Goal: Task Accomplishment & Management: Complete application form

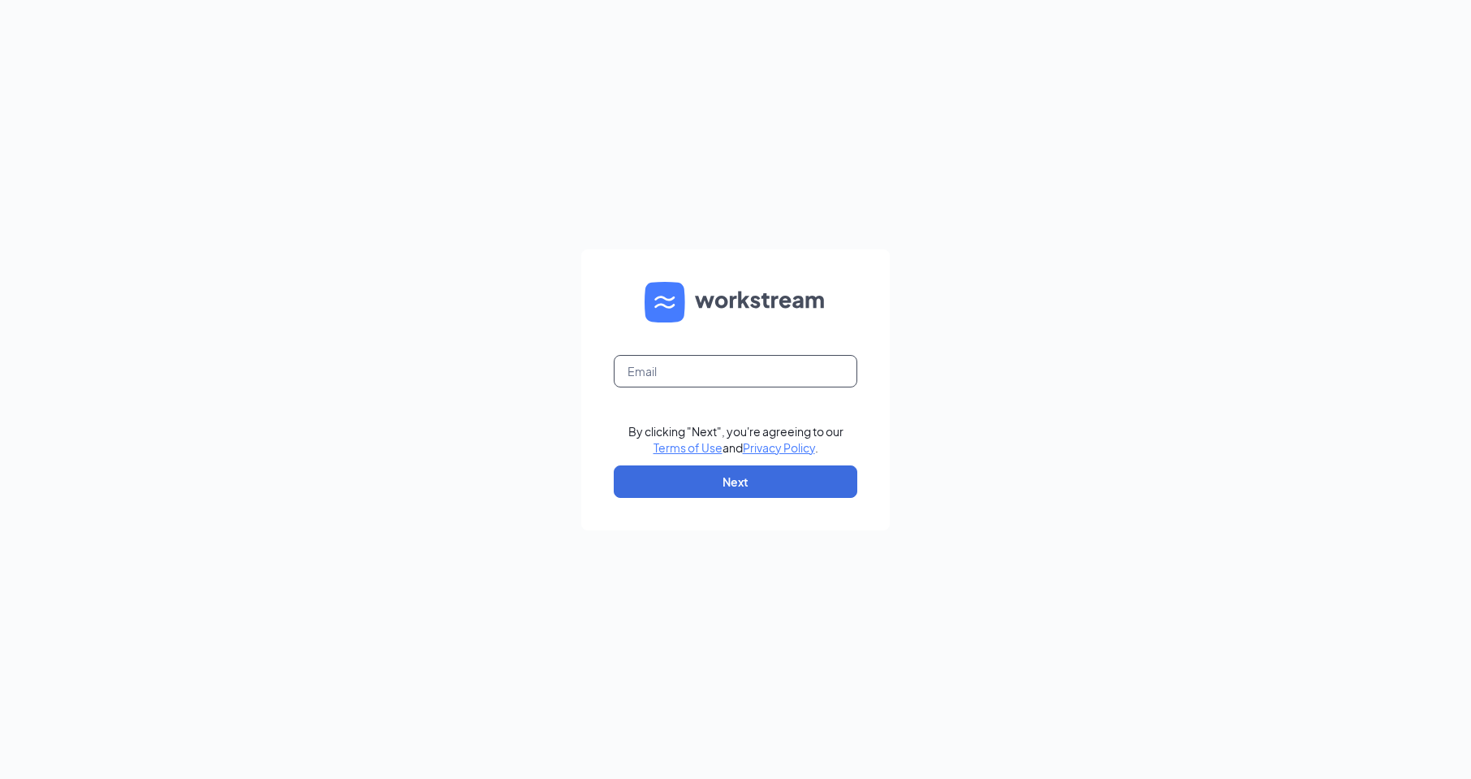
click at [701, 369] on input "text" at bounding box center [736, 371] width 244 height 32
type input "[EMAIL_ADDRESS][DOMAIN_NAME]"
click at [719, 490] on button "Next" at bounding box center [736, 481] width 244 height 32
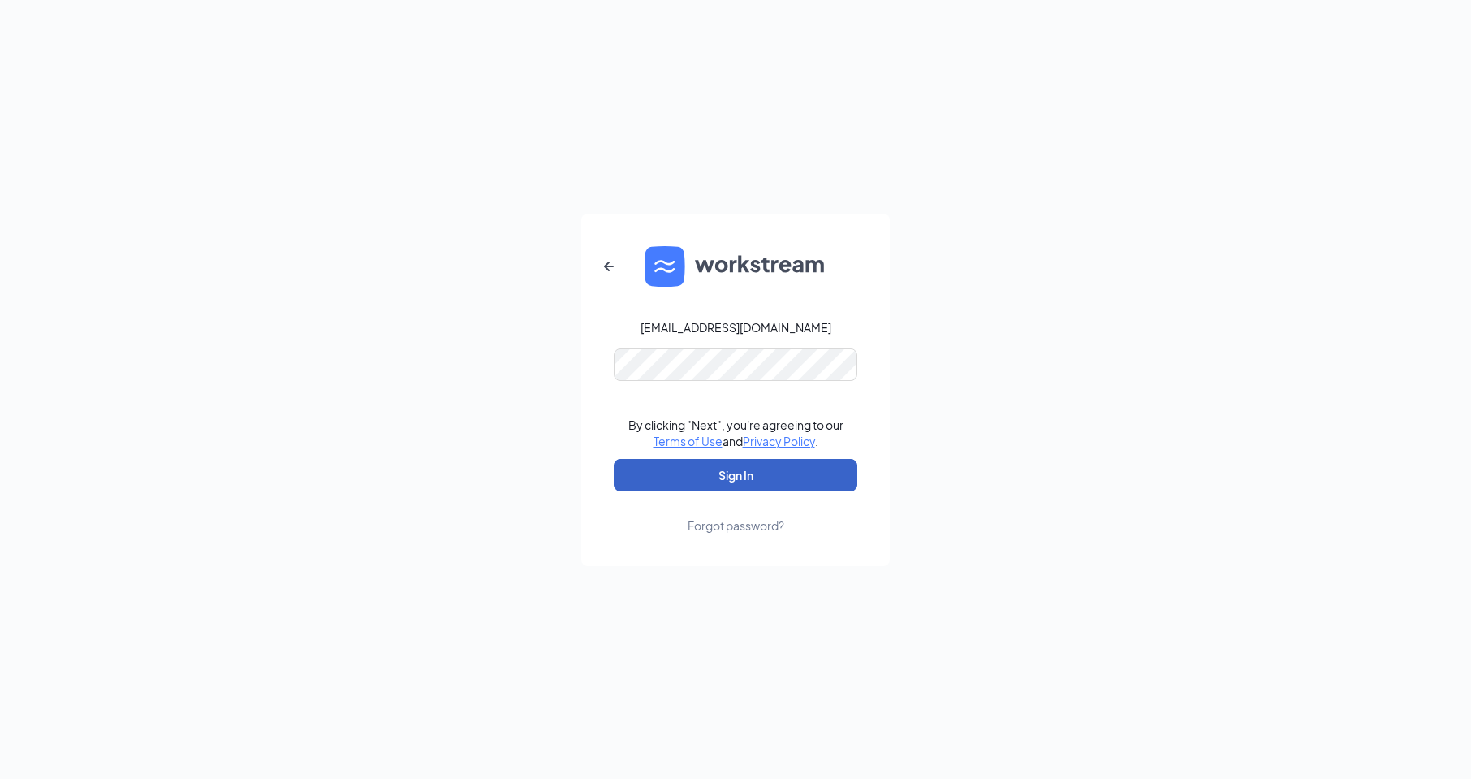
click at [717, 481] on button "Sign In" at bounding box center [736, 475] width 244 height 32
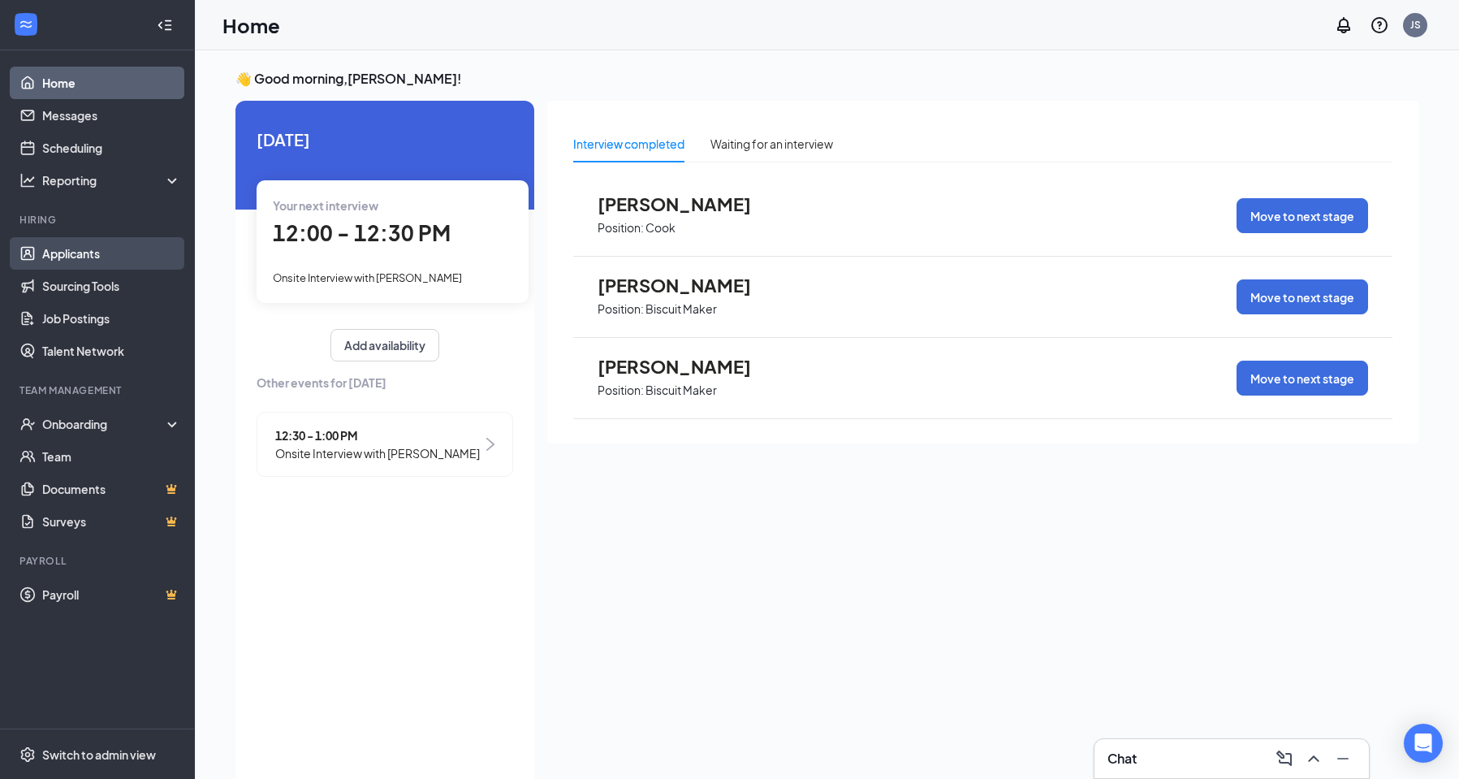
click at [71, 253] on link "Applicants" at bounding box center [111, 253] width 139 height 32
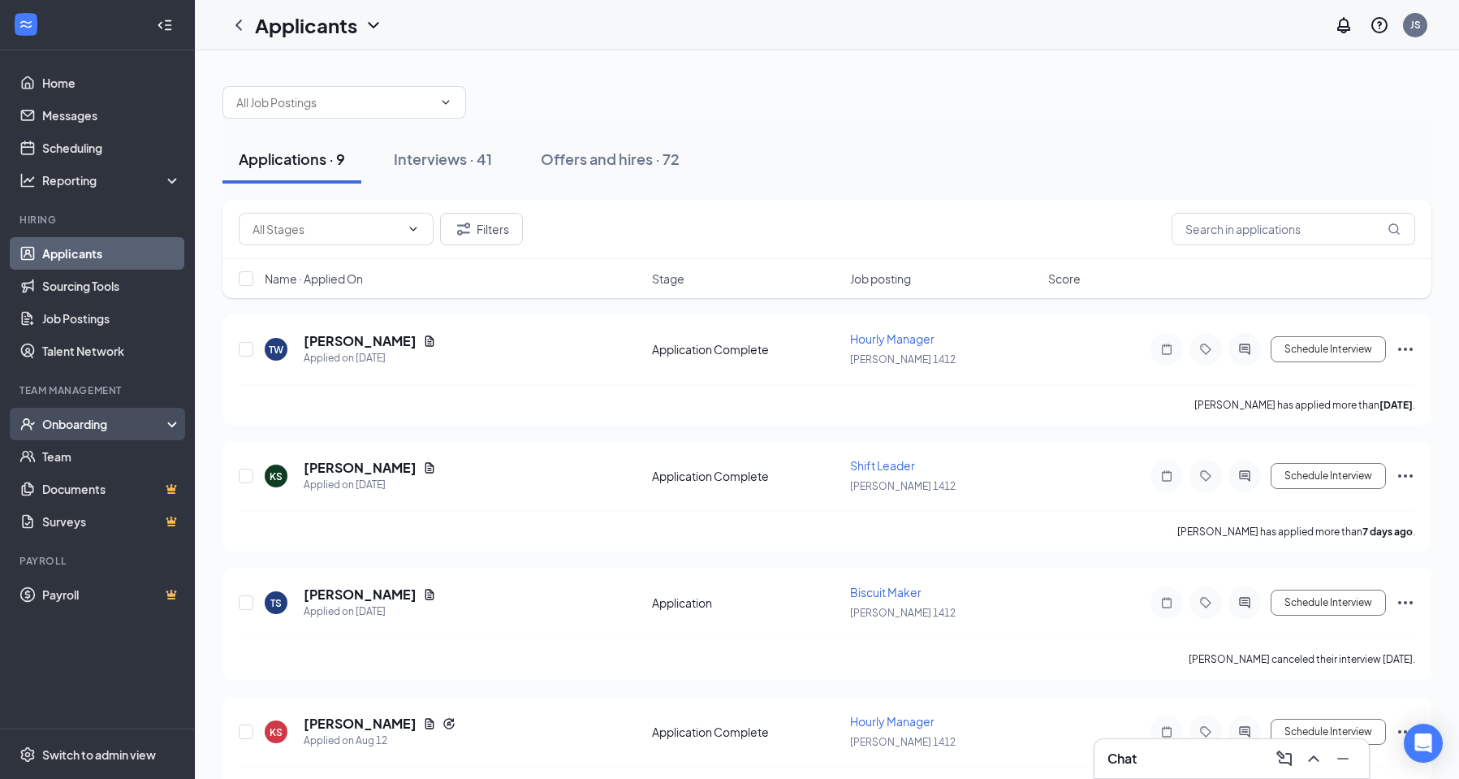
click at [48, 428] on div "Onboarding" at bounding box center [104, 424] width 125 height 16
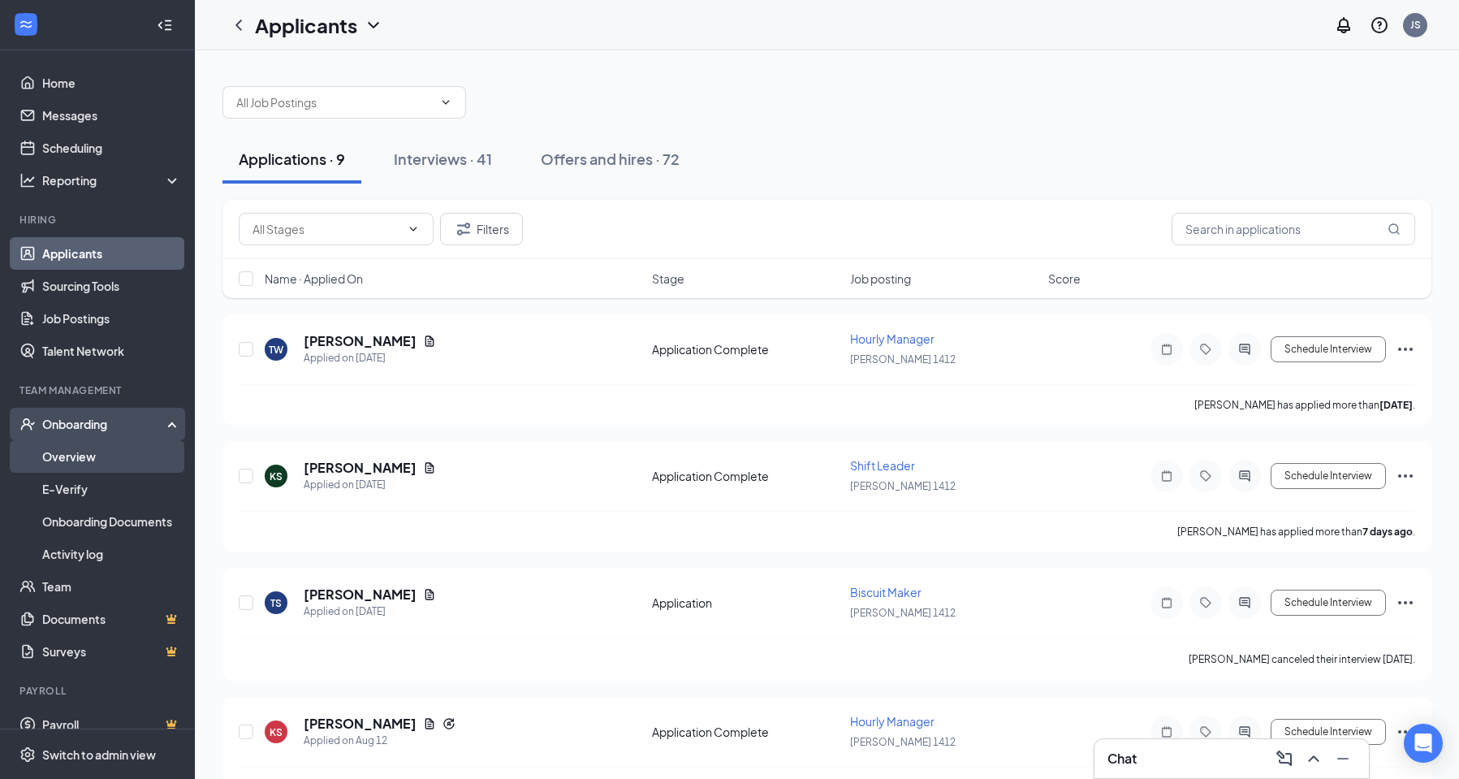
click at [76, 470] on link "Overview" at bounding box center [111, 456] width 139 height 32
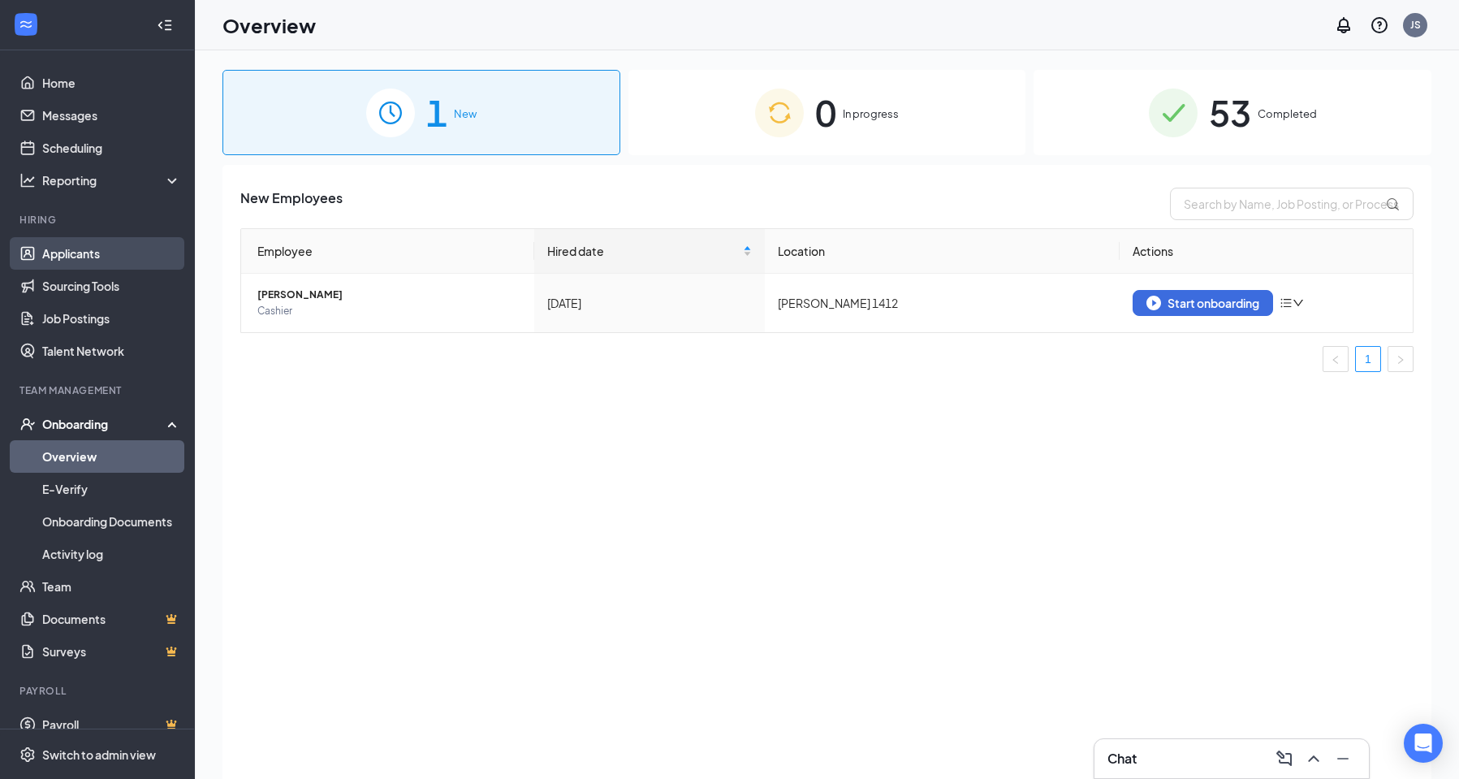
click at [92, 255] on link "Applicants" at bounding box center [111, 253] width 139 height 32
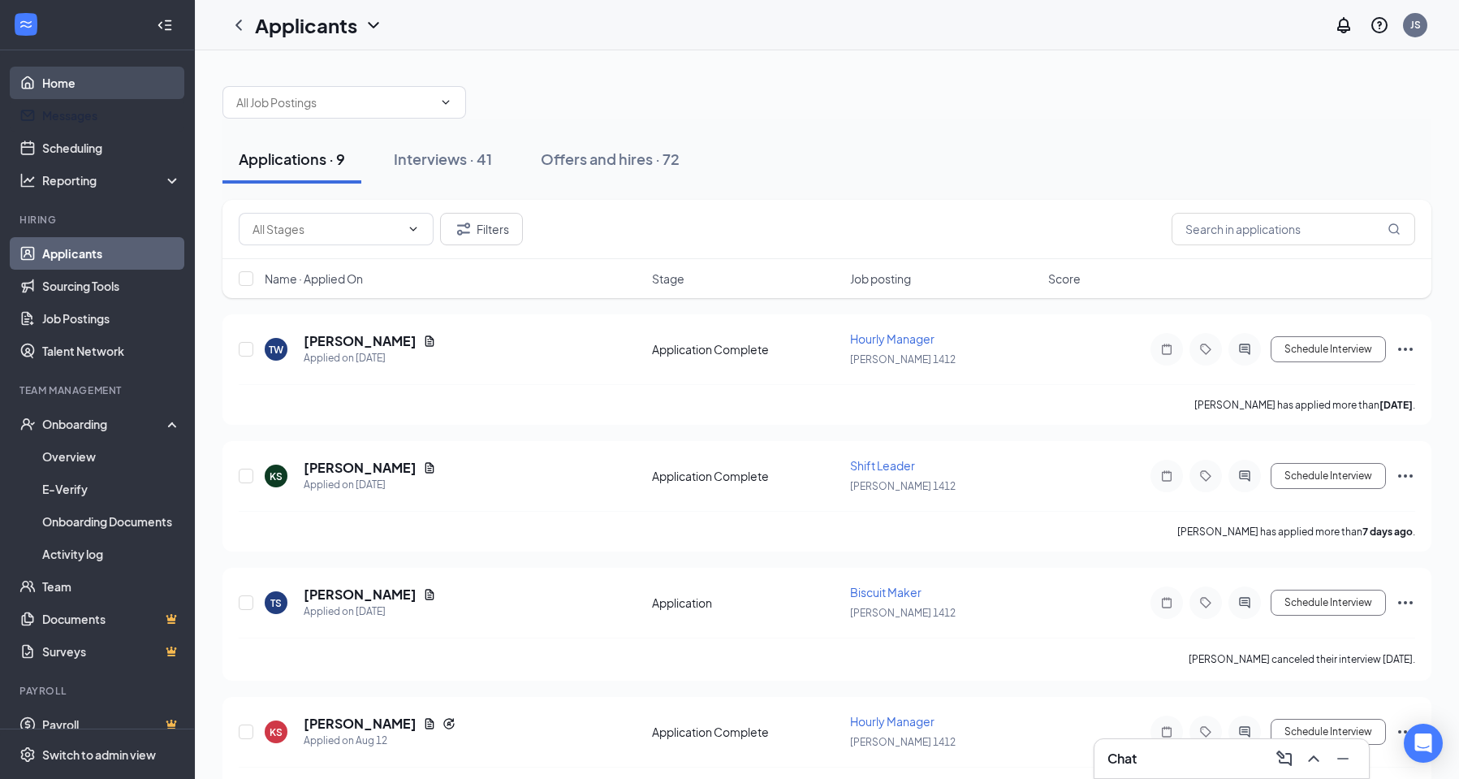
click at [90, 89] on link "Home" at bounding box center [111, 83] width 139 height 32
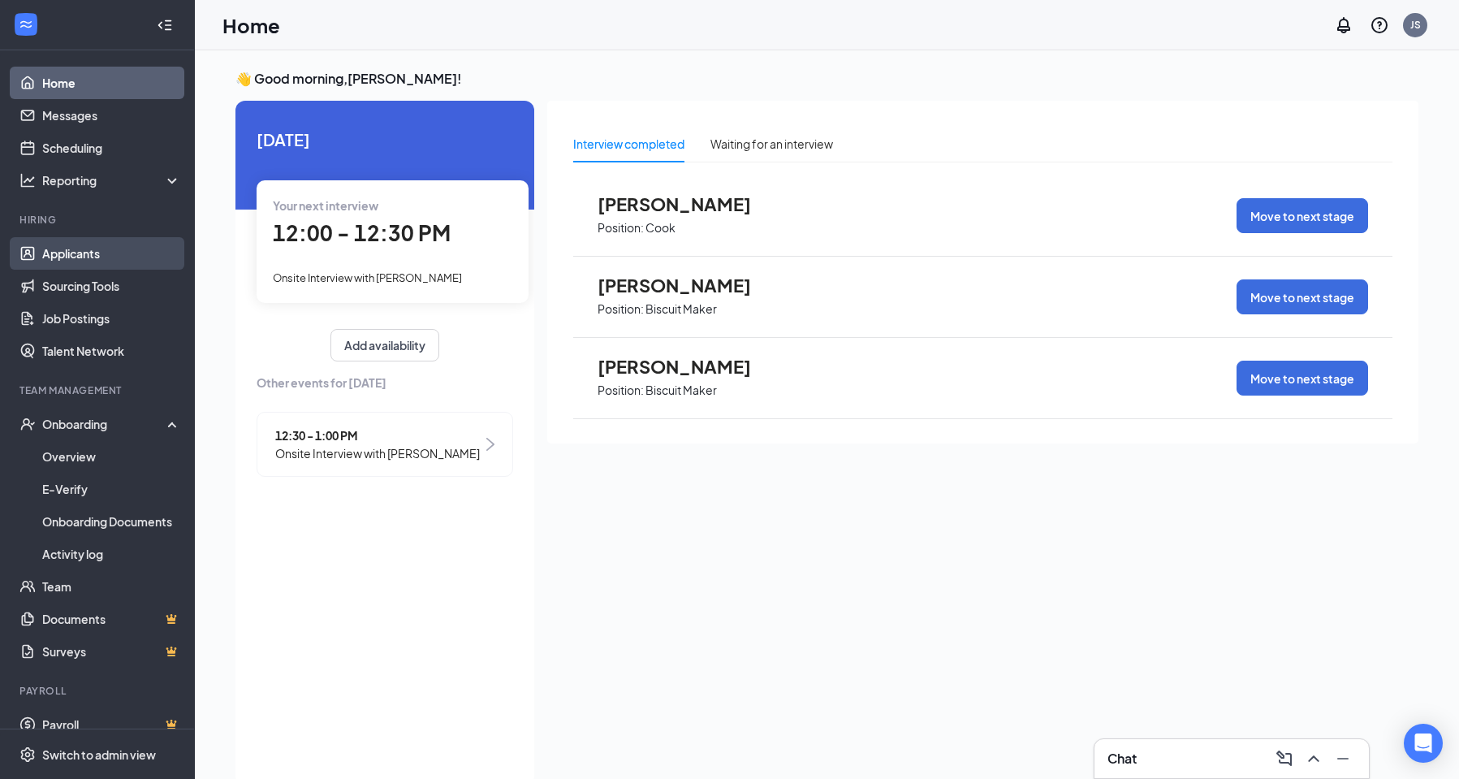
click at [50, 246] on link "Applicants" at bounding box center [111, 253] width 139 height 32
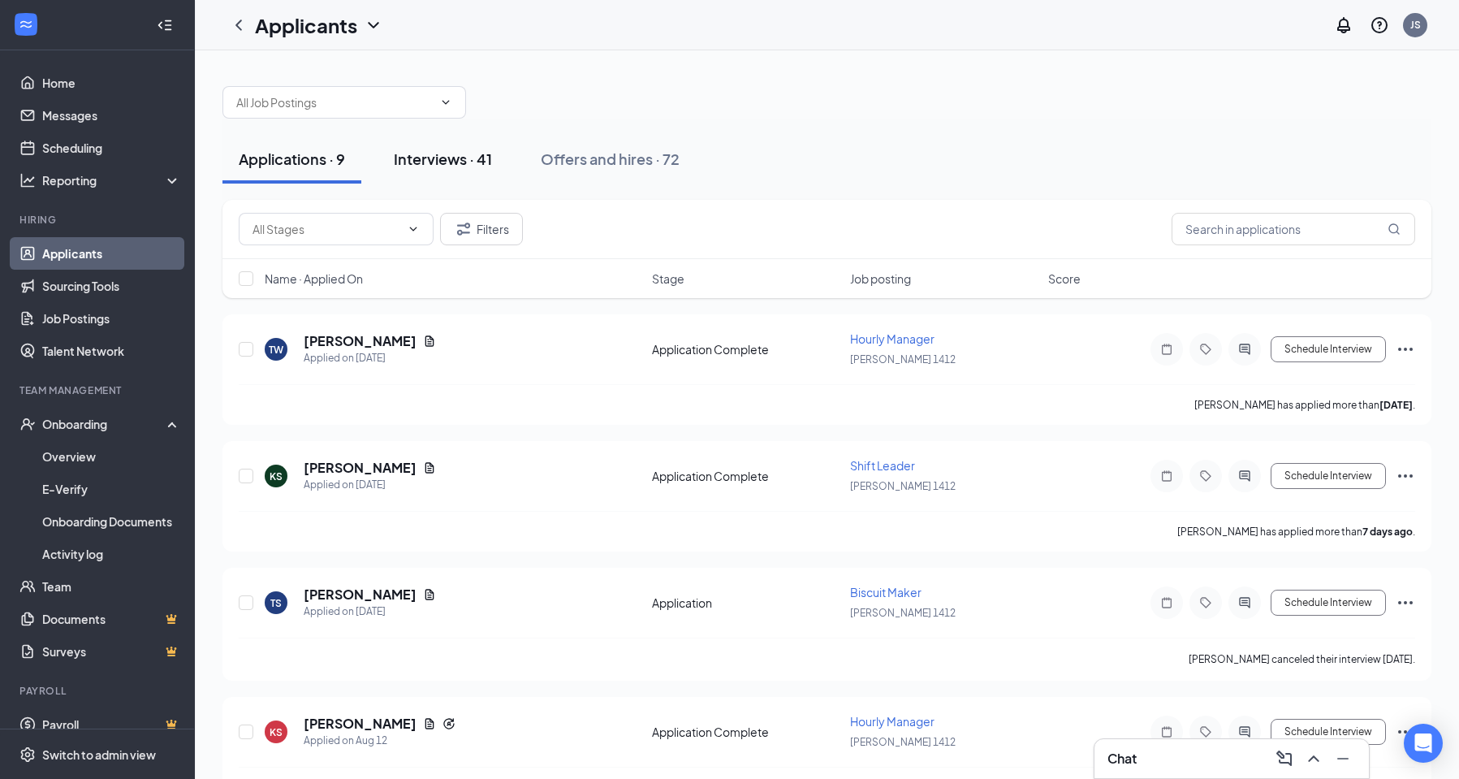
click at [437, 157] on div "Interviews · 41" at bounding box center [443, 159] width 98 height 20
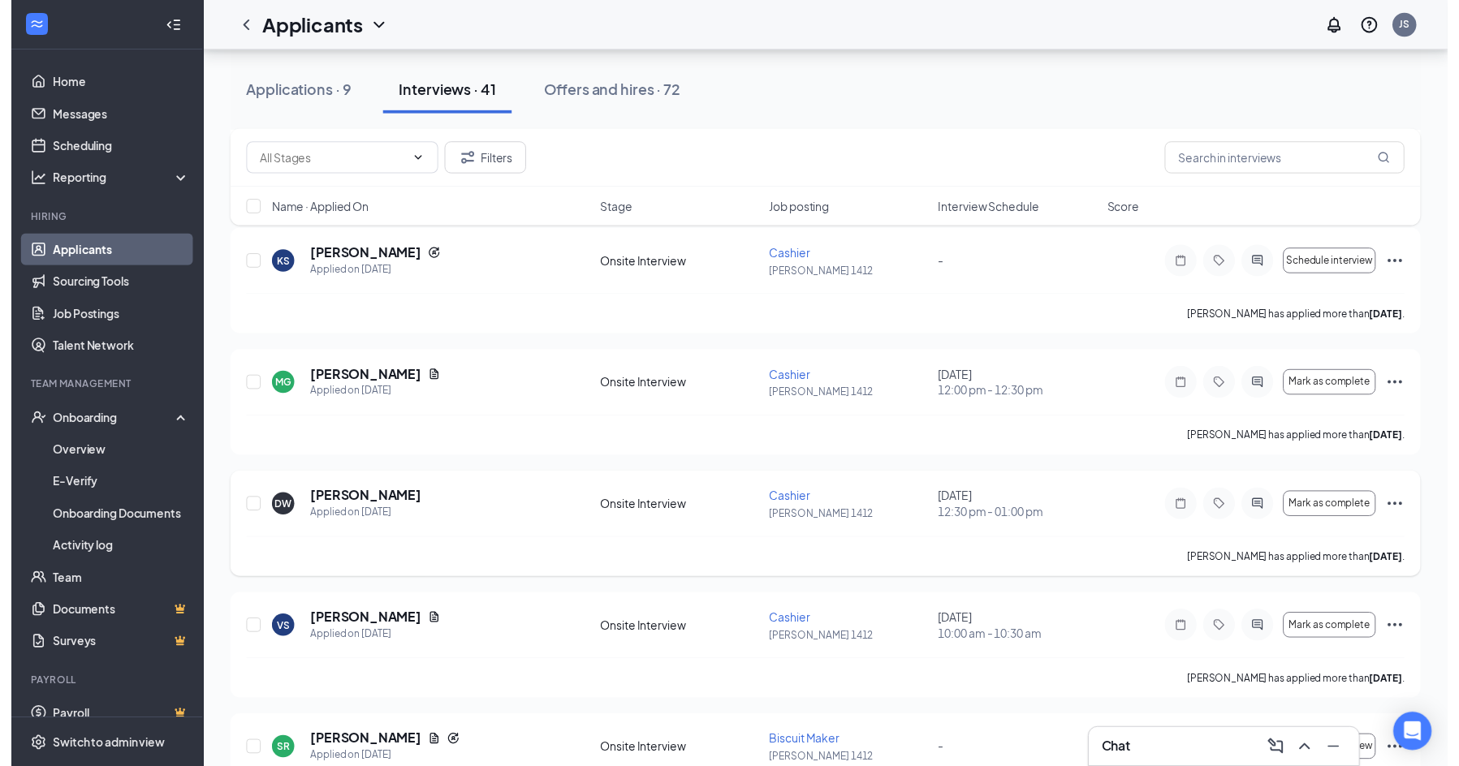
scroll to position [244, 0]
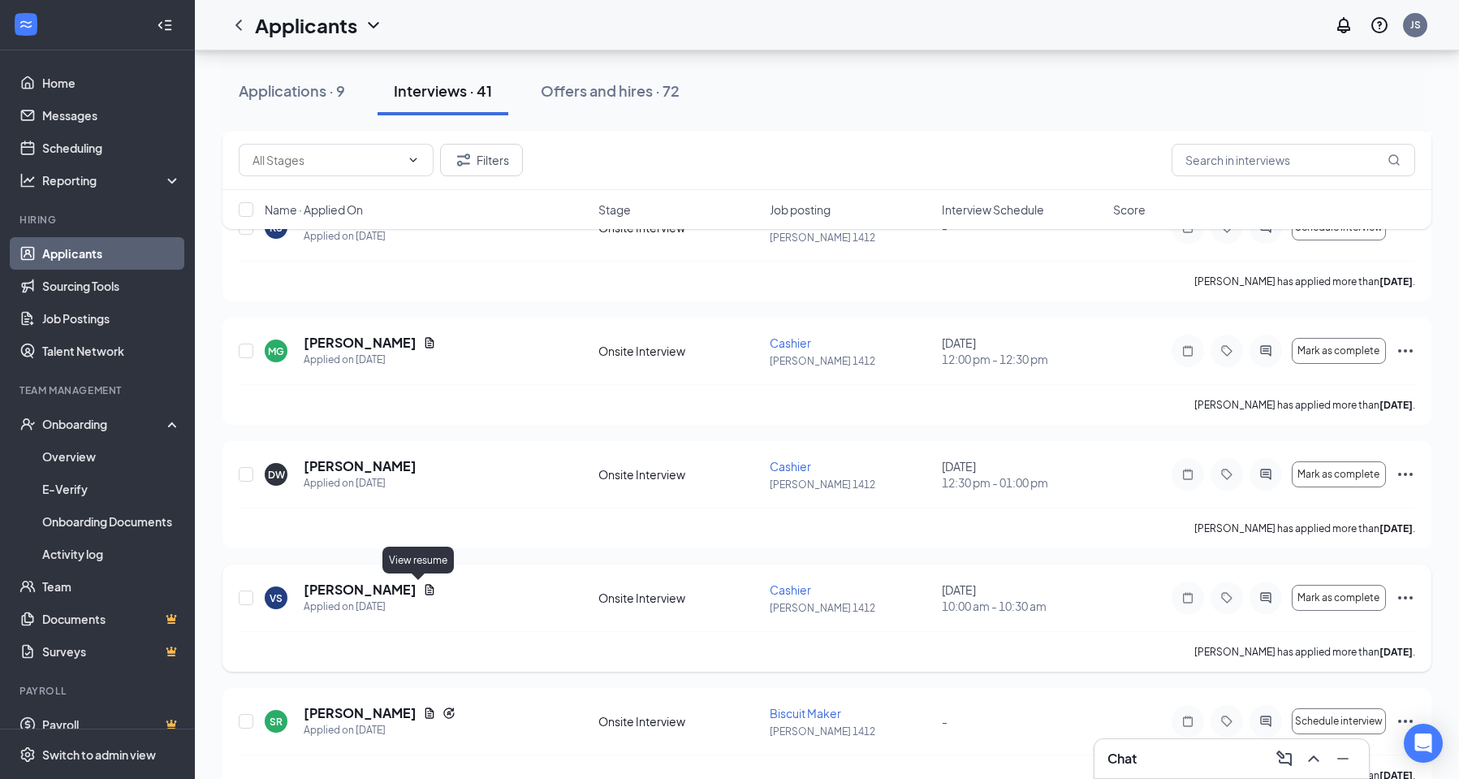
click at [425, 591] on icon "Document" at bounding box center [429, 589] width 9 height 11
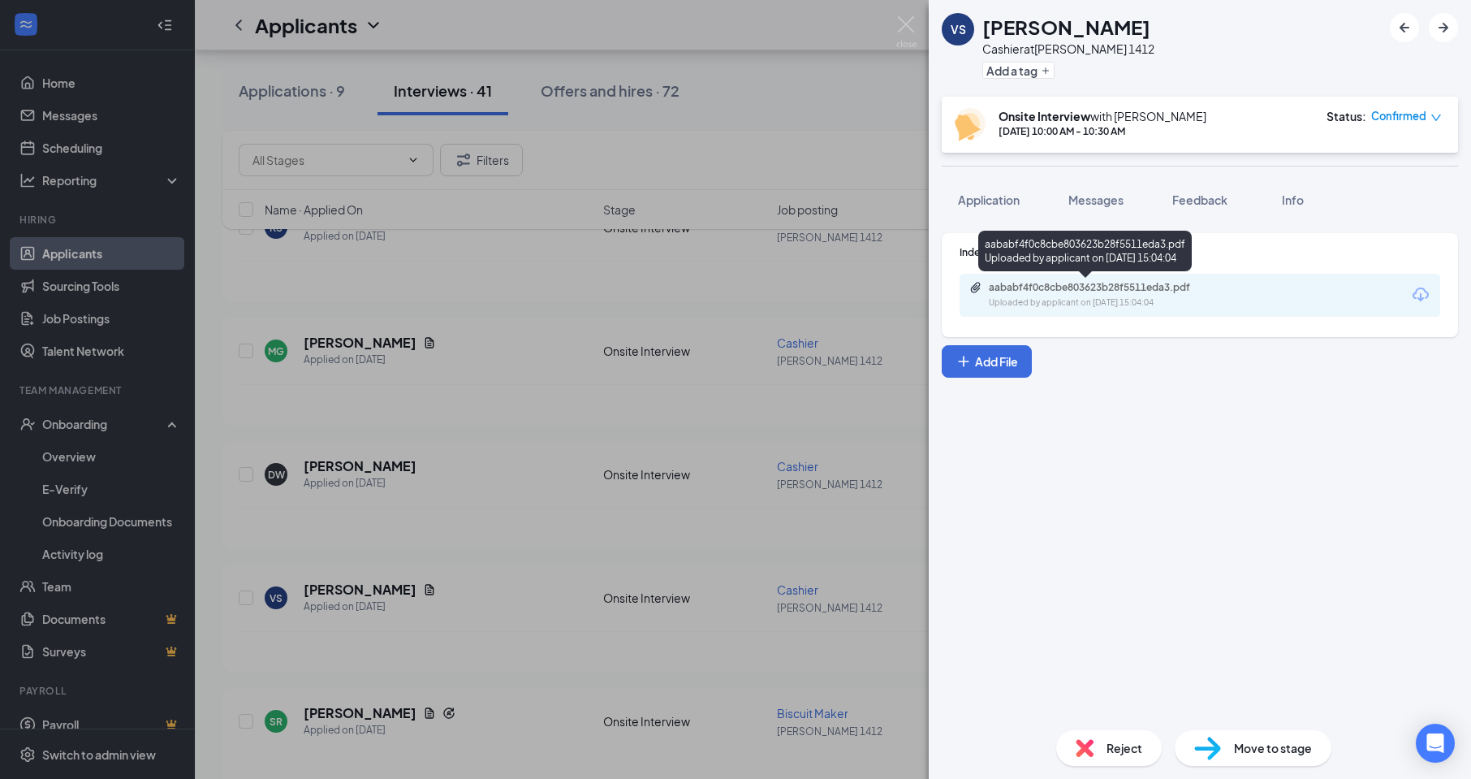
click at [1070, 289] on div "aababf4f0c8cbe803623b28f5511eda3.pdf" at bounding box center [1102, 287] width 227 height 13
click at [521, 642] on div "VS [PERSON_NAME] Cashier at [PERSON_NAME] 1412 Add a tag Onsite Interview with …" at bounding box center [735, 389] width 1471 height 779
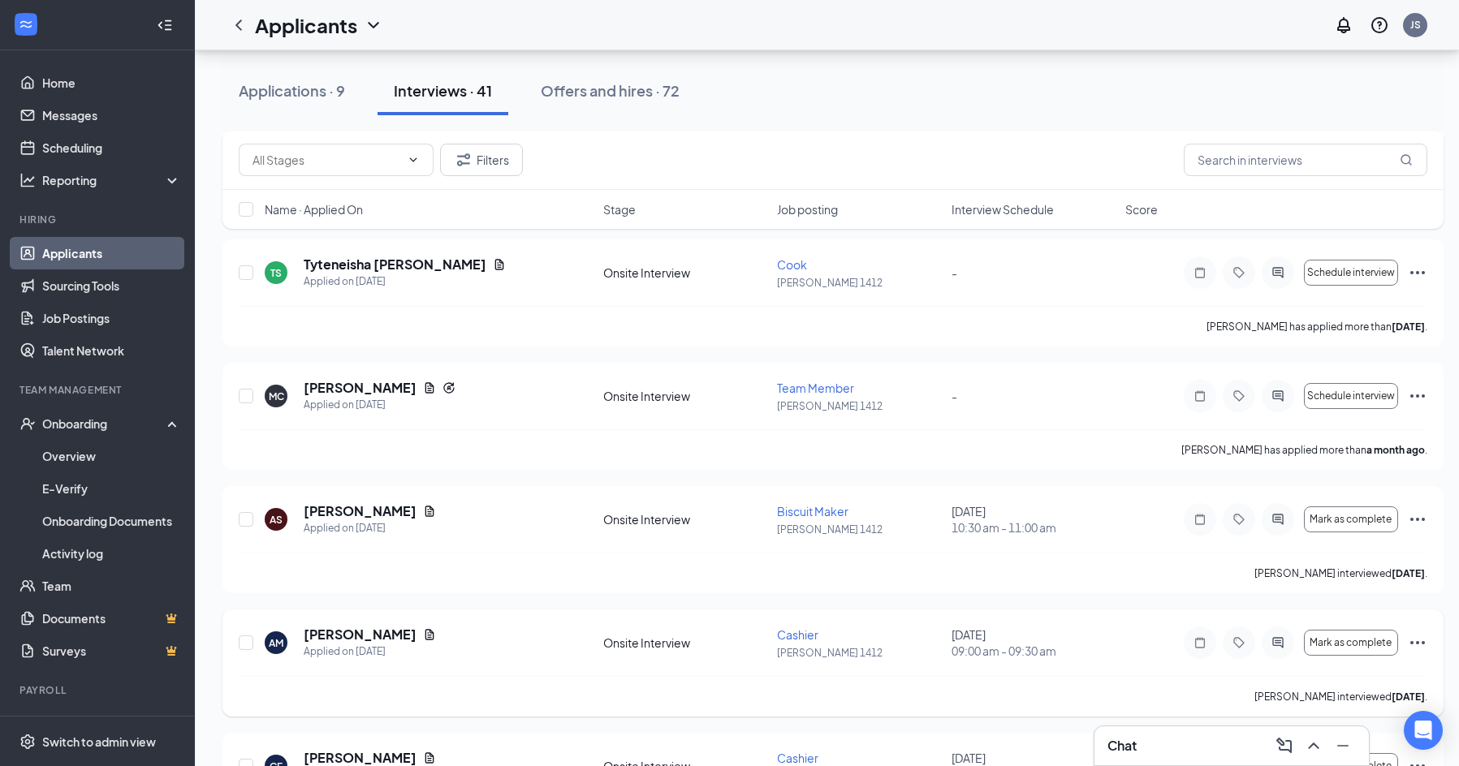
scroll to position [4675, 0]
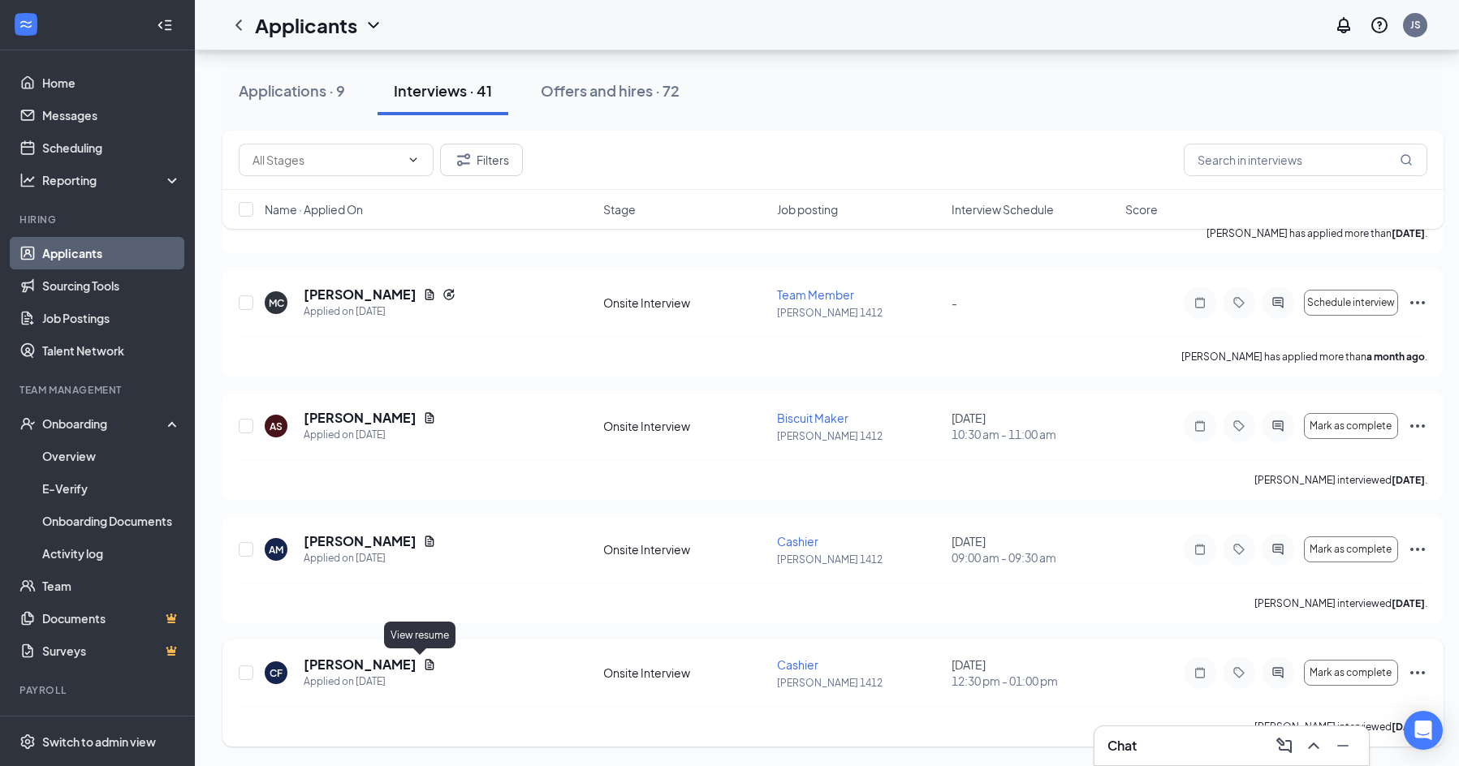
click at [425, 665] on icon "Document" at bounding box center [429, 664] width 9 height 11
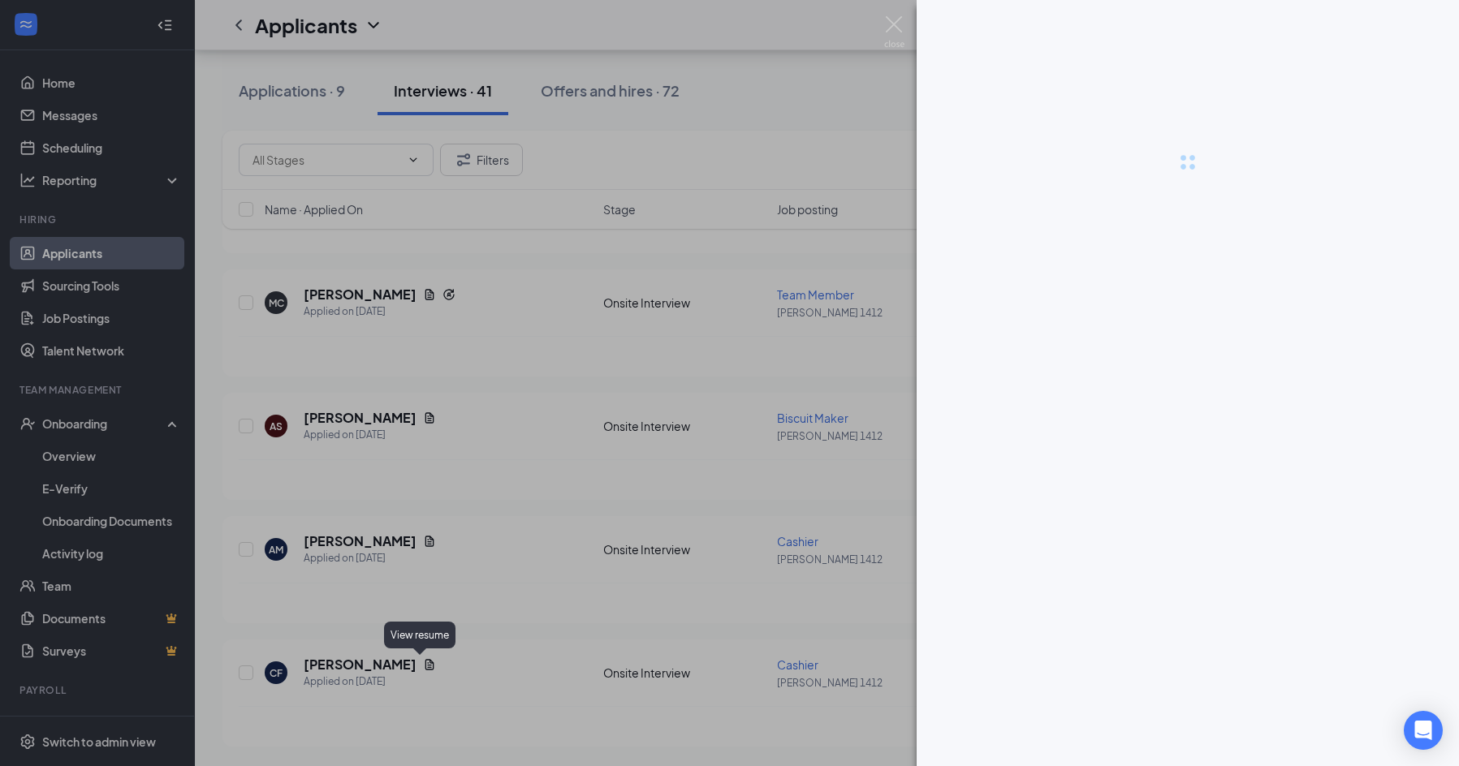
scroll to position [4663, 0]
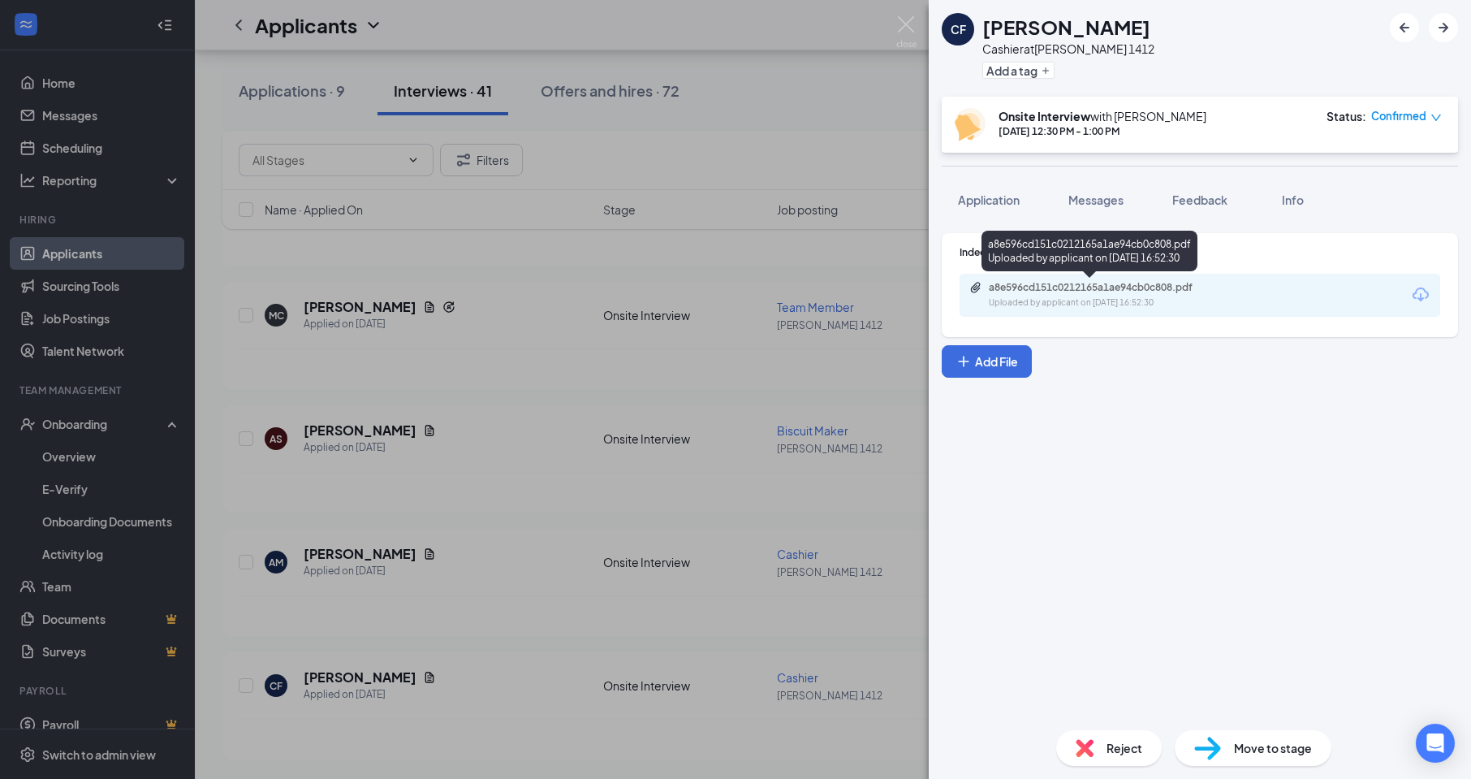
click at [1142, 287] on div "a8e596cd151c0212165a1ae94cb0c808.pdf" at bounding box center [1102, 287] width 227 height 13
click at [461, 459] on div "CF [PERSON_NAME] Cashier at [GEOGRAPHIC_DATA][PERSON_NAME] 1412 Add a tag Onsit…" at bounding box center [735, 389] width 1471 height 779
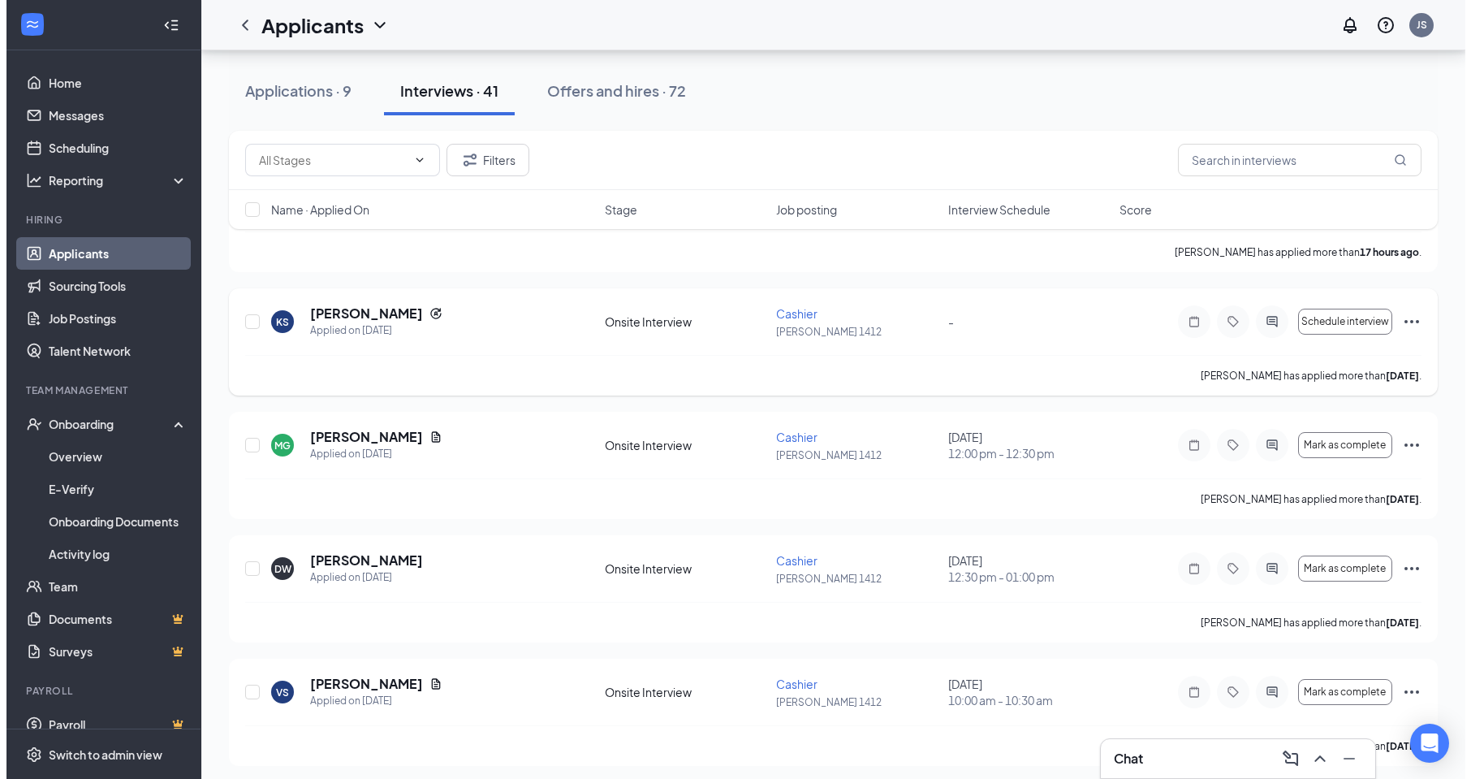
scroll to position [162, 0]
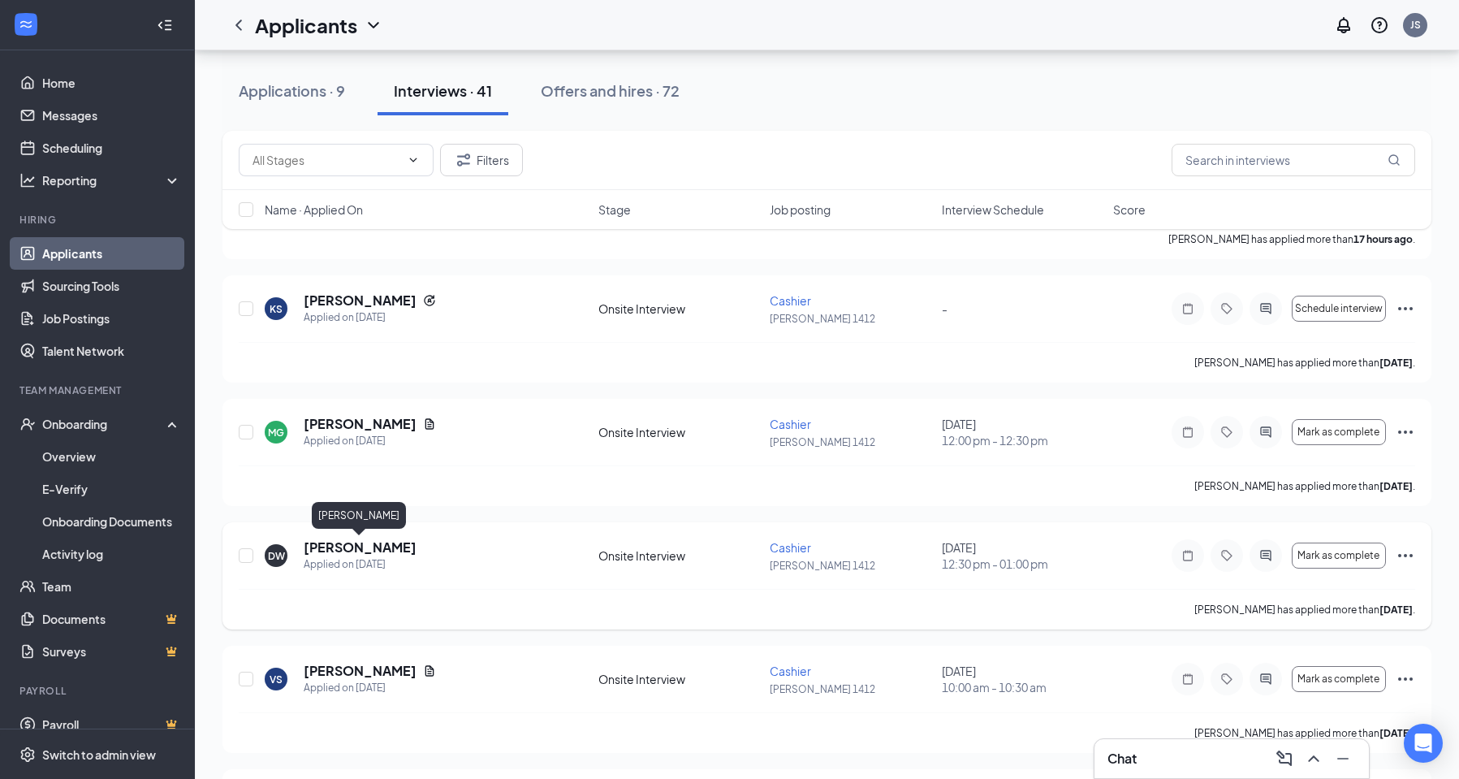
click at [399, 542] on h5 "[PERSON_NAME]" at bounding box center [360, 547] width 113 height 18
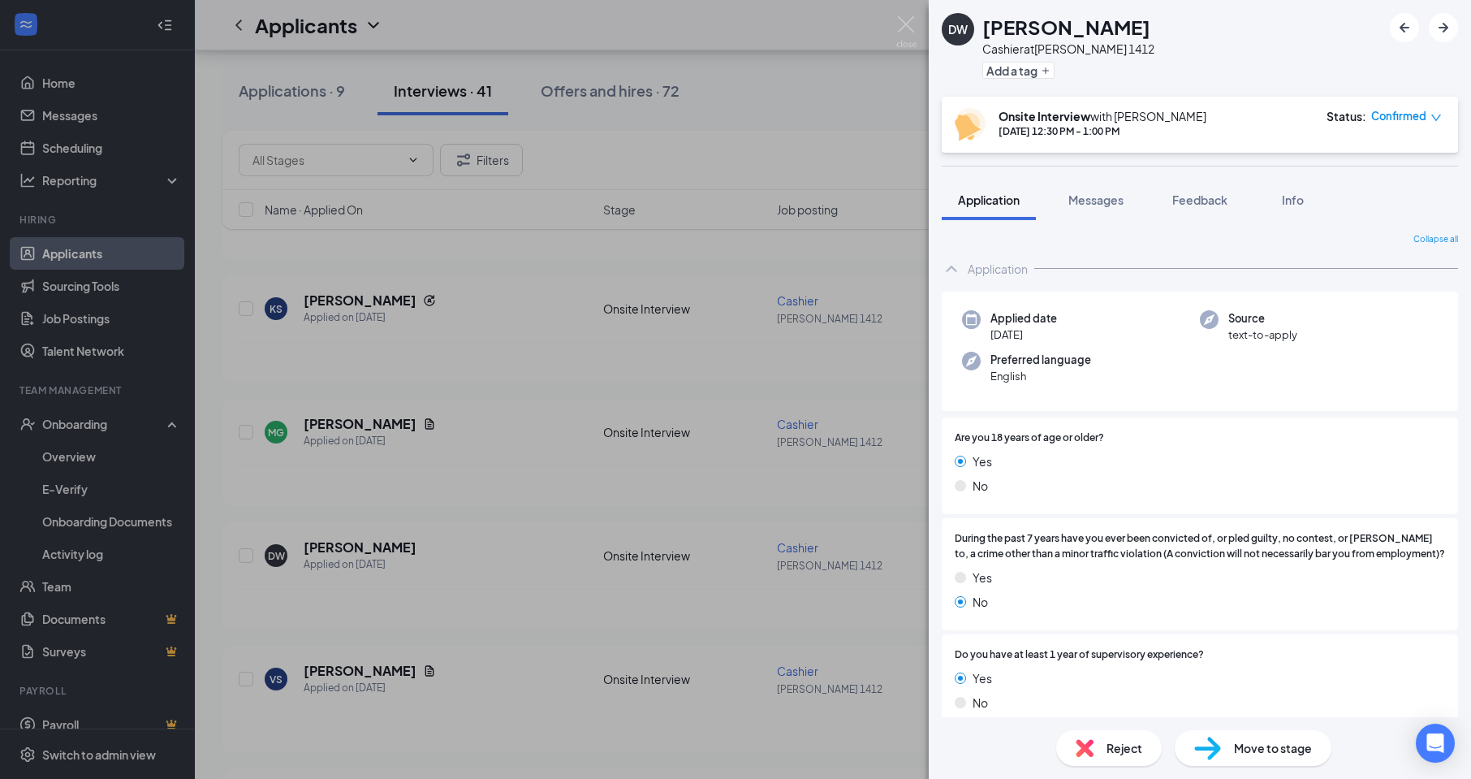
click at [693, 152] on div "DW [PERSON_NAME] Cashier at [PERSON_NAME] 1412 Add a tag Onsite Interview with …" at bounding box center [735, 389] width 1471 height 779
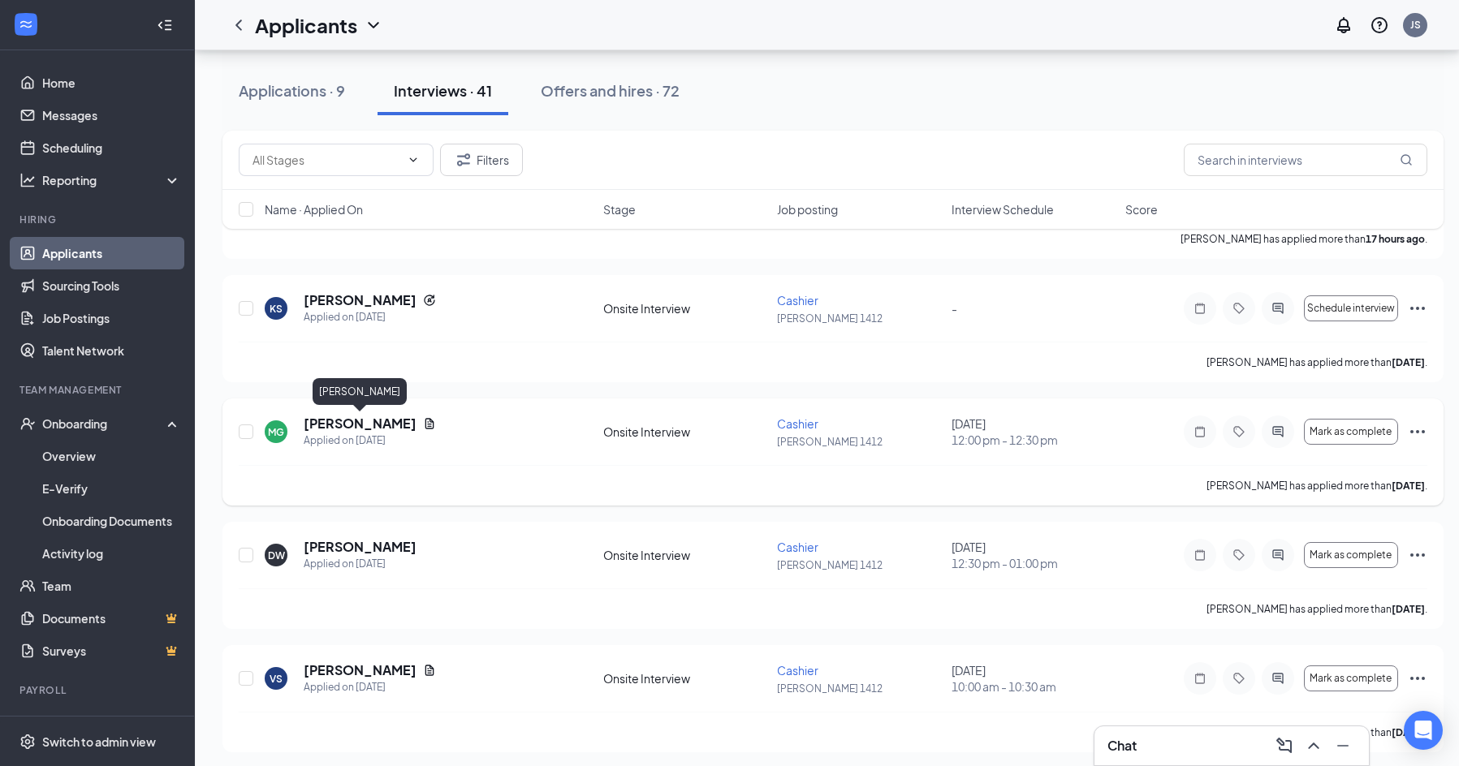
click at [403, 425] on h5 "[PERSON_NAME]" at bounding box center [360, 424] width 113 height 18
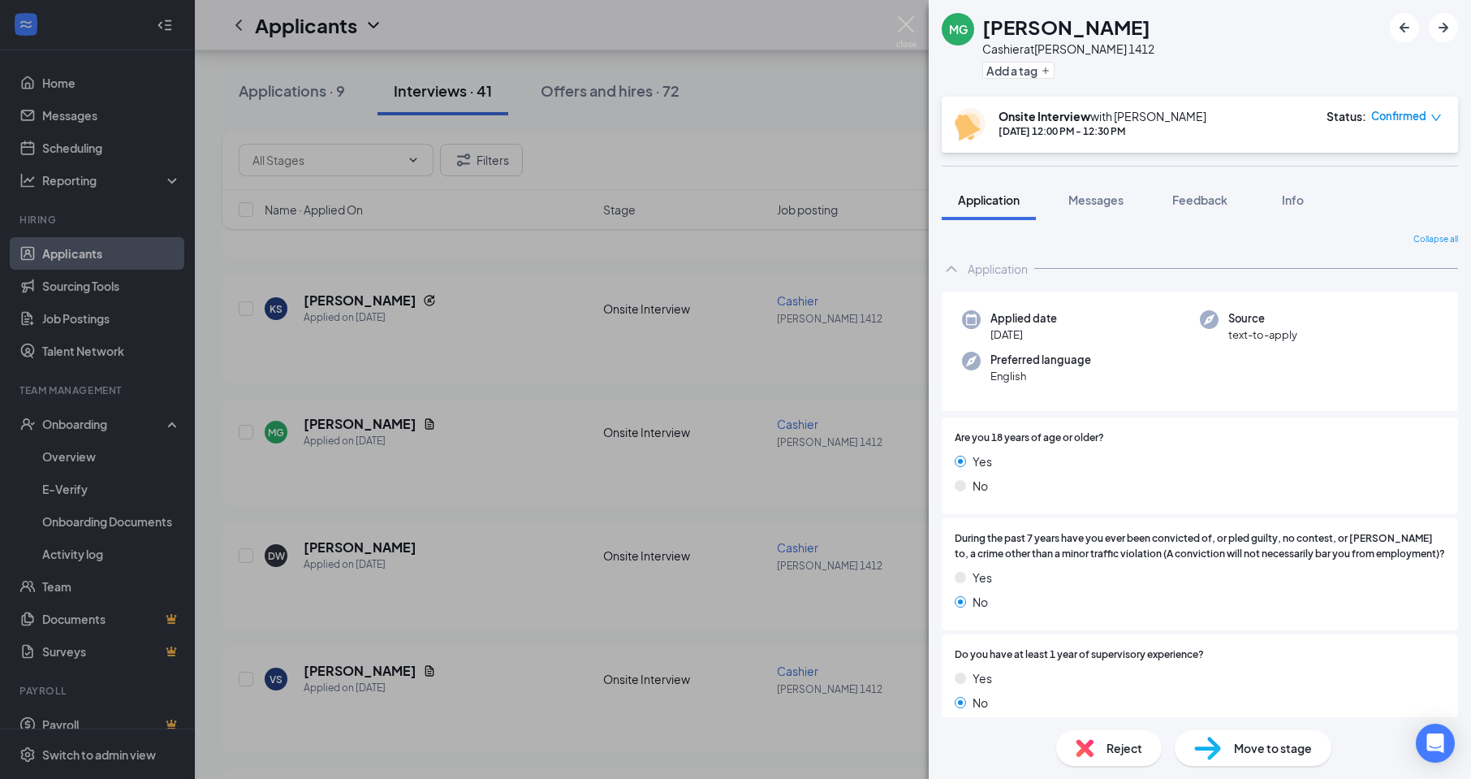
click at [534, 347] on div "MG [PERSON_NAME] at [PERSON_NAME] 1412 Add a tag Onsite Interview with [PERSON_…" at bounding box center [735, 389] width 1471 height 779
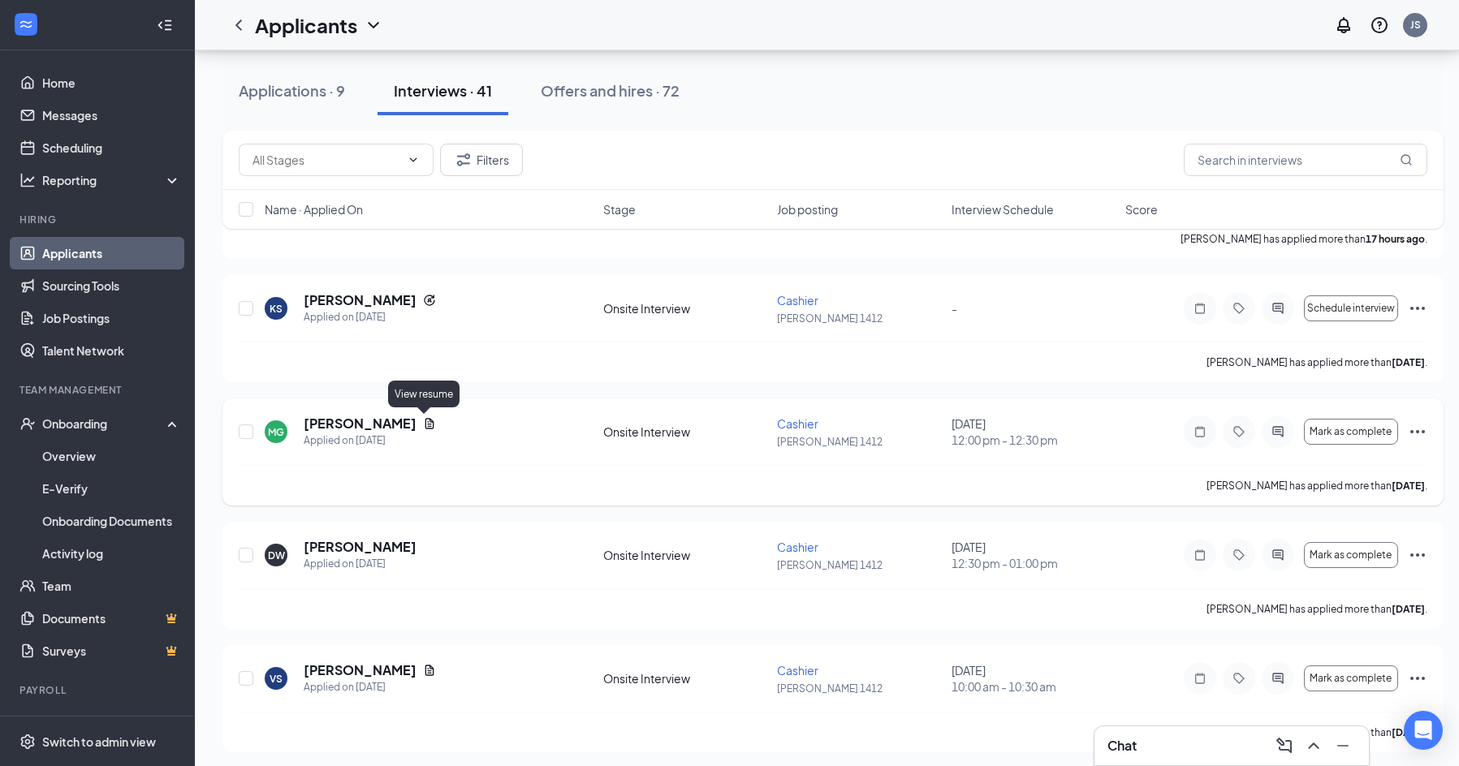
click at [425, 421] on icon "Document" at bounding box center [429, 423] width 9 height 11
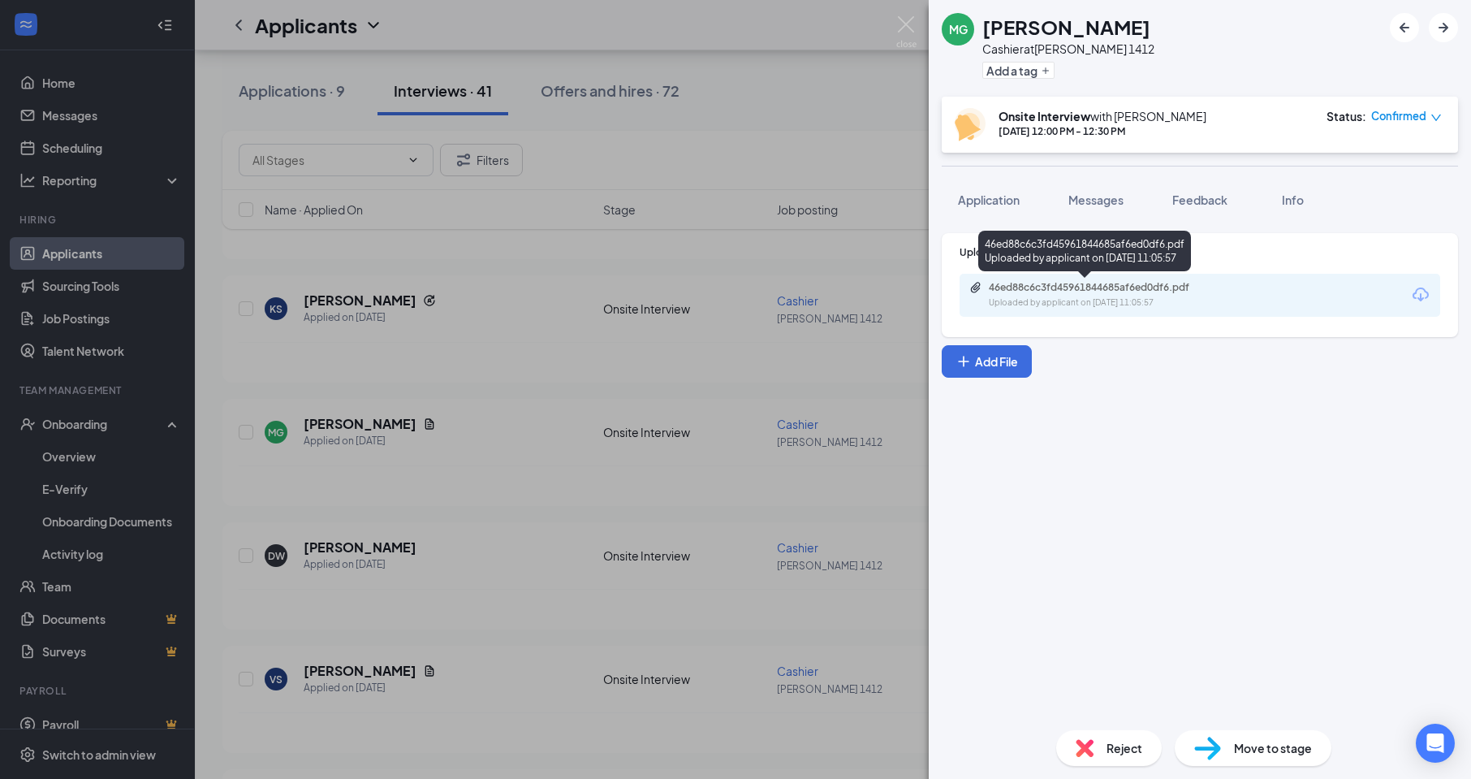
click at [1017, 301] on div "Uploaded by applicant on [DATE] 11:05:57" at bounding box center [1111, 302] width 244 height 13
click at [493, 375] on div "MG [PERSON_NAME] at [PERSON_NAME] 1412 Add a tag Onsite Interview with [PERSON_…" at bounding box center [735, 389] width 1471 height 779
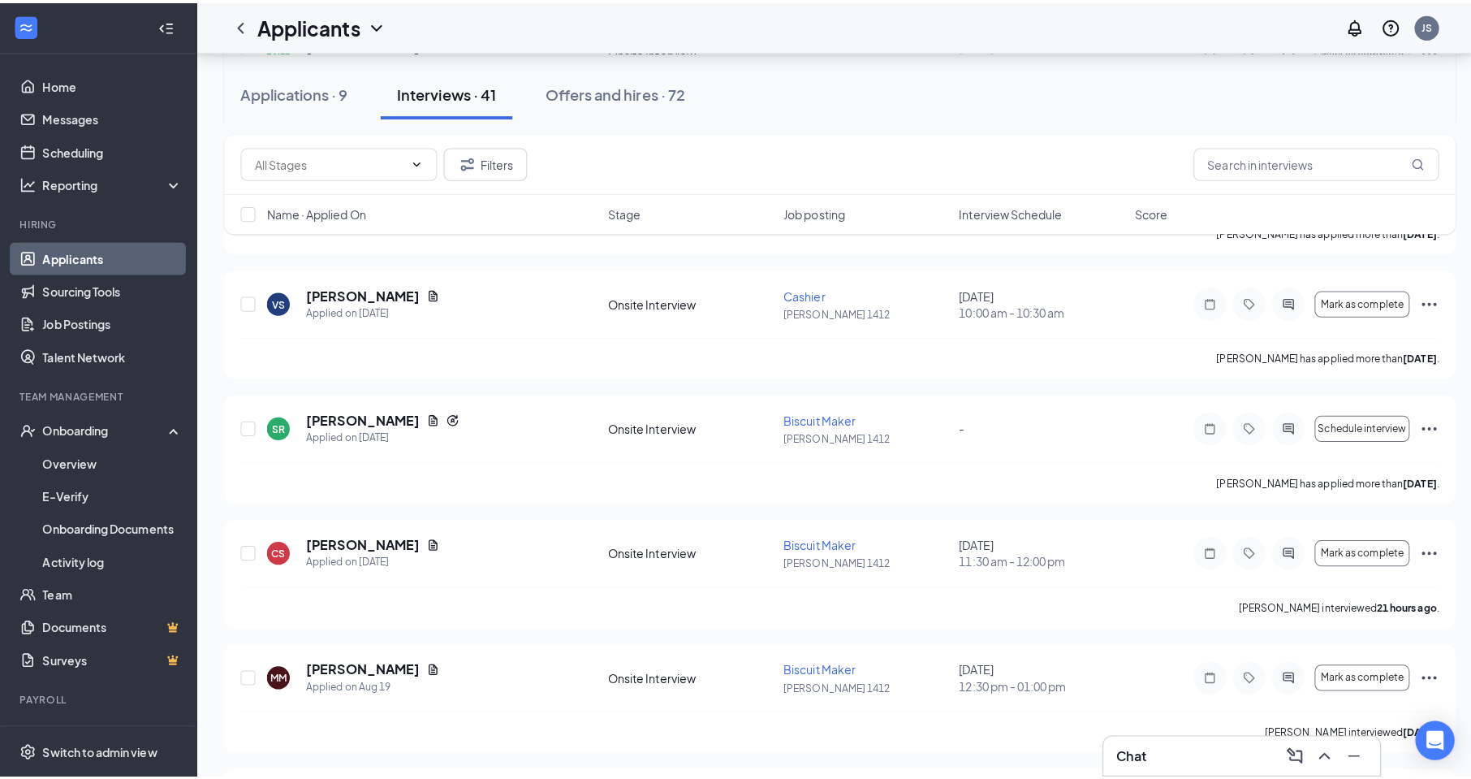
scroll to position [568, 0]
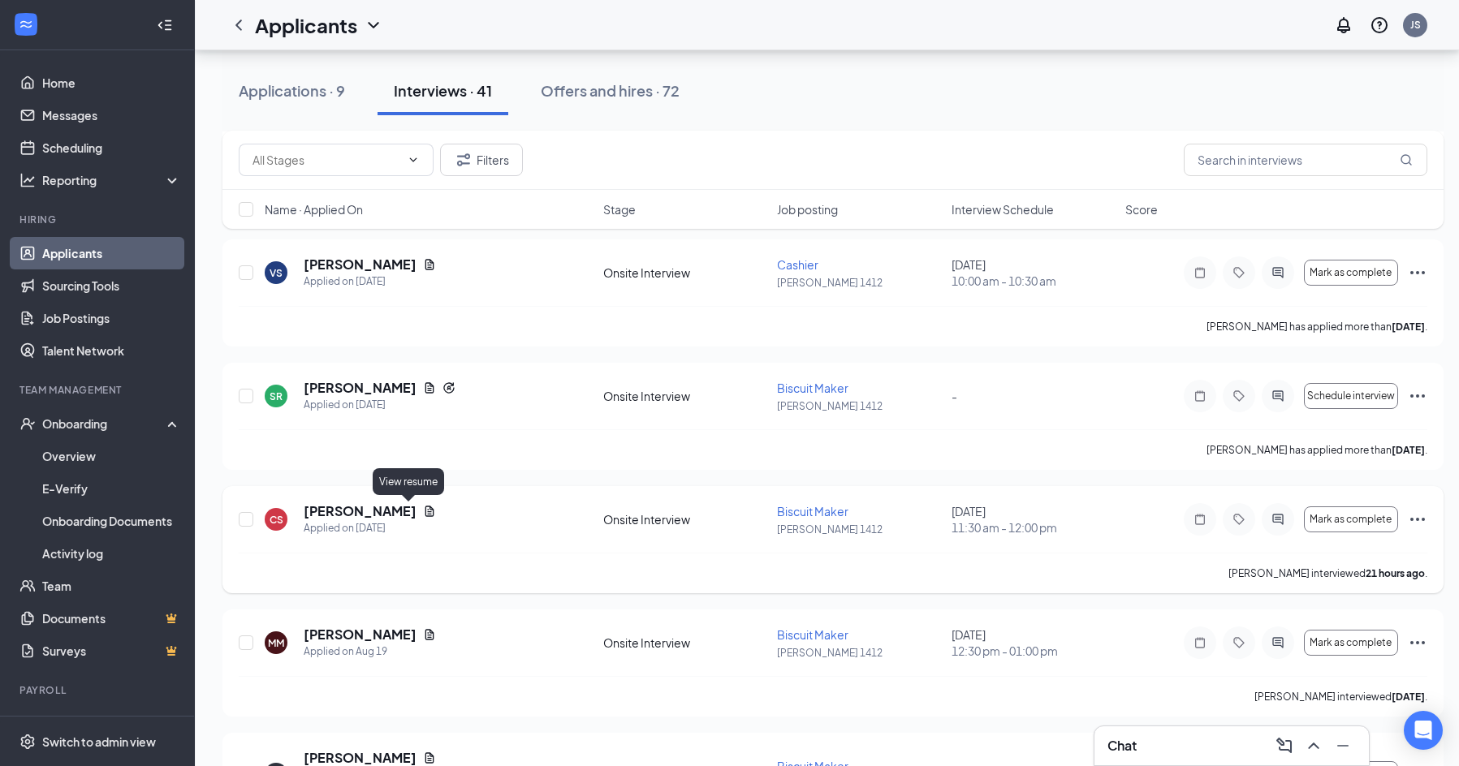
click at [425, 512] on icon "Document" at bounding box center [429, 511] width 9 height 11
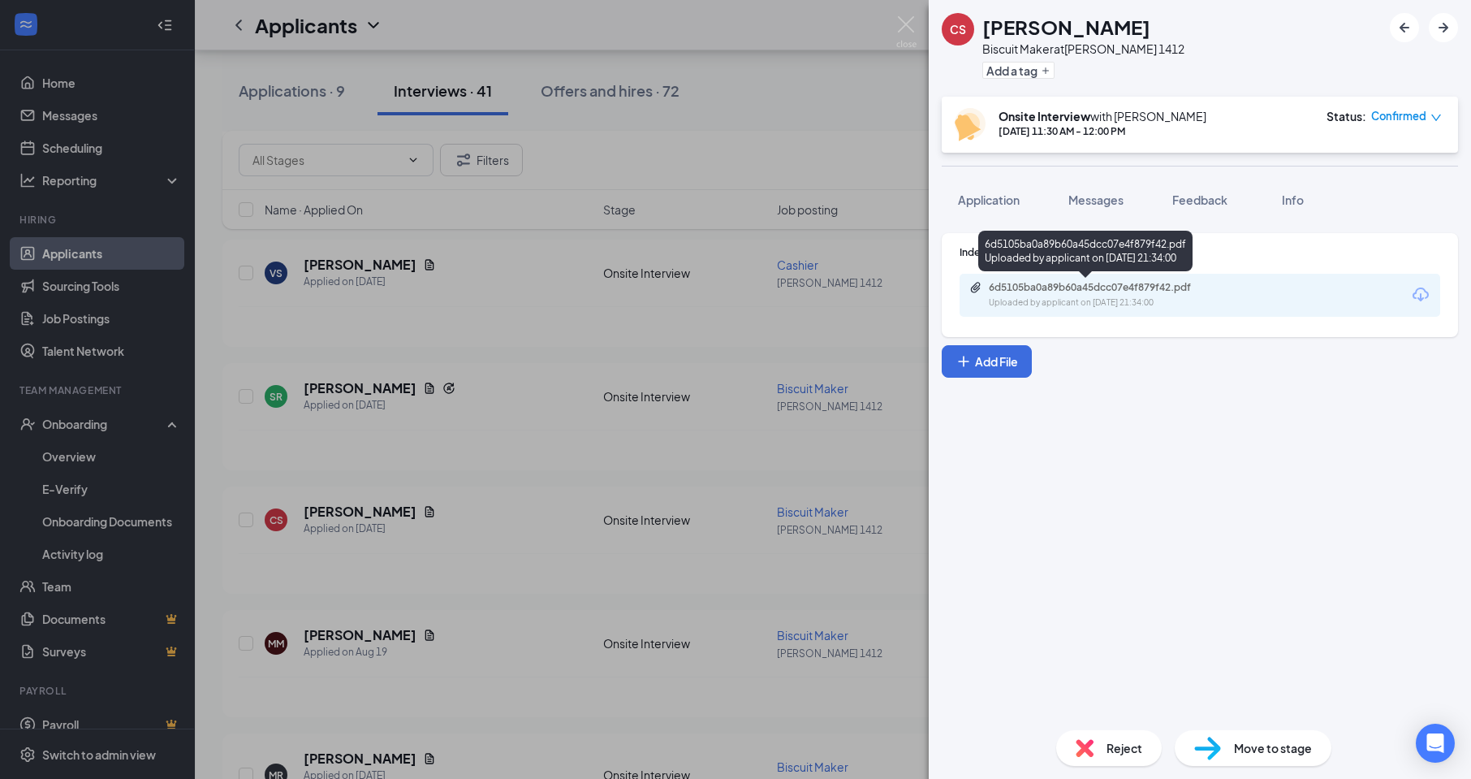
click at [1089, 295] on div "6d5105ba0a89b60a45dcc07e4f879f42.pdf Uploaded by applicant on [DATE] 21:34:00" at bounding box center [1100, 295] width 263 height 28
click at [537, 549] on div "CS Crimson [PERSON_NAME] Biscuit Maker at [PERSON_NAME] 1412 Add a tag Onsite I…" at bounding box center [735, 389] width 1471 height 779
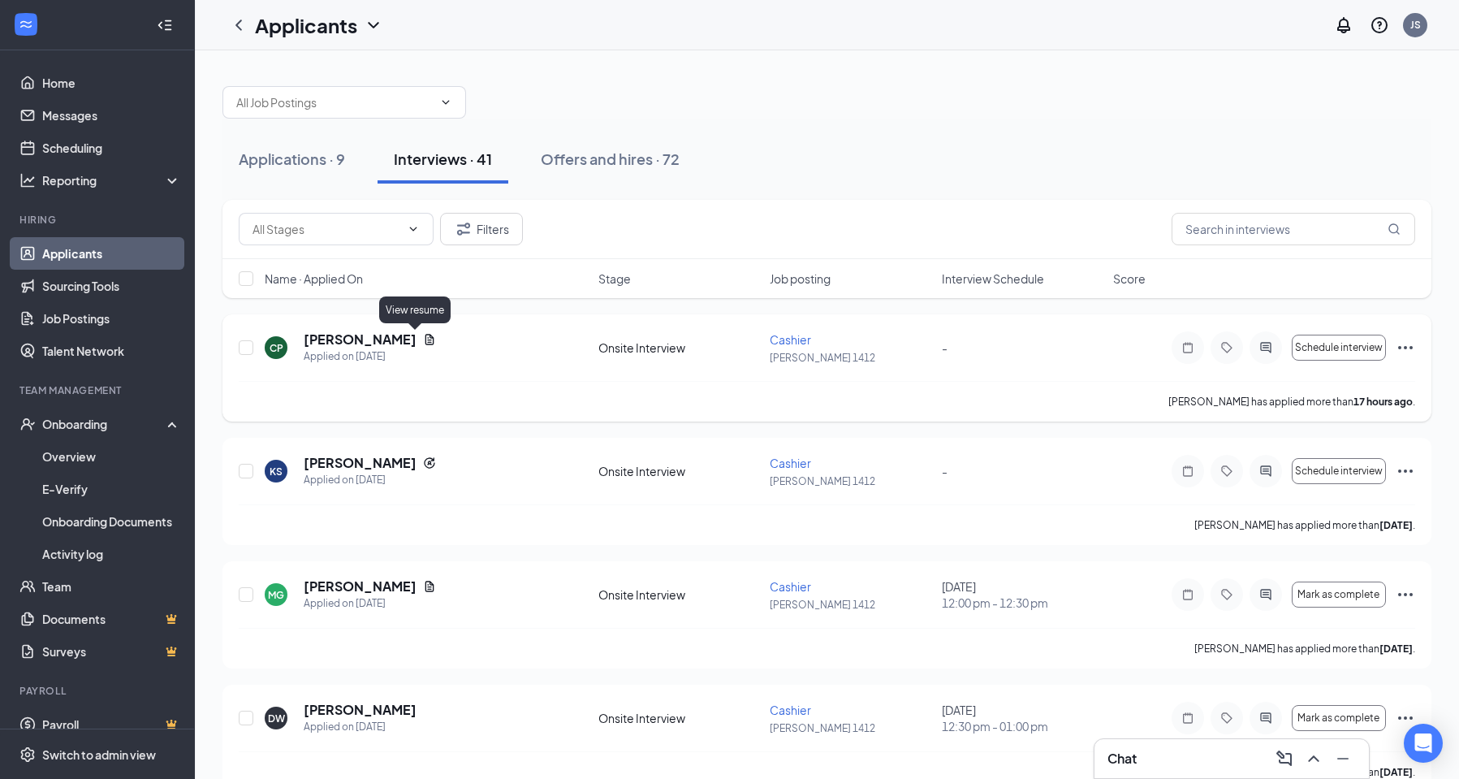
click at [423, 340] on icon "Document" at bounding box center [429, 339] width 13 height 13
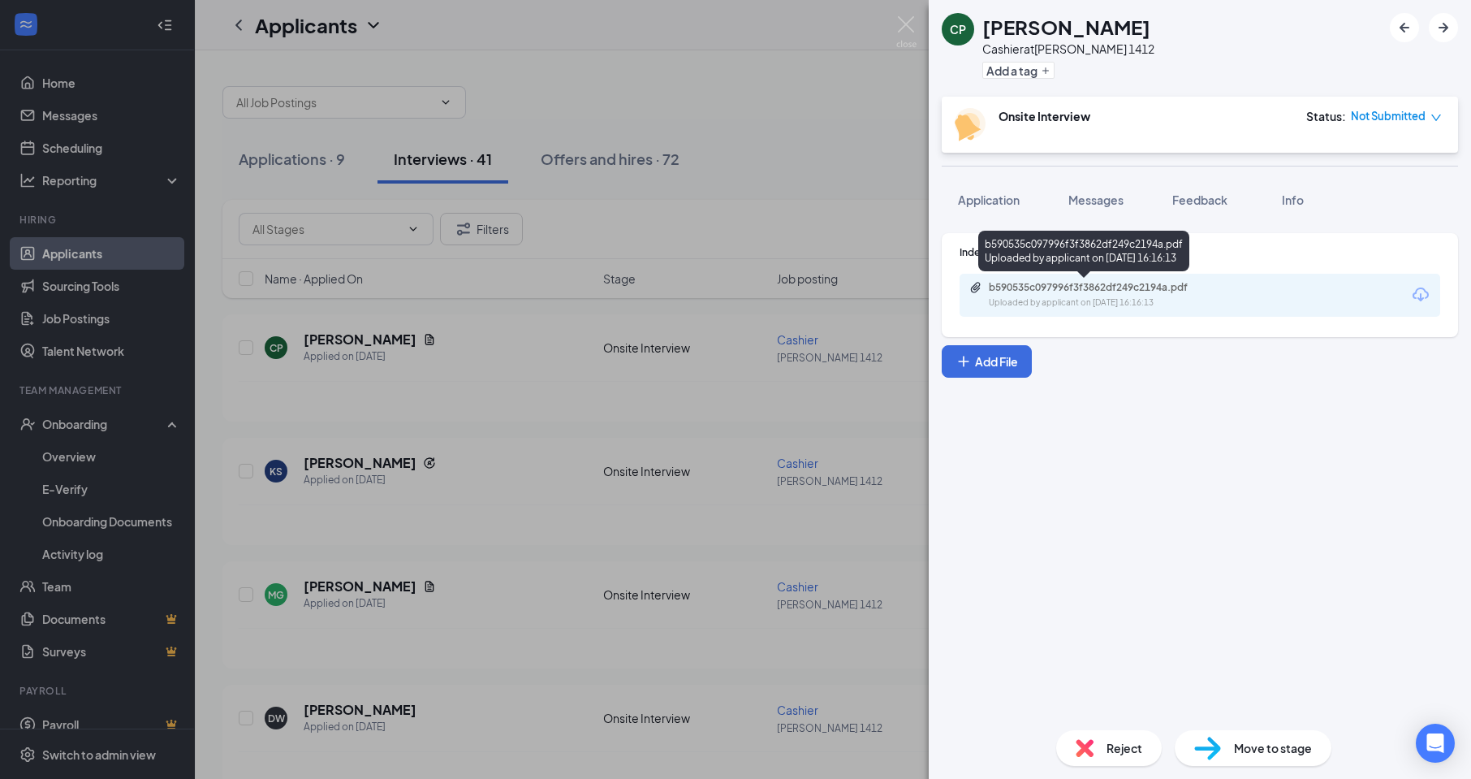
click at [1132, 302] on div "Uploaded by applicant on [DATE] 16:16:13" at bounding box center [1111, 302] width 244 height 13
click at [538, 426] on div "CP [PERSON_NAME] Cashier at [PERSON_NAME] 1412 Add a tag Onsite Interview Statu…" at bounding box center [735, 389] width 1471 height 779
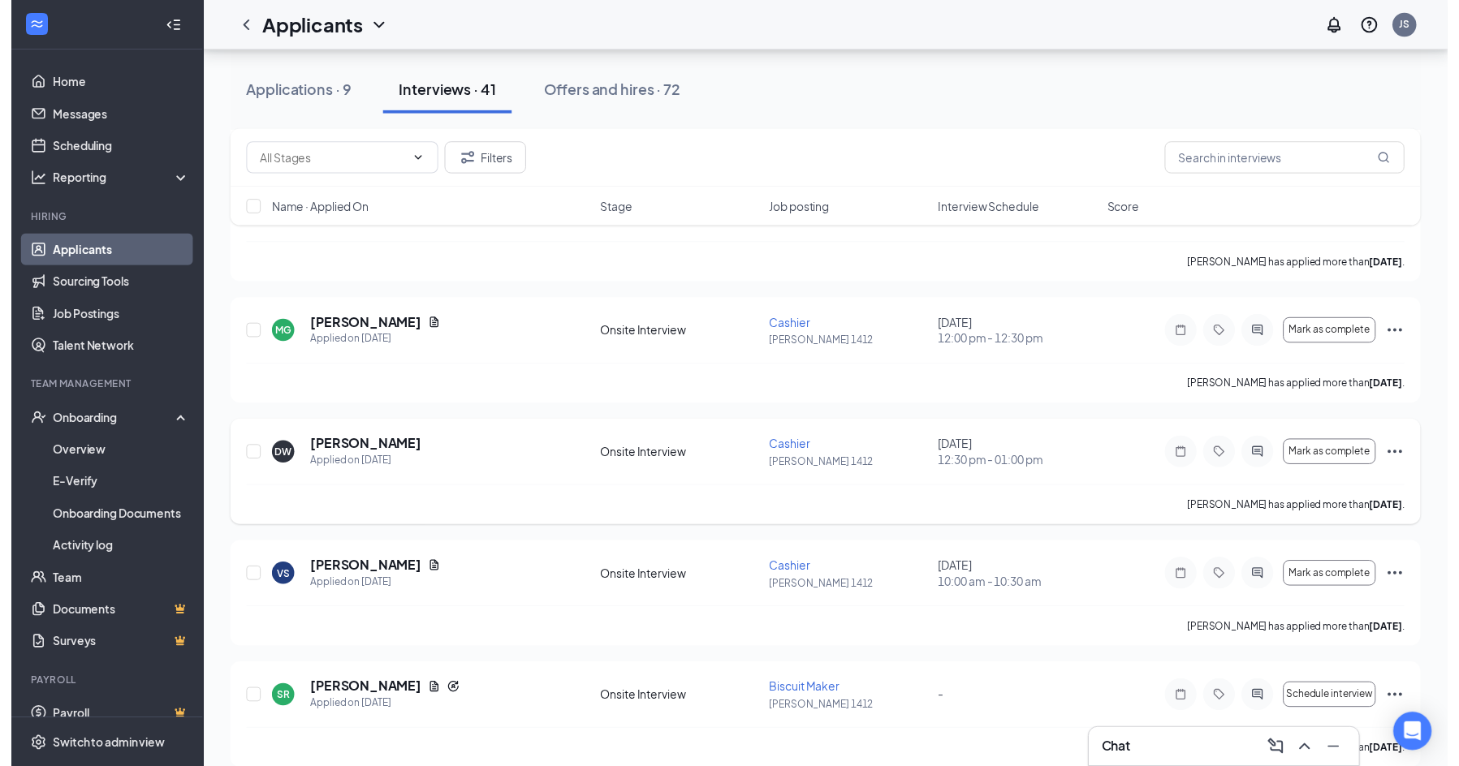
scroll to position [406, 0]
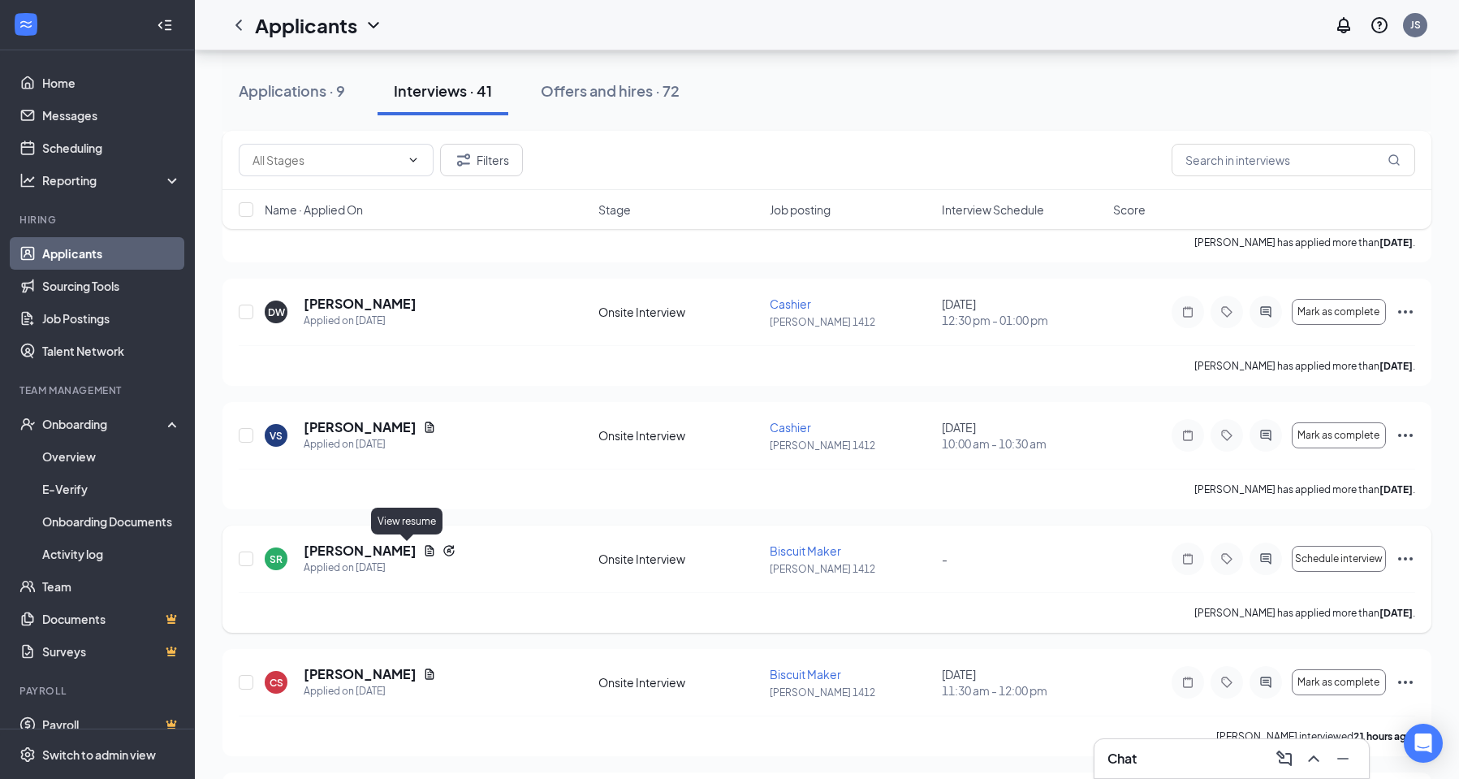
click at [425, 551] on icon "Document" at bounding box center [429, 550] width 9 height 11
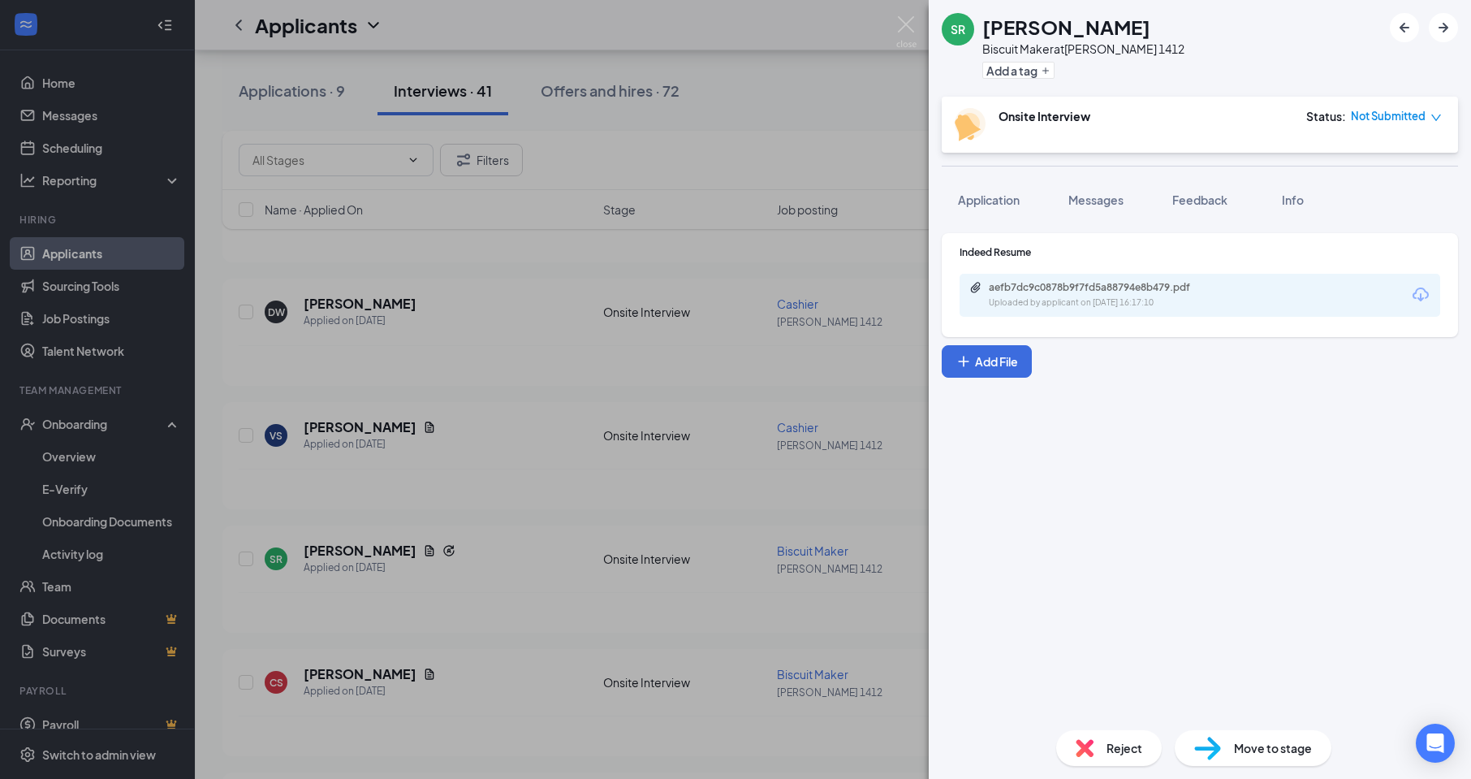
click at [1085, 305] on div "Uploaded by applicant on [DATE] 16:17:10" at bounding box center [1111, 302] width 244 height 13
click at [972, 195] on span "Application" at bounding box center [989, 199] width 62 height 15
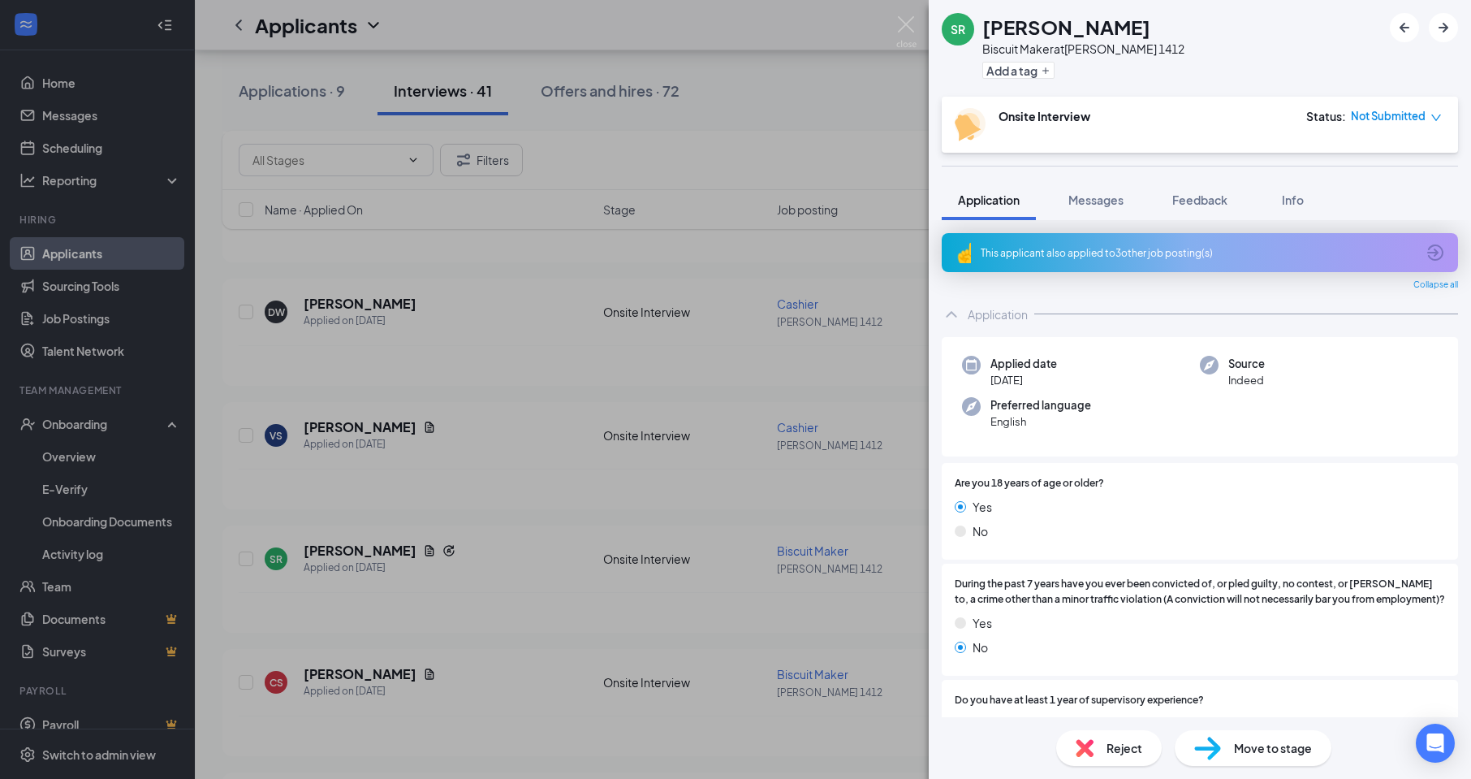
click at [1145, 234] on div "This applicant also applied to 3 other job posting(s)" at bounding box center [1200, 252] width 516 height 39
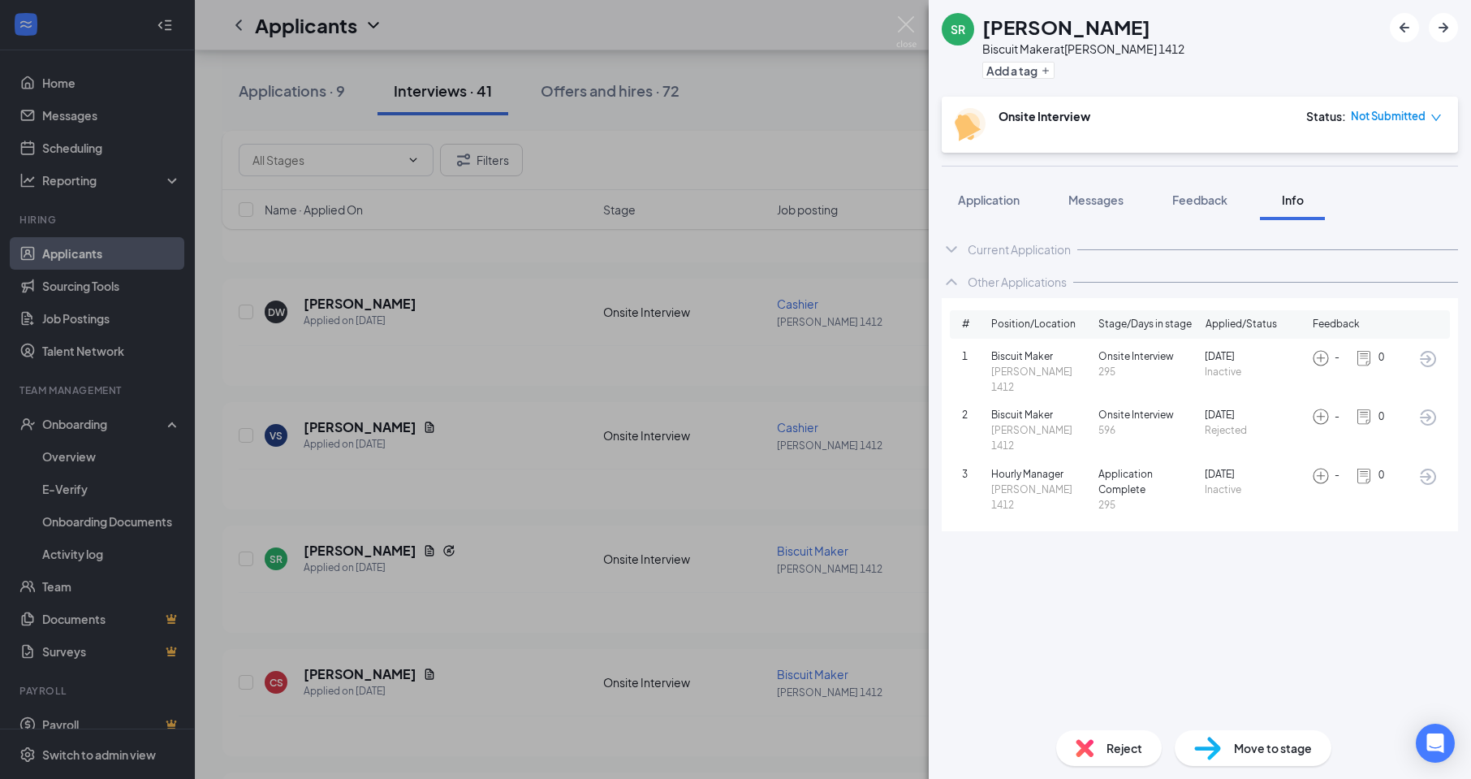
click at [616, 357] on div "SR [PERSON_NAME] Biscuit Maker at [PERSON_NAME] 1412 Add a tag Onsite Interview…" at bounding box center [735, 389] width 1471 height 779
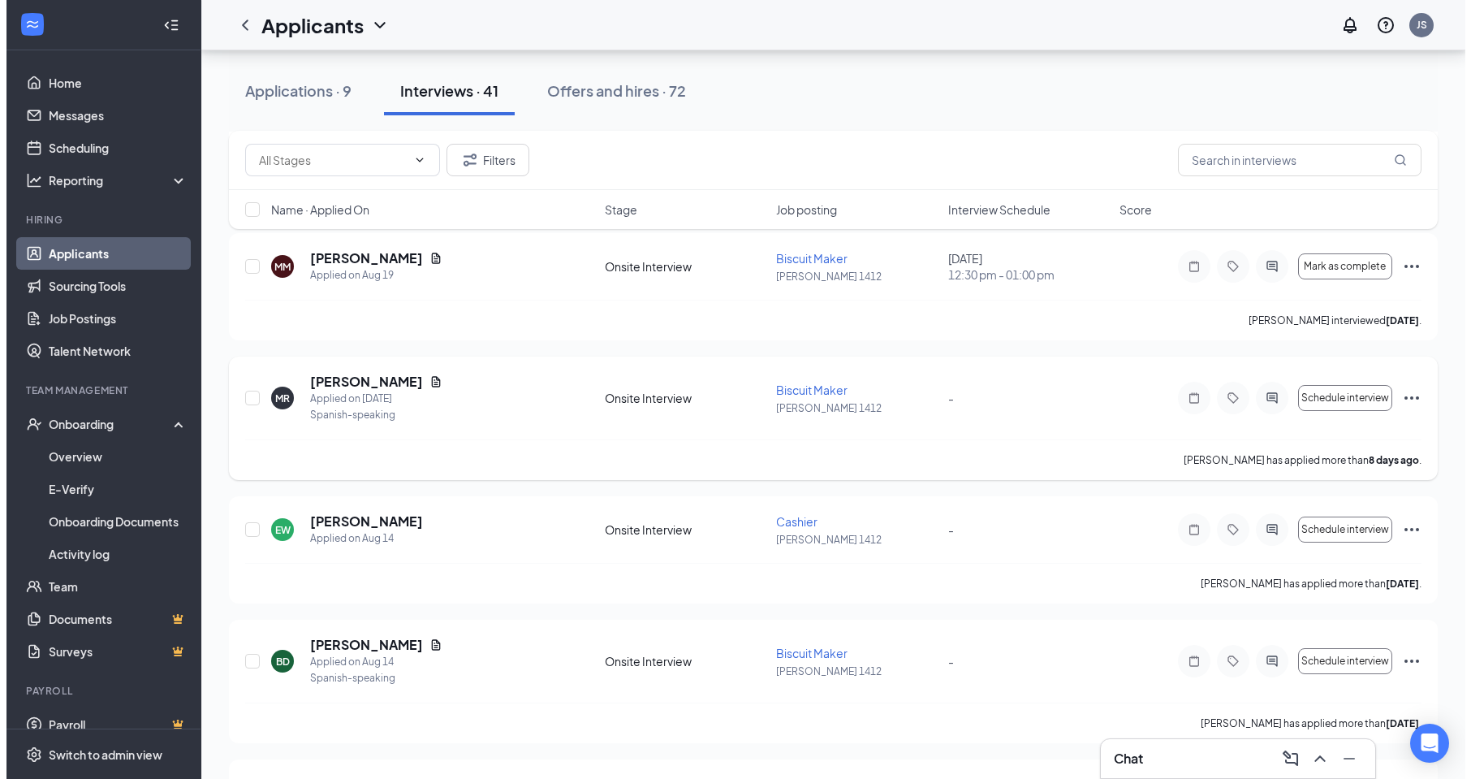
scroll to position [974, 0]
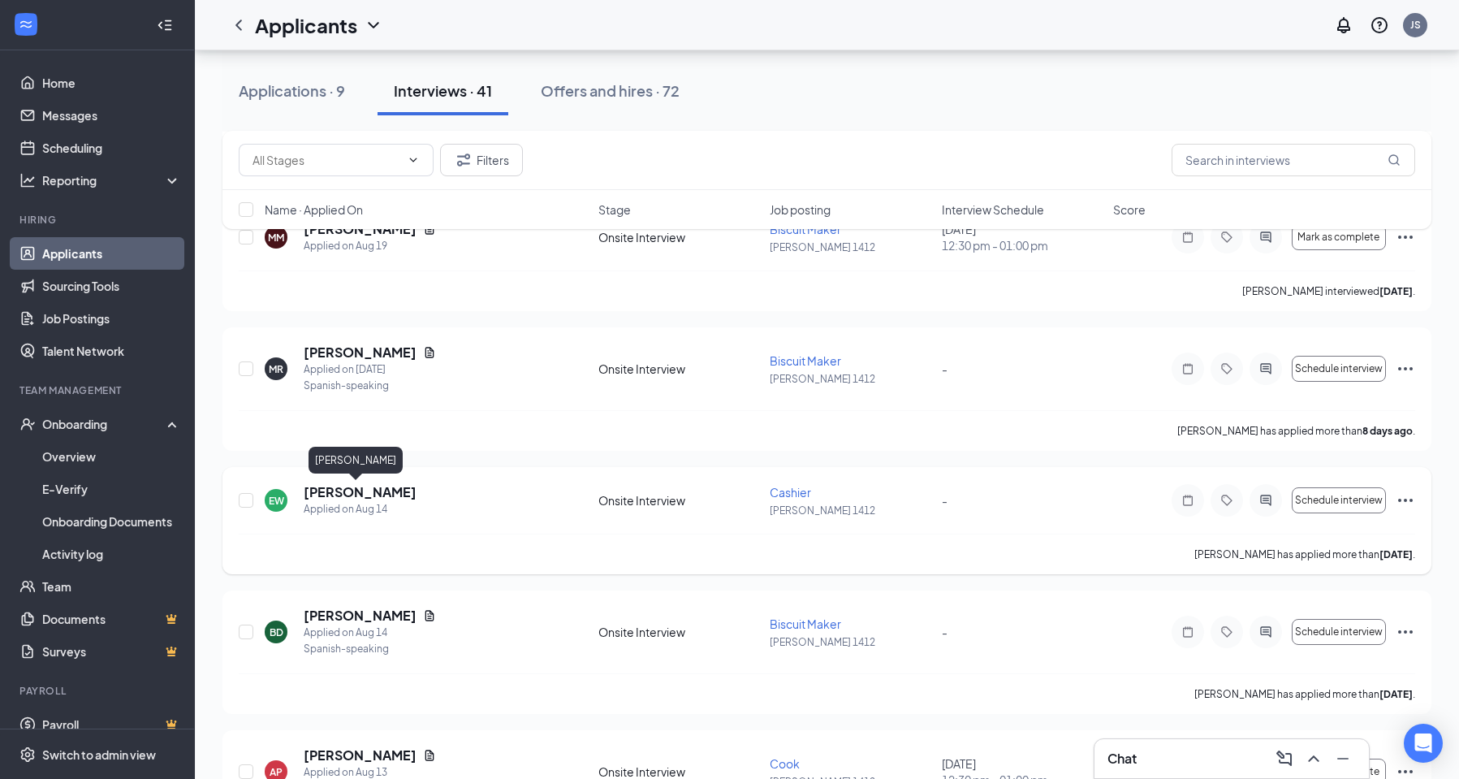
click at [373, 492] on h5 "[PERSON_NAME]" at bounding box center [360, 492] width 113 height 18
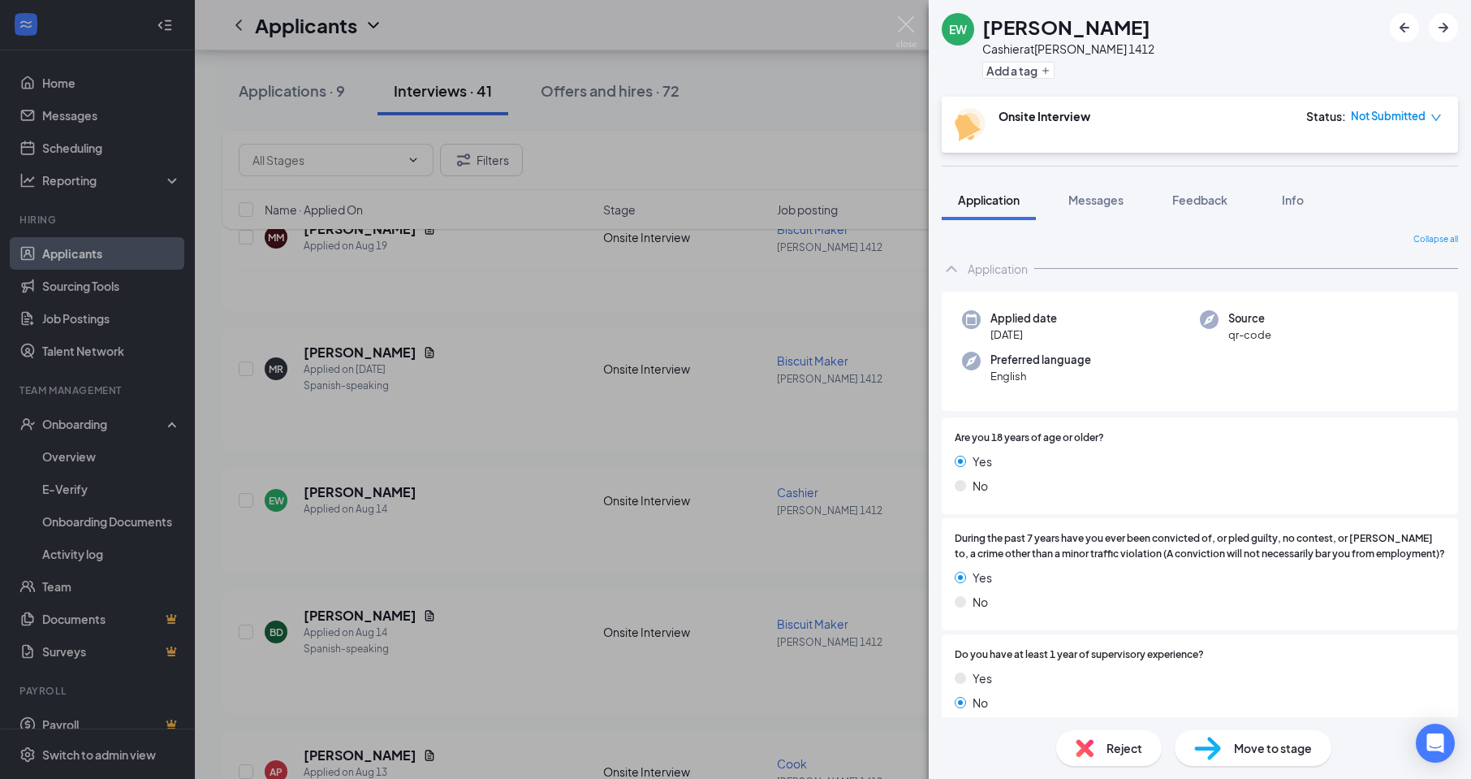
click at [505, 416] on div "EW [PERSON_NAME] at [PERSON_NAME] 1412 Add a tag Onsite Interview Status : Not …" at bounding box center [735, 389] width 1471 height 779
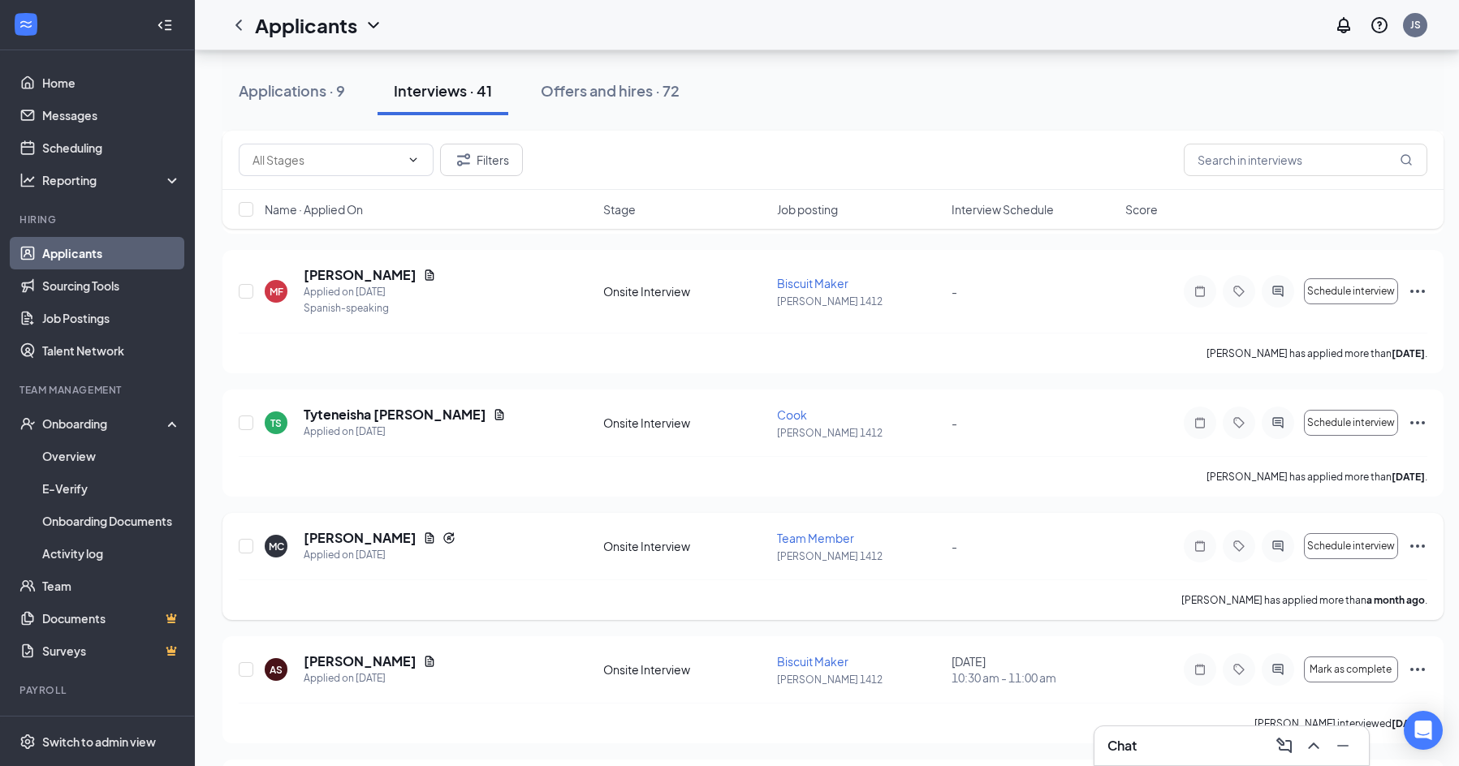
scroll to position [4675, 0]
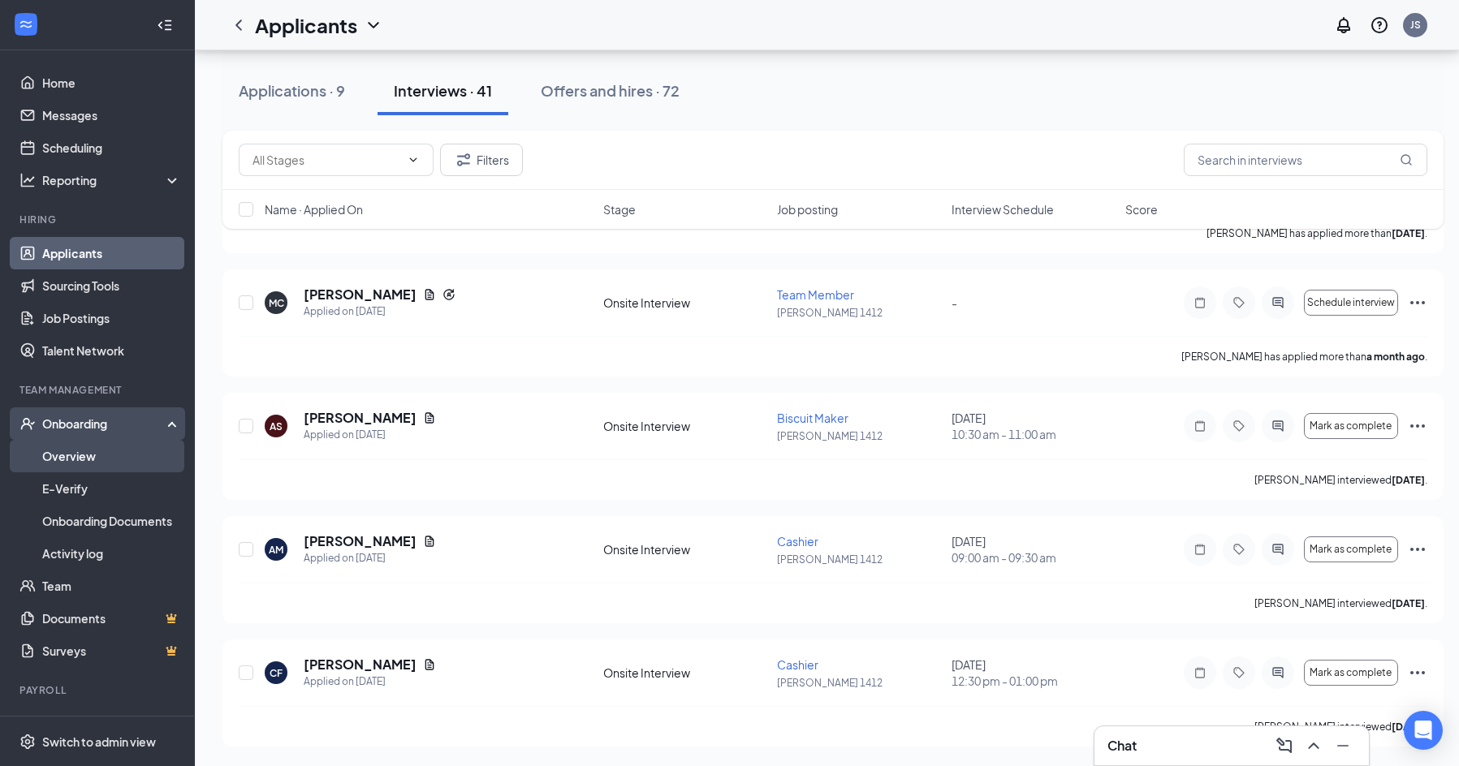
click at [108, 456] on link "Overview" at bounding box center [111, 456] width 139 height 32
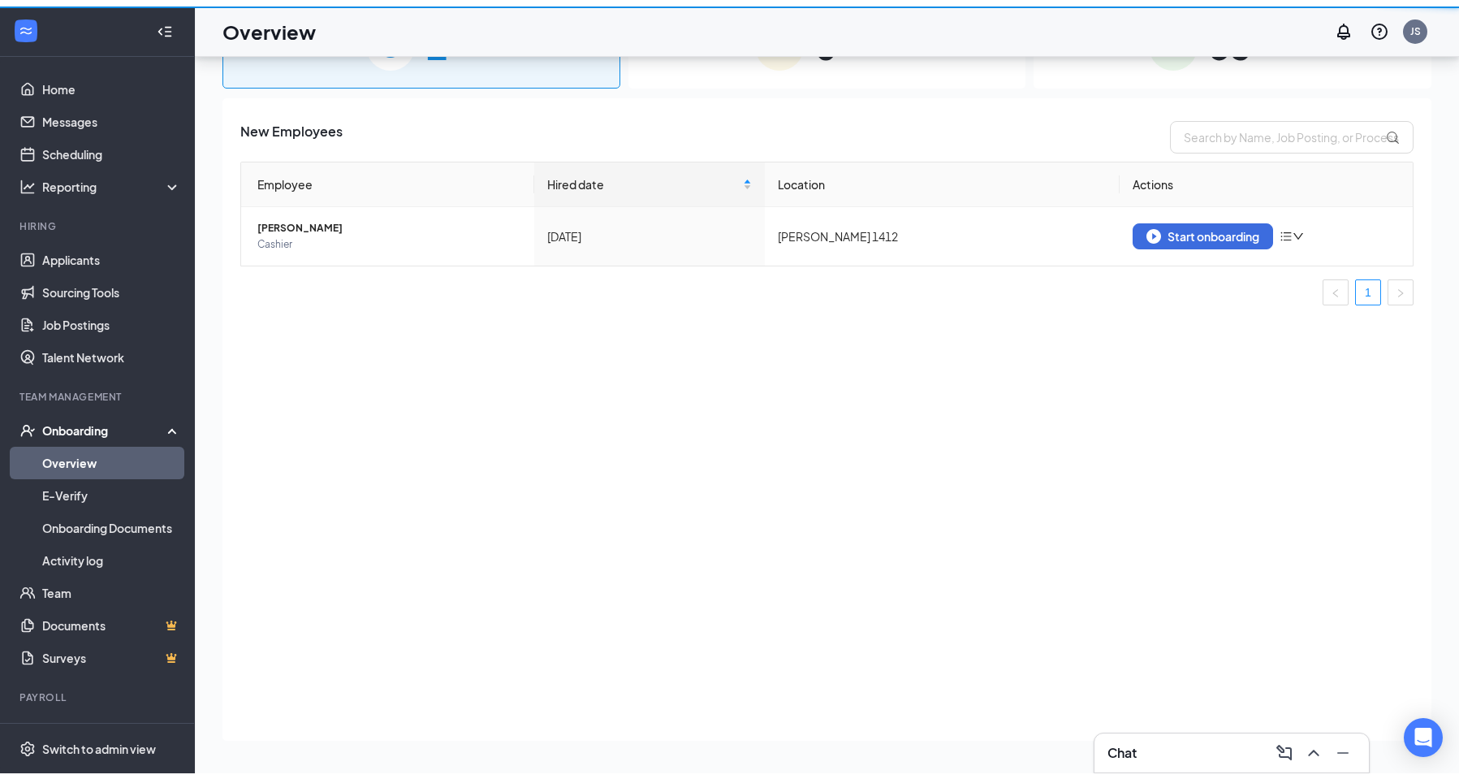
scroll to position [73, 0]
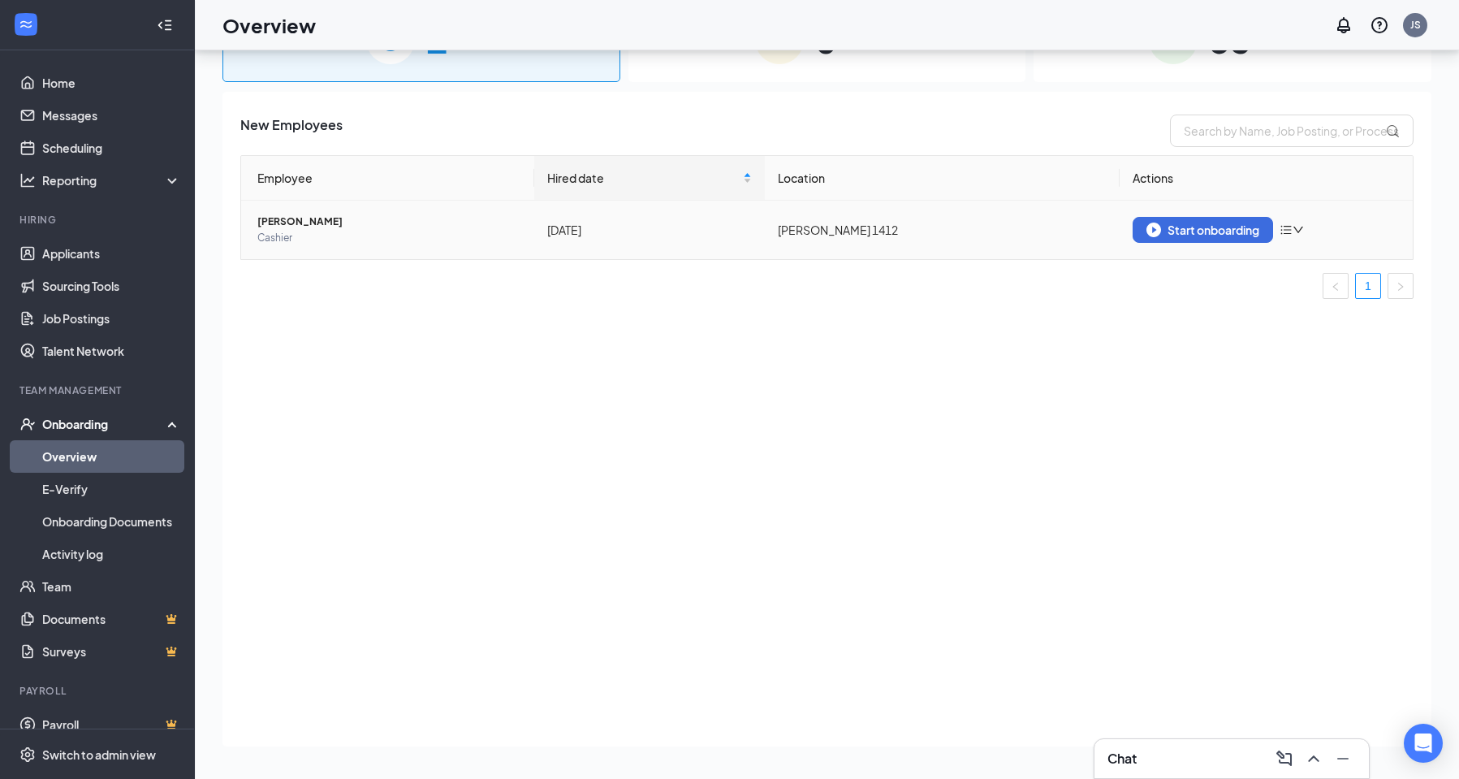
click at [288, 226] on span "[PERSON_NAME]" at bounding box center [389, 222] width 264 height 16
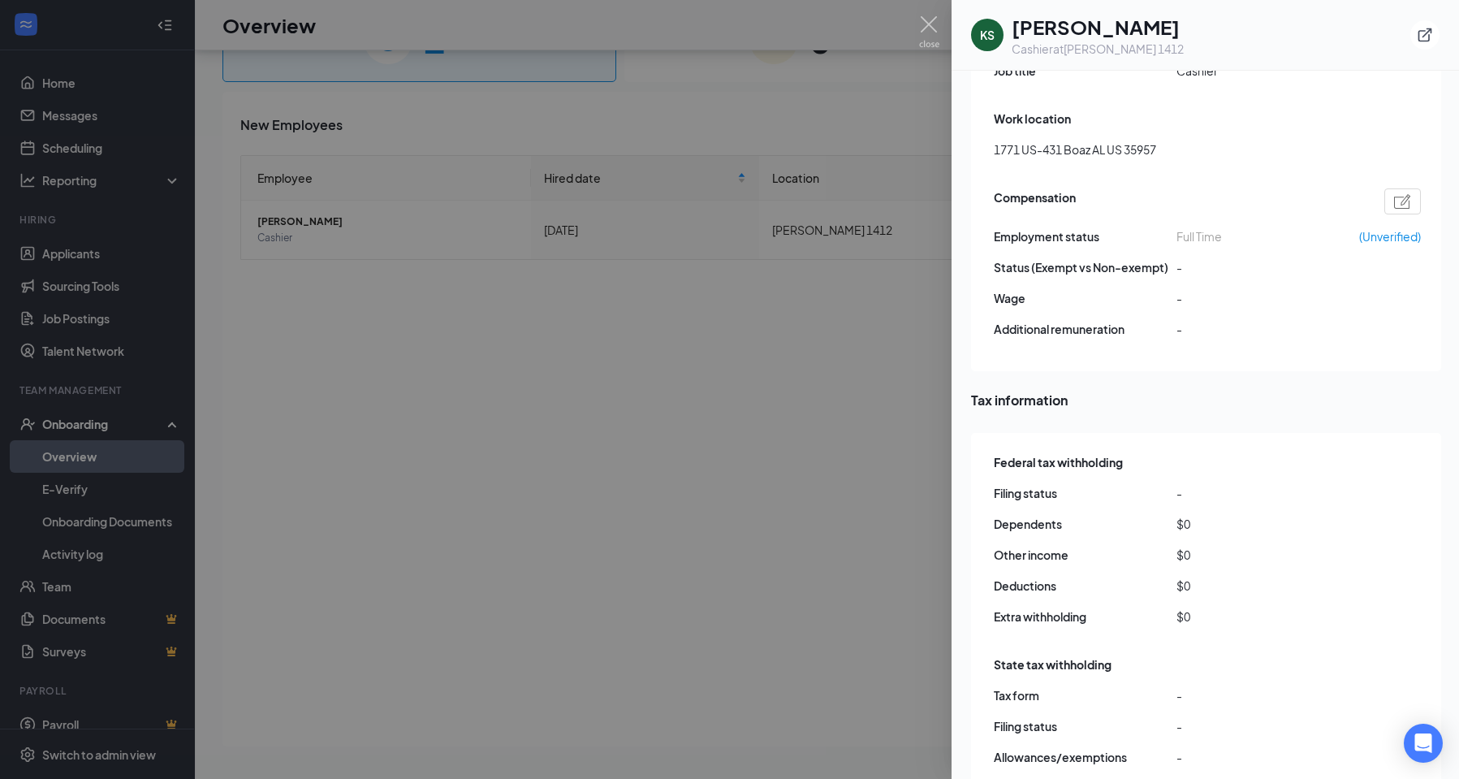
scroll to position [974, 0]
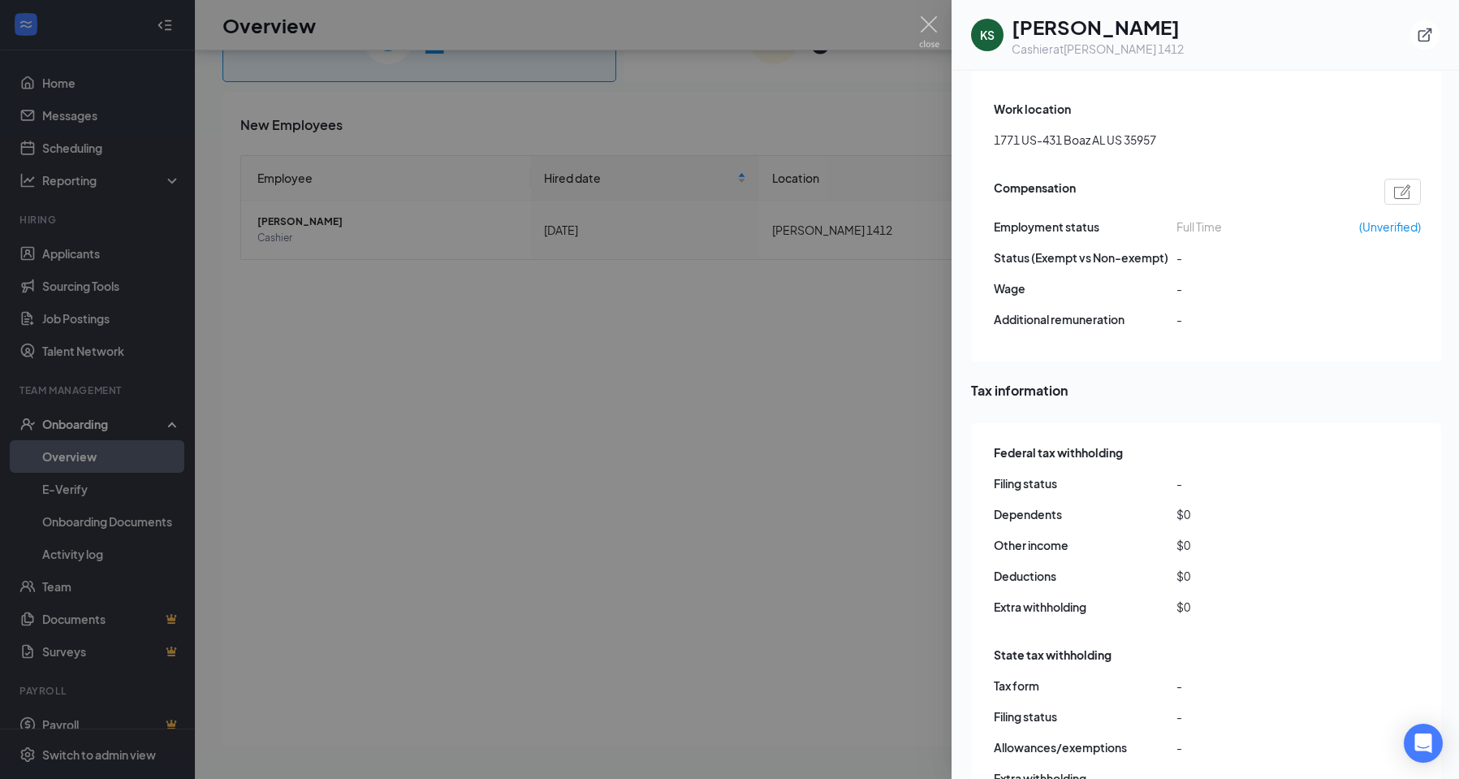
click at [574, 496] on div at bounding box center [729, 389] width 1459 height 779
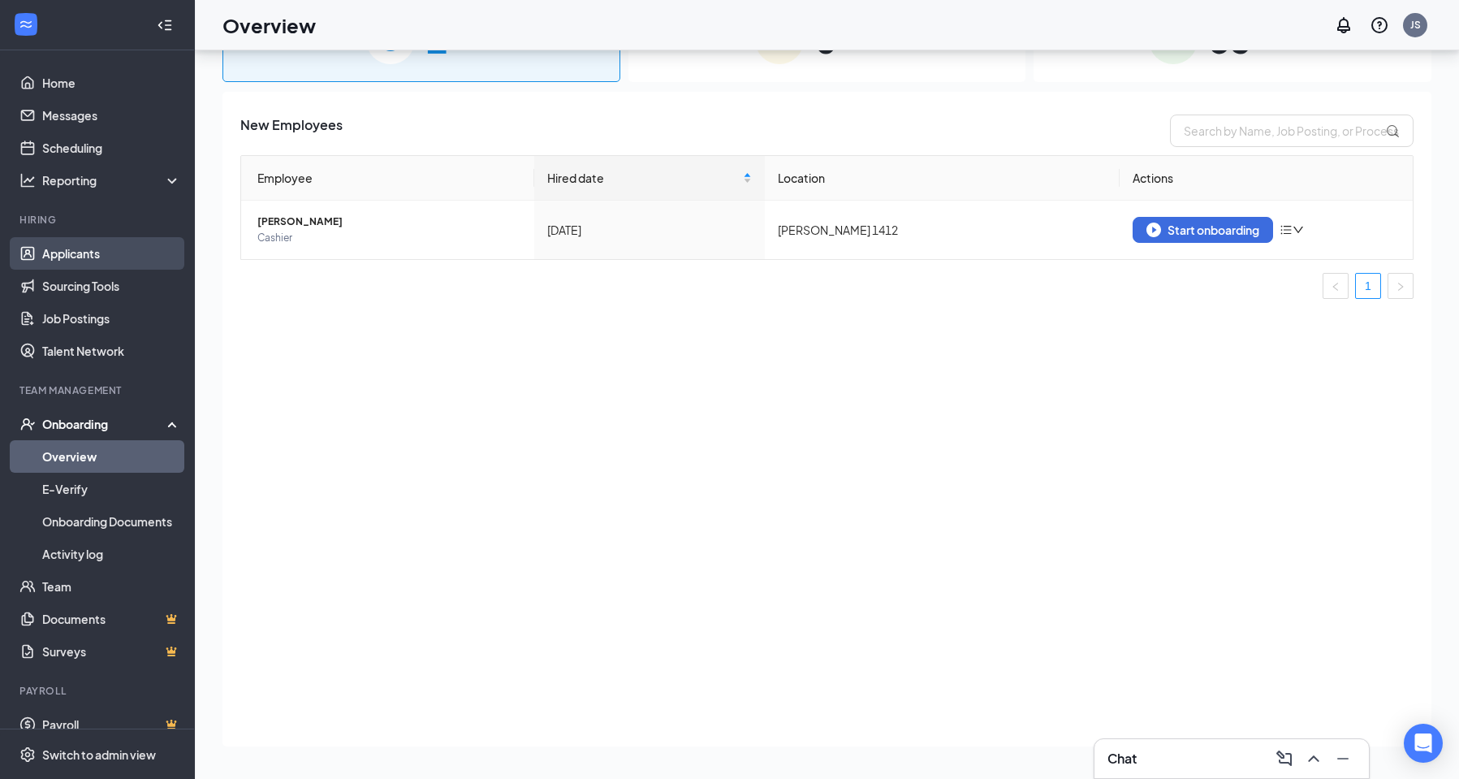
click at [71, 248] on link "Applicants" at bounding box center [111, 253] width 139 height 32
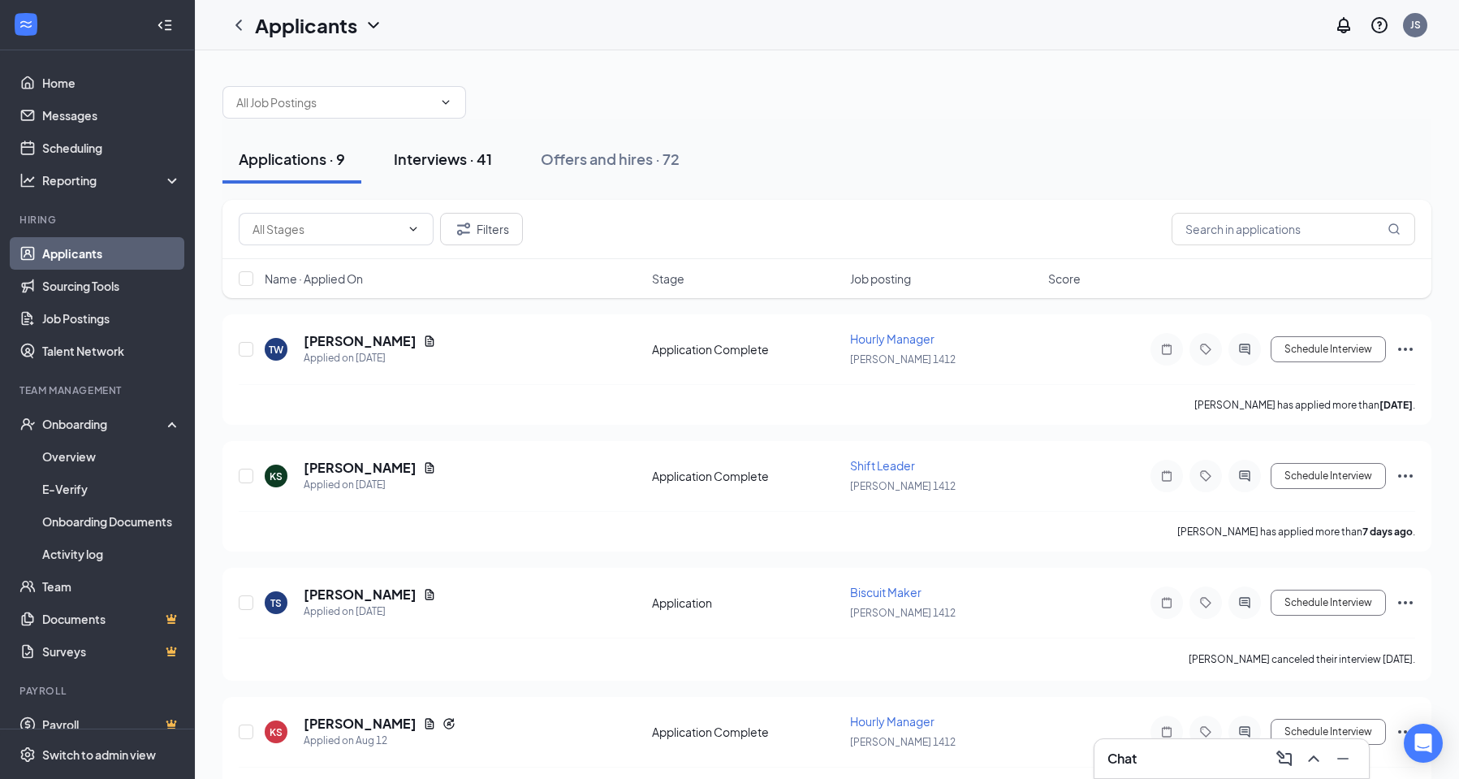
click at [460, 159] on div "Interviews · 41" at bounding box center [443, 159] width 98 height 20
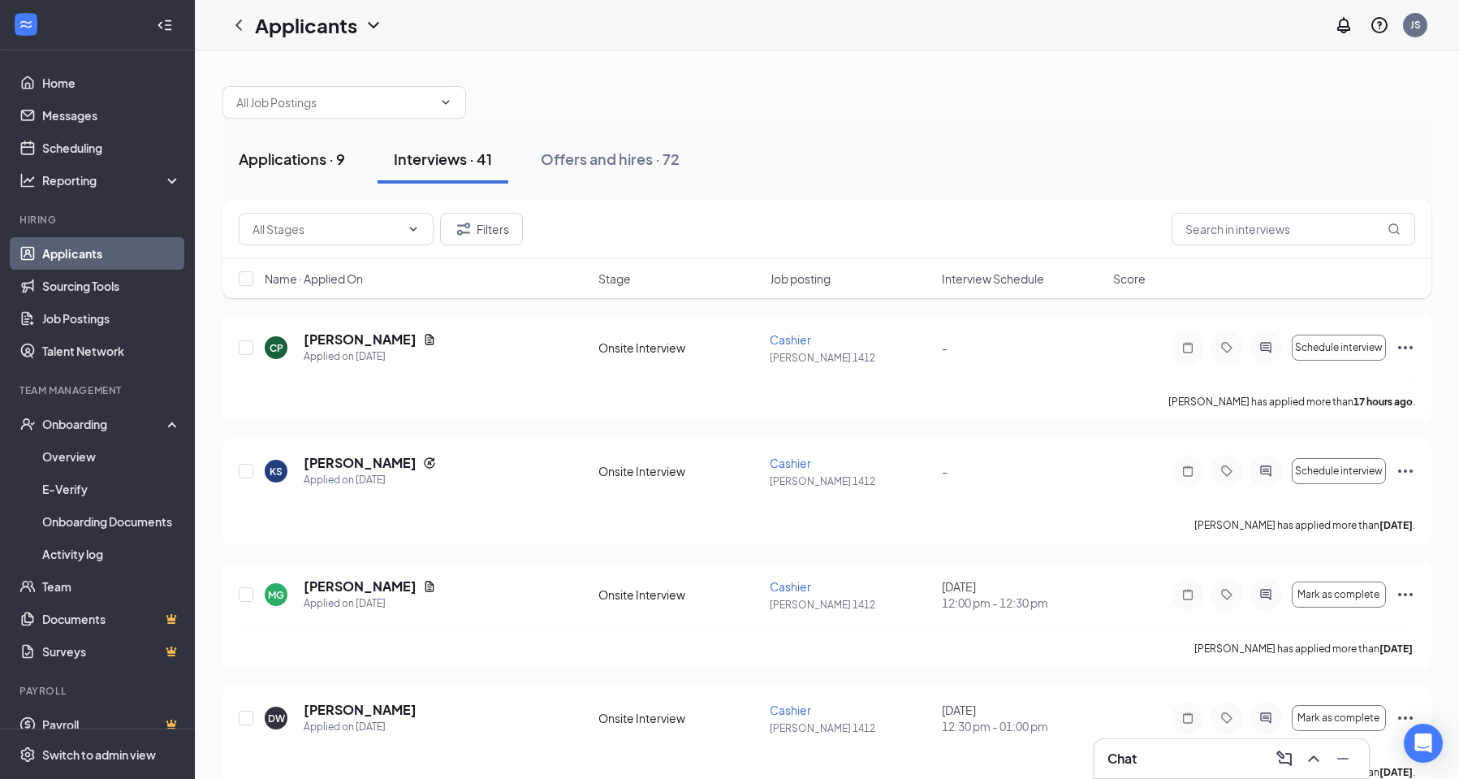
click at [278, 162] on div "Applications · 9" at bounding box center [292, 159] width 106 height 20
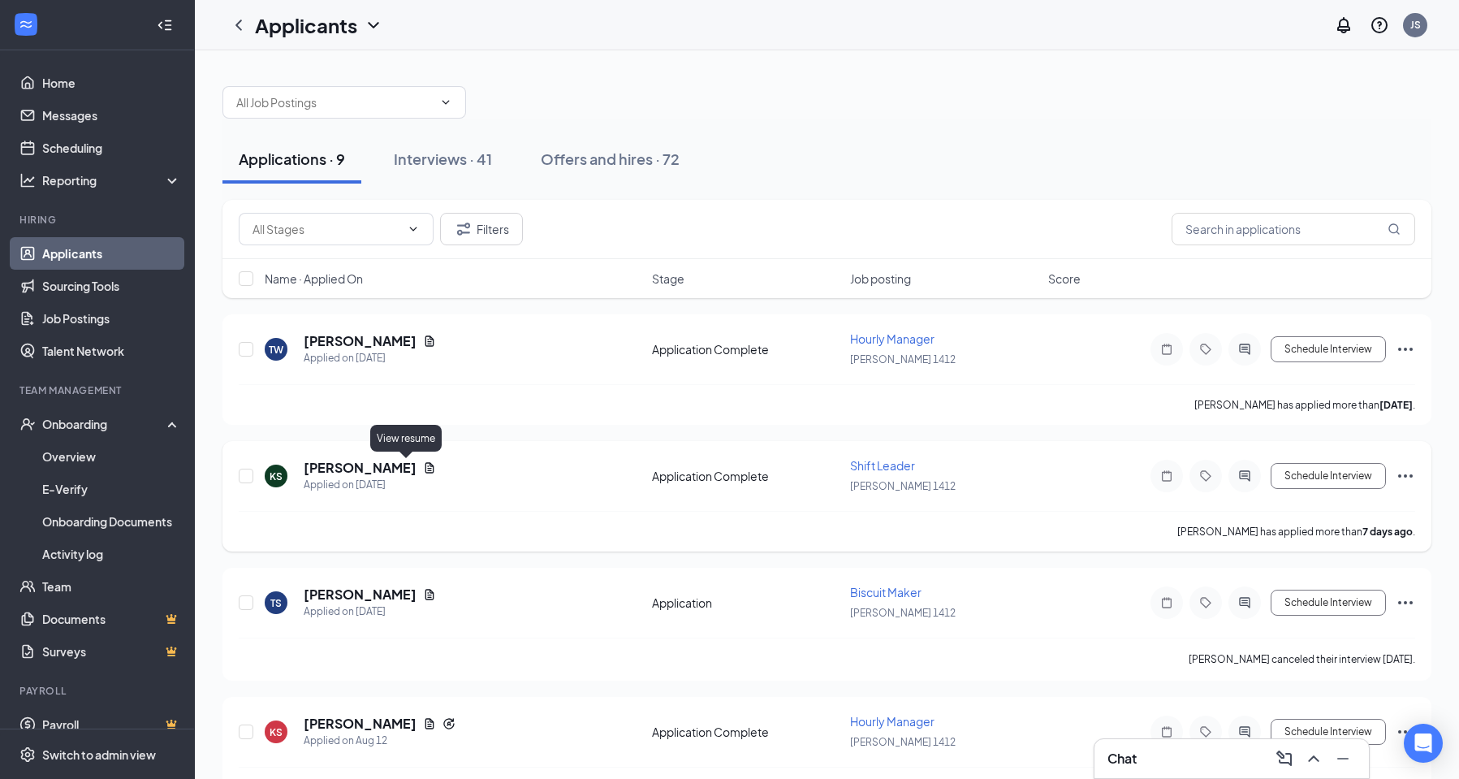
click at [425, 468] on icon "Document" at bounding box center [429, 467] width 9 height 11
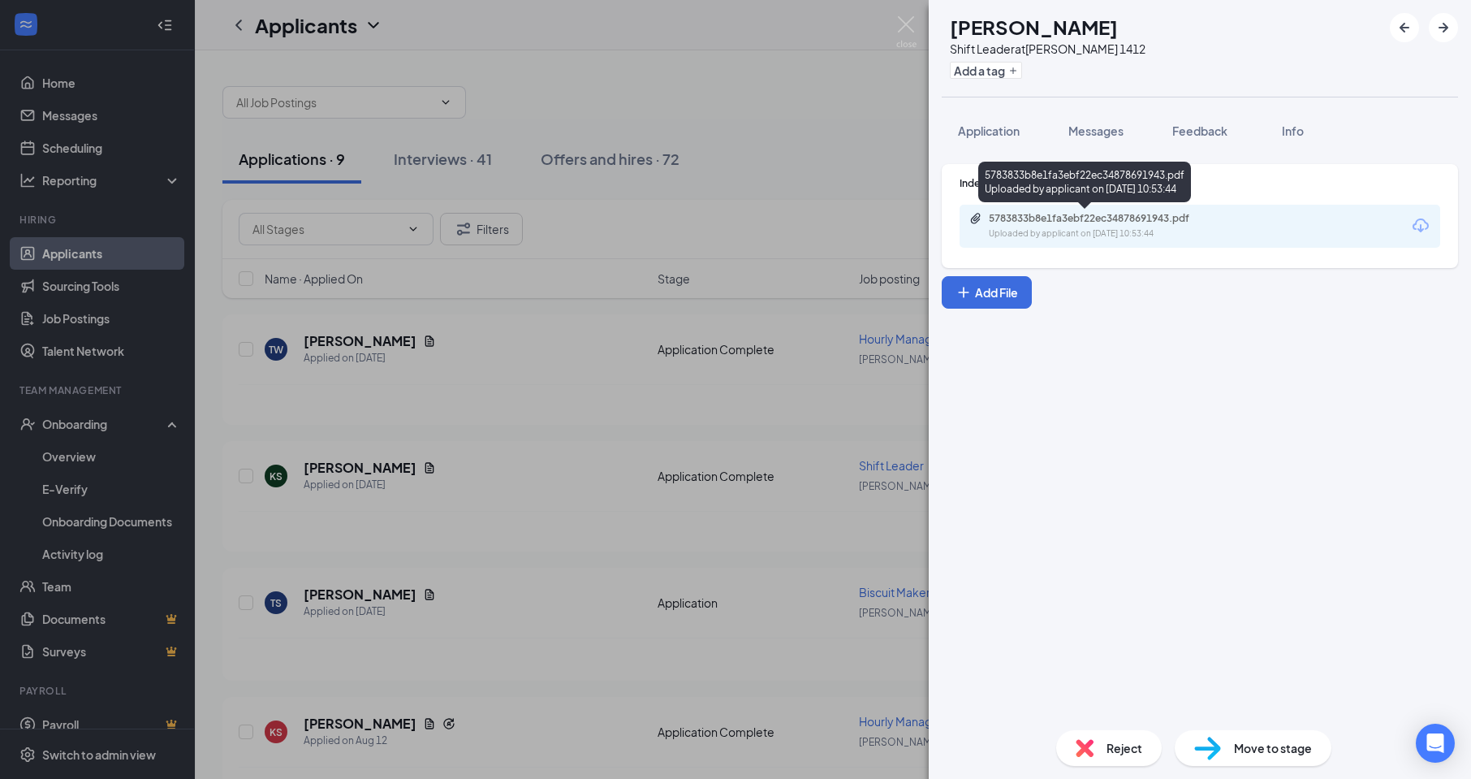
click at [1045, 236] on div "Uploaded by applicant on [DATE] 10:53:44" at bounding box center [1111, 233] width 244 height 13
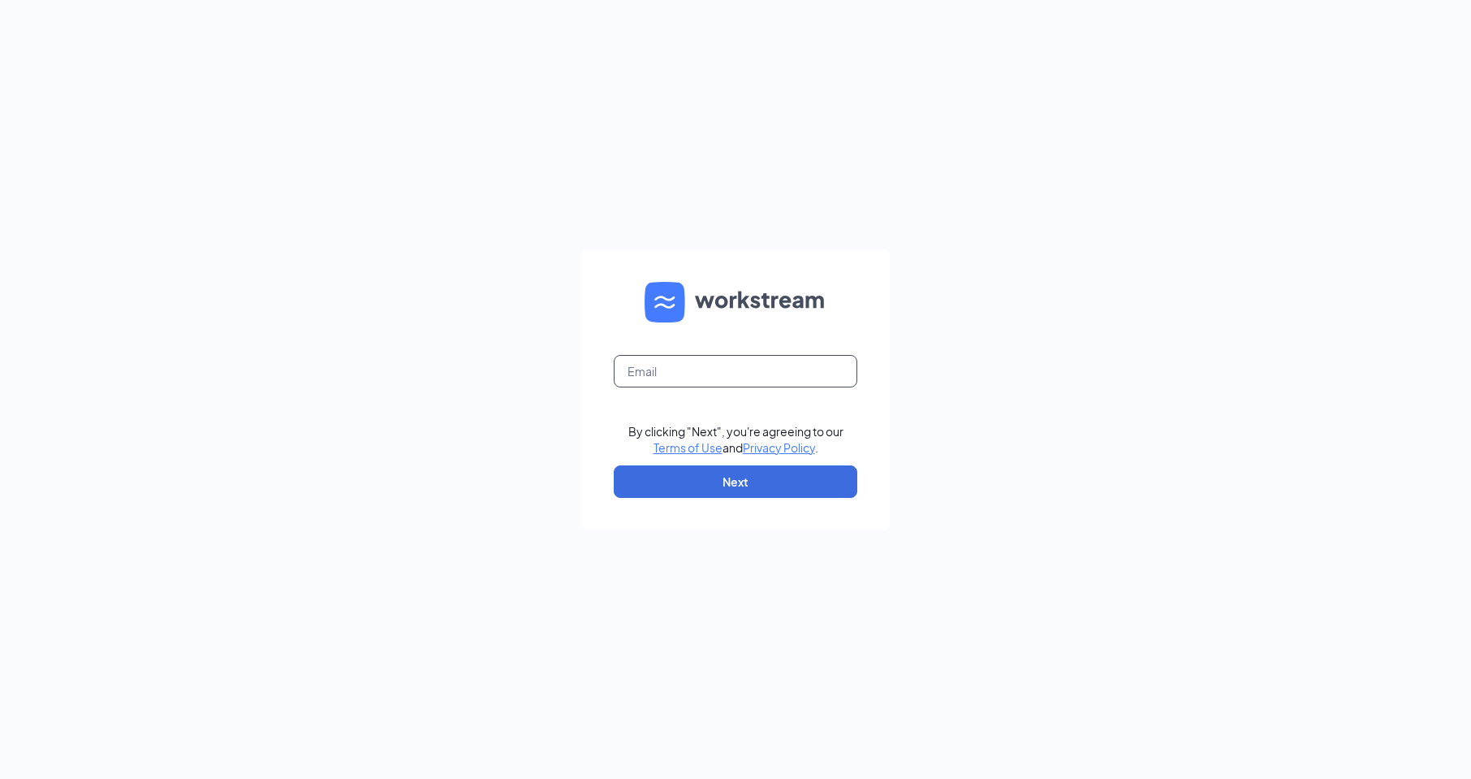
click at [702, 369] on input "text" at bounding box center [736, 371] width 244 height 32
type input "[EMAIL_ADDRESS][DOMAIN_NAME]"
click at [731, 481] on button "Next" at bounding box center [736, 481] width 244 height 32
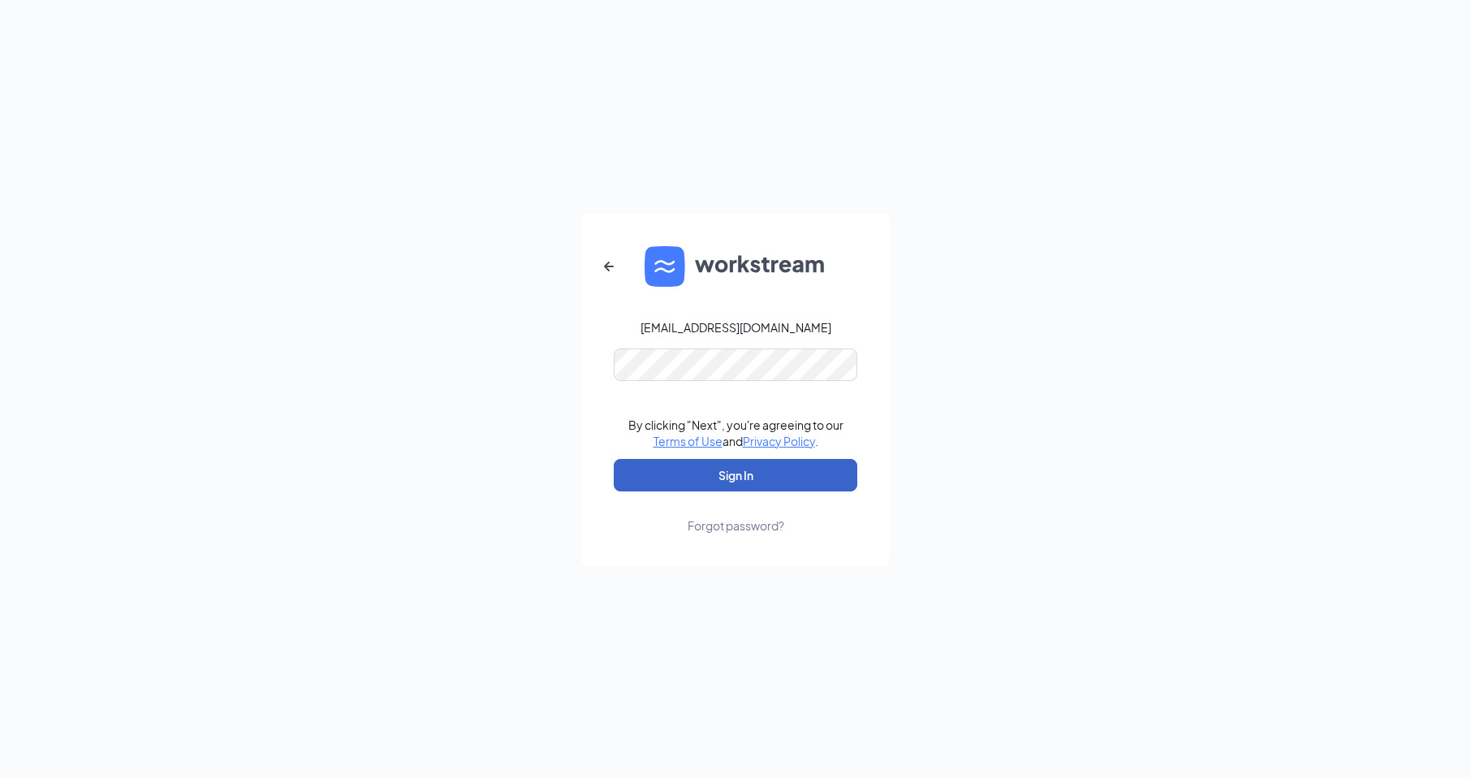
click at [700, 468] on button "Sign In" at bounding box center [736, 475] width 244 height 32
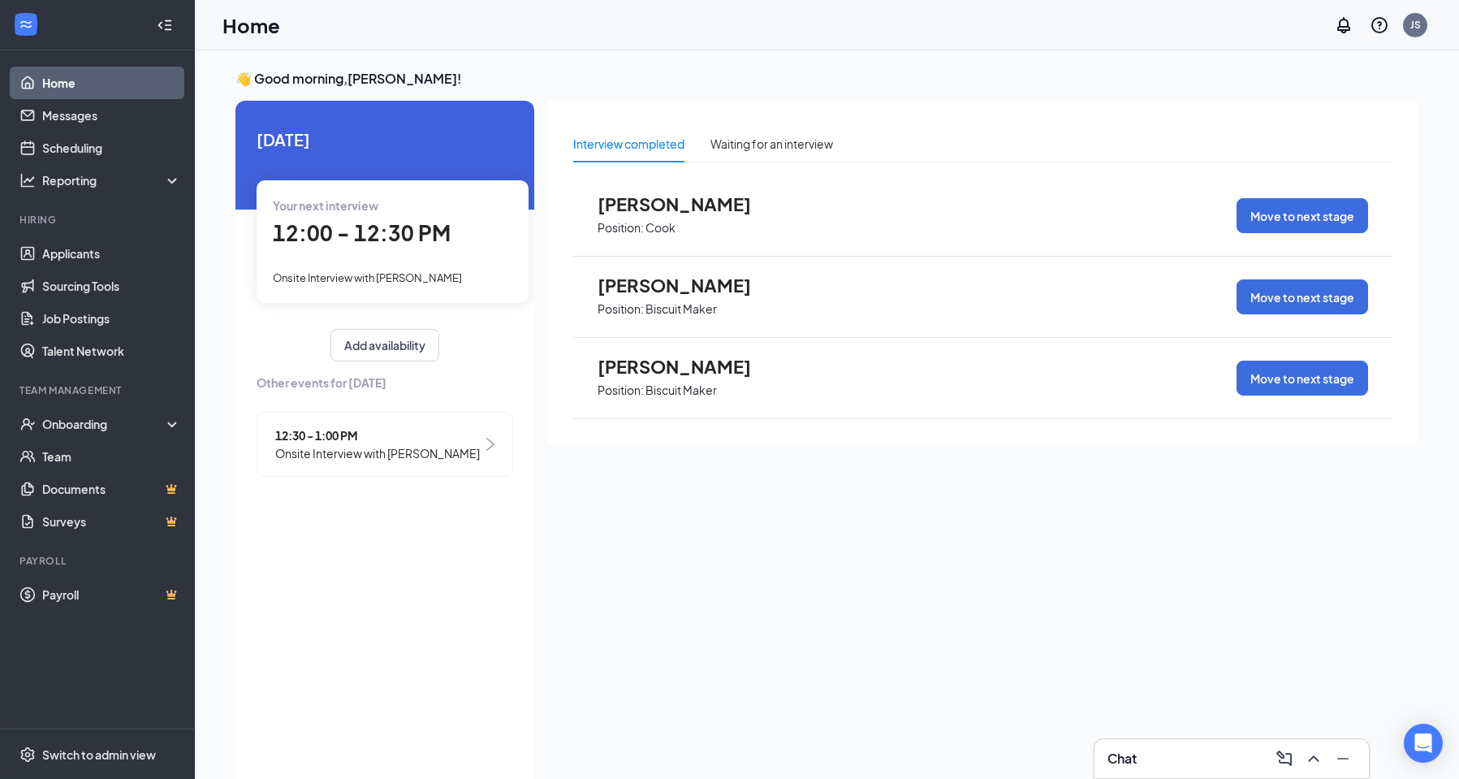
click at [384, 277] on span "Onsite Interview with [PERSON_NAME]" at bounding box center [367, 277] width 189 height 13
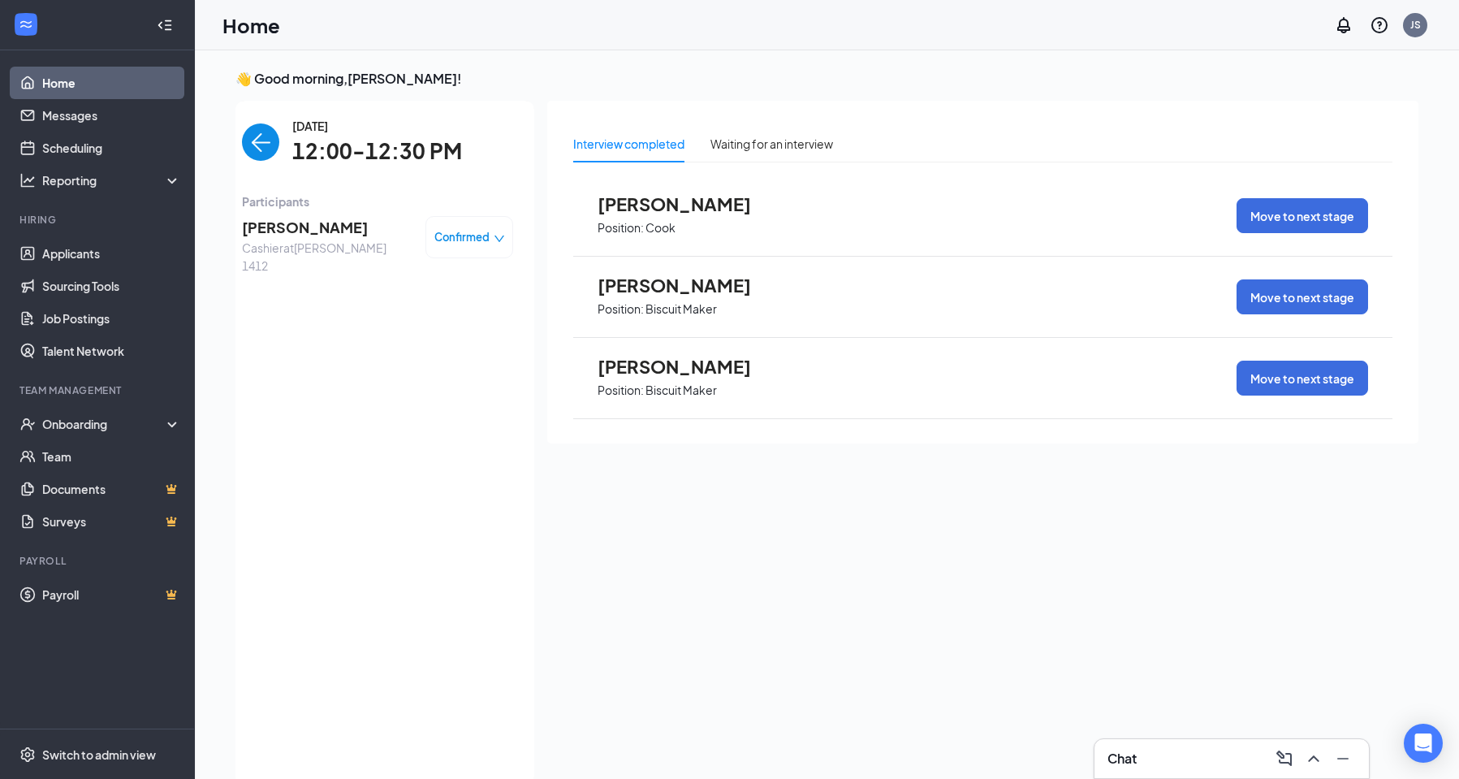
scroll to position [6, 0]
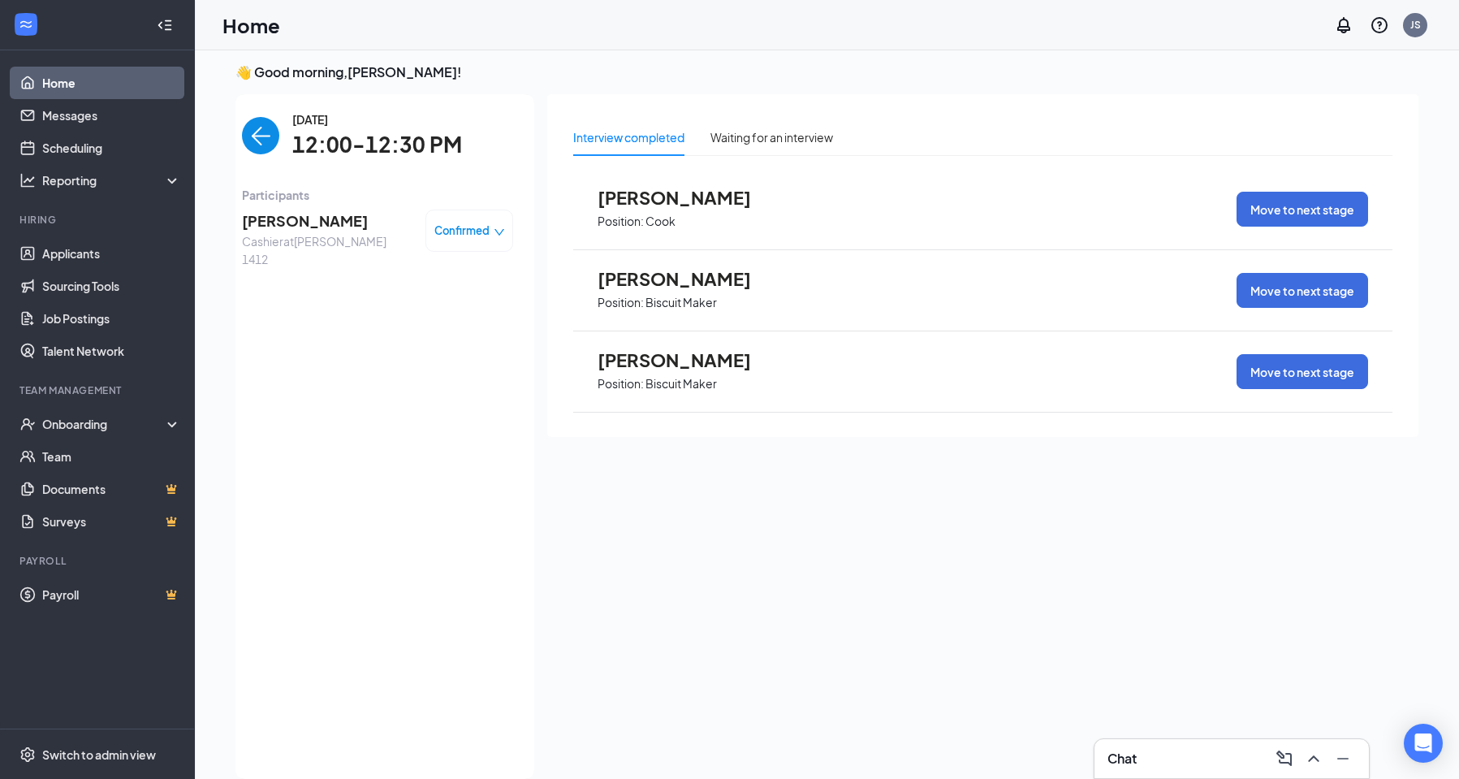
click at [321, 221] on span "[PERSON_NAME]" at bounding box center [327, 220] width 170 height 23
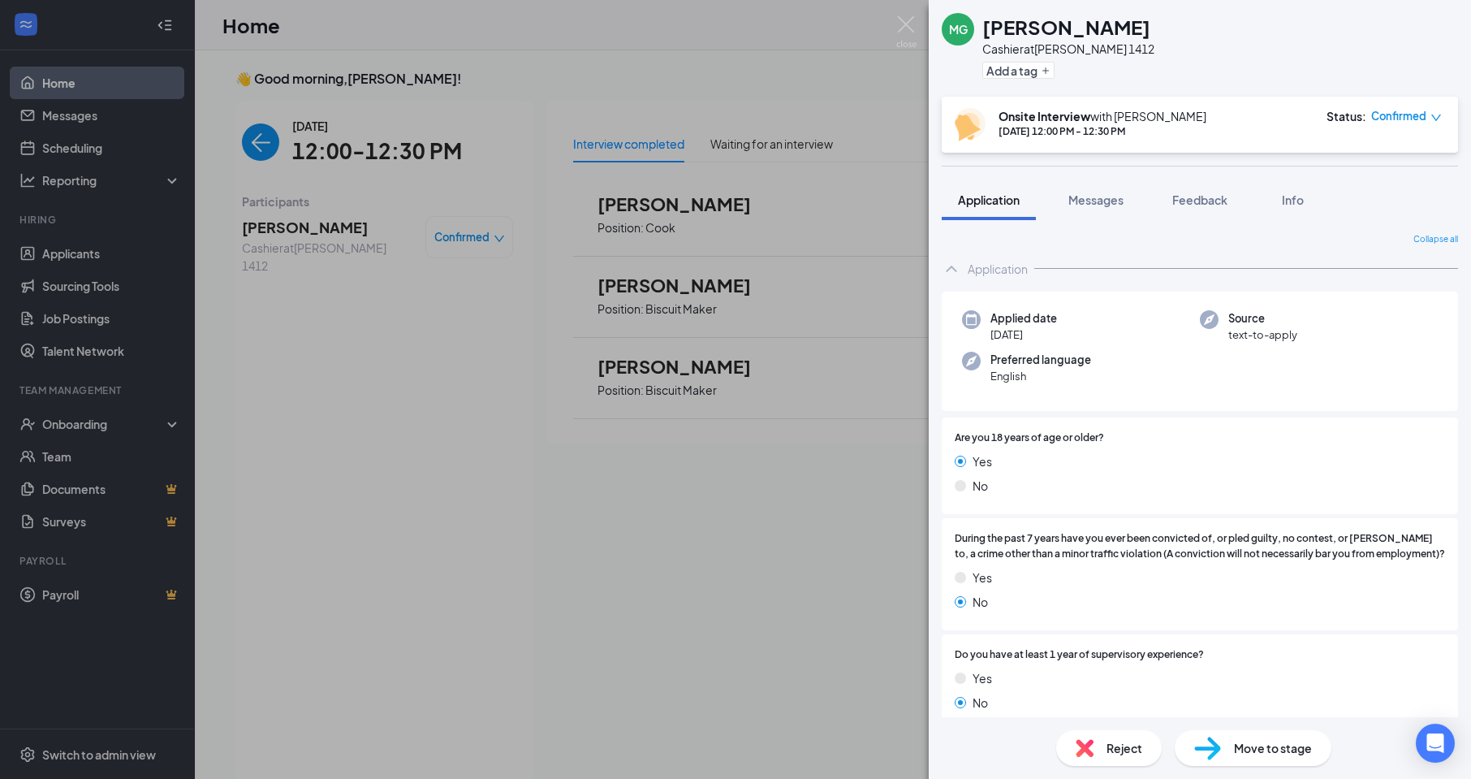
click at [956, 268] on icon "ChevronUp" at bounding box center [951, 268] width 19 height 19
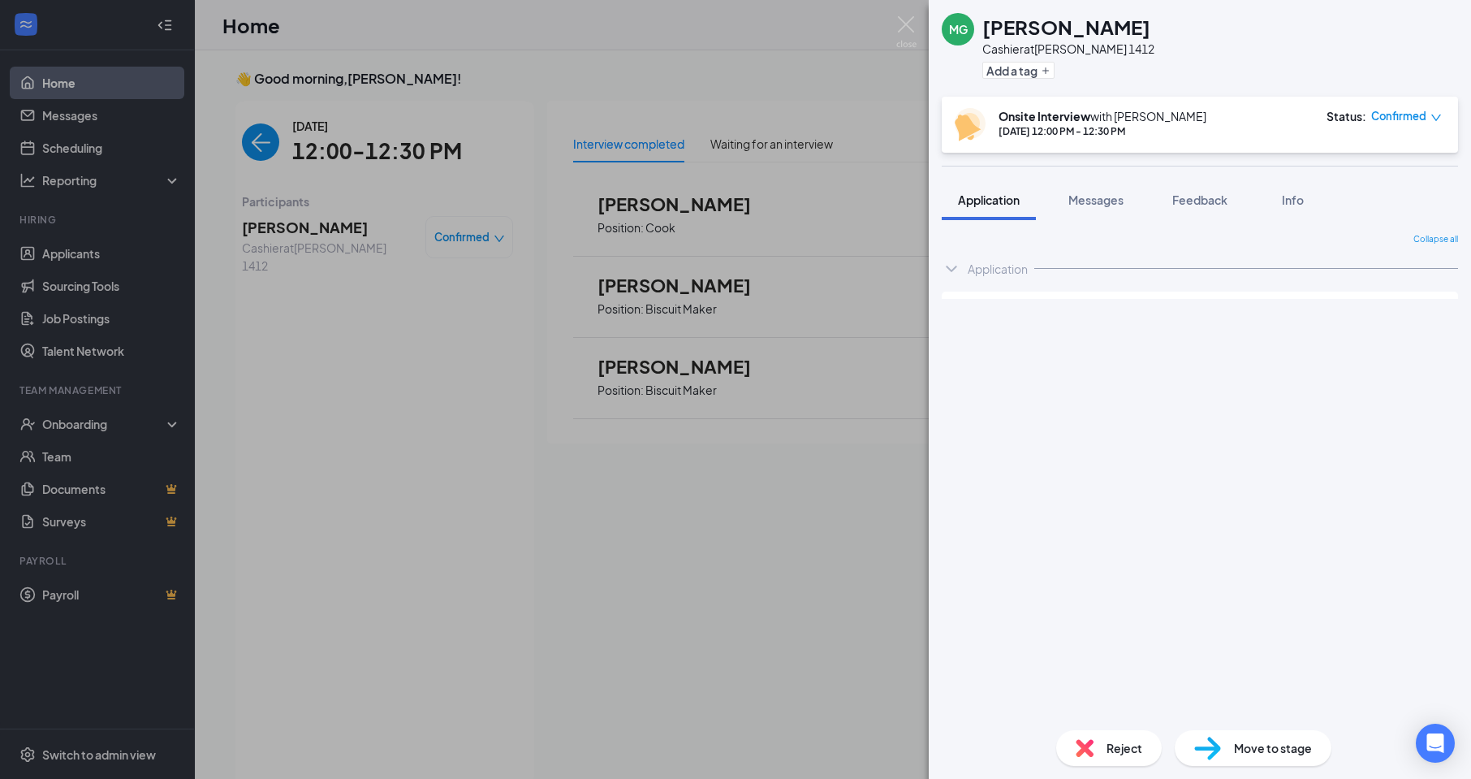
click at [340, 360] on div "MG [PERSON_NAME] at [PERSON_NAME] 1412 Add a tag Onsite Interview with [PERSON_…" at bounding box center [735, 389] width 1471 height 779
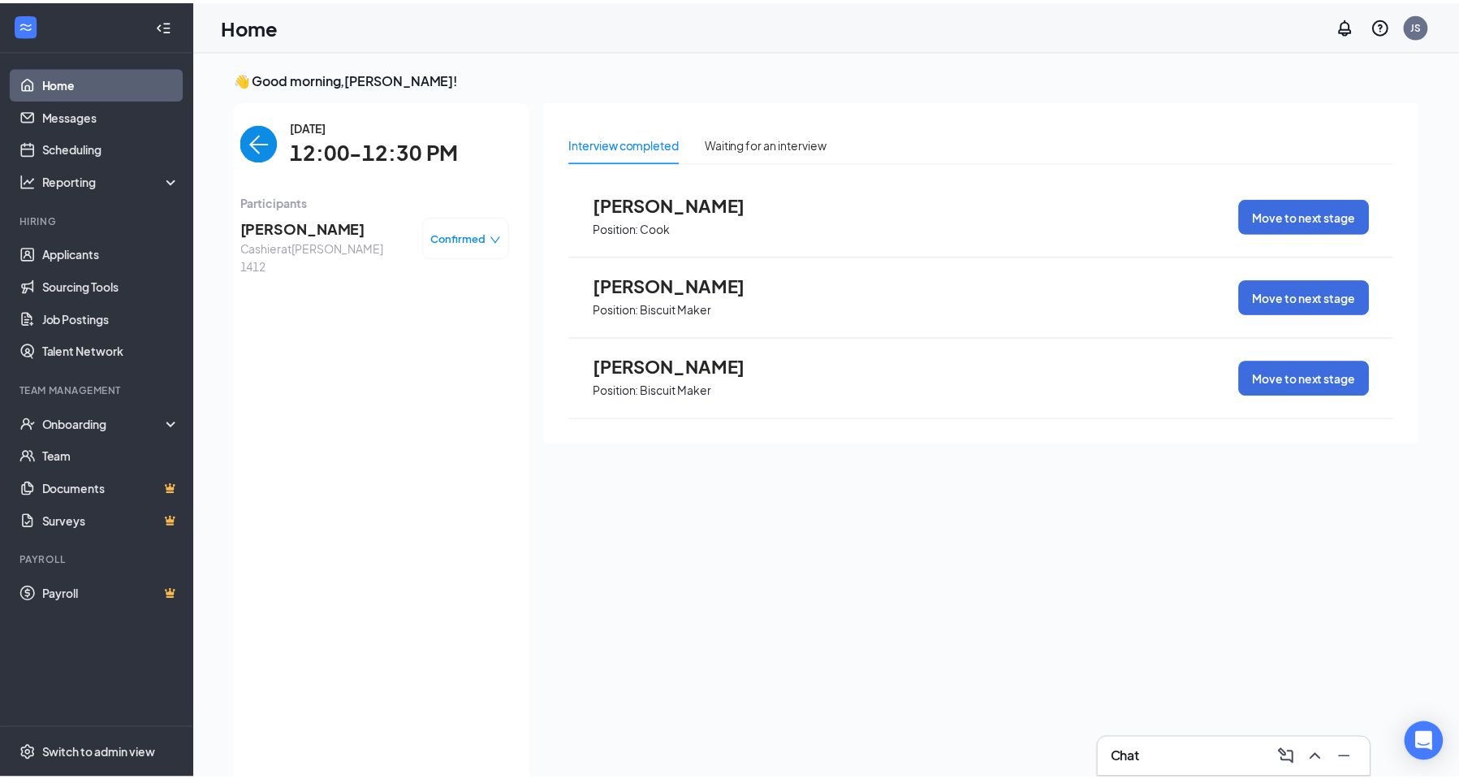
scroll to position [6, 0]
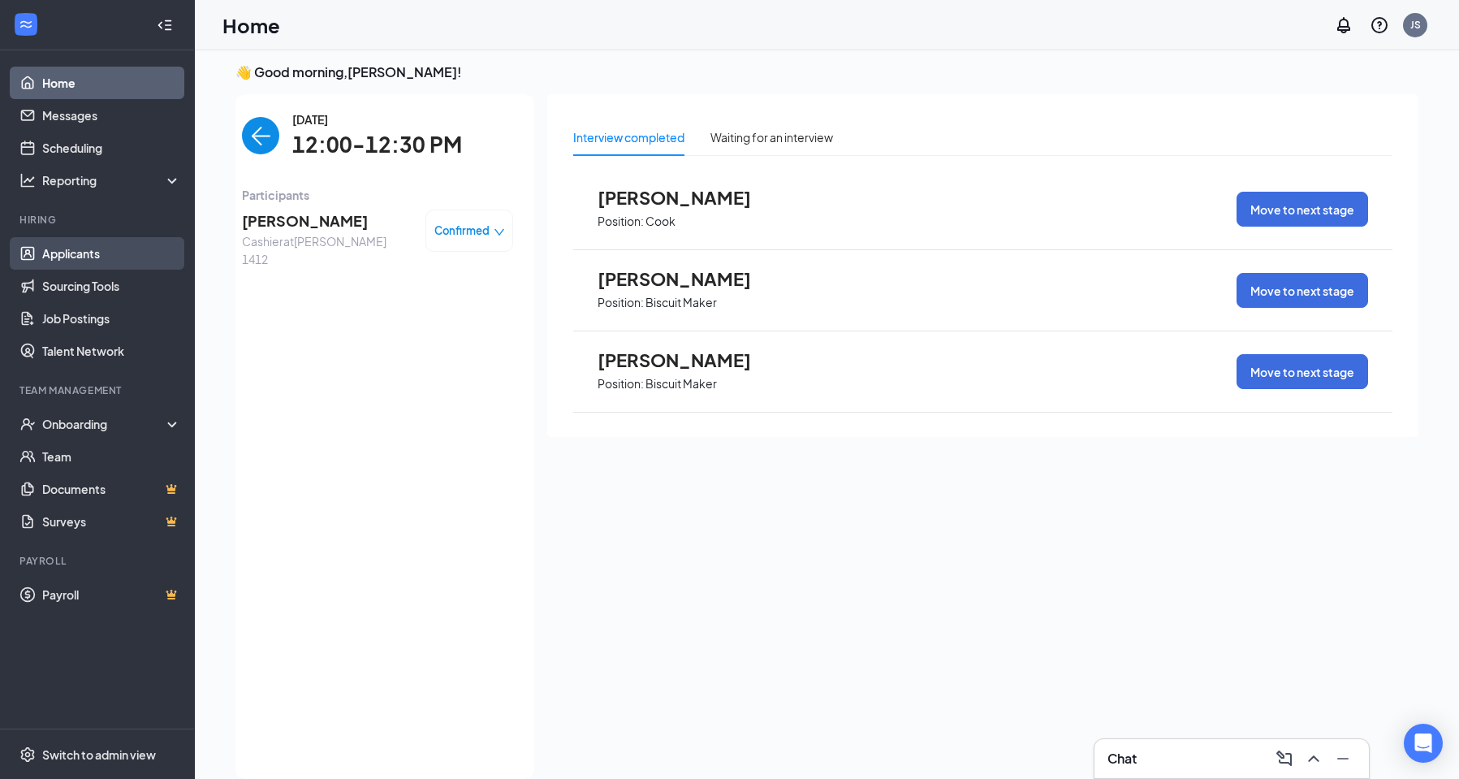
click at [64, 244] on link "Applicants" at bounding box center [111, 253] width 139 height 32
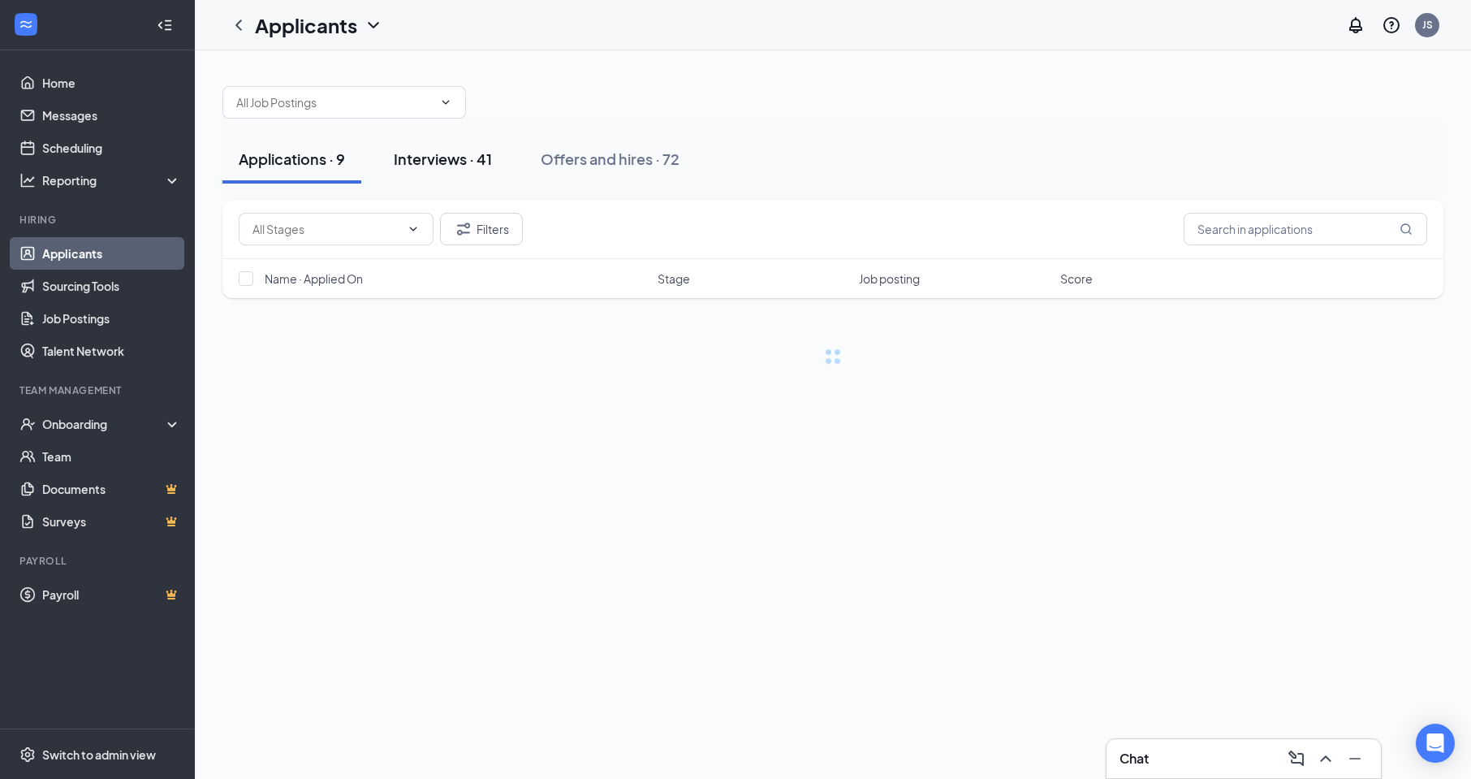
click at [464, 164] on div "Interviews · 41" at bounding box center [443, 159] width 98 height 20
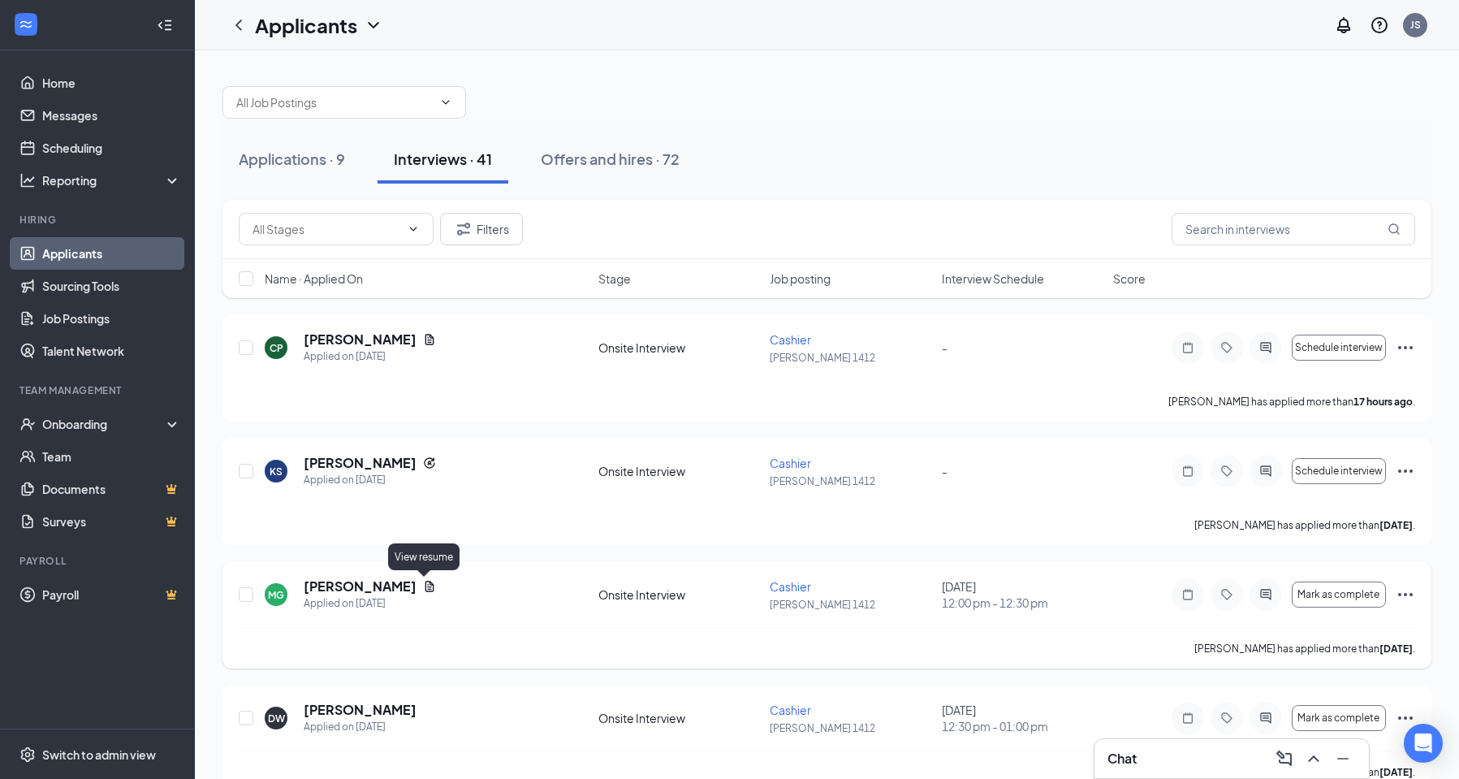
click at [423, 585] on icon "Document" at bounding box center [429, 586] width 13 height 13
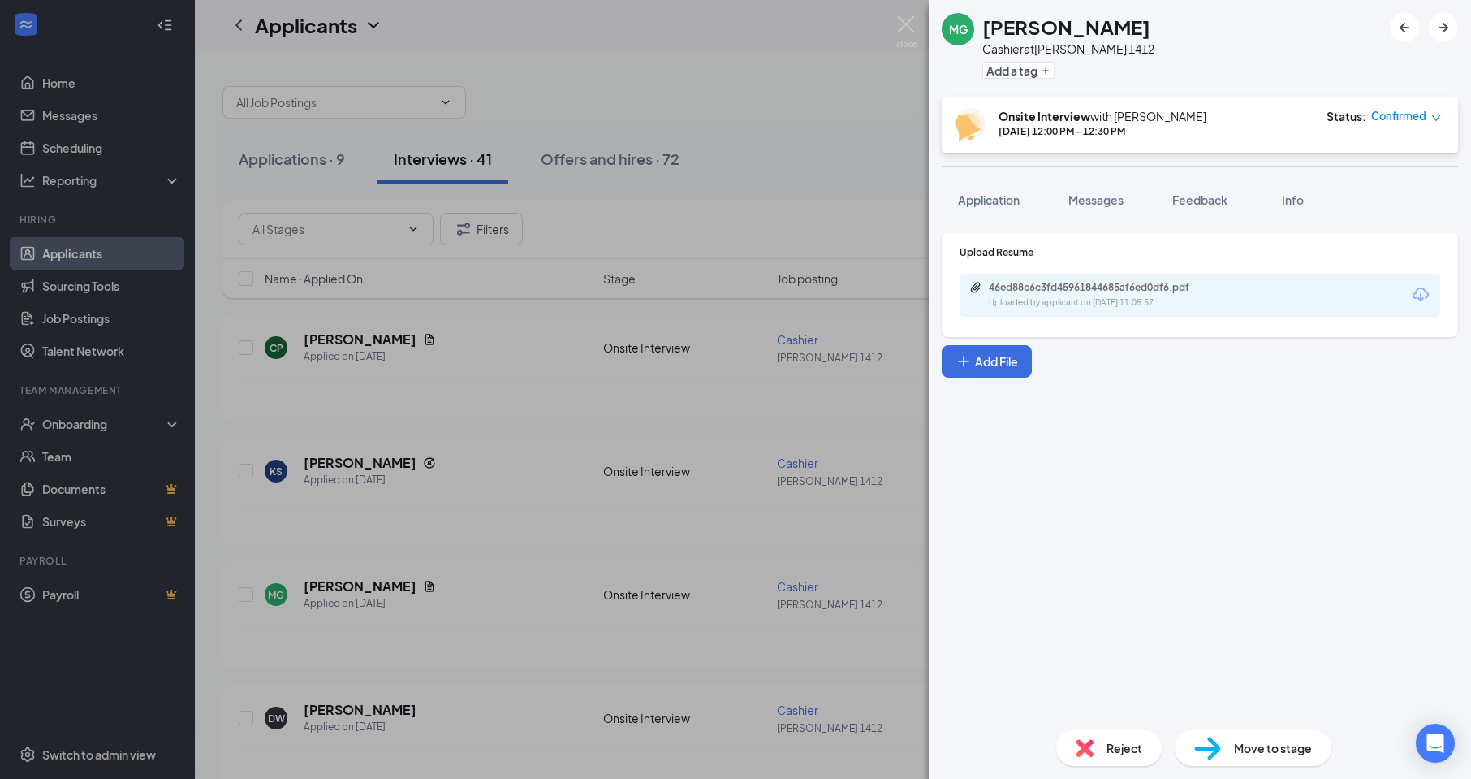
click at [1095, 305] on div "Uploaded by applicant on [DATE] 11:05:57" at bounding box center [1111, 302] width 244 height 13
click at [909, 27] on img at bounding box center [906, 32] width 20 height 32
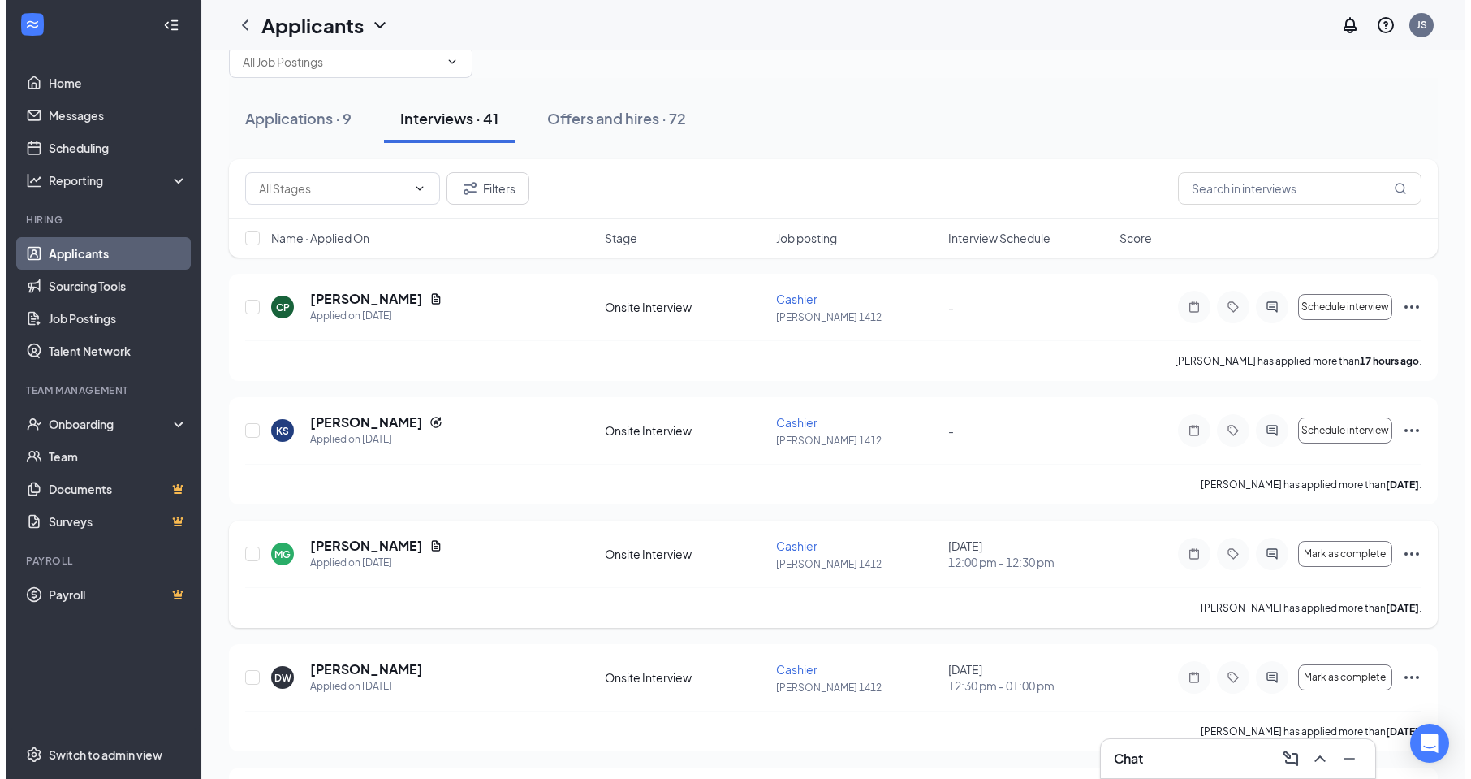
scroll to position [81, 0]
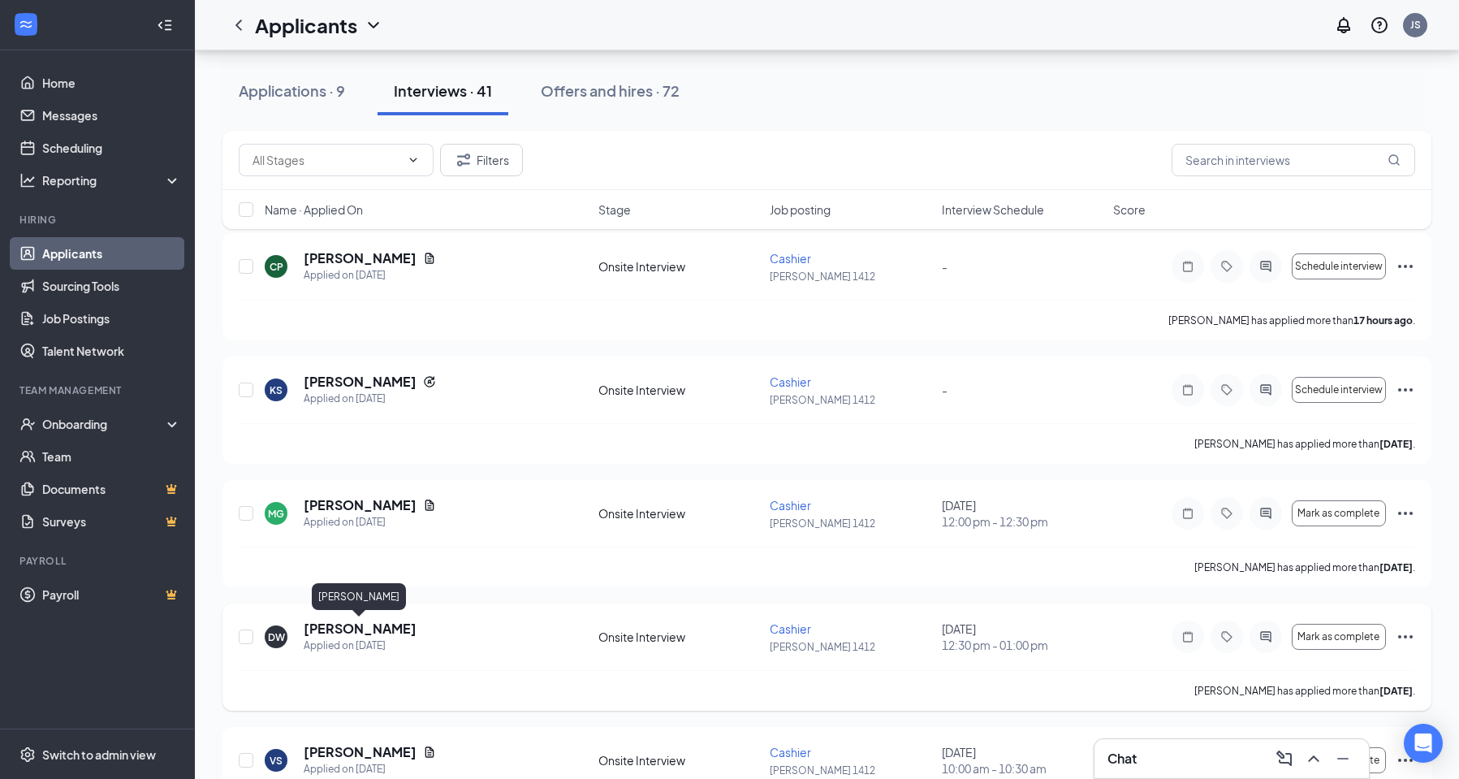
click at [351, 634] on h5 "[PERSON_NAME]" at bounding box center [360, 628] width 113 height 18
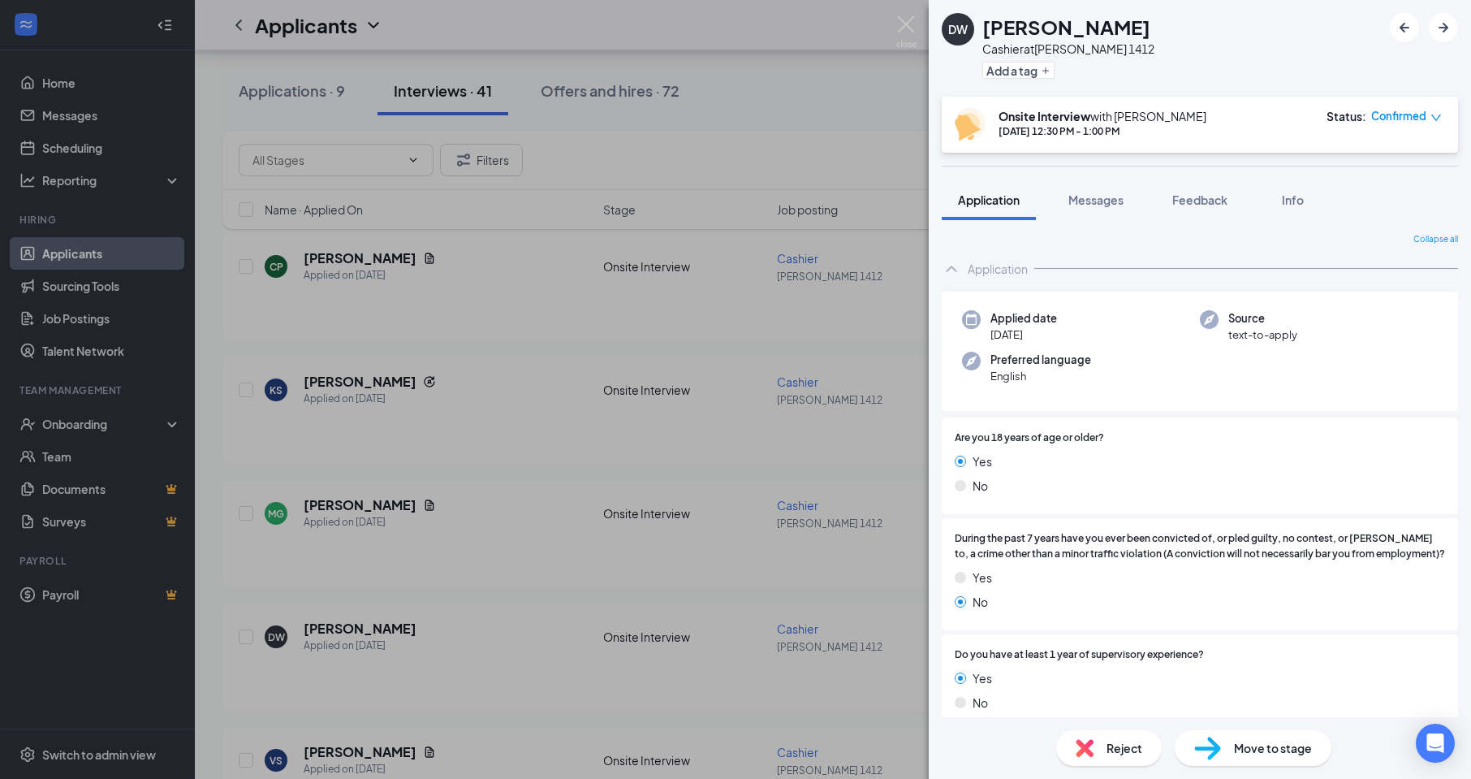
click at [452, 572] on div "DW [PERSON_NAME] Cashier at [PERSON_NAME] 1412 Add a tag Onsite Interview with …" at bounding box center [735, 389] width 1471 height 779
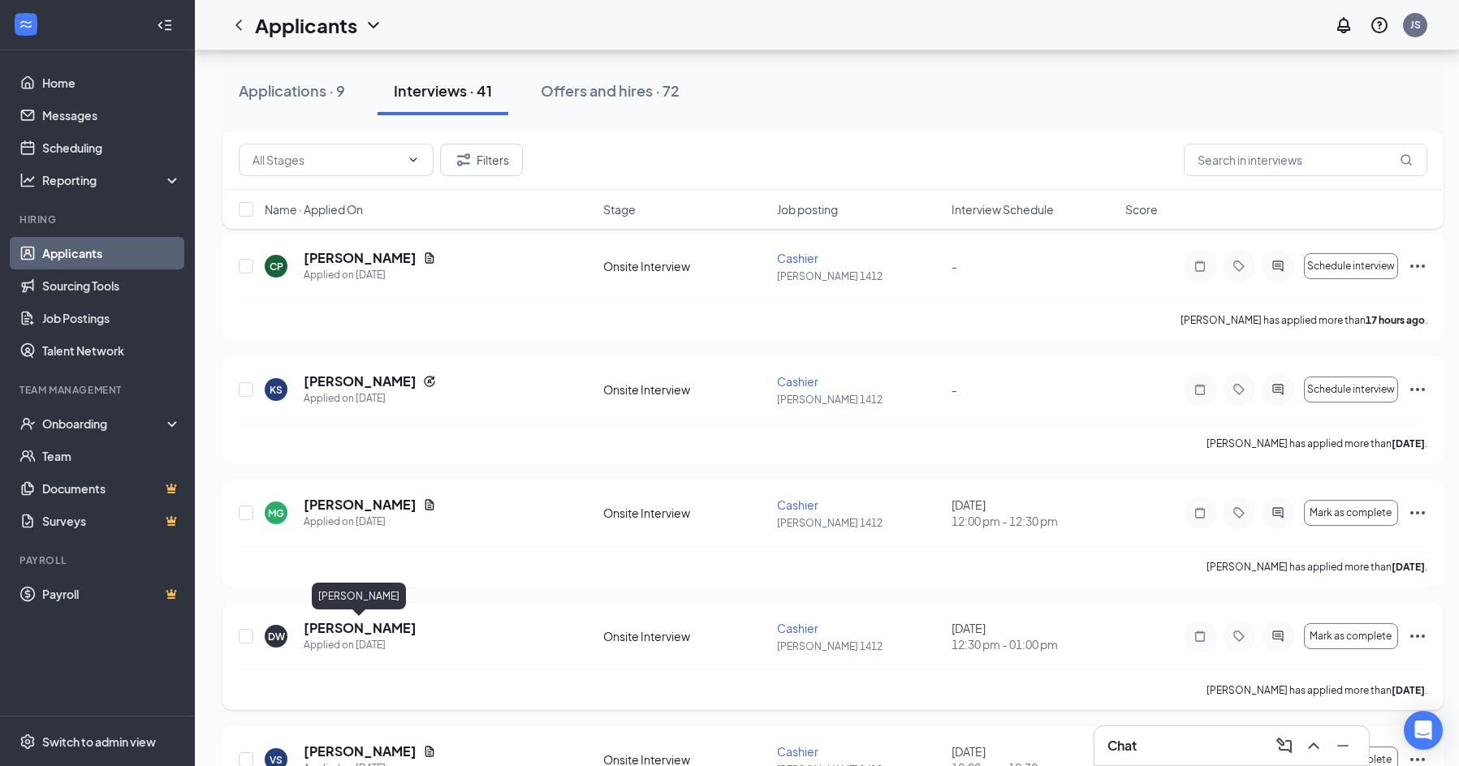
click at [371, 625] on h5 "[PERSON_NAME]" at bounding box center [360, 628] width 113 height 18
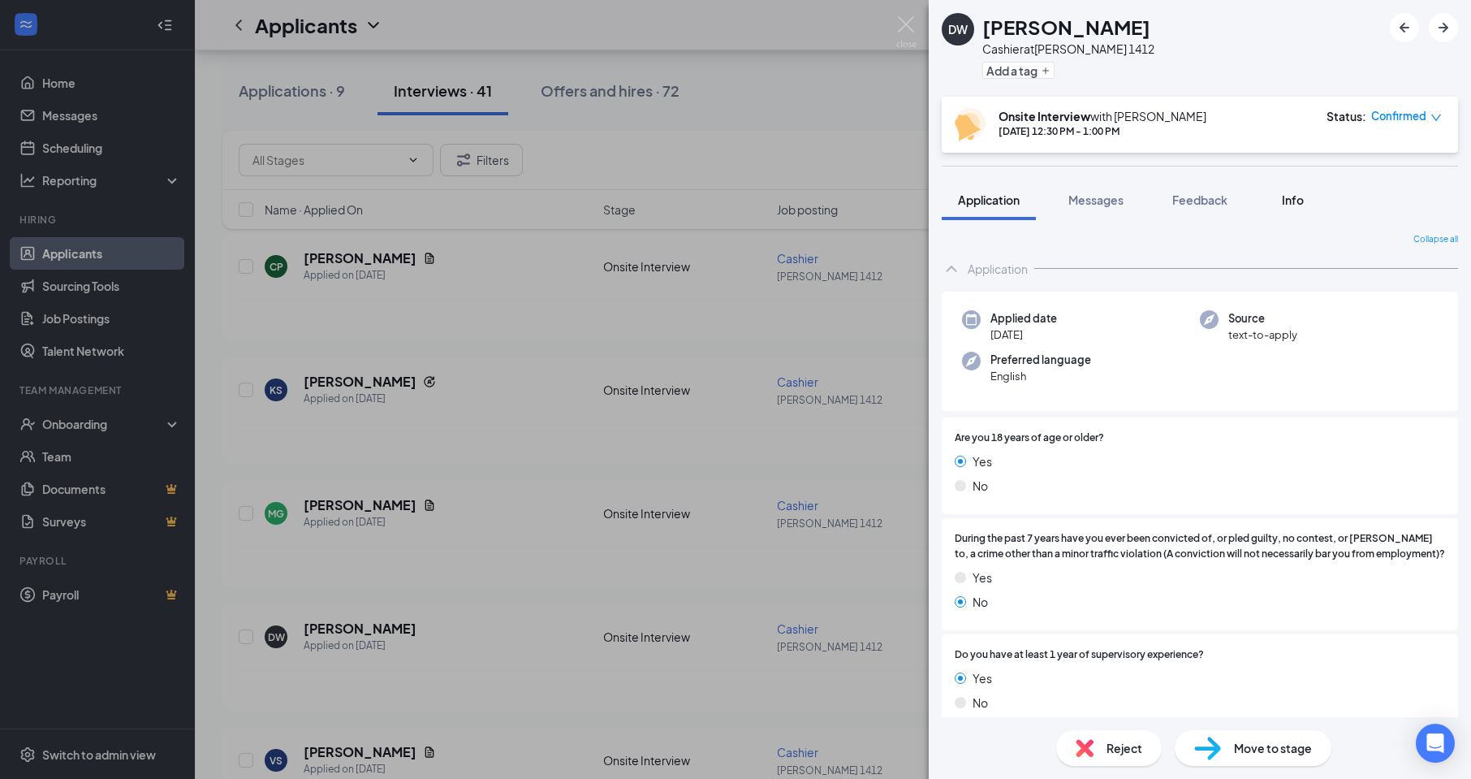
click at [1298, 206] on span "Info" at bounding box center [1293, 199] width 22 height 15
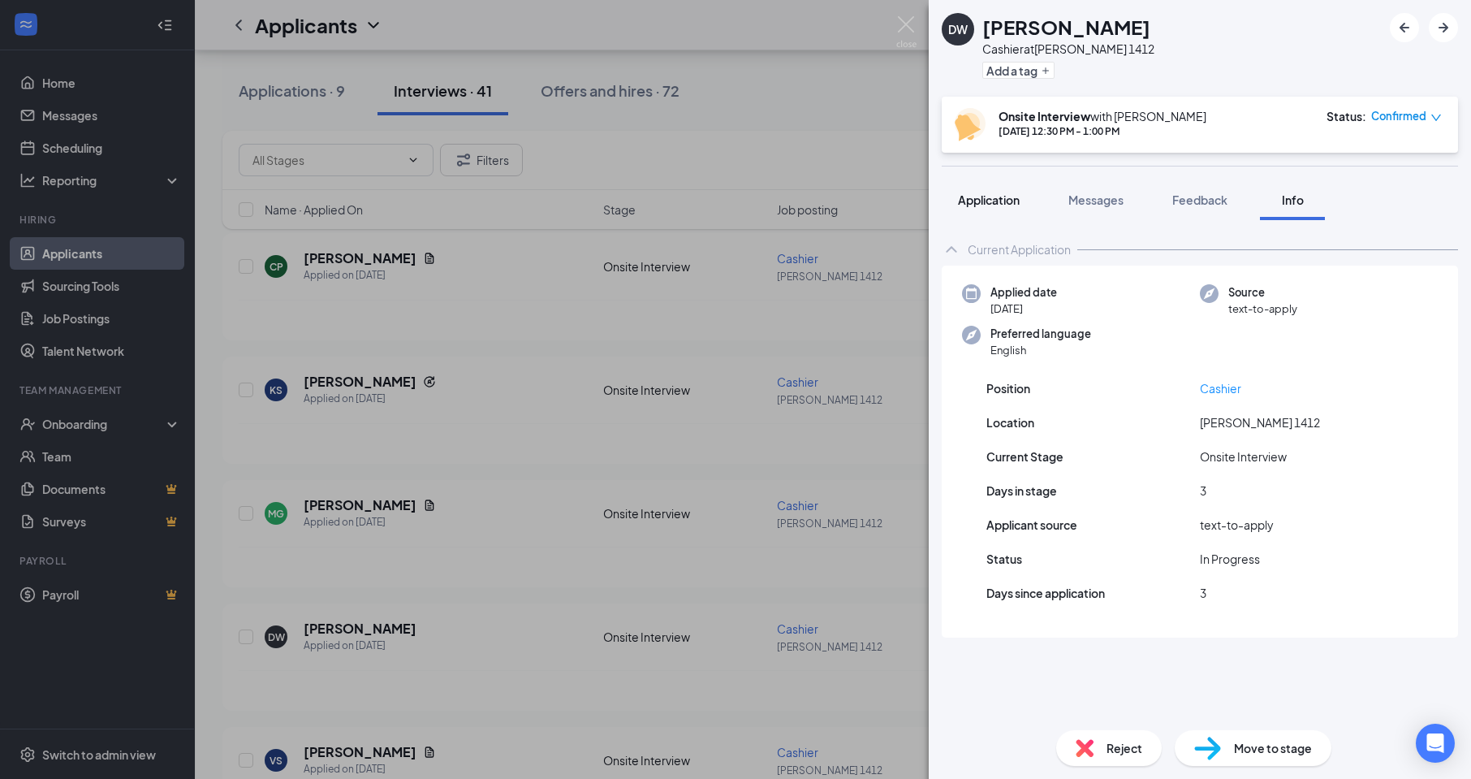
click at [972, 207] on div "Application" at bounding box center [989, 200] width 62 height 16
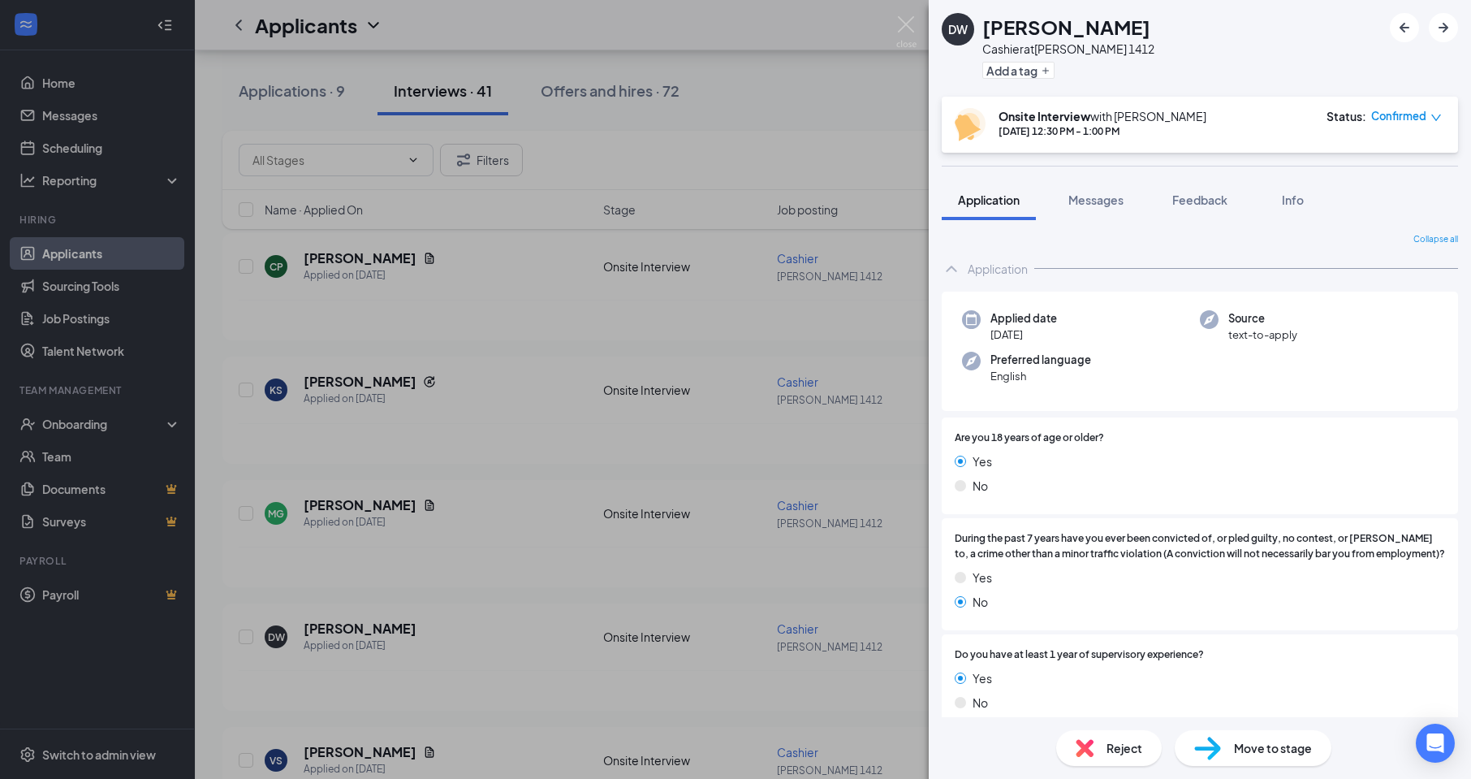
click at [764, 330] on div "DW [PERSON_NAME] Cashier at [PERSON_NAME] 1412 Add a tag Onsite Interview with …" at bounding box center [735, 389] width 1471 height 779
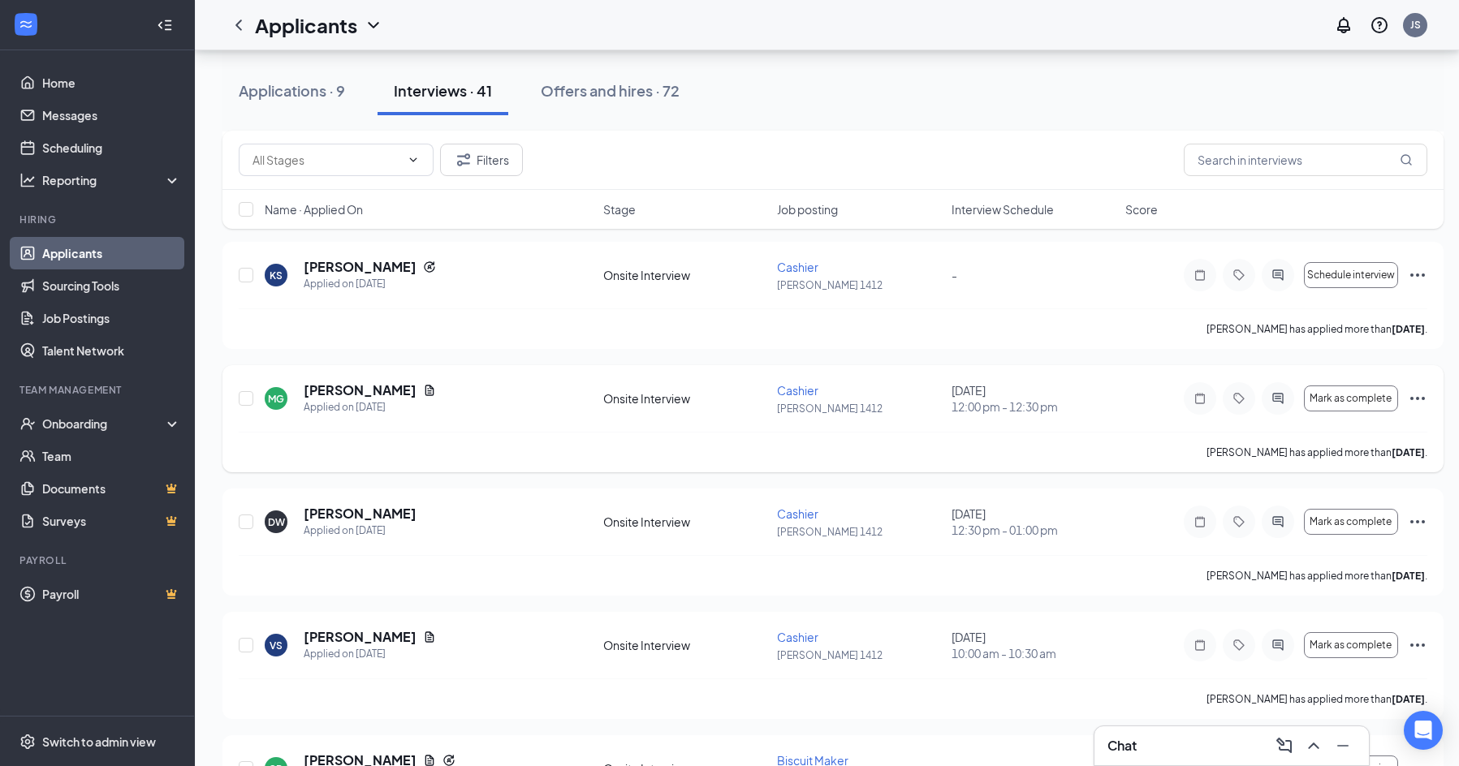
scroll to position [244, 0]
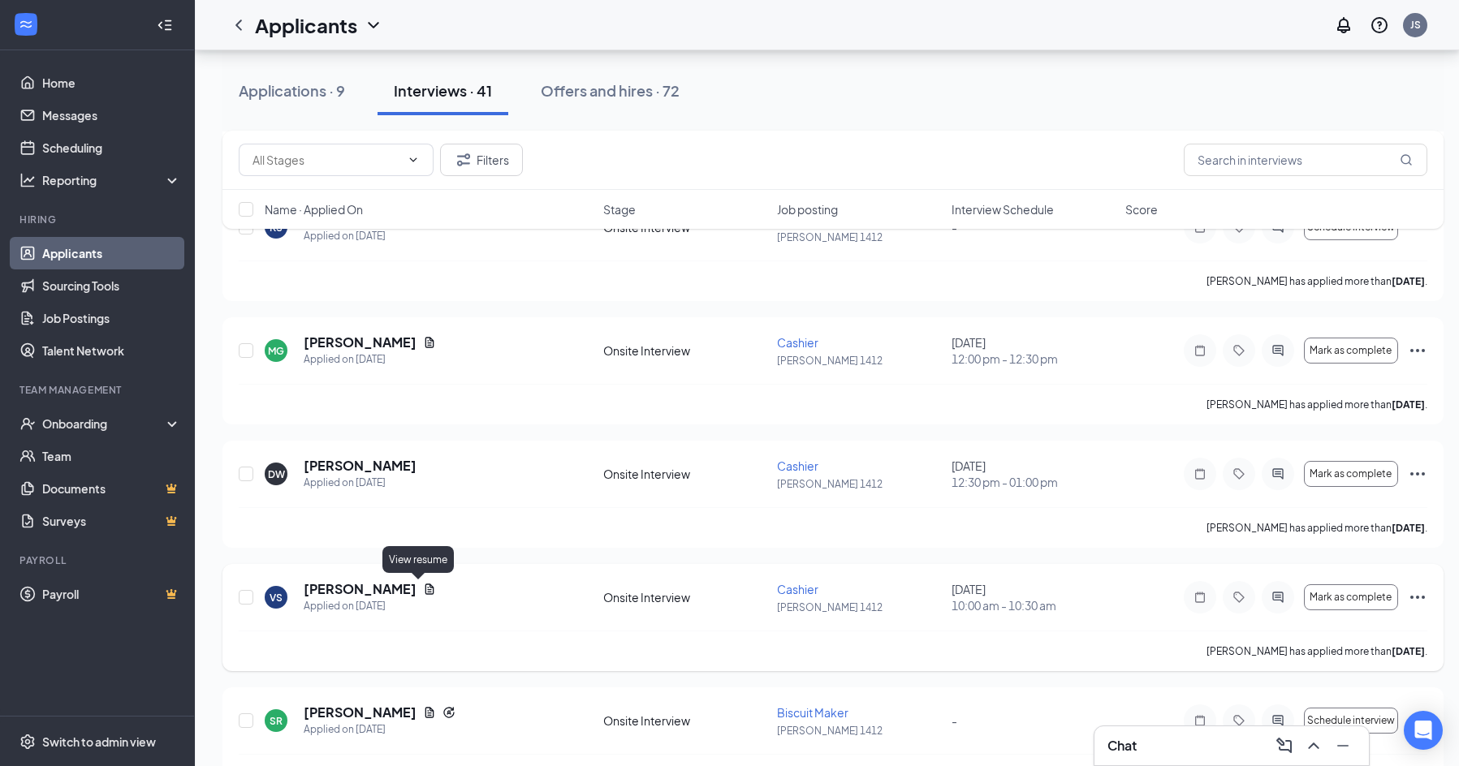
click at [423, 590] on icon "Document" at bounding box center [429, 589] width 13 height 13
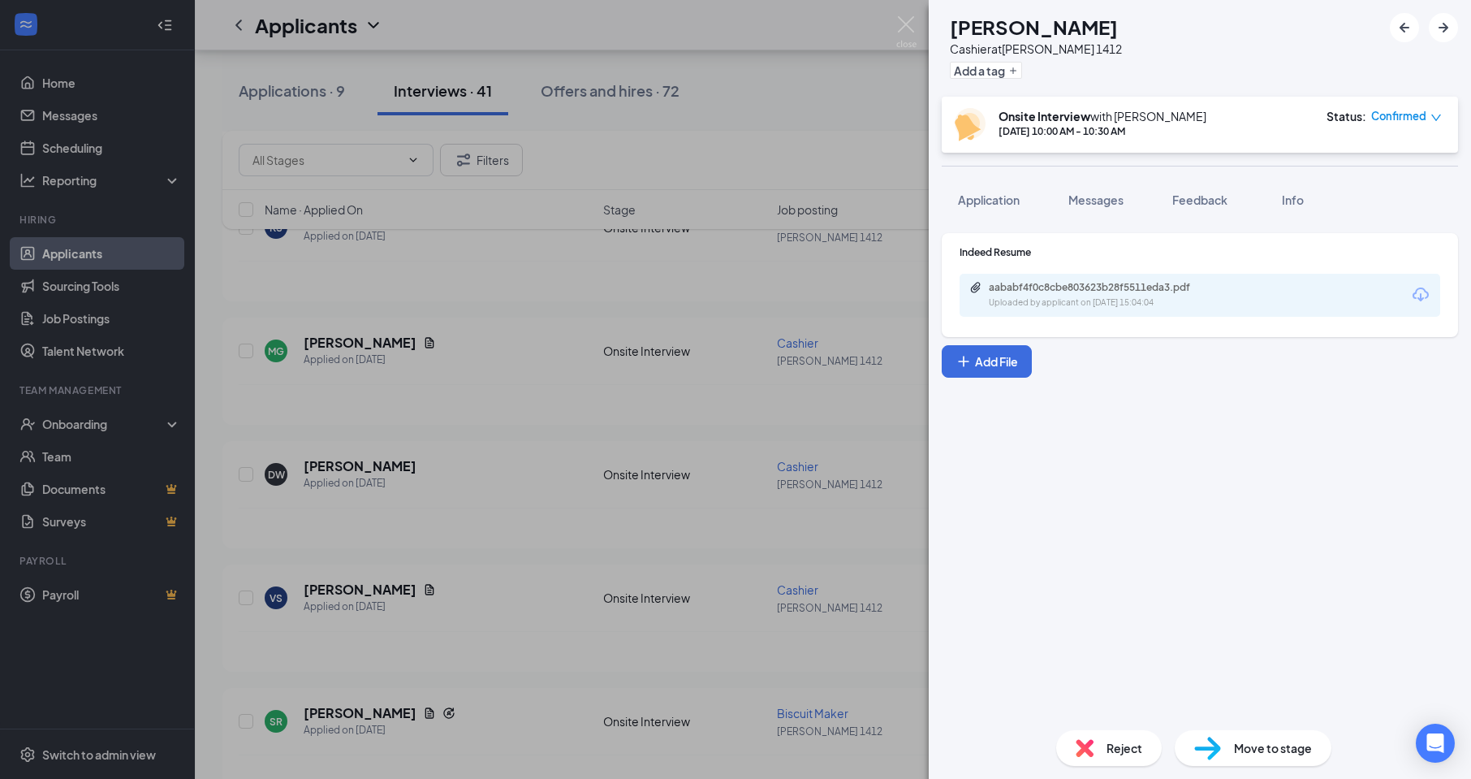
click at [1141, 304] on div "Uploaded by applicant on [DATE] 15:04:04" at bounding box center [1111, 302] width 244 height 13
click at [839, 170] on div "VS [PERSON_NAME] Cashier at [PERSON_NAME] 1412 Add a tag Onsite Interview with …" at bounding box center [735, 389] width 1471 height 779
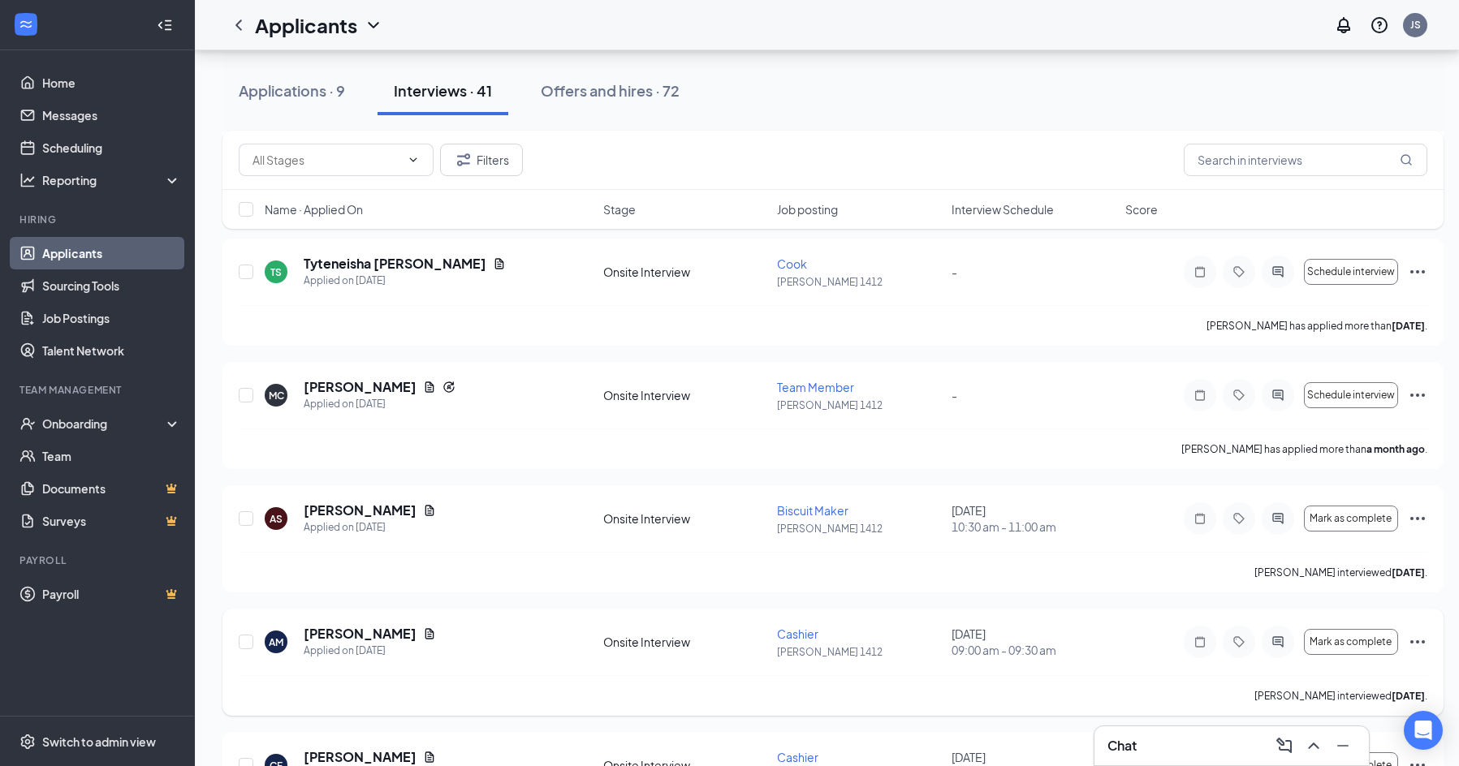
scroll to position [4675, 0]
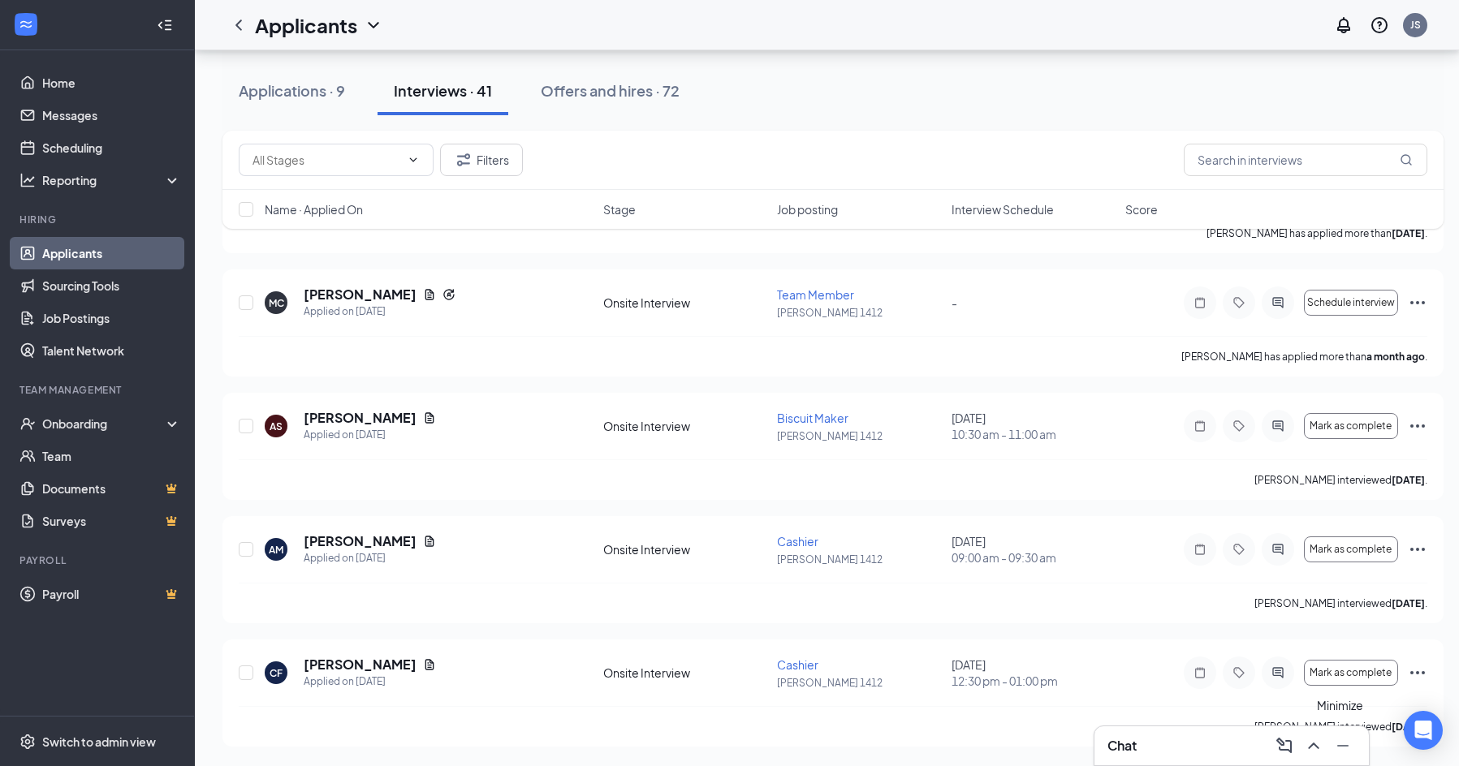
click at [1341, 746] on icon "Minimize" at bounding box center [1342, 746] width 11 height 2
click at [1413, 547] on icon "Ellipses" at bounding box center [1417, 549] width 19 height 19
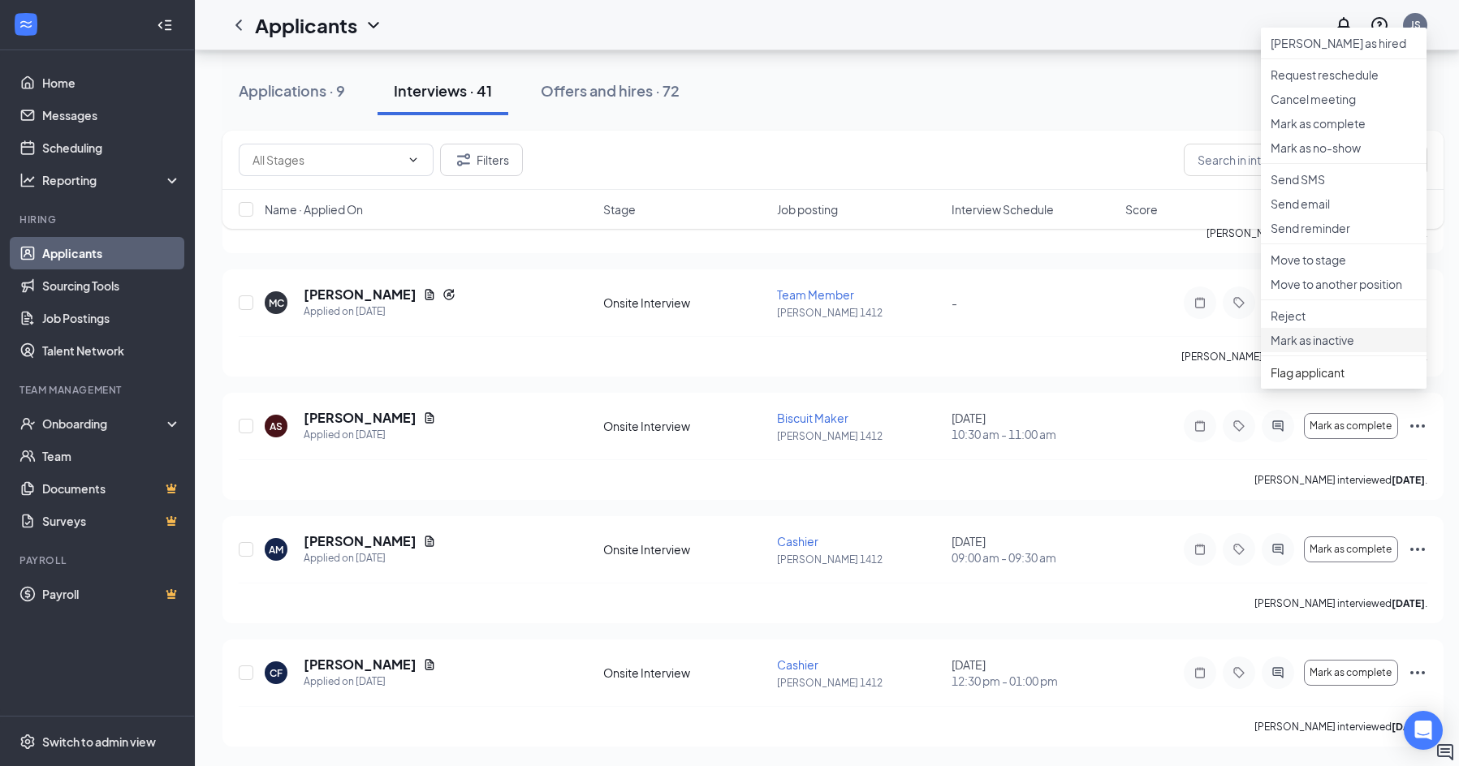
click at [1351, 348] on p "Mark as inactive" at bounding box center [1343, 340] width 146 height 16
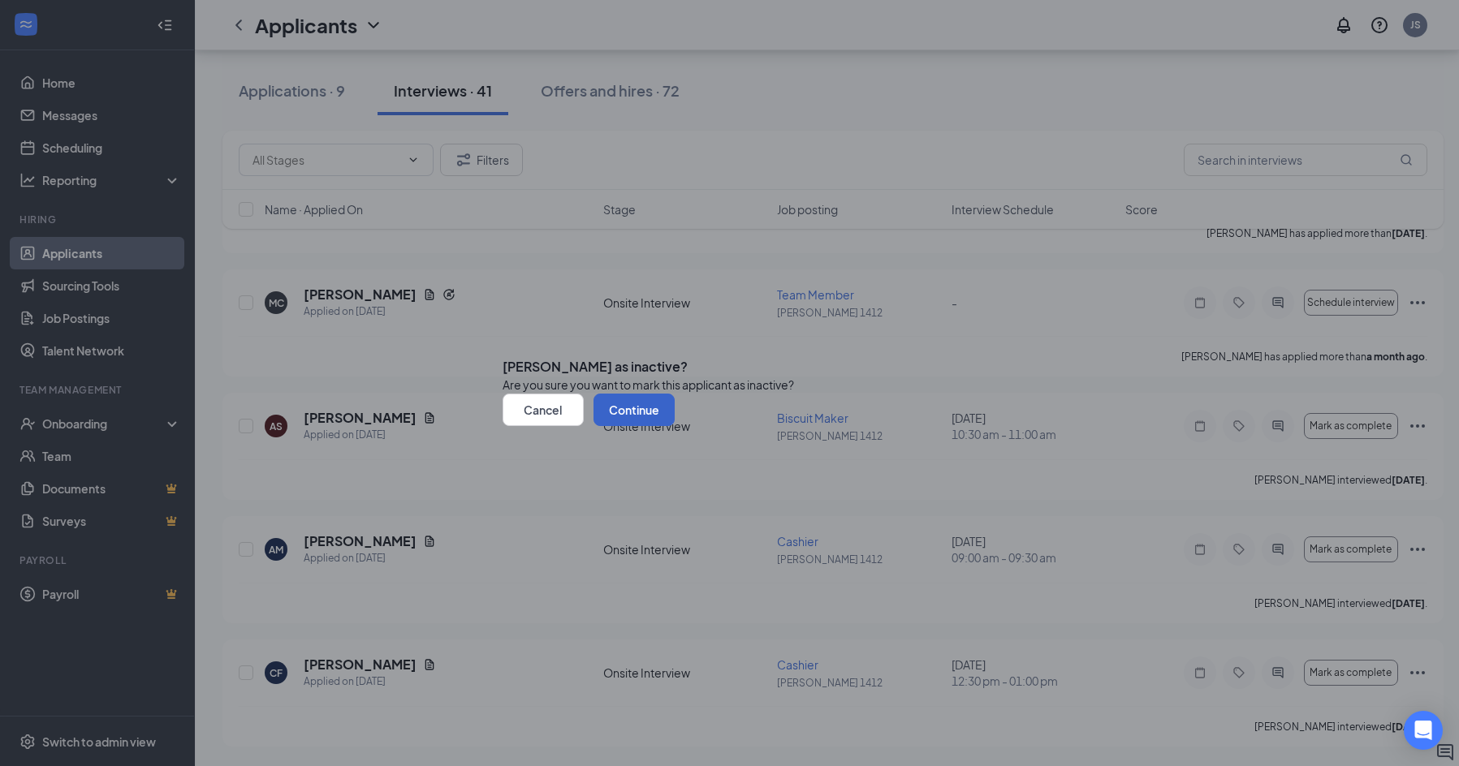
click at [675, 426] on button "Continue" at bounding box center [633, 410] width 81 height 32
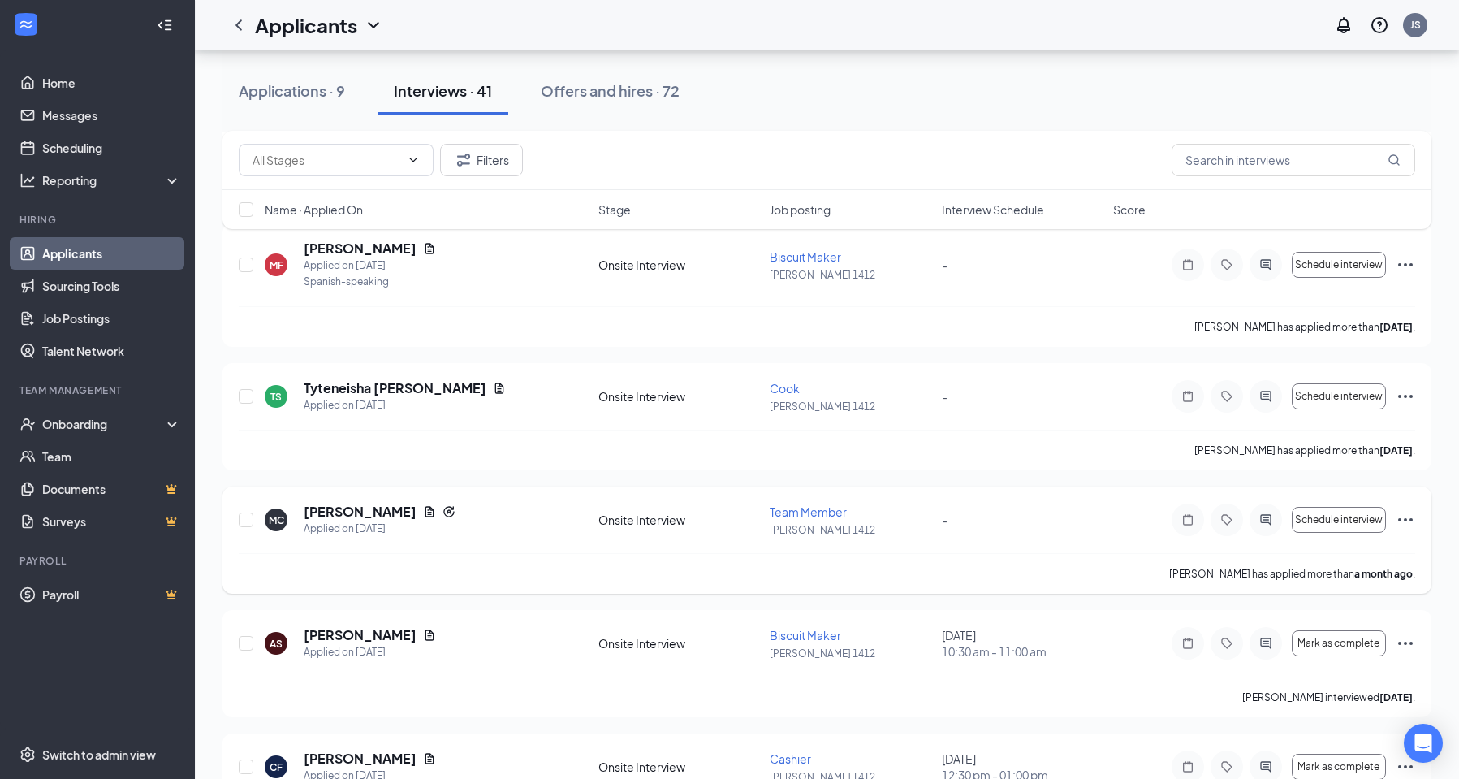
scroll to position [9378, 0]
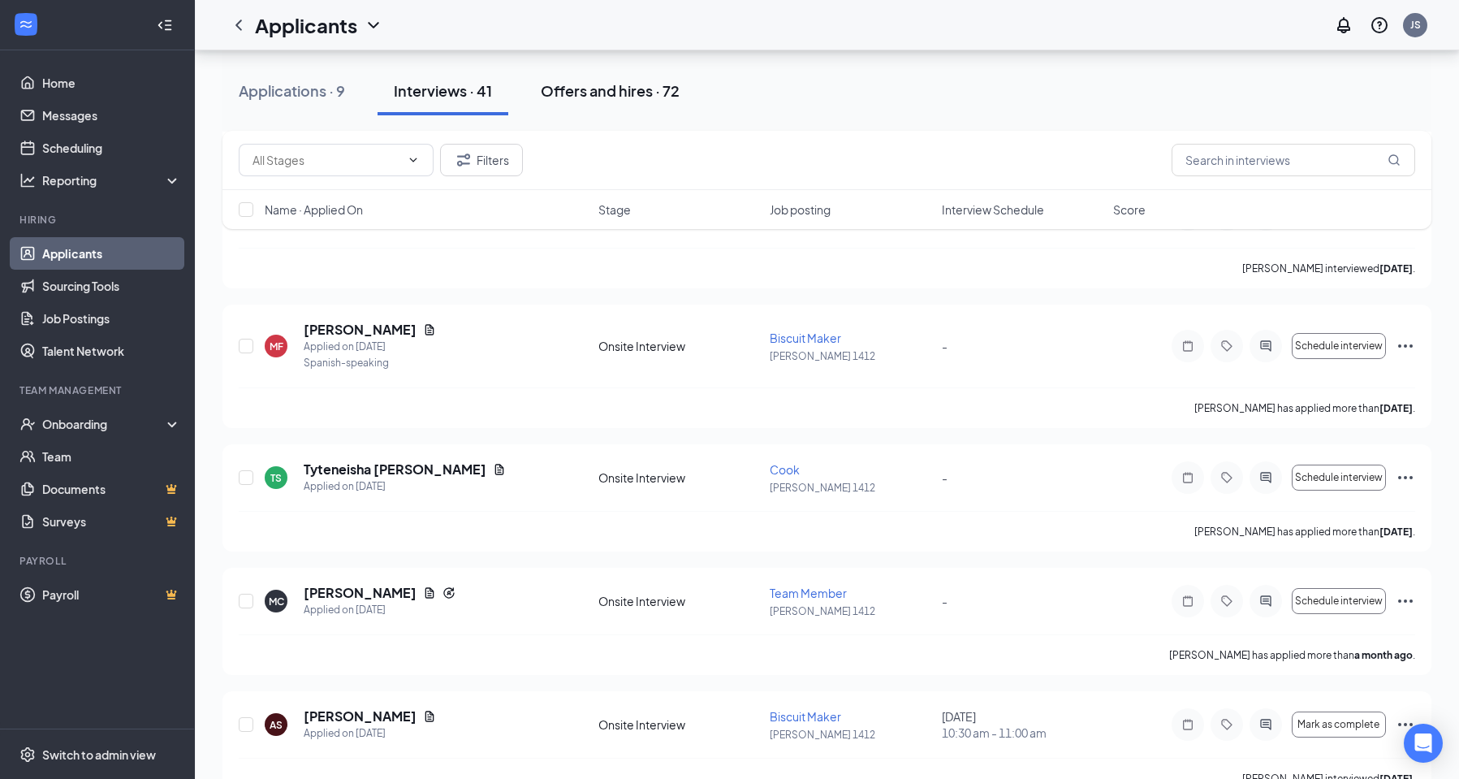
click at [615, 89] on div "Offers and hires · 72" at bounding box center [610, 90] width 139 height 20
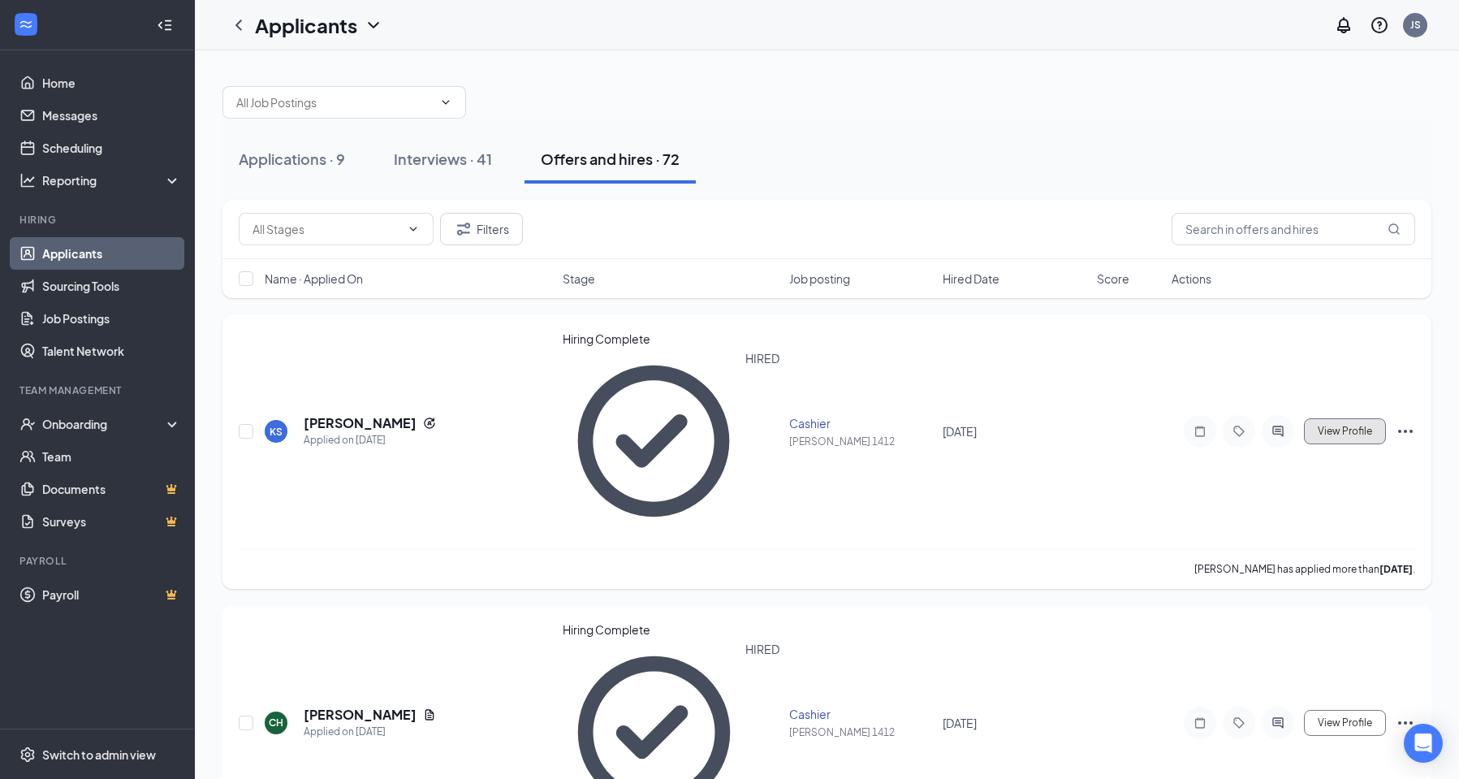
click at [1335, 425] on span "View Profile" at bounding box center [1345, 430] width 54 height 11
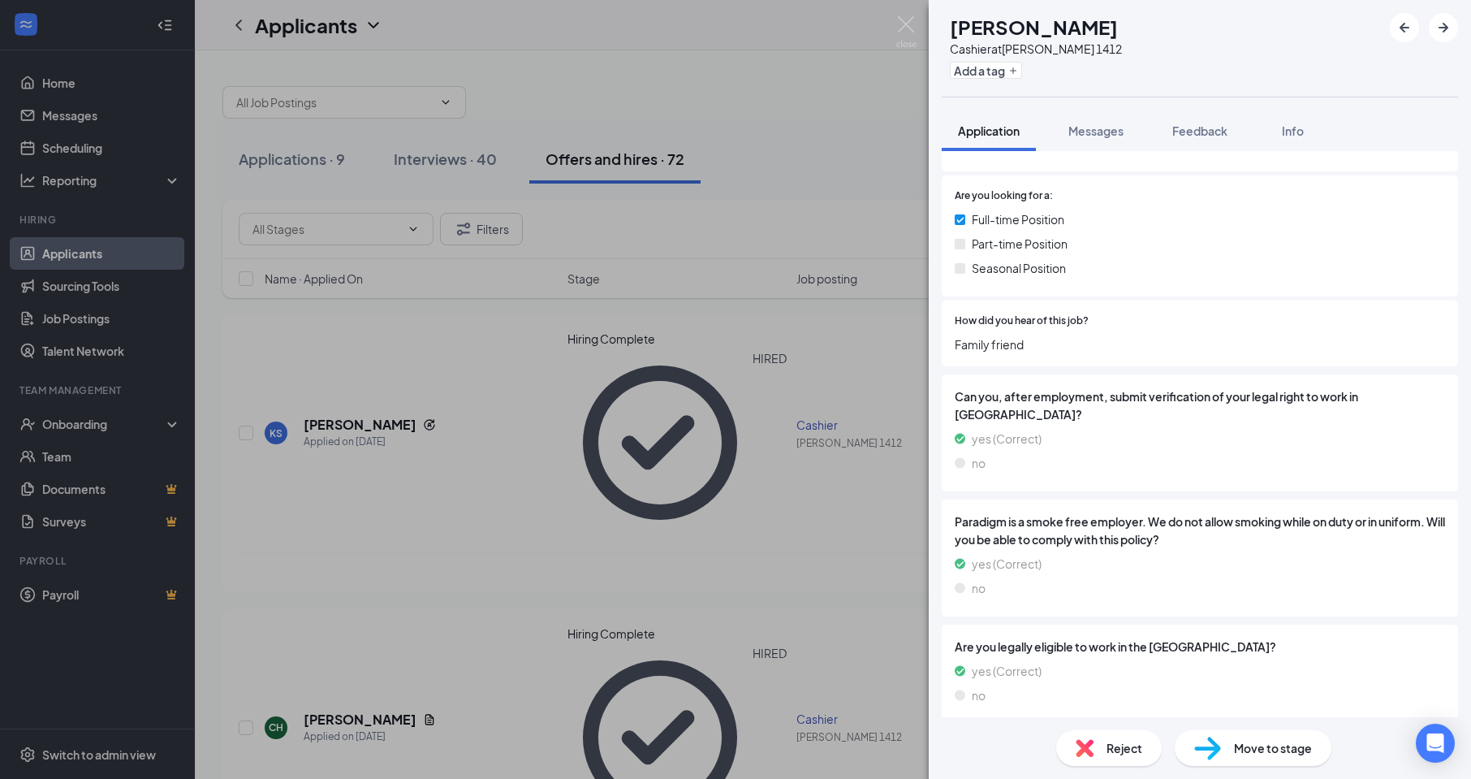
scroll to position [762, 0]
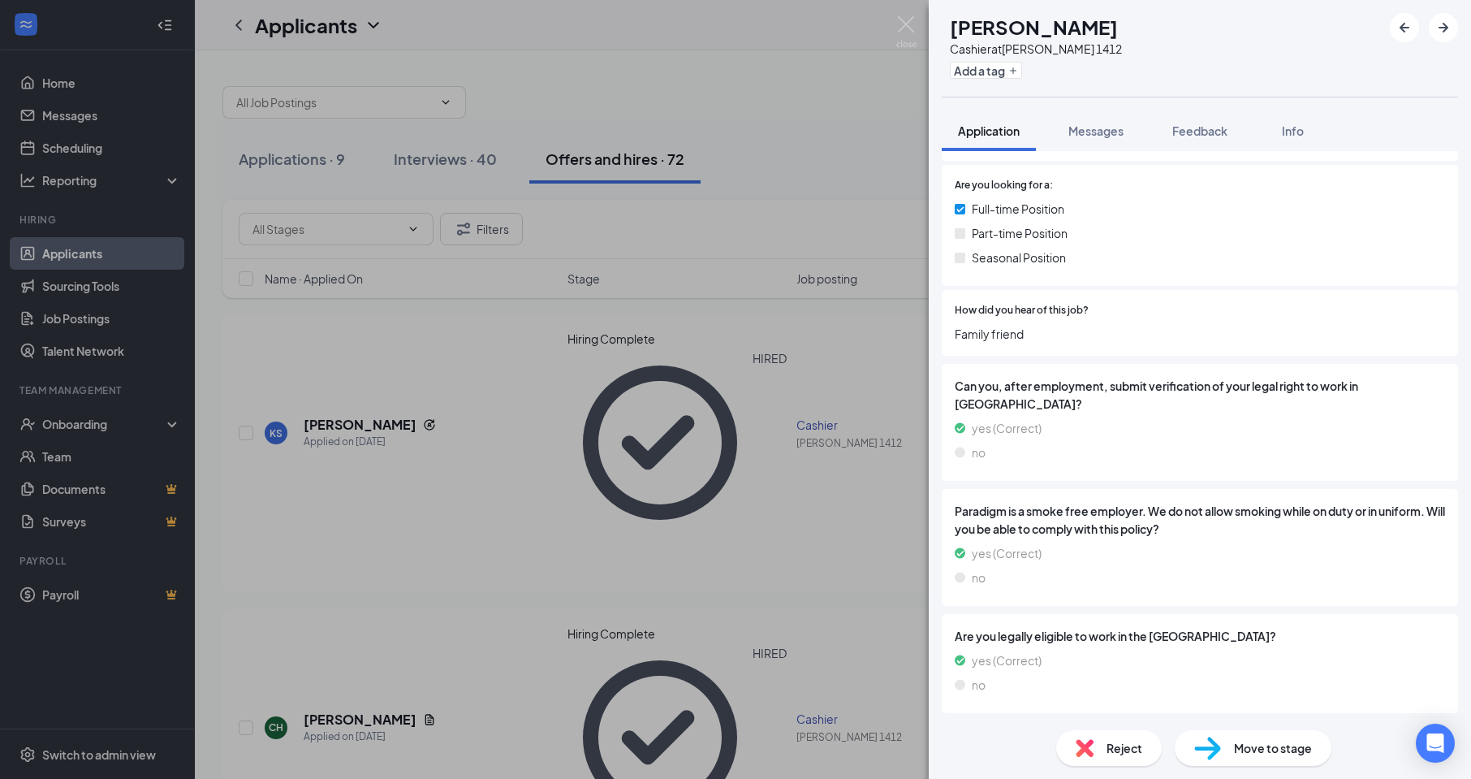
click at [1244, 750] on span "Move to stage" at bounding box center [1273, 748] width 78 height 18
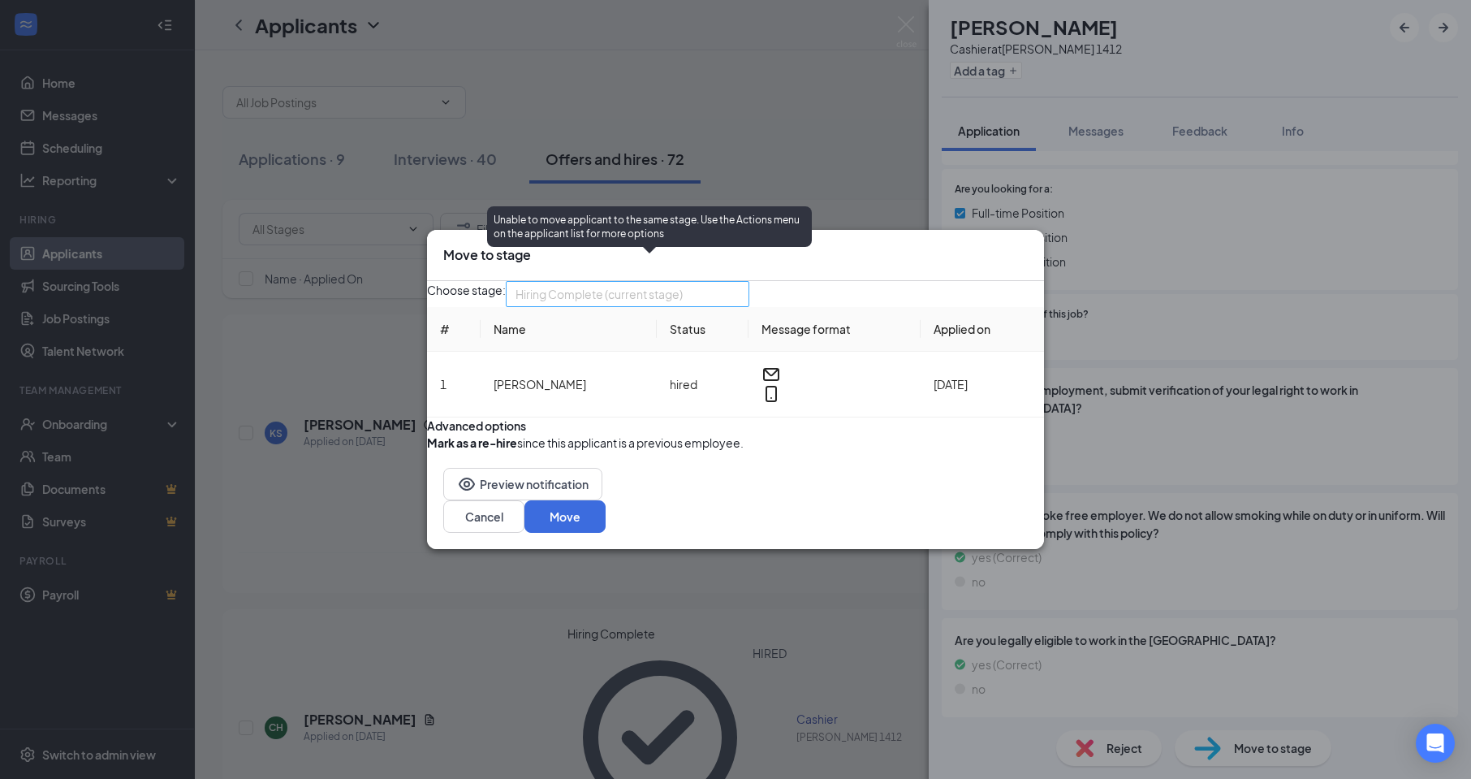
click at [719, 282] on span "Hiring Complete (current stage)" at bounding box center [619, 304] width 209 height 44
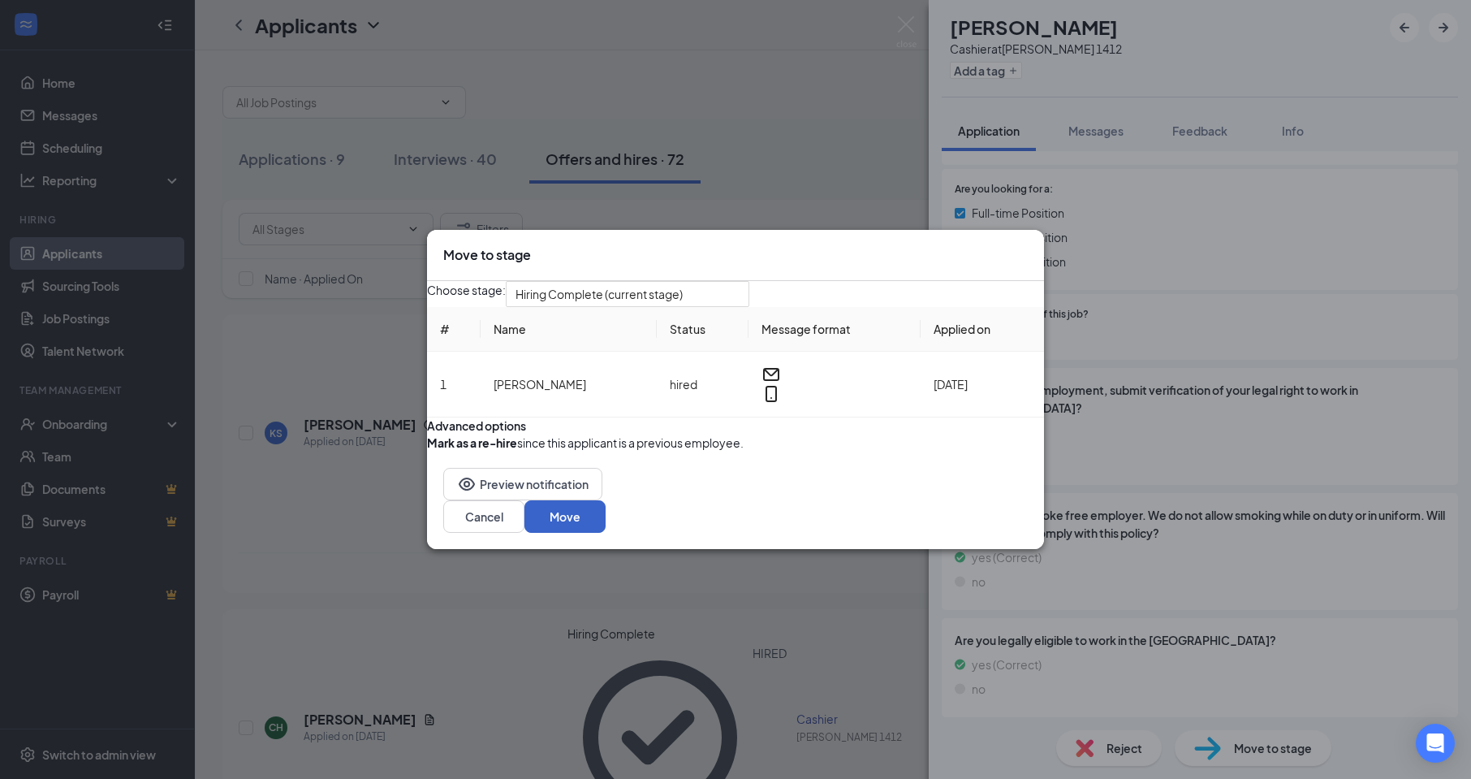
click at [606, 533] on button "Move" at bounding box center [564, 516] width 81 height 32
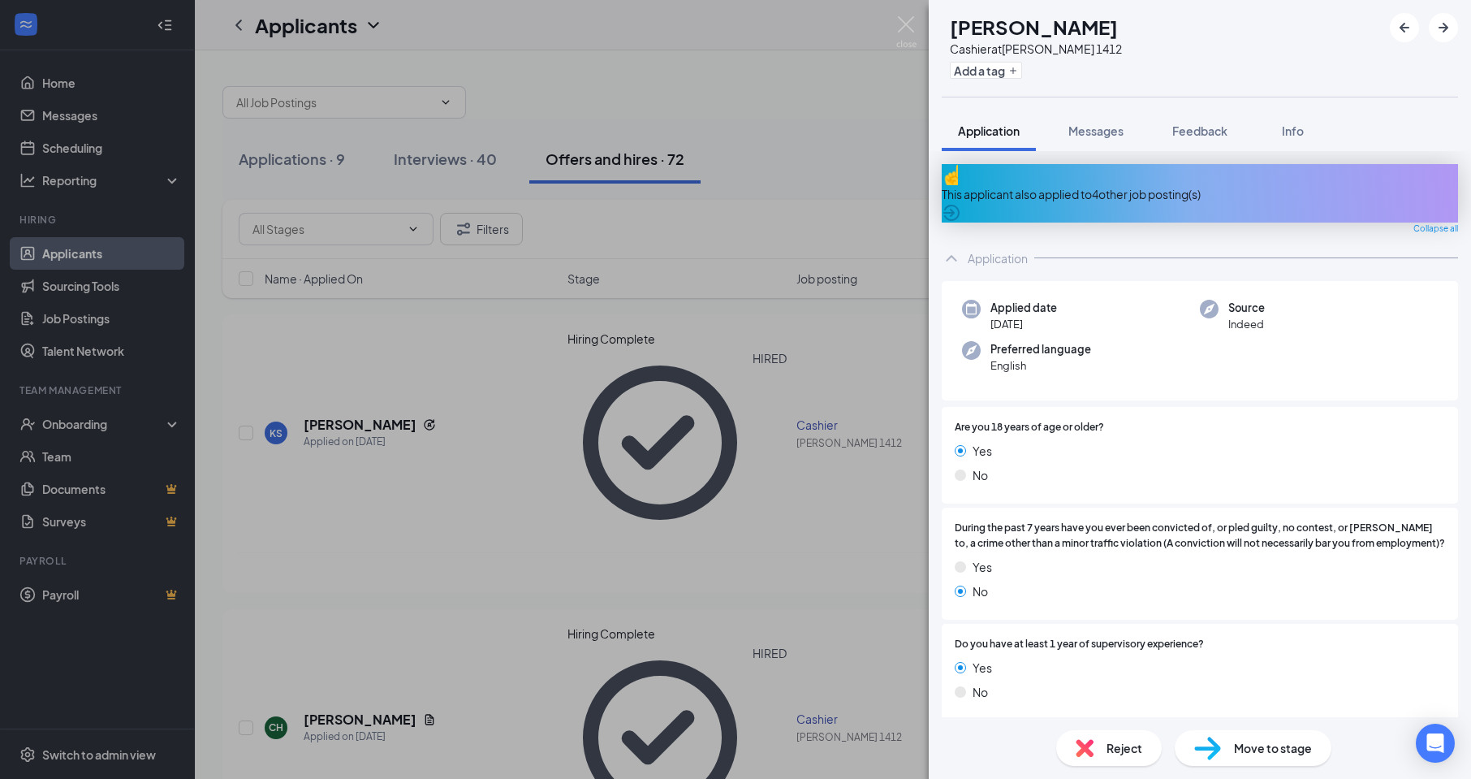
click at [961, 203] on icon "ArrowCircle" at bounding box center [951, 212] width 19 height 19
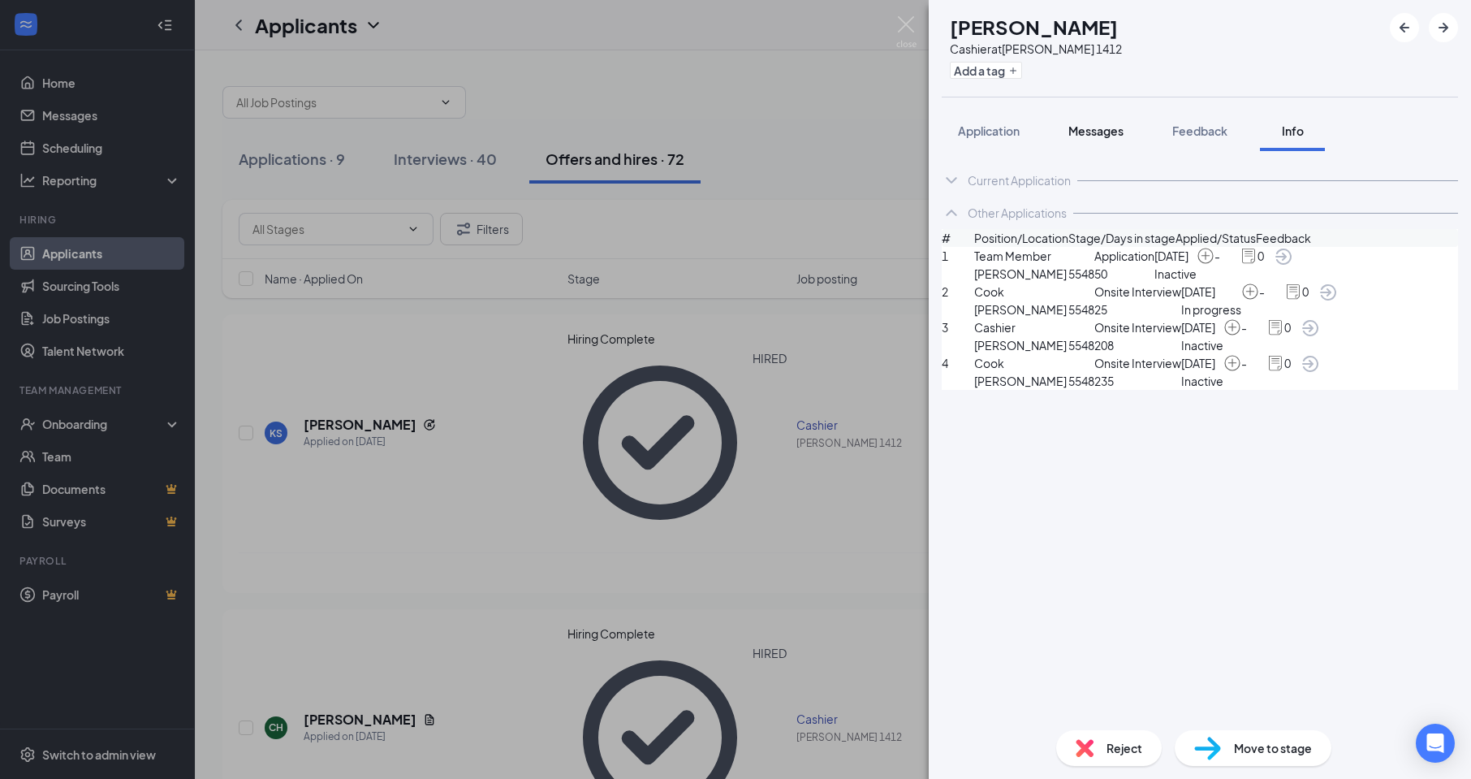
click at [1068, 135] on button "Messages" at bounding box center [1096, 130] width 88 height 41
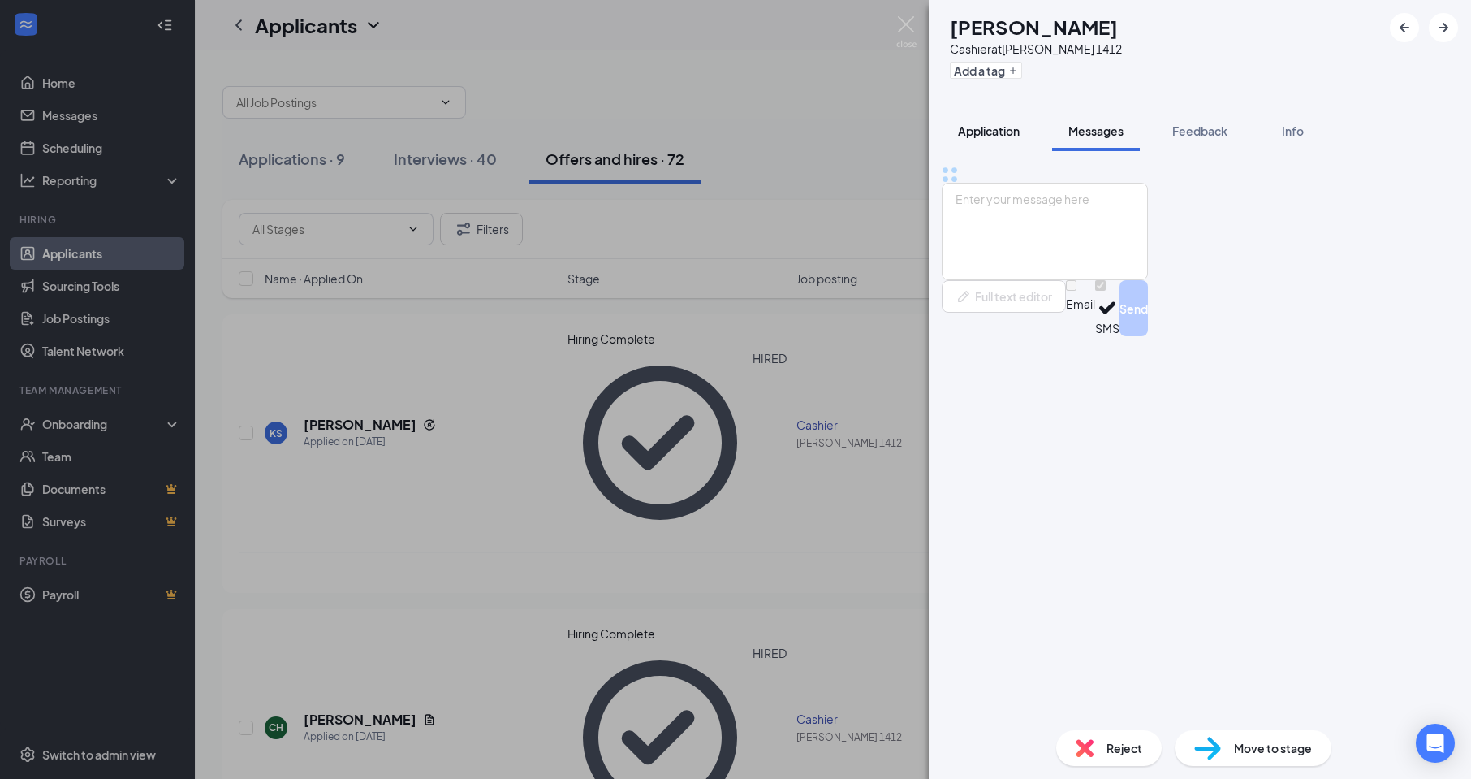
click at [995, 136] on span "Application" at bounding box center [989, 130] width 62 height 15
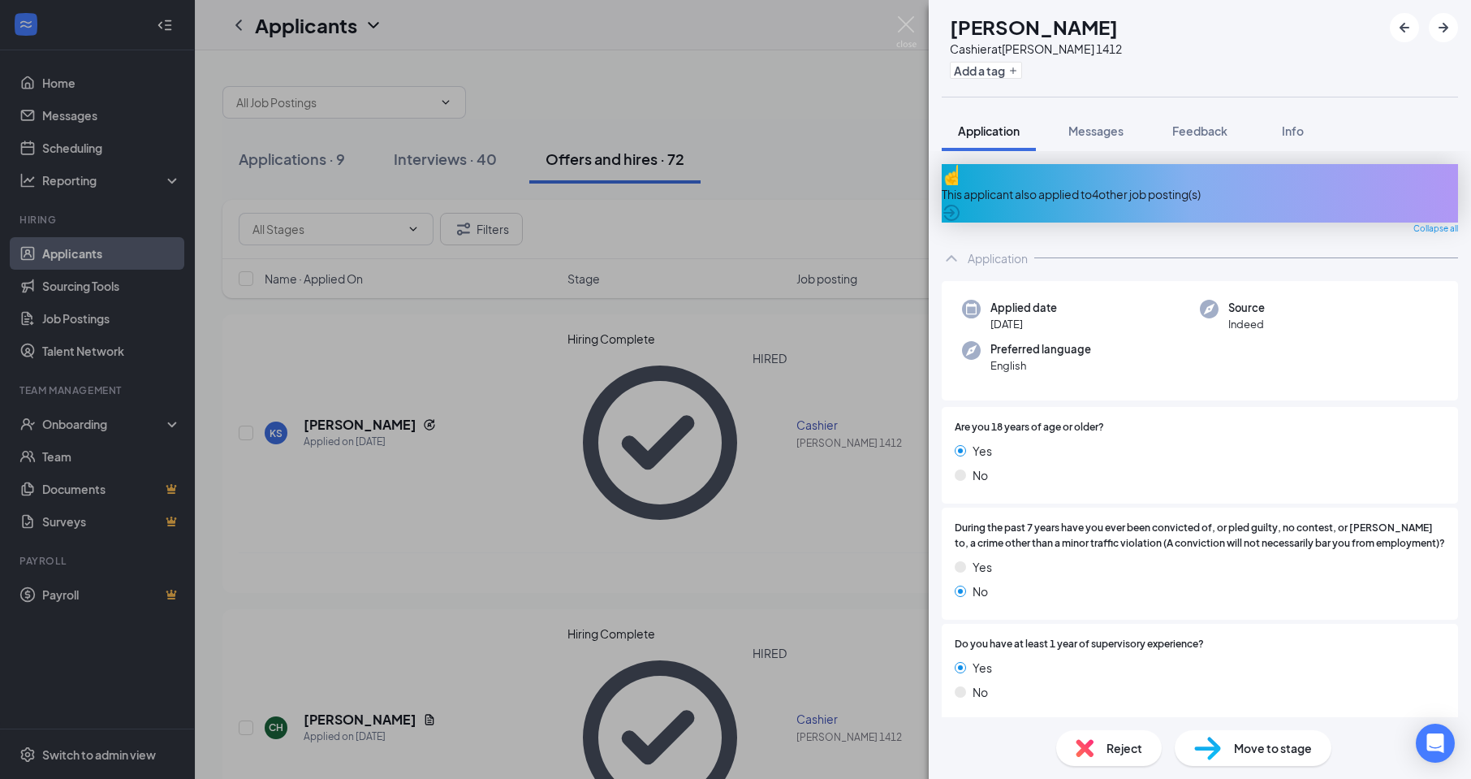
click at [93, 432] on div "CH Chasity Hanrahan Cashier at Hardee's 1412 Add a tag Application Messages Fee…" at bounding box center [735, 389] width 1471 height 779
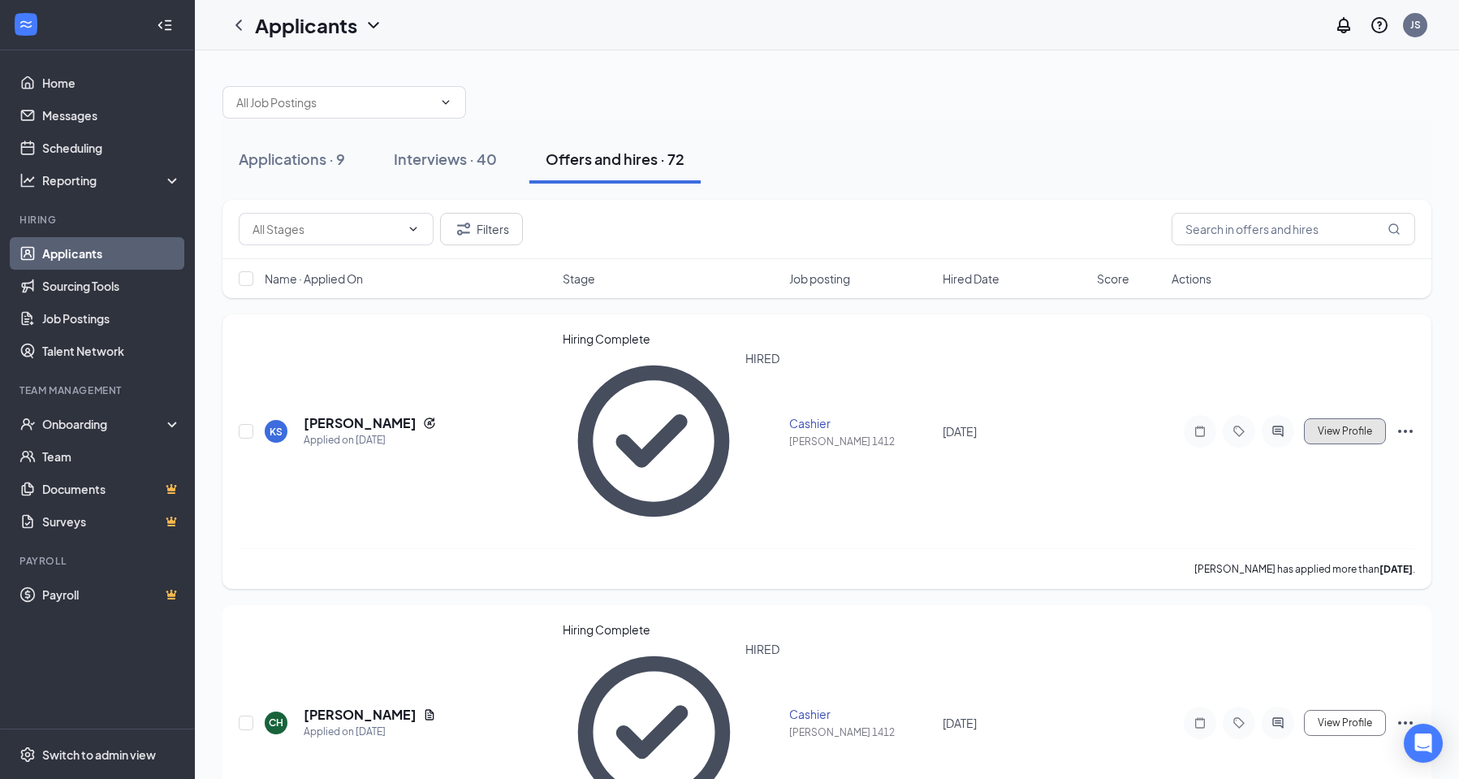
click at [1339, 425] on span "View Profile" at bounding box center [1345, 430] width 54 height 11
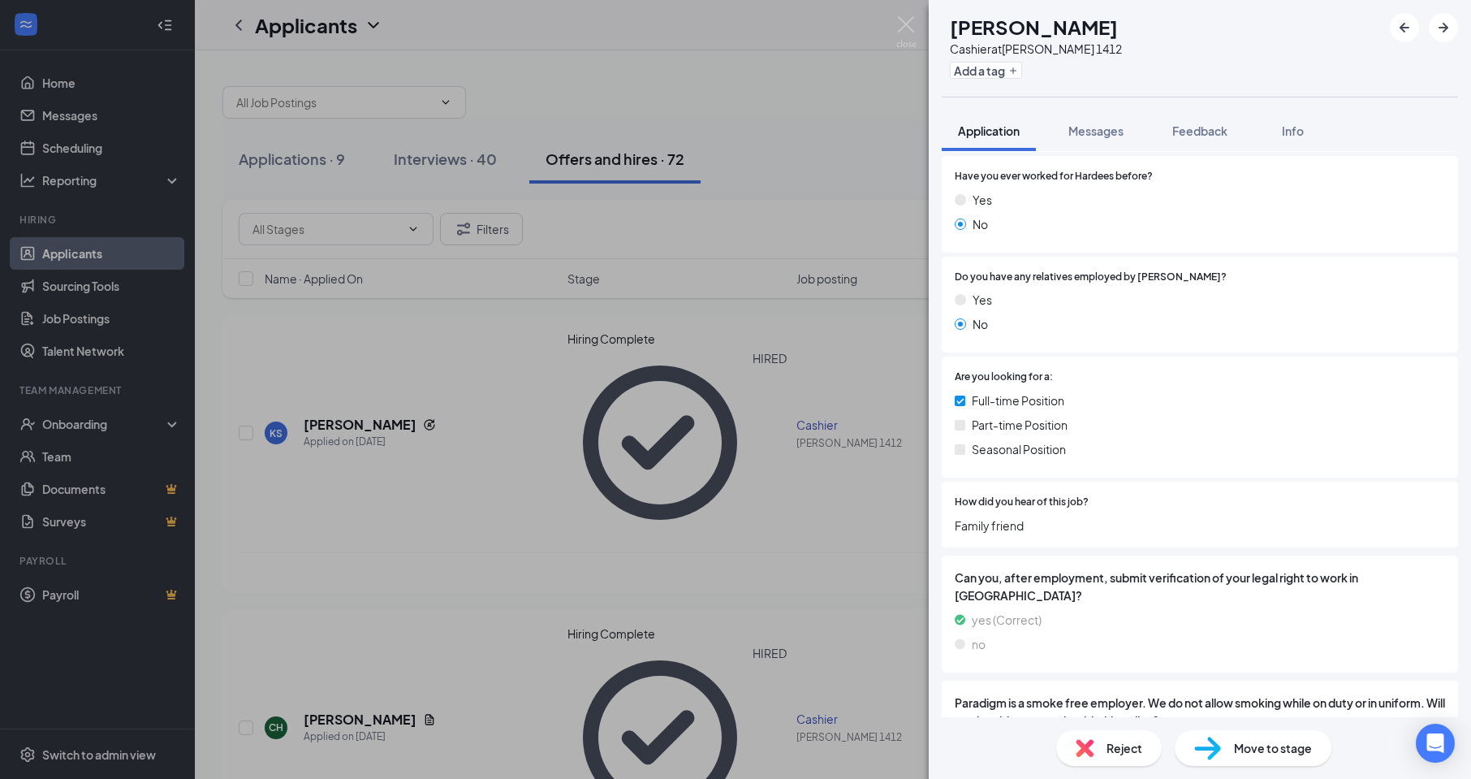
scroll to position [762, 0]
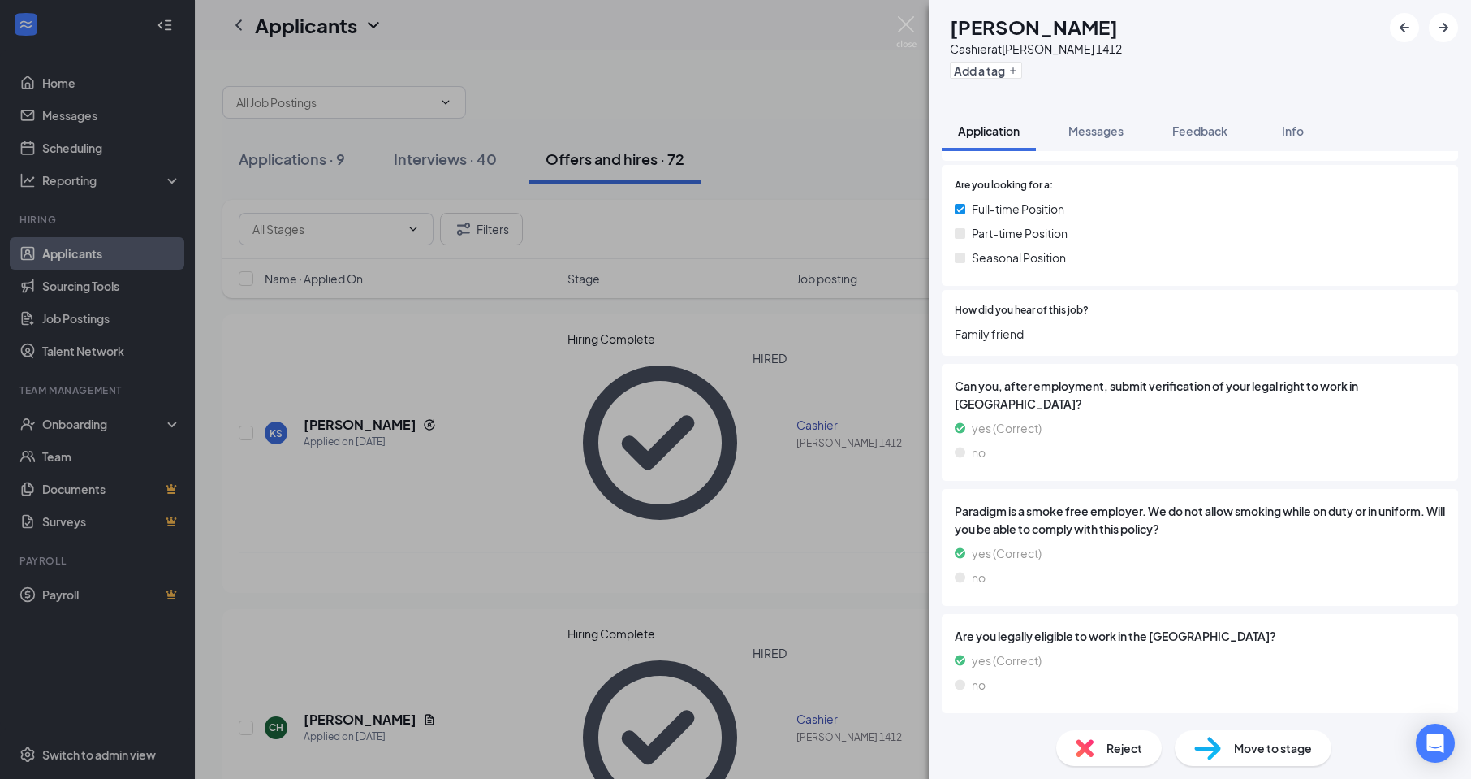
click at [1297, 749] on span "Move to stage" at bounding box center [1273, 748] width 78 height 18
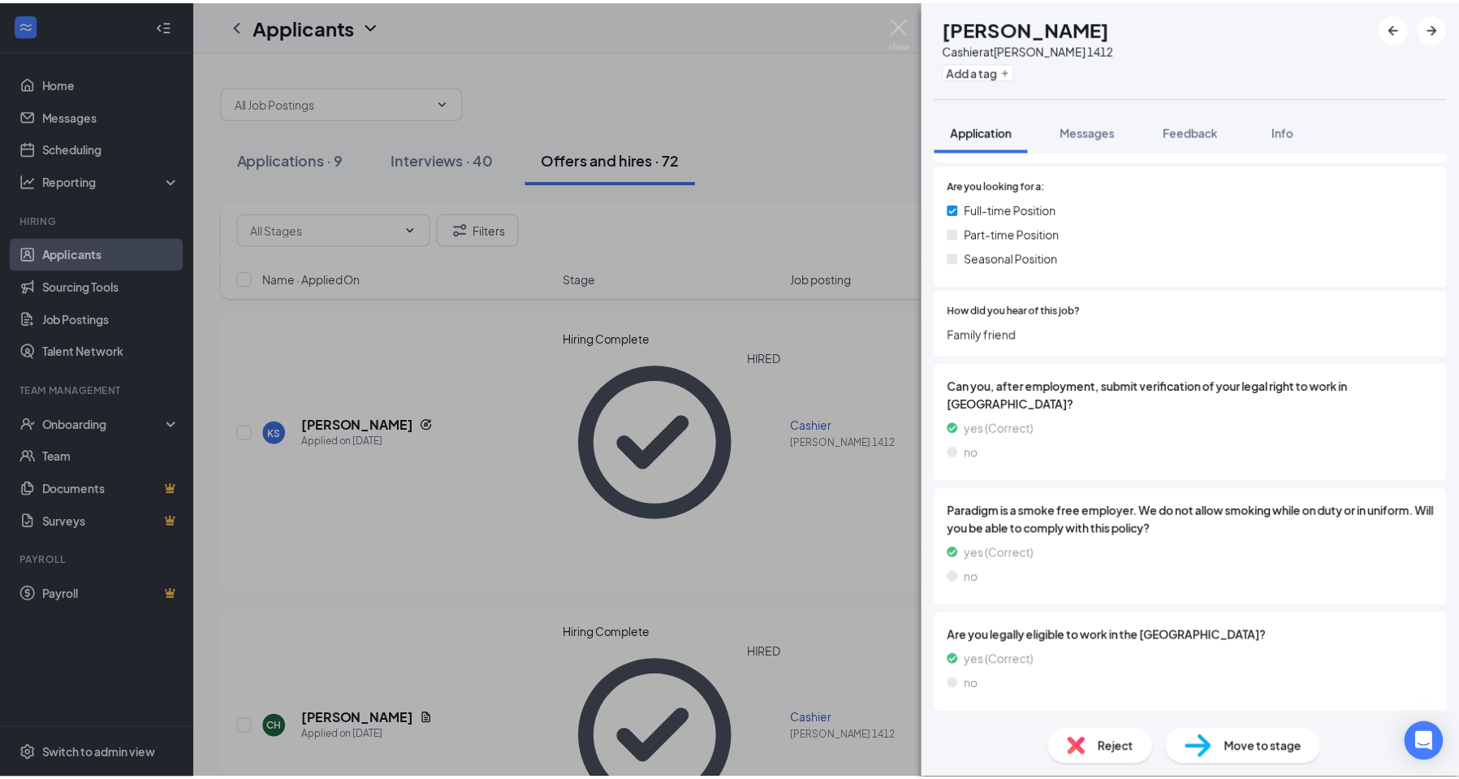
scroll to position [756, 0]
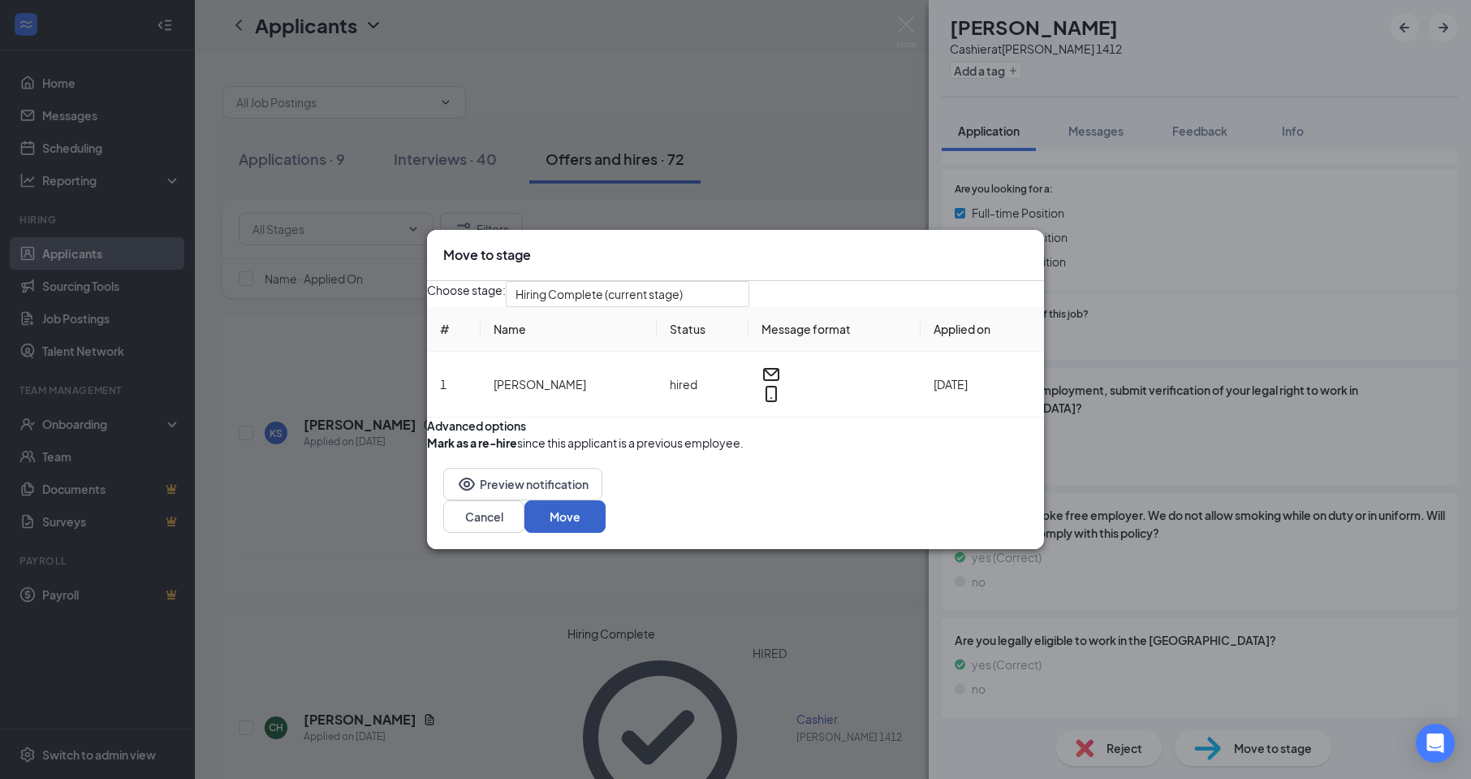
click at [606, 533] on button "Move" at bounding box center [564, 516] width 81 height 32
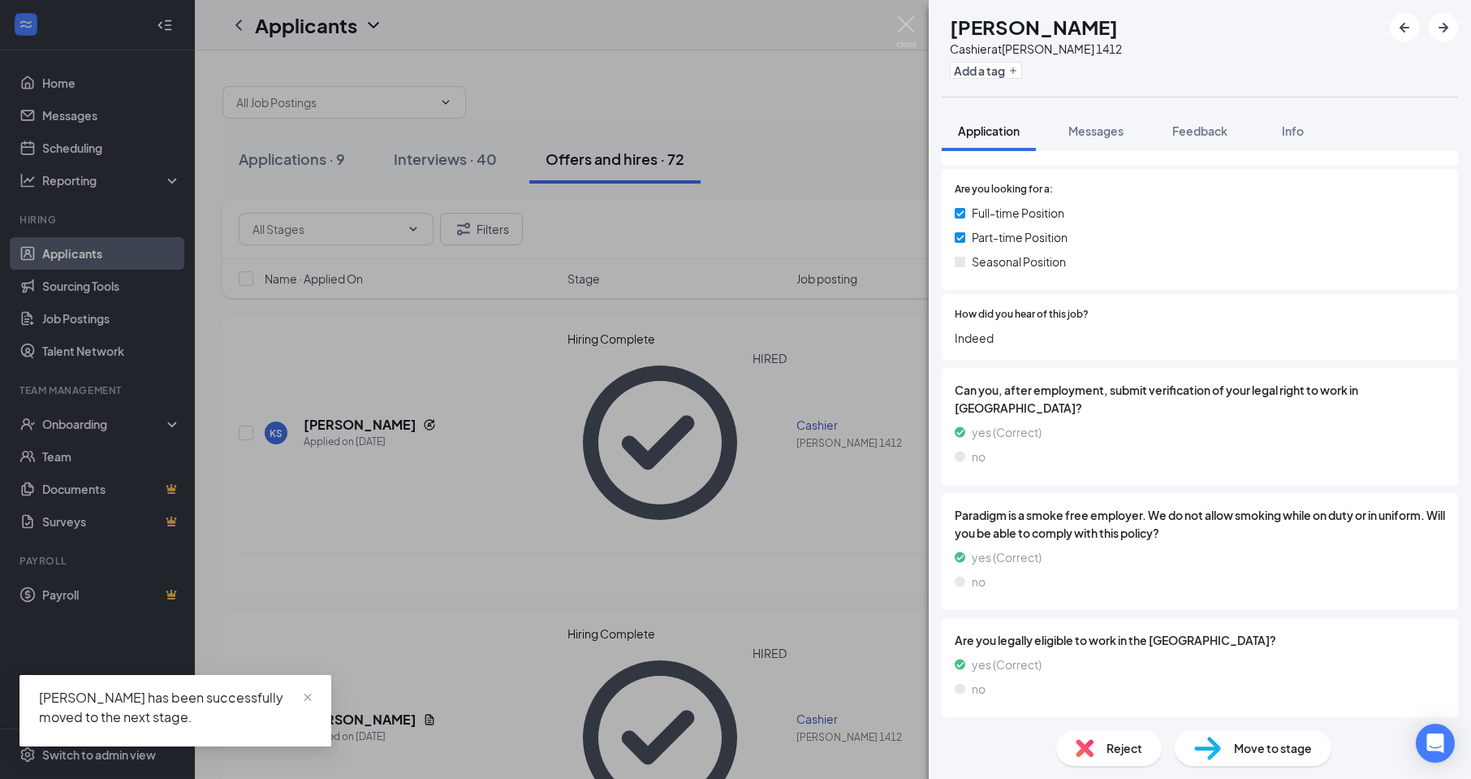
click at [147, 728] on div "Kaylynn Stewart has been successfully moved to the next stage." at bounding box center [175, 710] width 312 height 71
click at [83, 420] on div "CH Chasity Hanrahan Cashier at Hardee's 1412 Add a tag Application Messages Fee…" at bounding box center [735, 389] width 1471 height 779
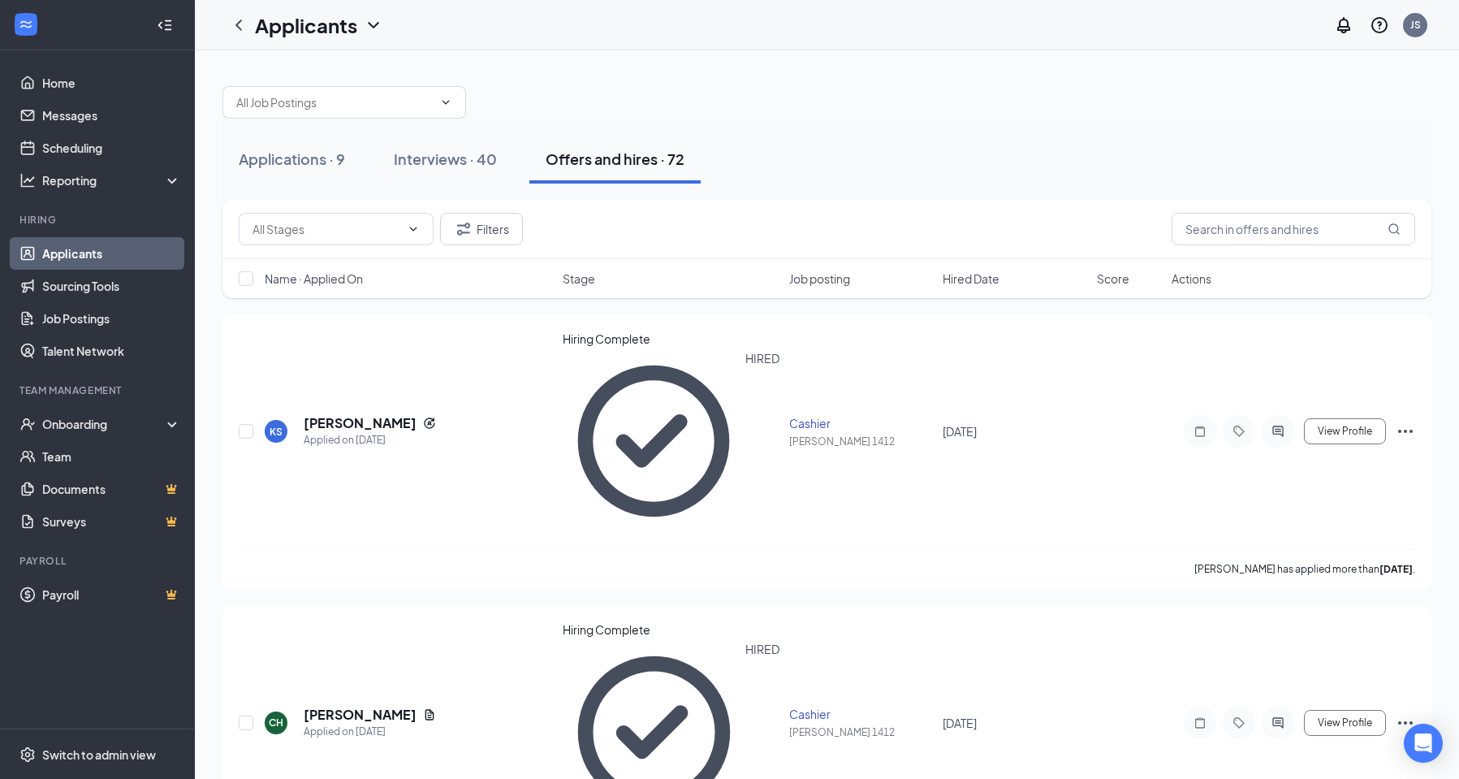
click at [107, 249] on link "Applicants" at bounding box center [111, 253] width 139 height 32
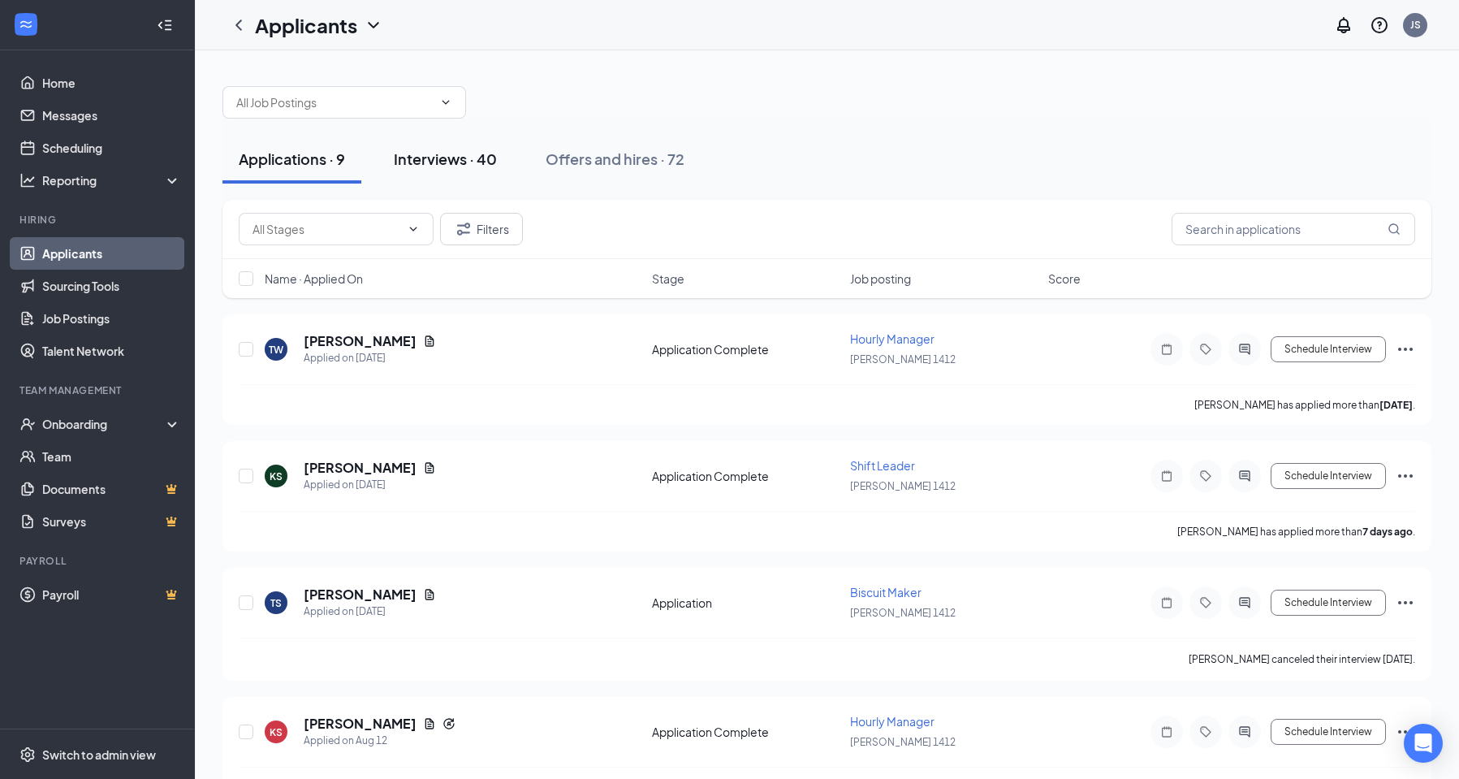
click at [429, 162] on div "Interviews · 40" at bounding box center [445, 159] width 103 height 20
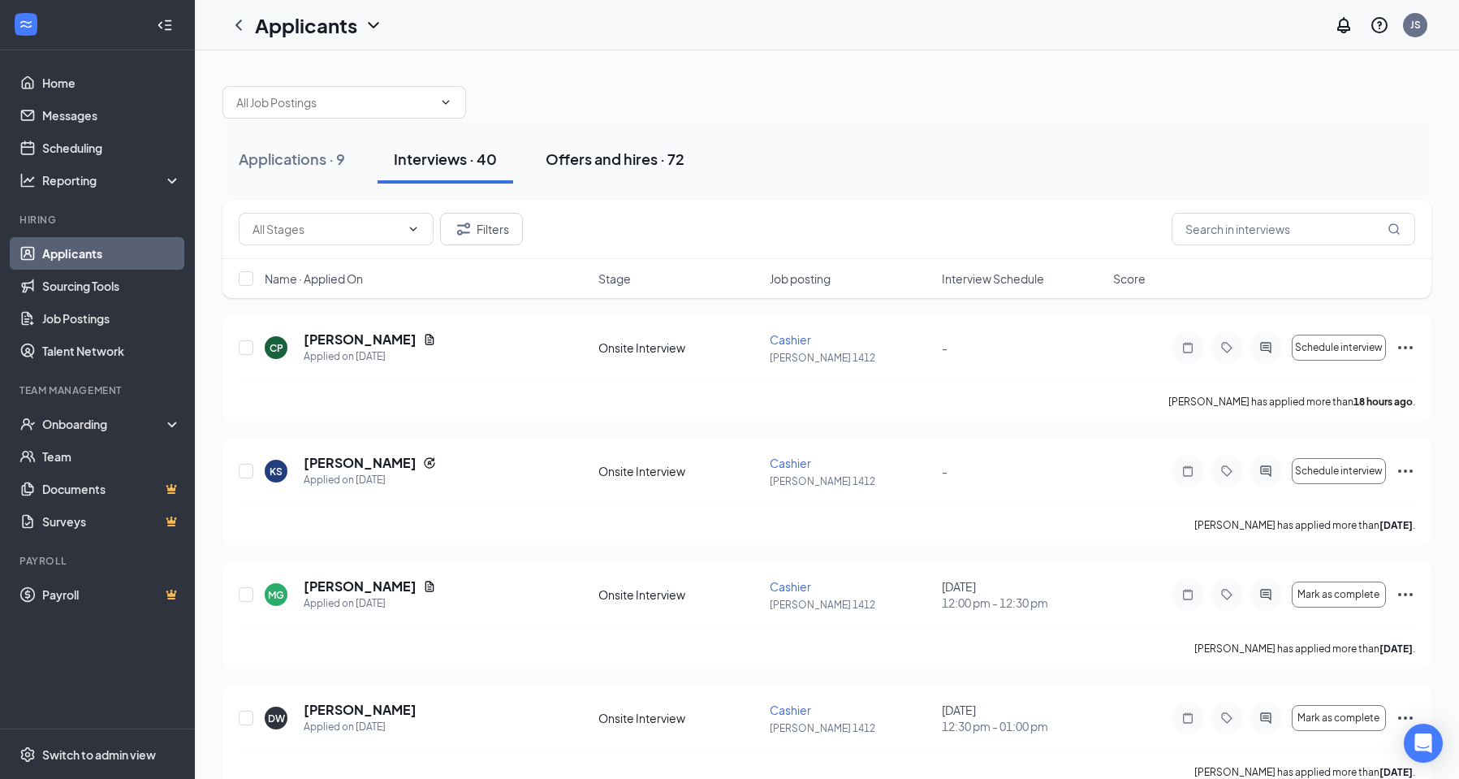
click at [543, 145] on button "Offers and hires · 72" at bounding box center [614, 159] width 171 height 49
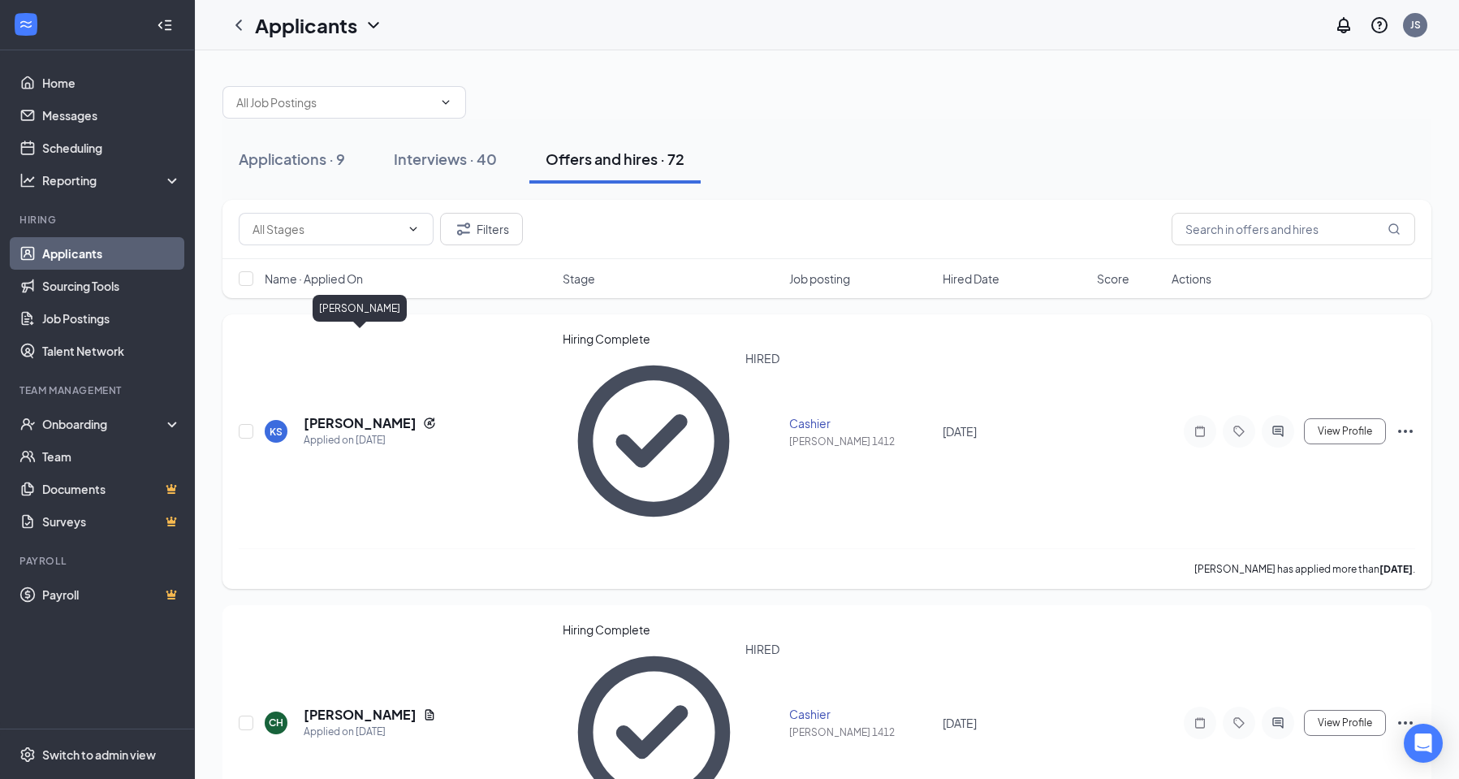
click at [396, 414] on h5 "[PERSON_NAME]" at bounding box center [360, 423] width 113 height 18
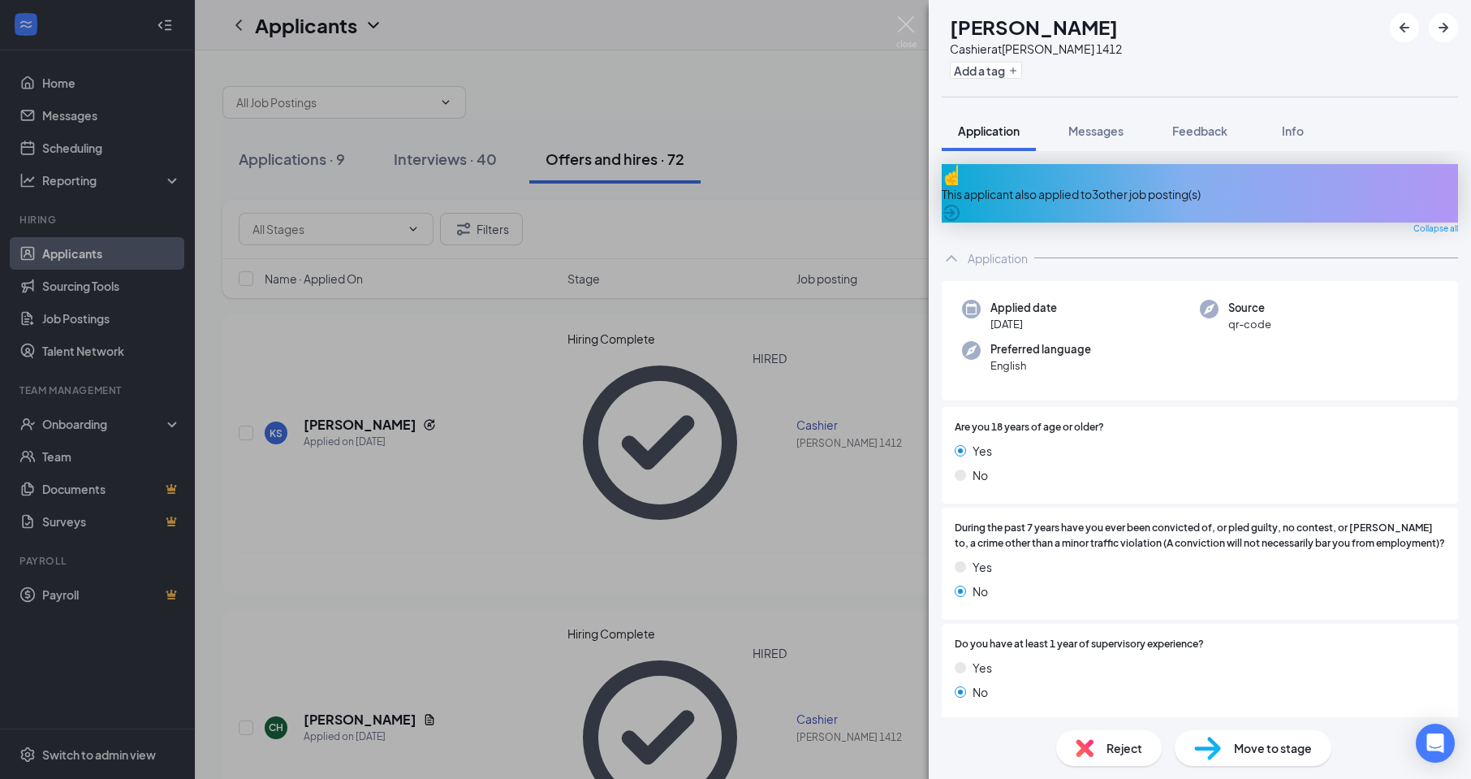
click at [125, 425] on div "KS Kaylynn Stewart Cashier at Hardee's 1412 Add a tag Application Messages Feed…" at bounding box center [735, 389] width 1471 height 779
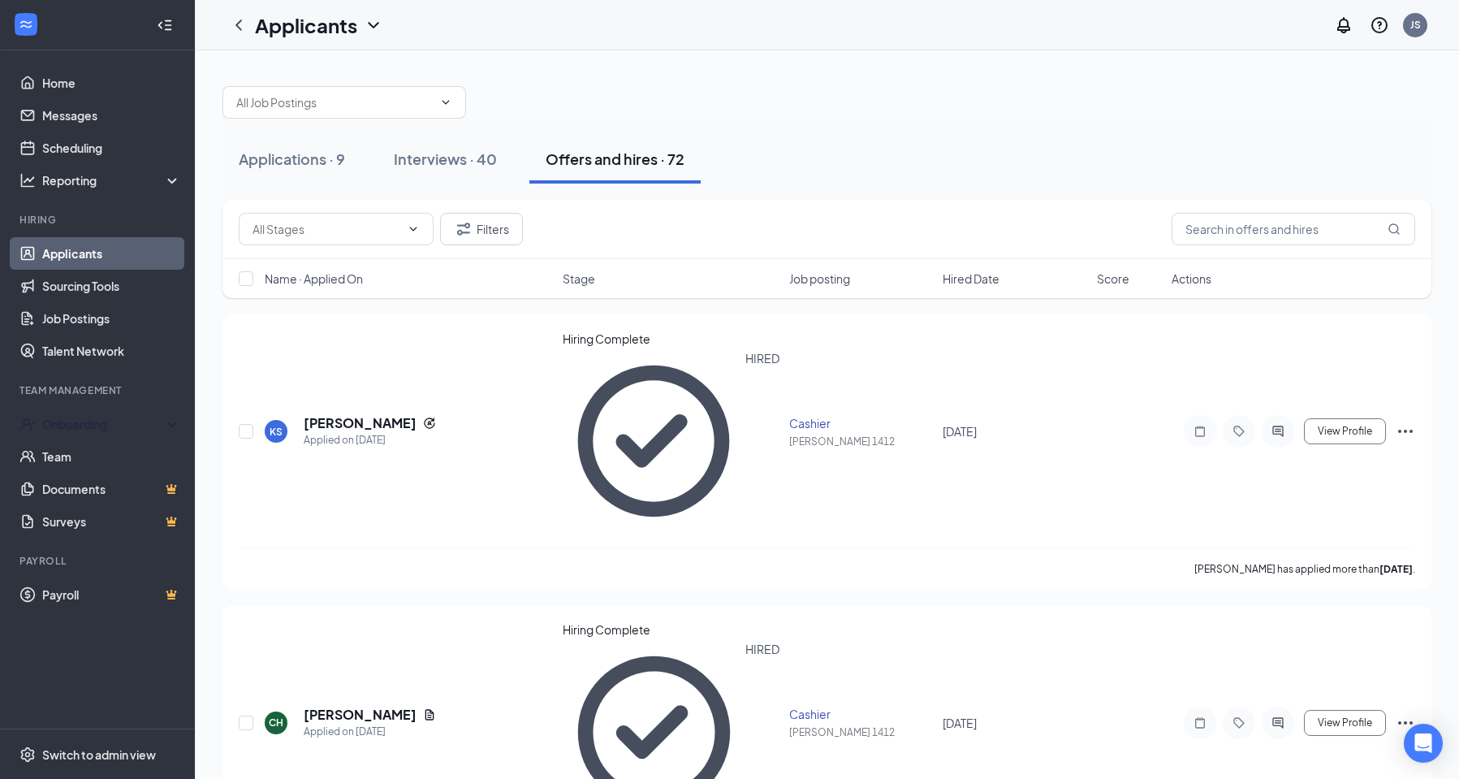
click at [125, 425] on div "Onboarding" at bounding box center [104, 424] width 125 height 16
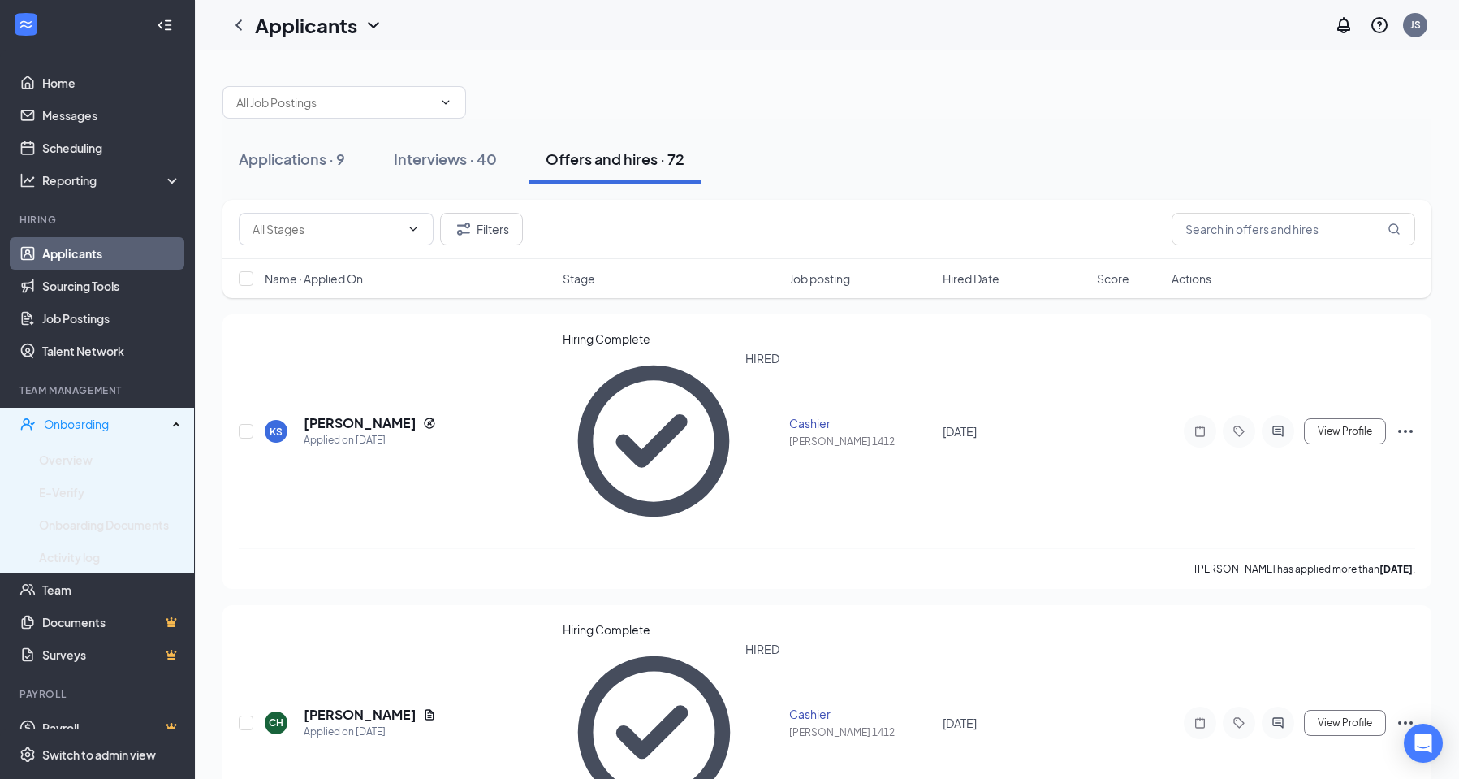
click at [125, 425] on div "Onboarding" at bounding box center [105, 424] width 123 height 16
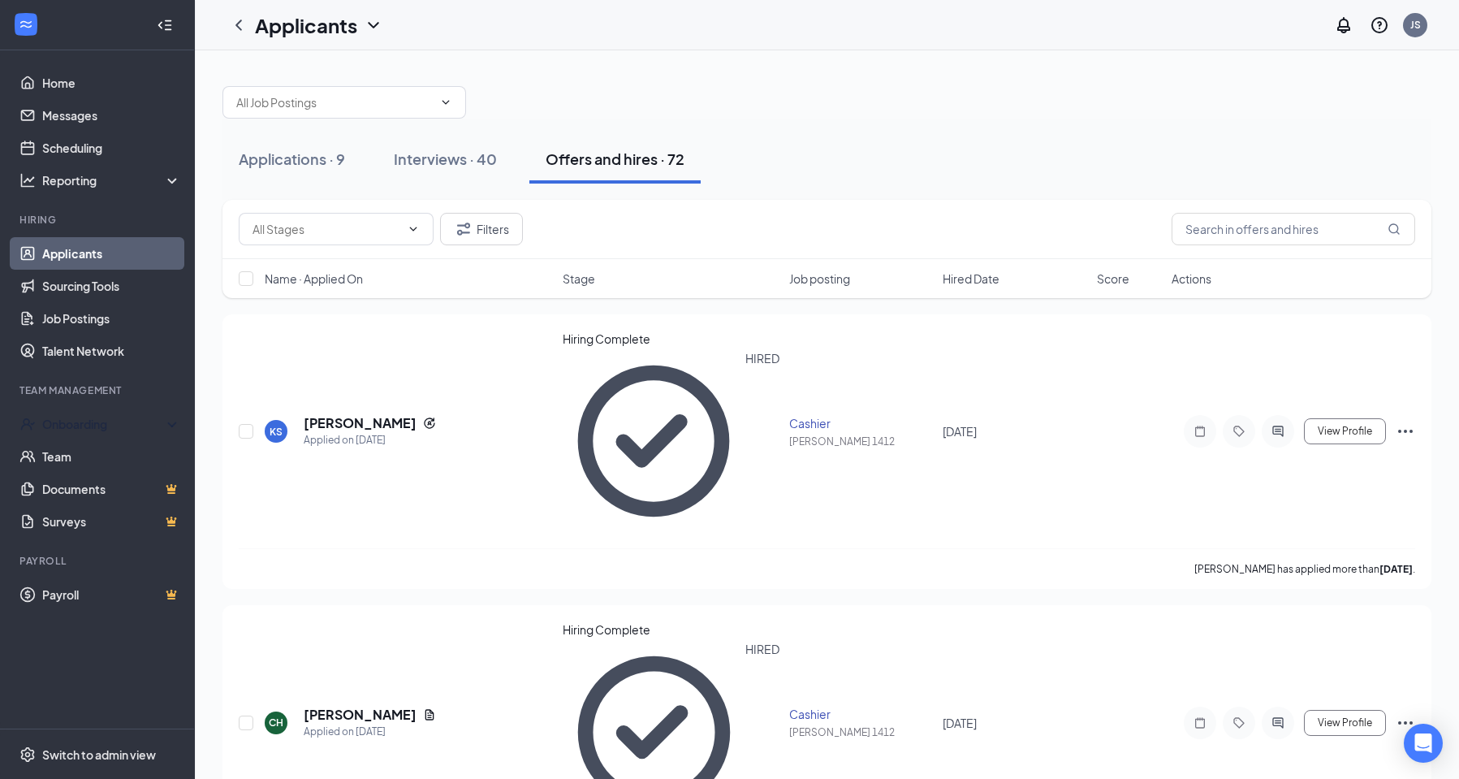
click at [125, 425] on div "Onboarding" at bounding box center [104, 424] width 125 height 16
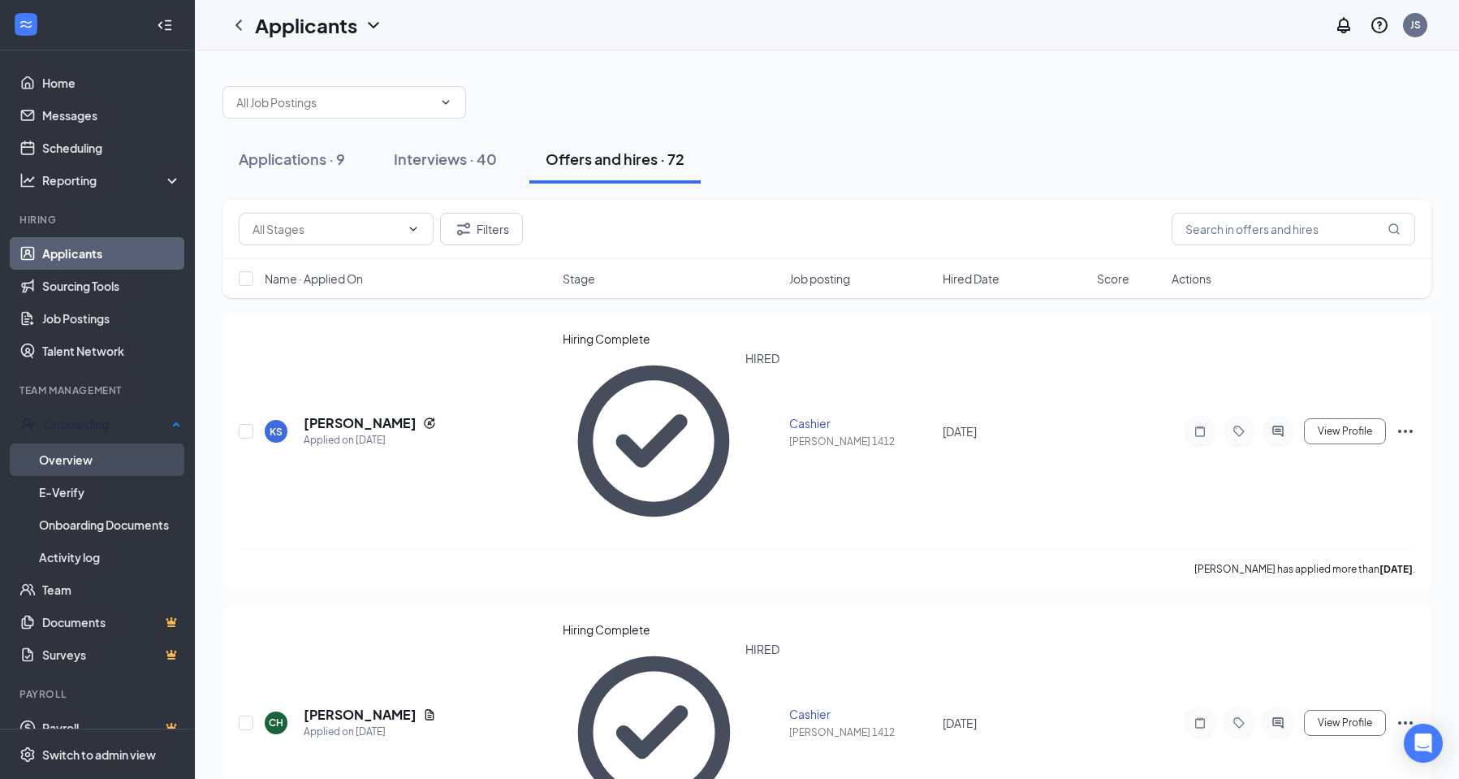
click at [129, 461] on link "Overview" at bounding box center [110, 459] width 142 height 32
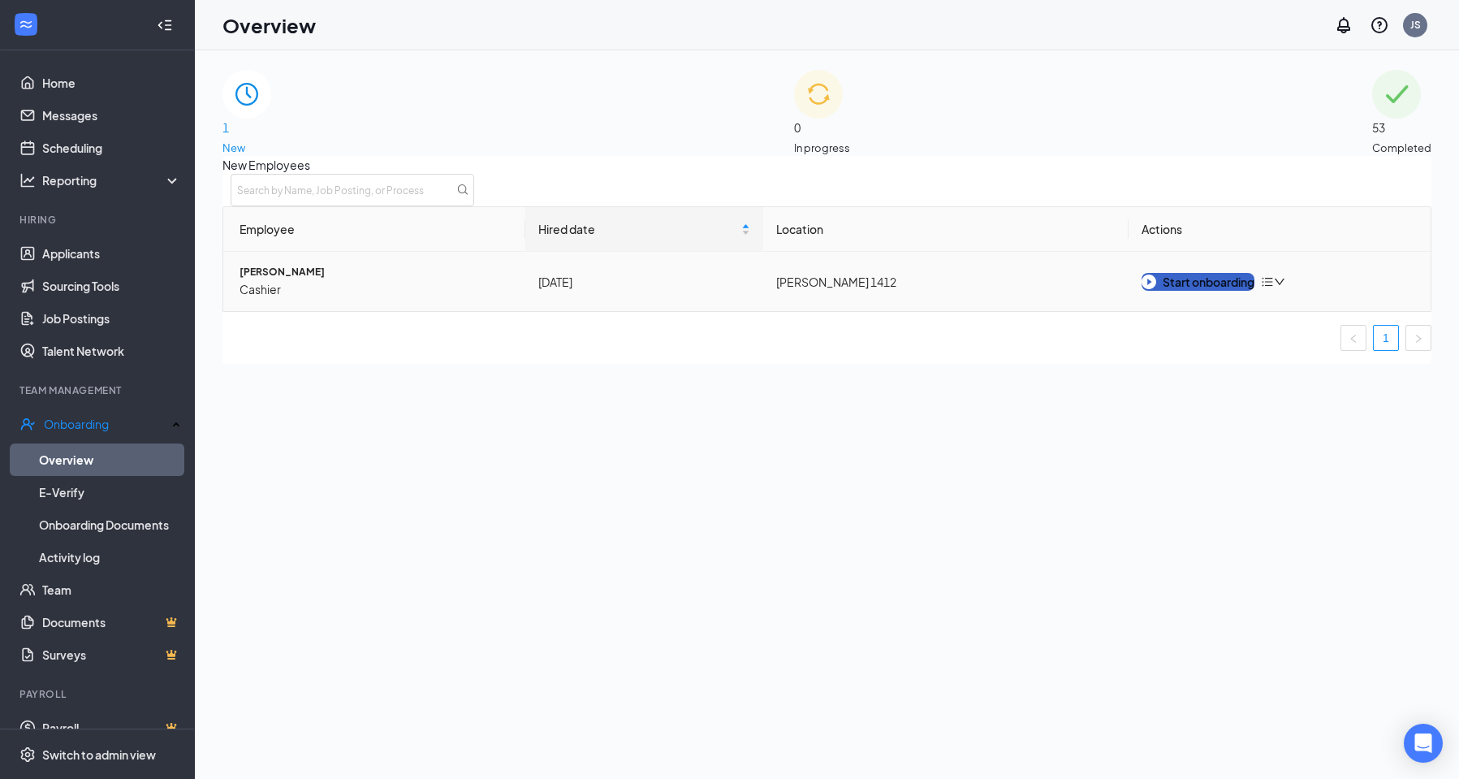
click at [1182, 291] on div "Start onboarding" at bounding box center [1197, 282] width 113 height 18
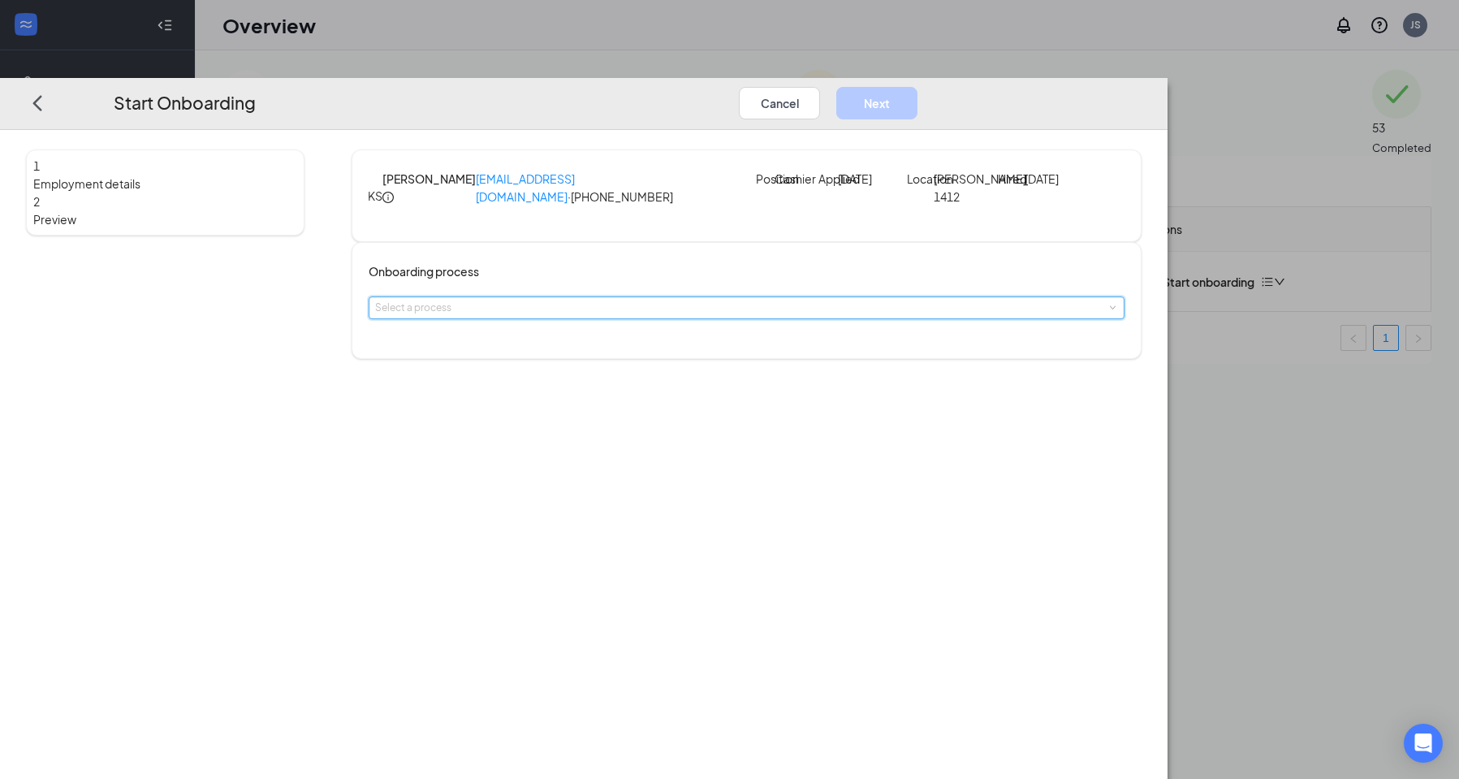
click at [606, 318] on div "Select a process" at bounding box center [746, 307] width 743 height 21
click at [587, 420] on span "Hardee's Onboarding" at bounding box center [577, 415] width 140 height 12
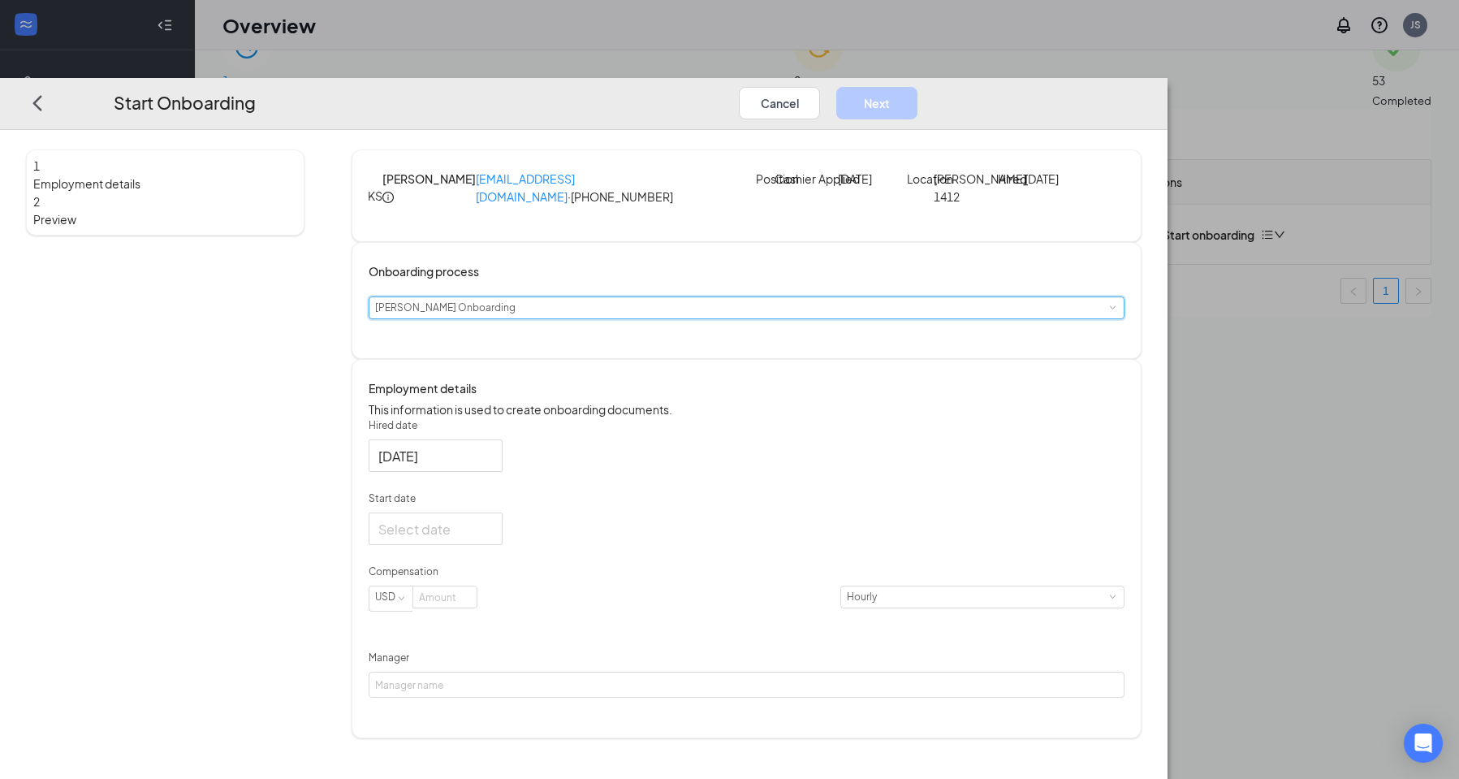
scroll to position [73, 0]
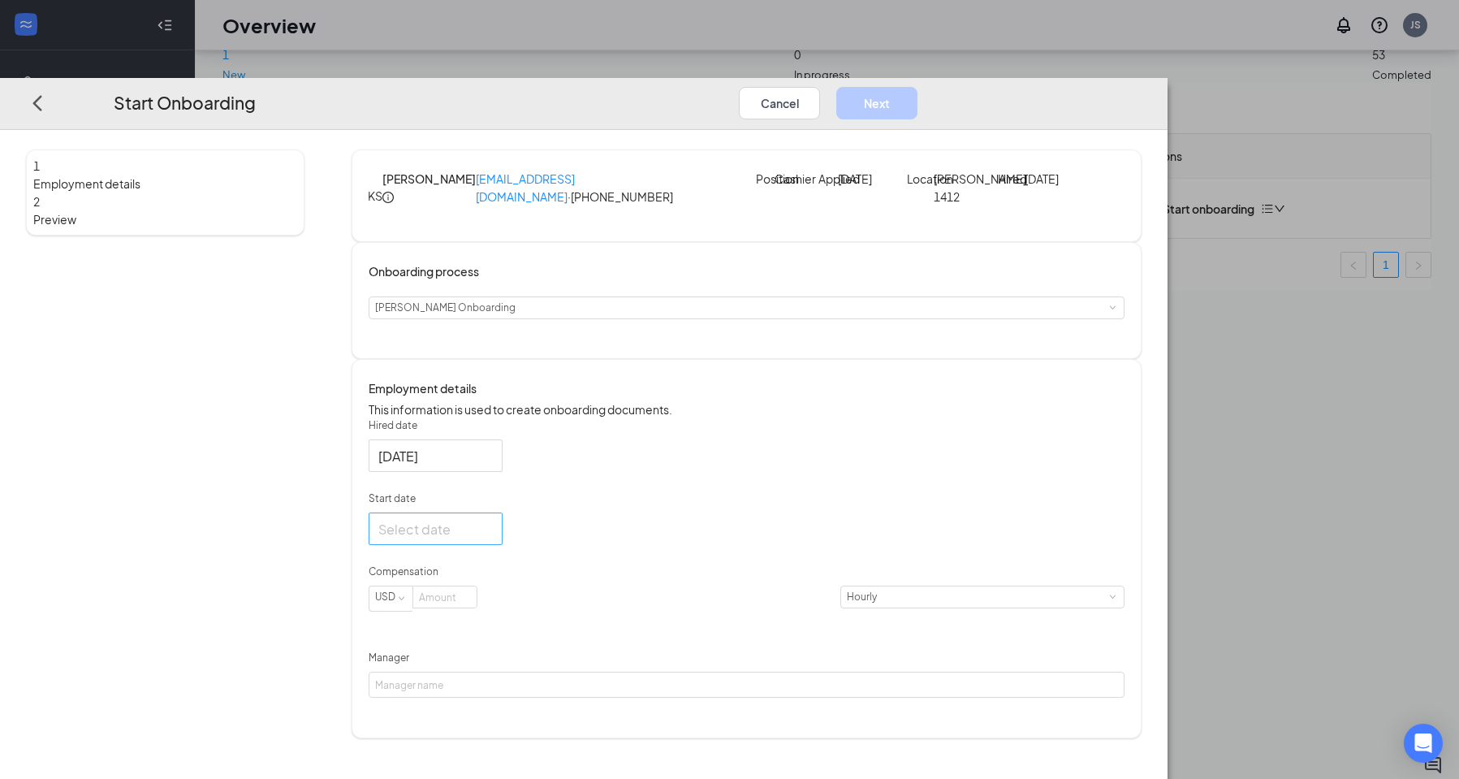
click at [493, 539] on div at bounding box center [435, 529] width 114 height 20
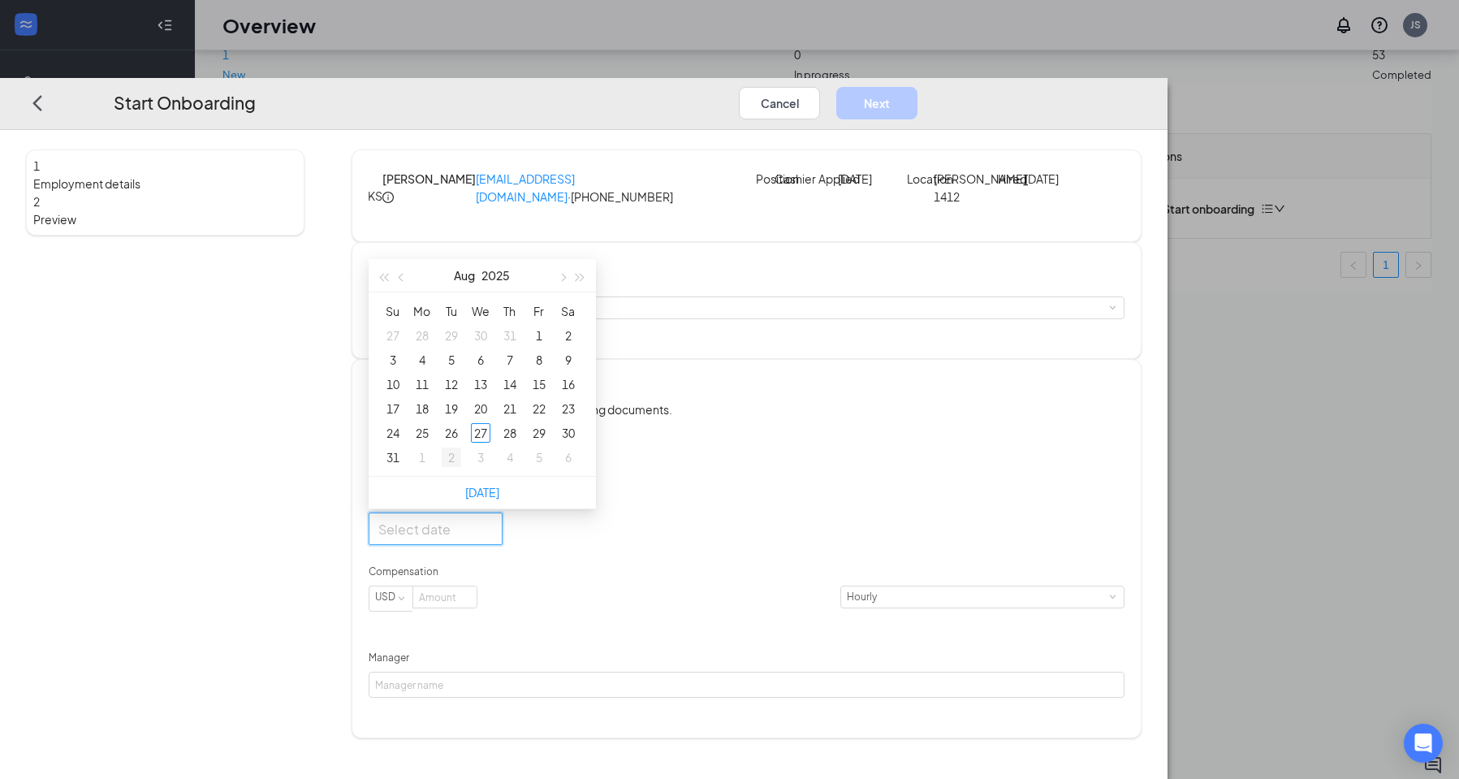
type input "Sep 2, 2025"
click at [490, 539] on input "Start date" at bounding box center [433, 529] width 111 height 20
click at [493, 539] on div "8" at bounding box center [435, 529] width 114 height 20
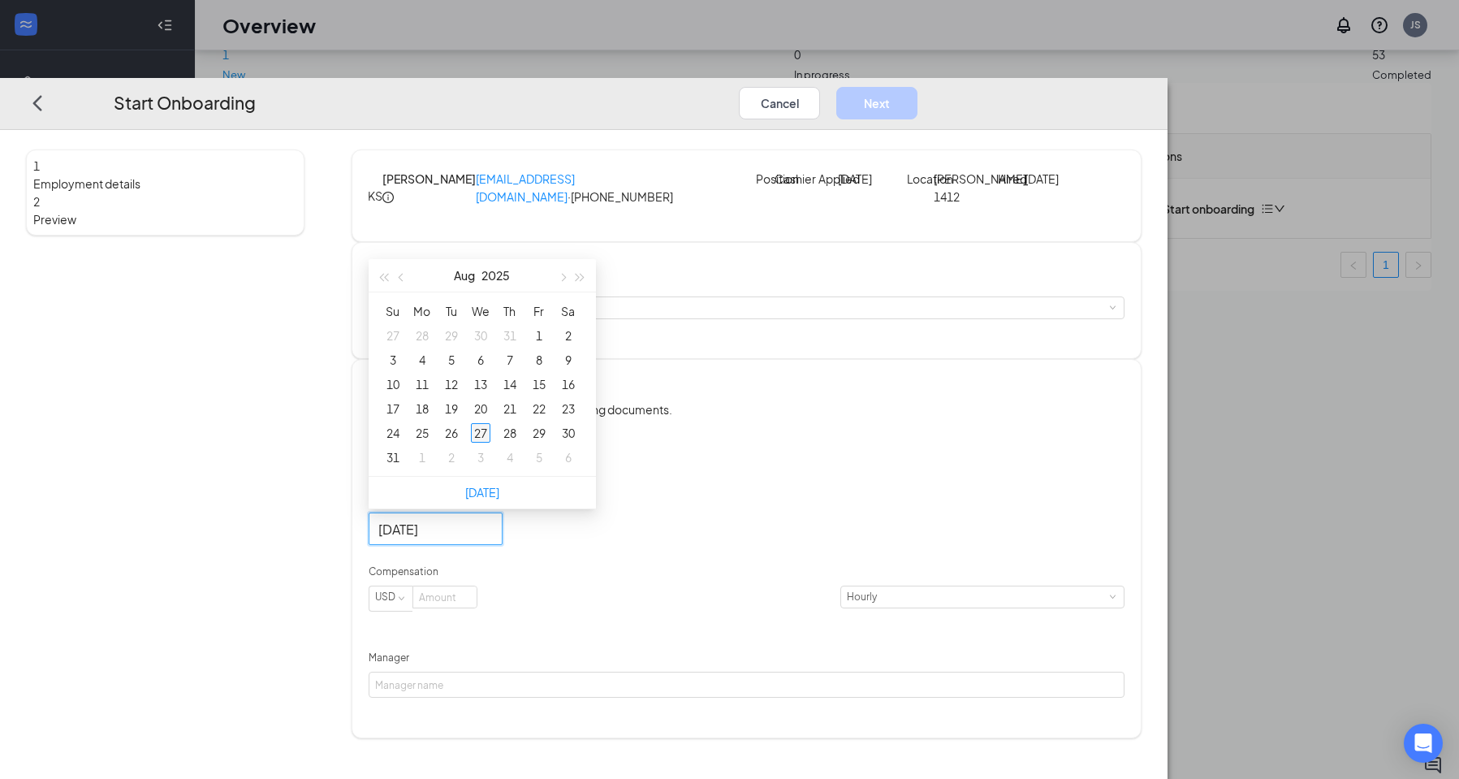
type input "Aug 27, 2025"
click at [490, 442] on div "27" at bounding box center [480, 432] width 19 height 19
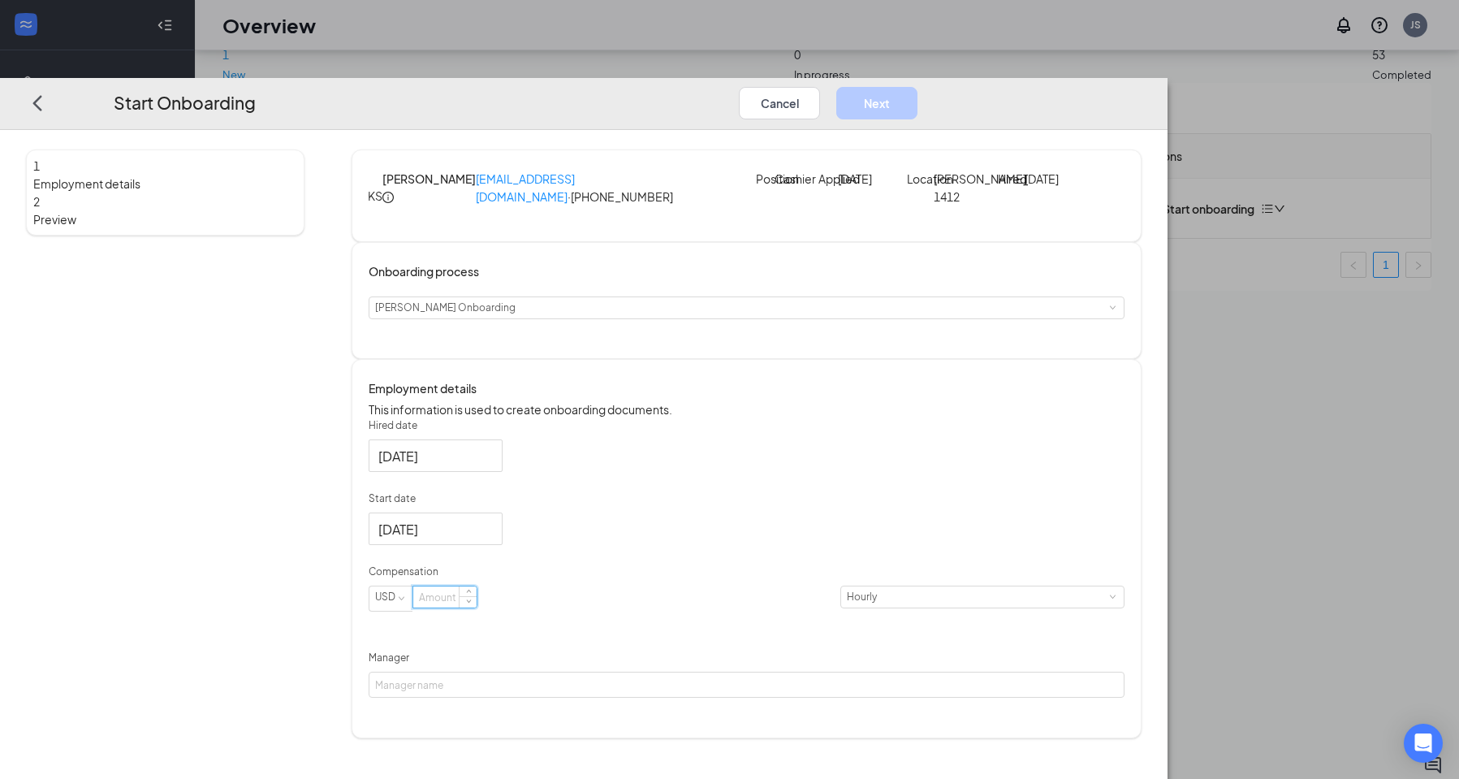
click at [477, 607] on input at bounding box center [444, 596] width 63 height 21
type input "10"
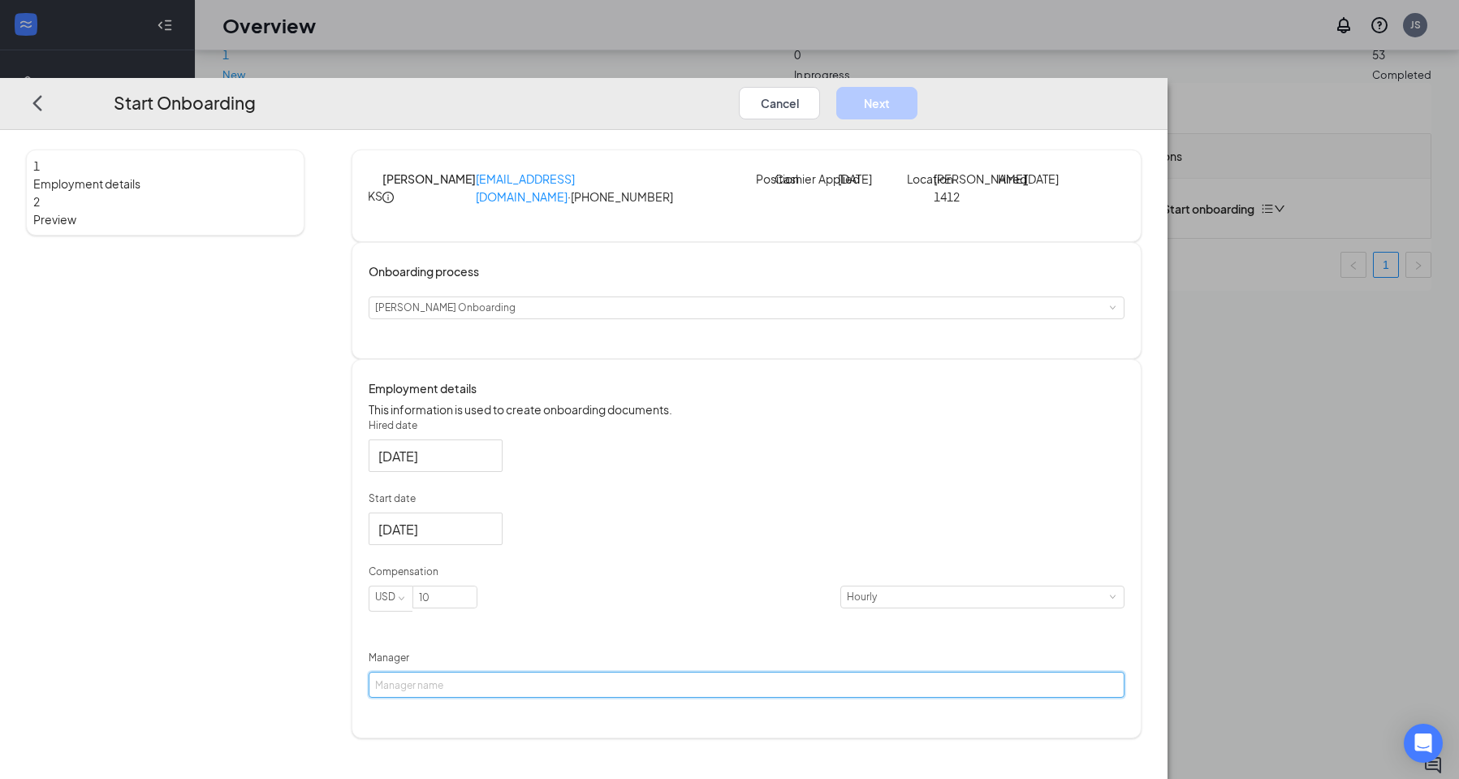
click at [571, 697] on input "Manager" at bounding box center [747, 684] width 756 height 26
type input "t"
type input "tasha james"
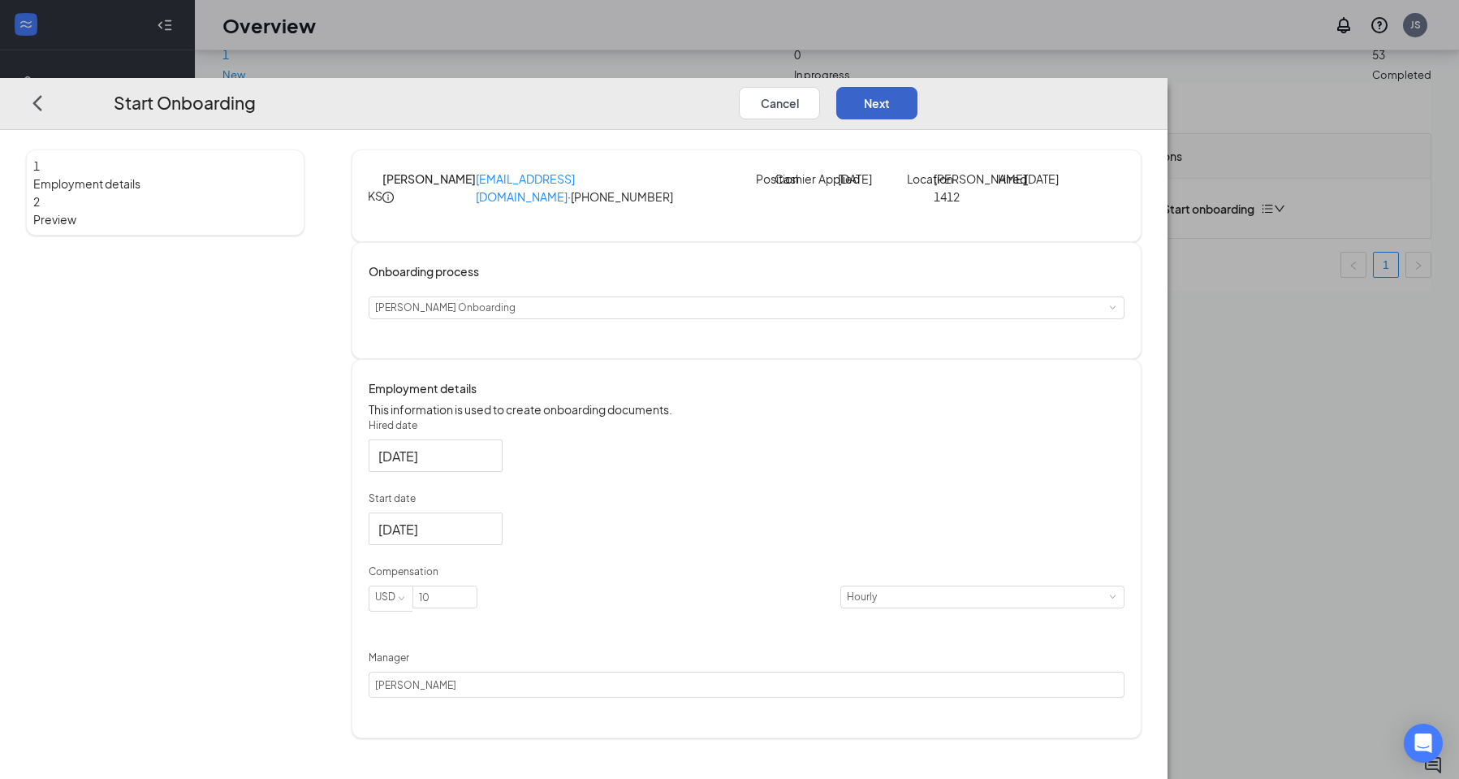
click at [917, 86] on button "Next" at bounding box center [876, 102] width 81 height 32
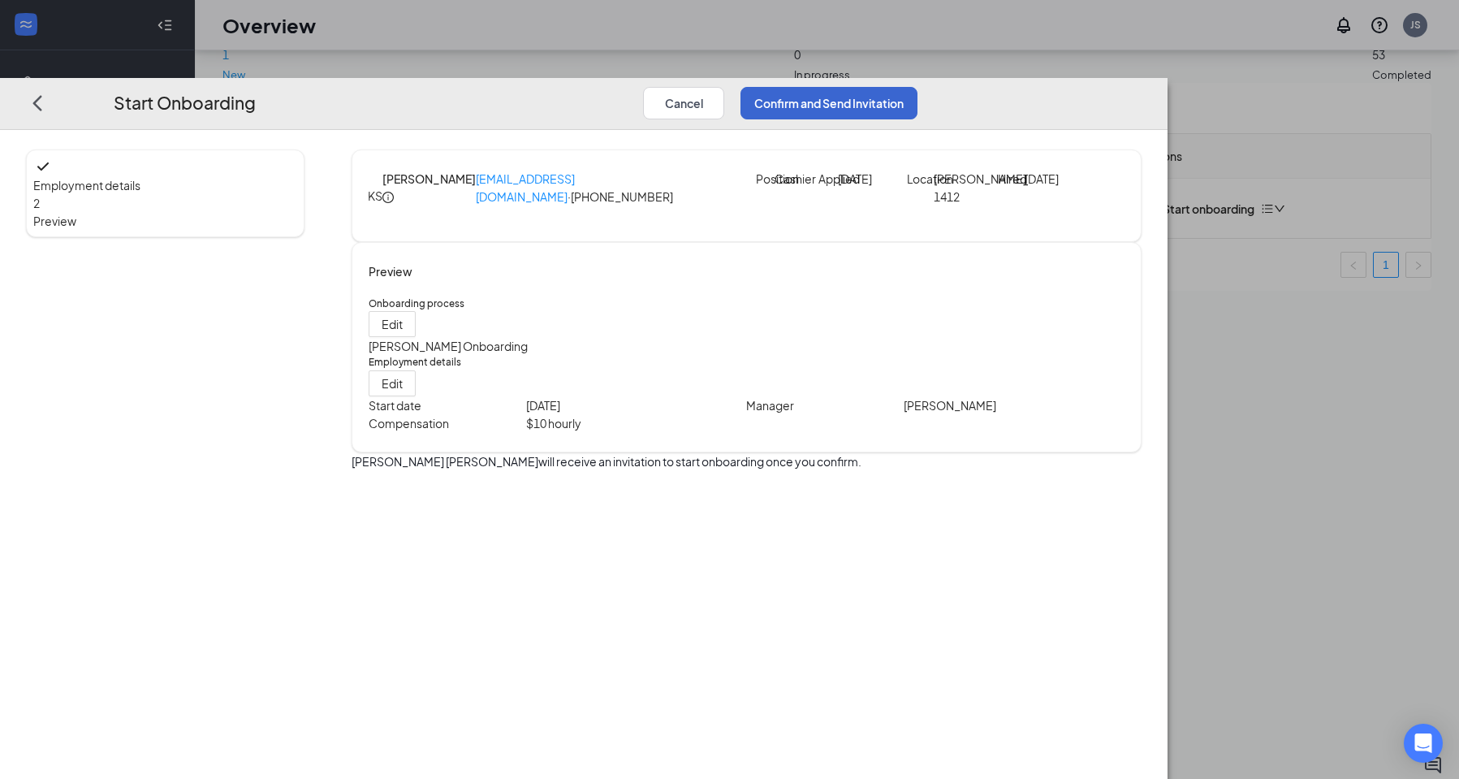
scroll to position [0, 0]
click at [917, 86] on button "Confirm and Send Invitation" at bounding box center [828, 102] width 177 height 32
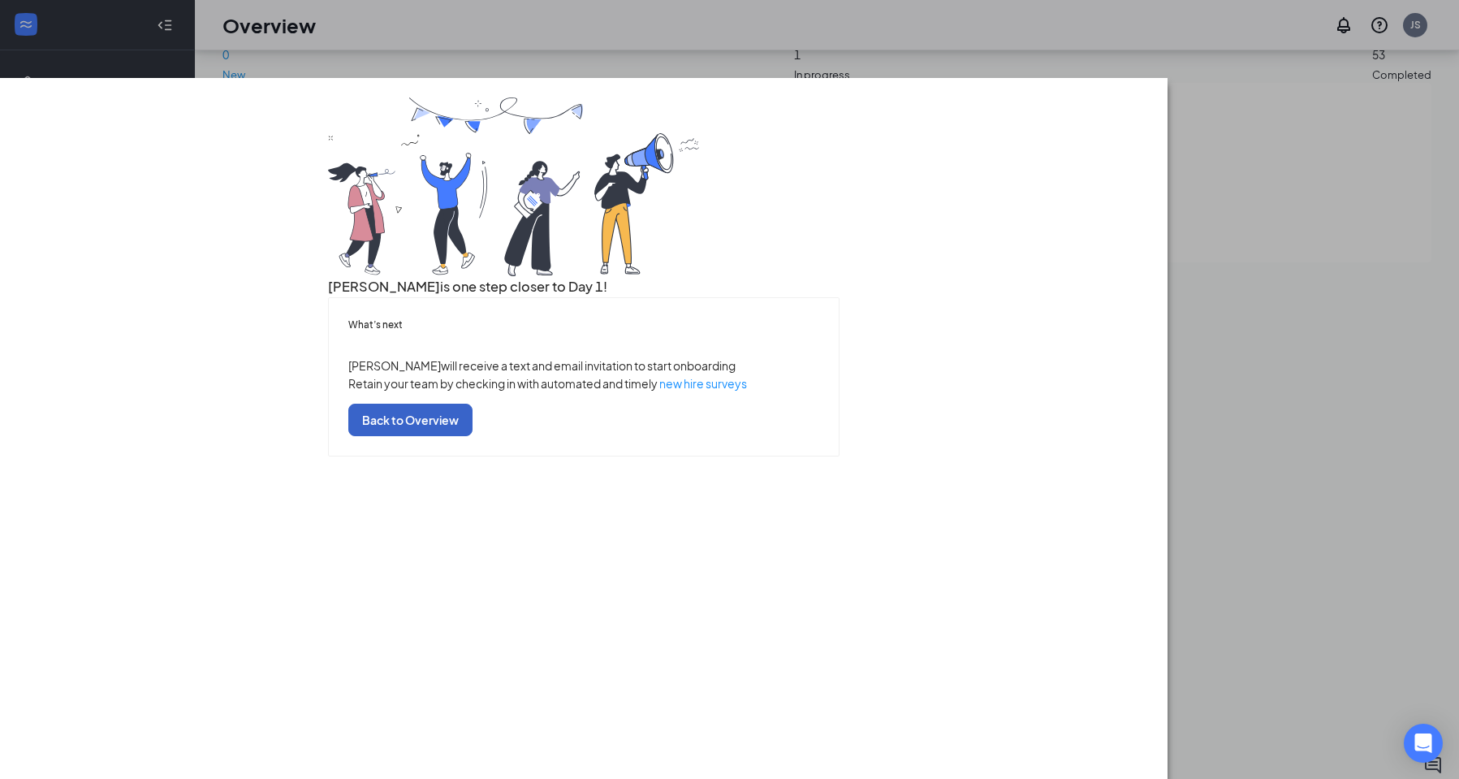
click at [472, 436] on button "Back to Overview" at bounding box center [410, 419] width 124 height 32
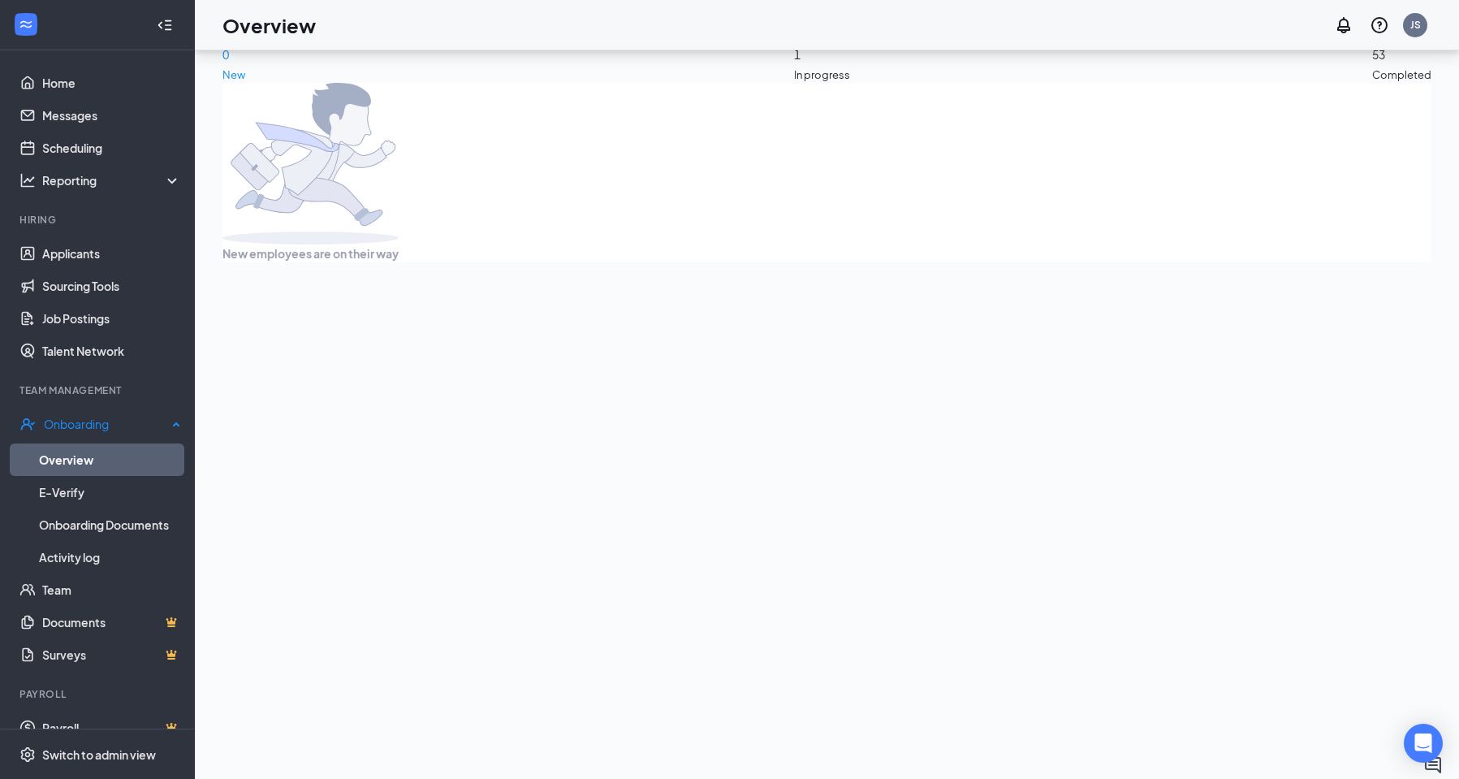
click at [82, 449] on link "Overview" at bounding box center [110, 459] width 142 height 32
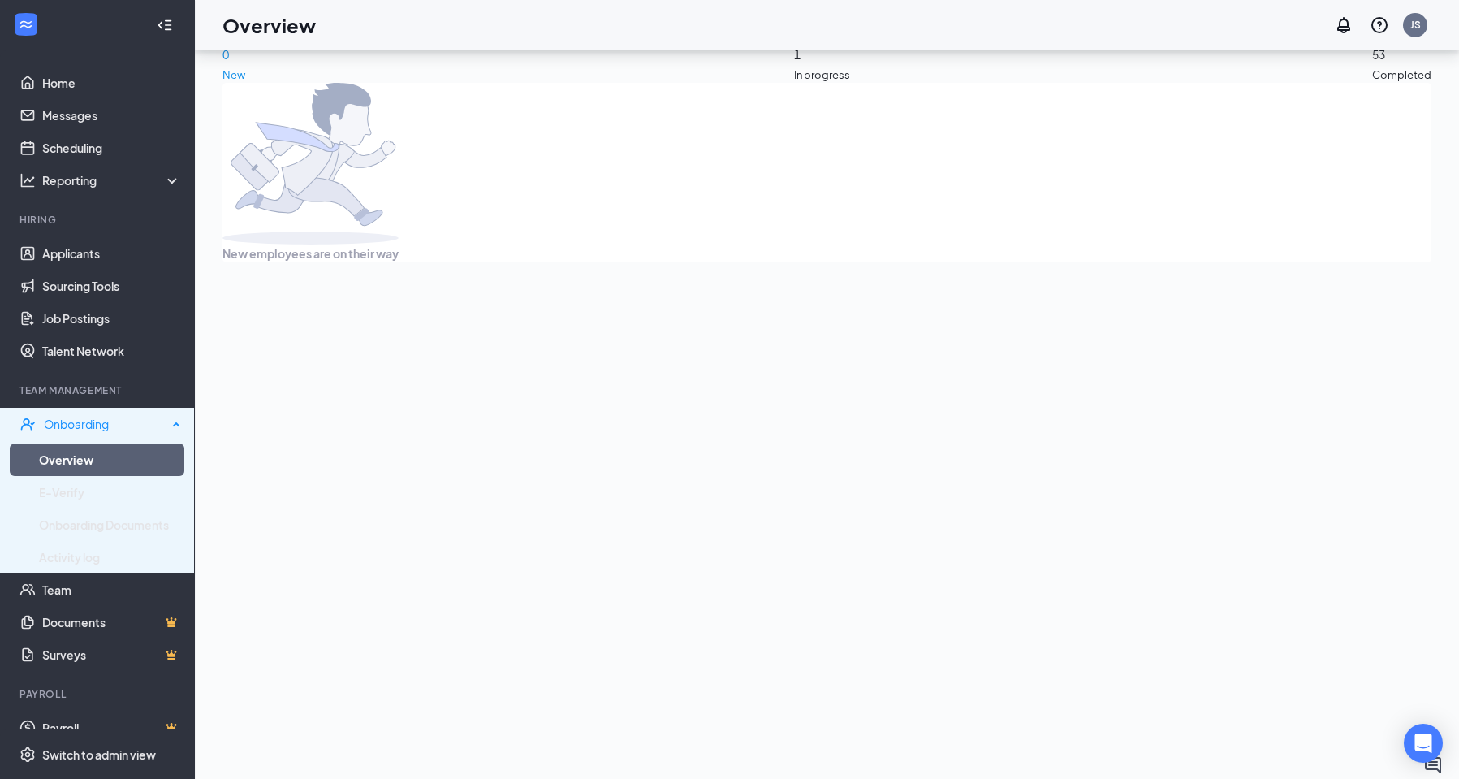
click at [105, 432] on div "Onboarding" at bounding box center [105, 424] width 123 height 16
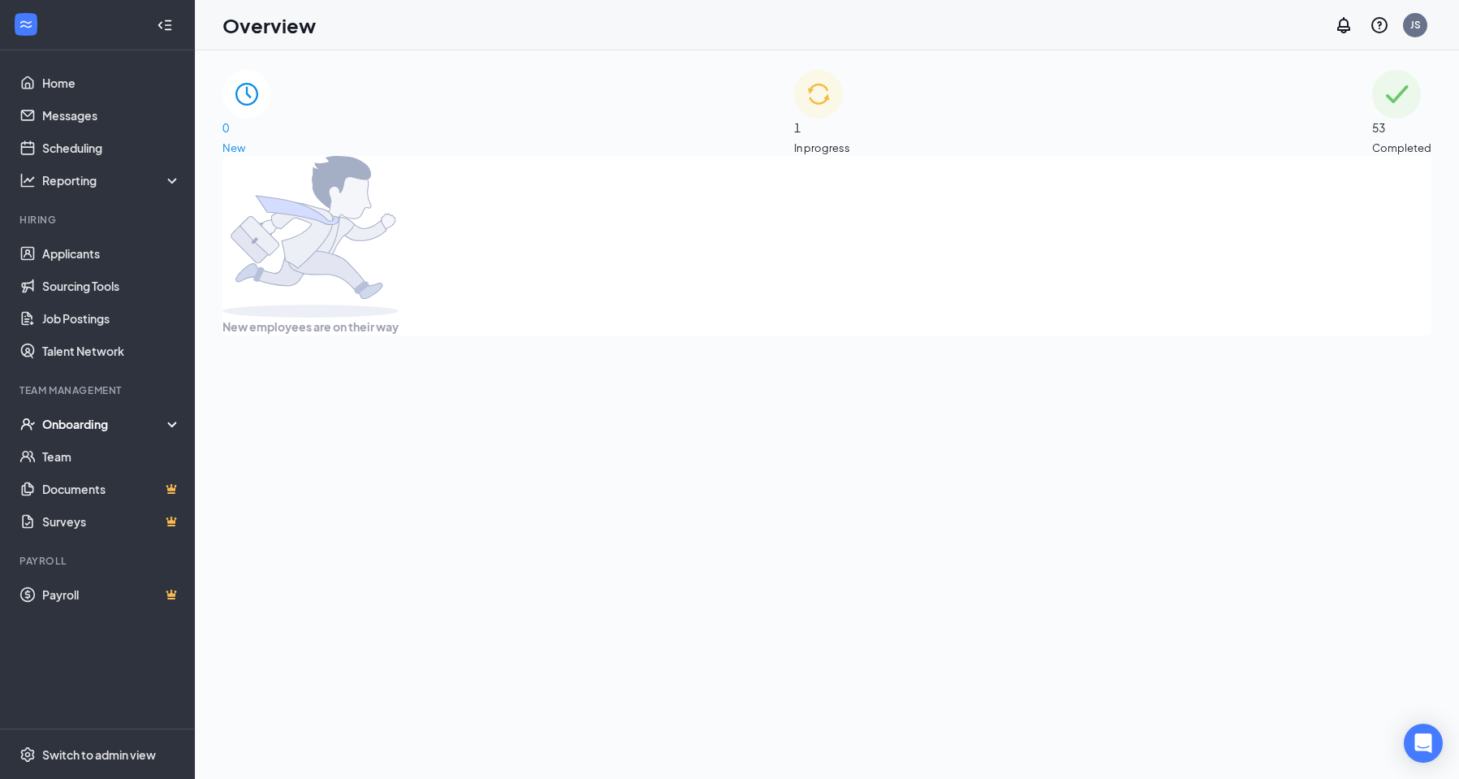
click at [850, 140] on span "In progress" at bounding box center [822, 148] width 56 height 16
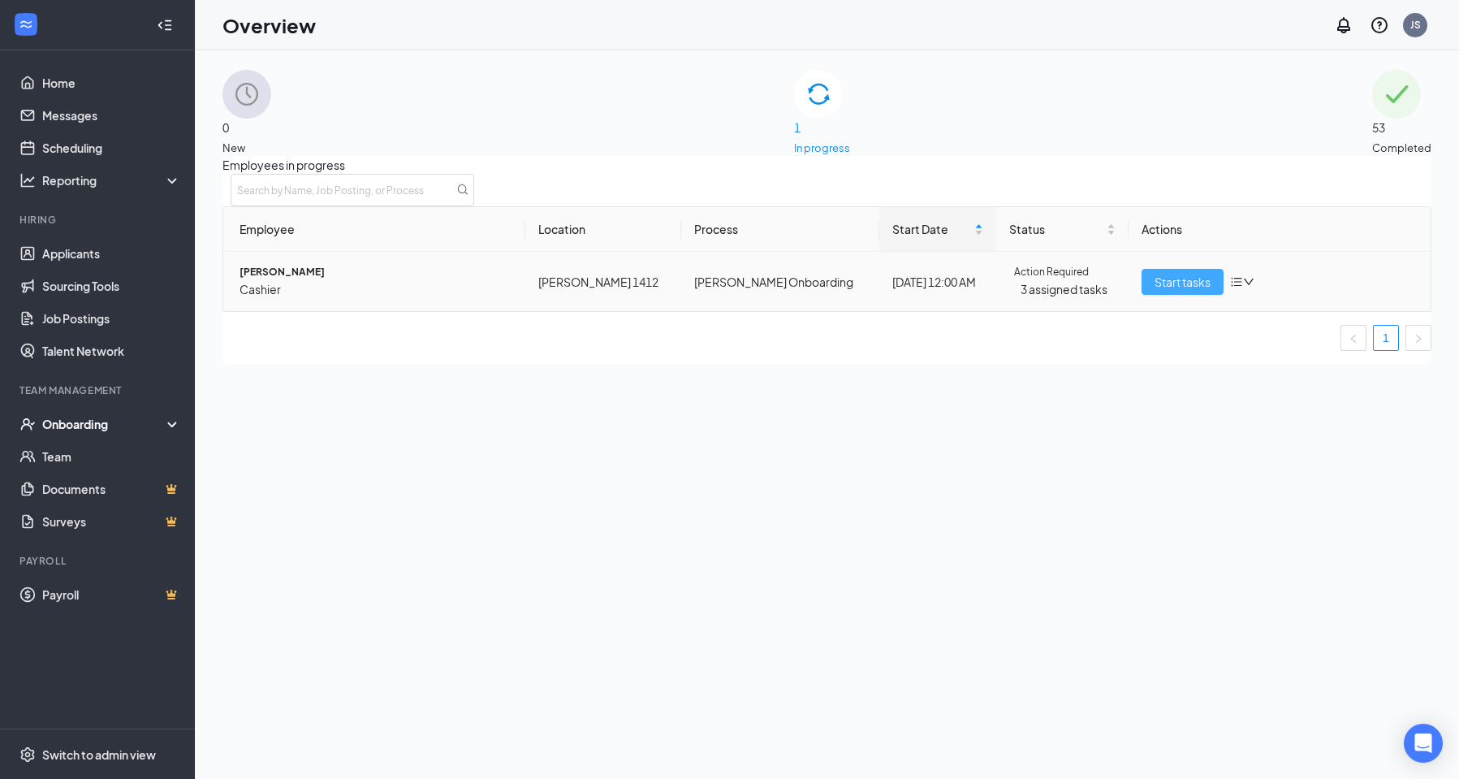
click at [1189, 291] on span "Start tasks" at bounding box center [1182, 282] width 56 height 18
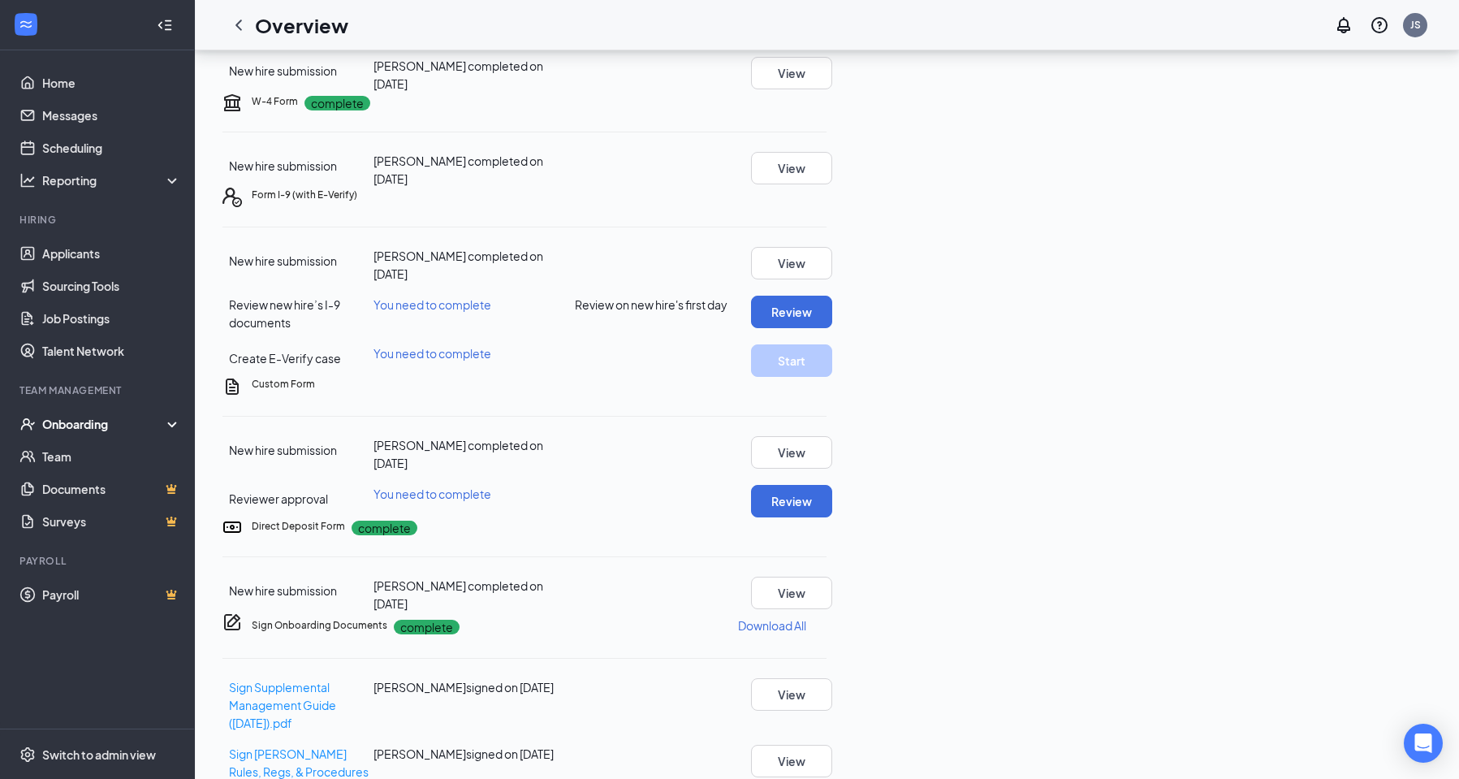
scroll to position [244, 0]
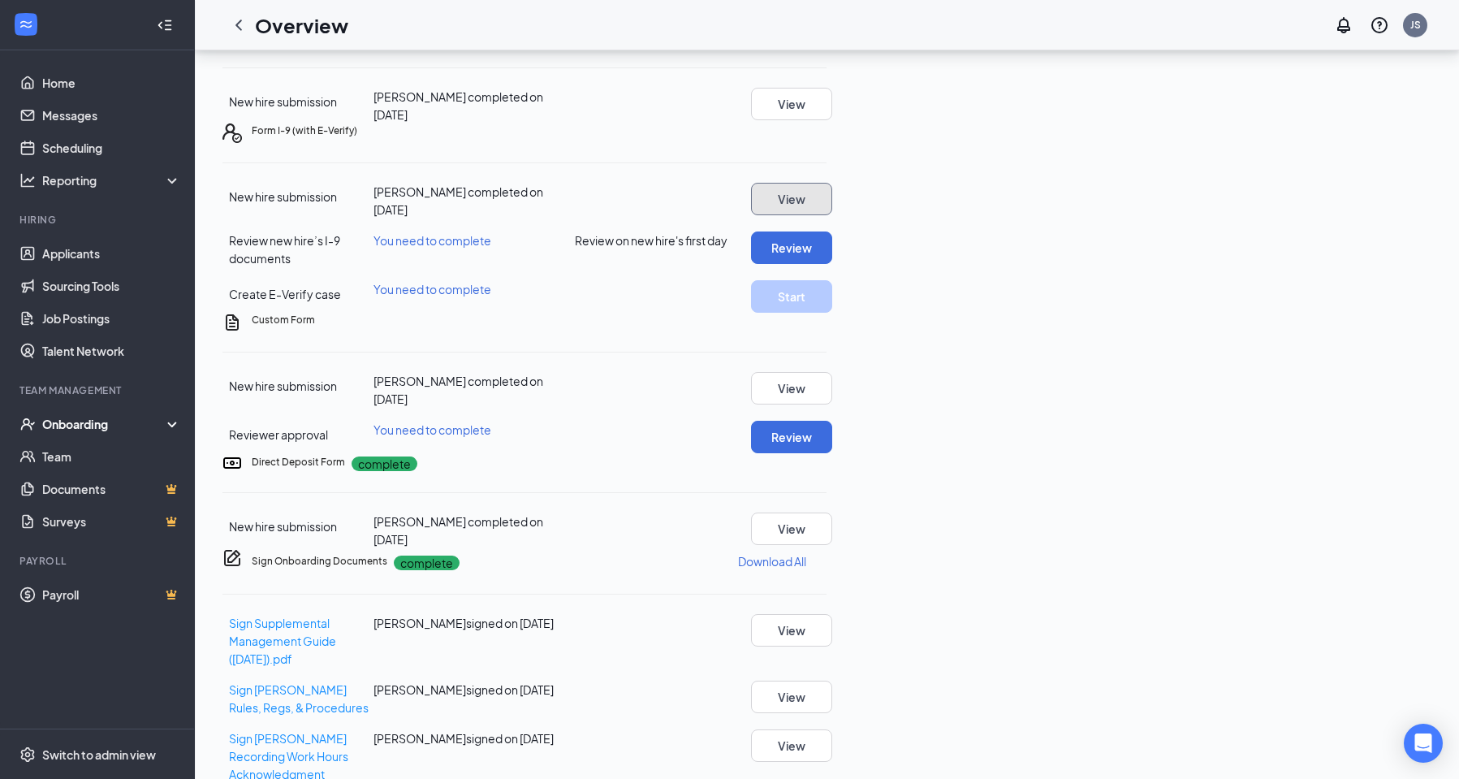
click at [832, 215] on button "View" at bounding box center [791, 199] width 81 height 32
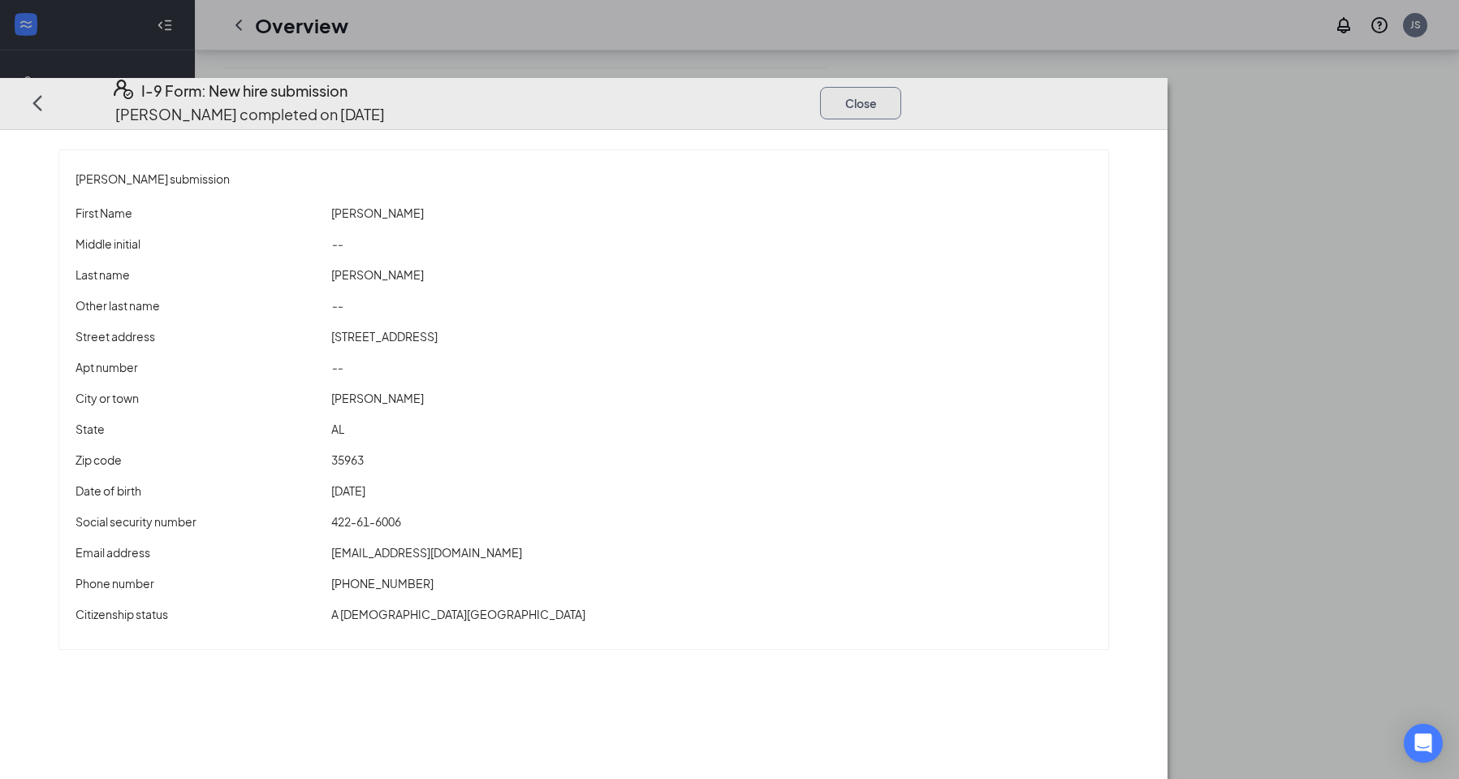
click at [901, 86] on button "Close" at bounding box center [860, 102] width 81 height 32
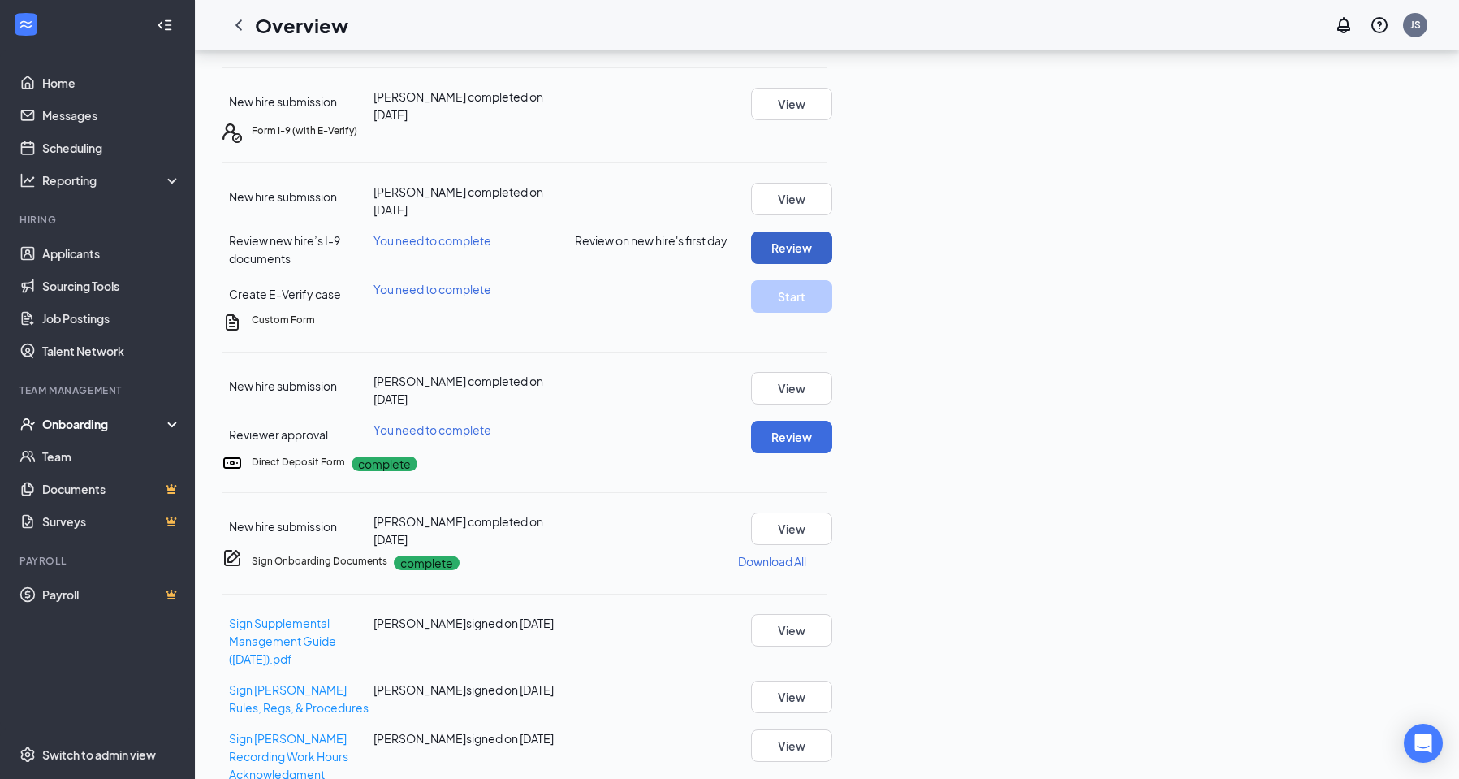
click at [832, 264] on button "Review" at bounding box center [791, 247] width 81 height 32
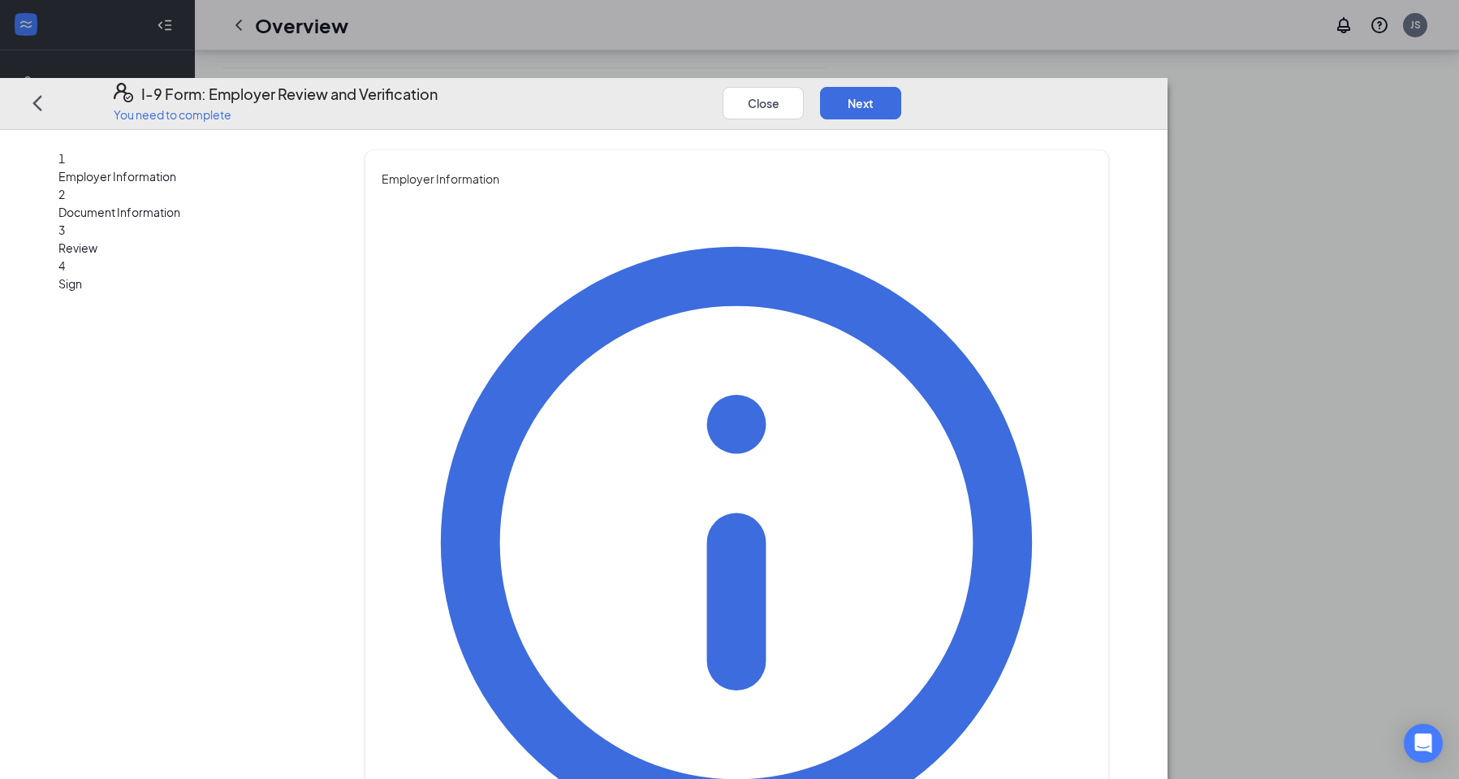
type input "tasha"
type input "james"
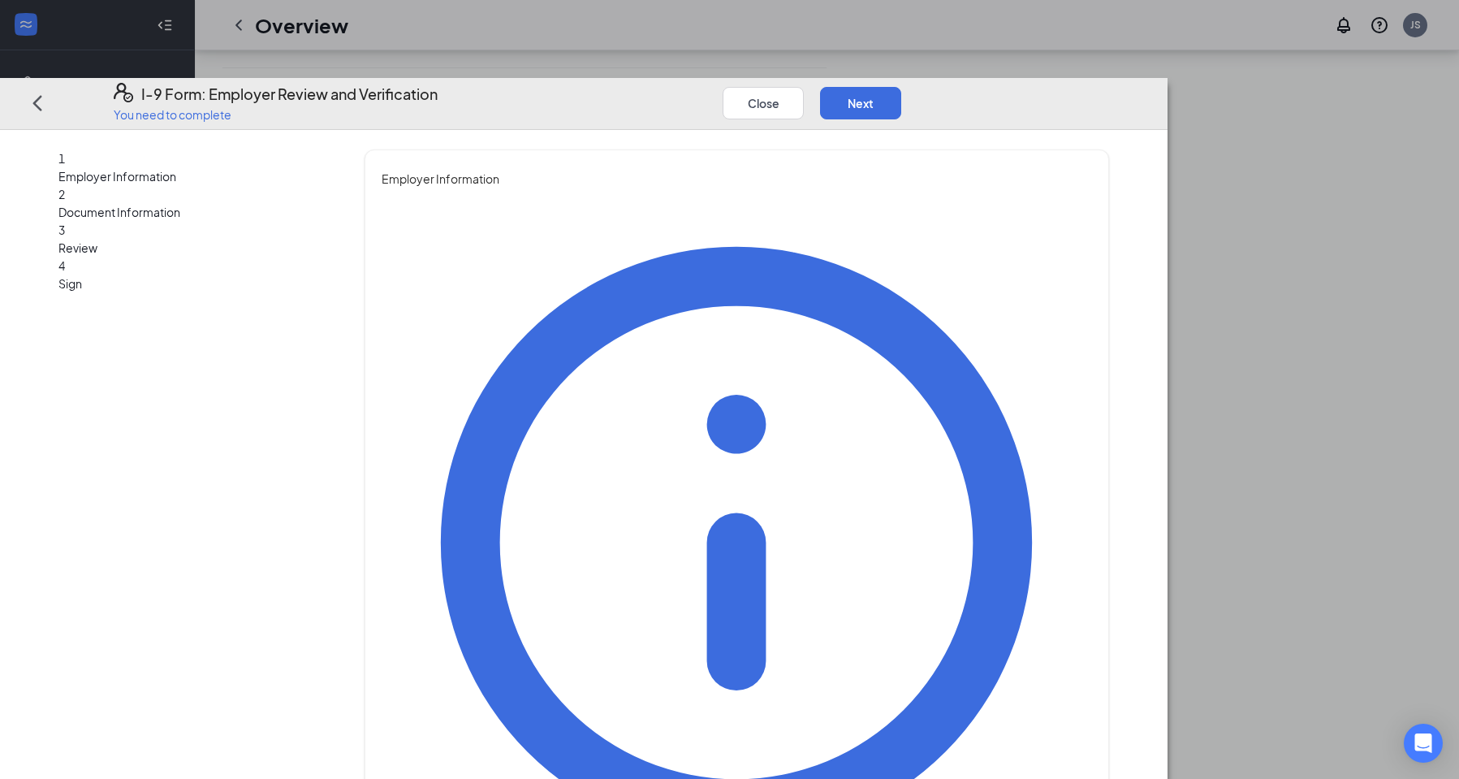
type input "manager"
type input "1"
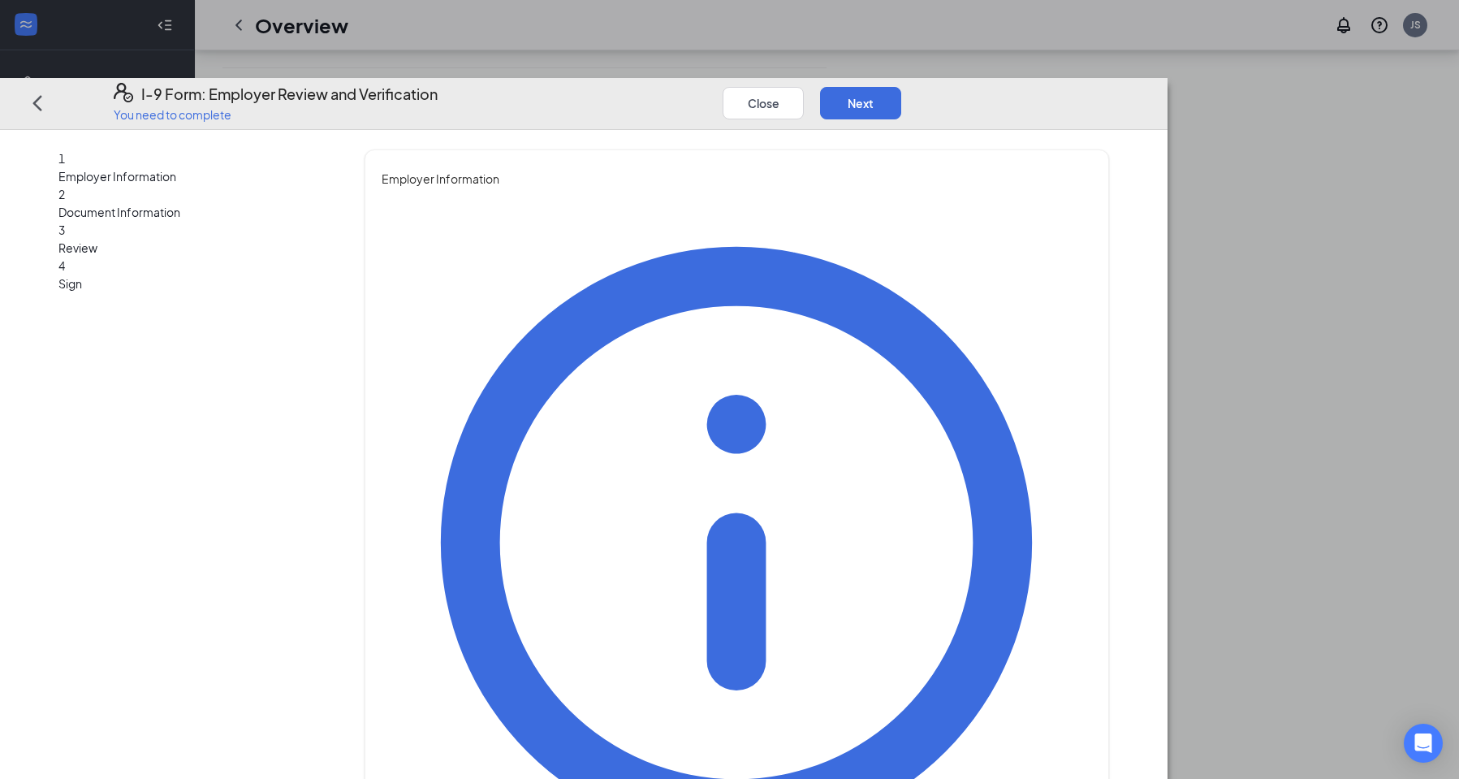
type input "1412@INTERNALEMAIL.COM"
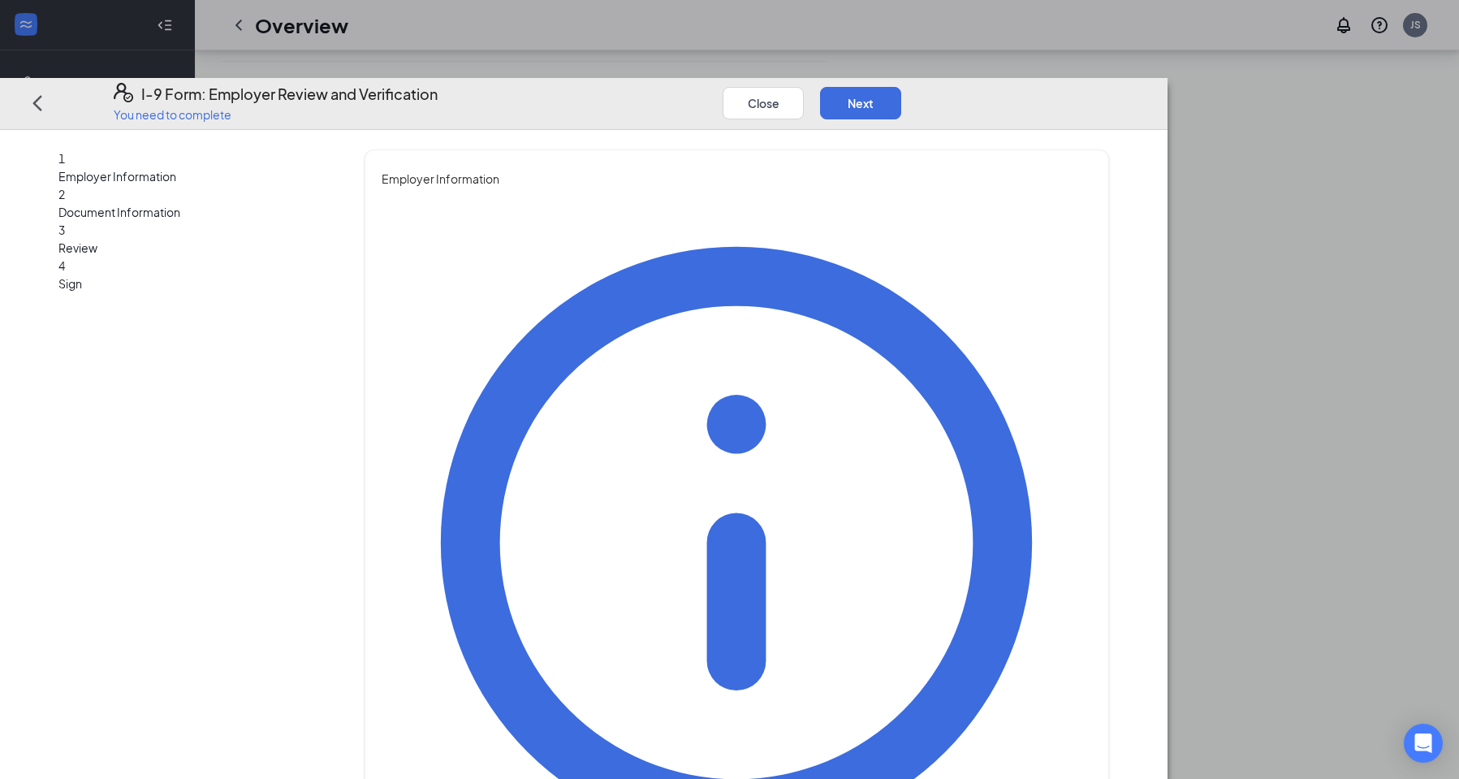
scroll to position [649, 0]
type input "2565937366"
click at [901, 86] on button "Next" at bounding box center [860, 102] width 81 height 32
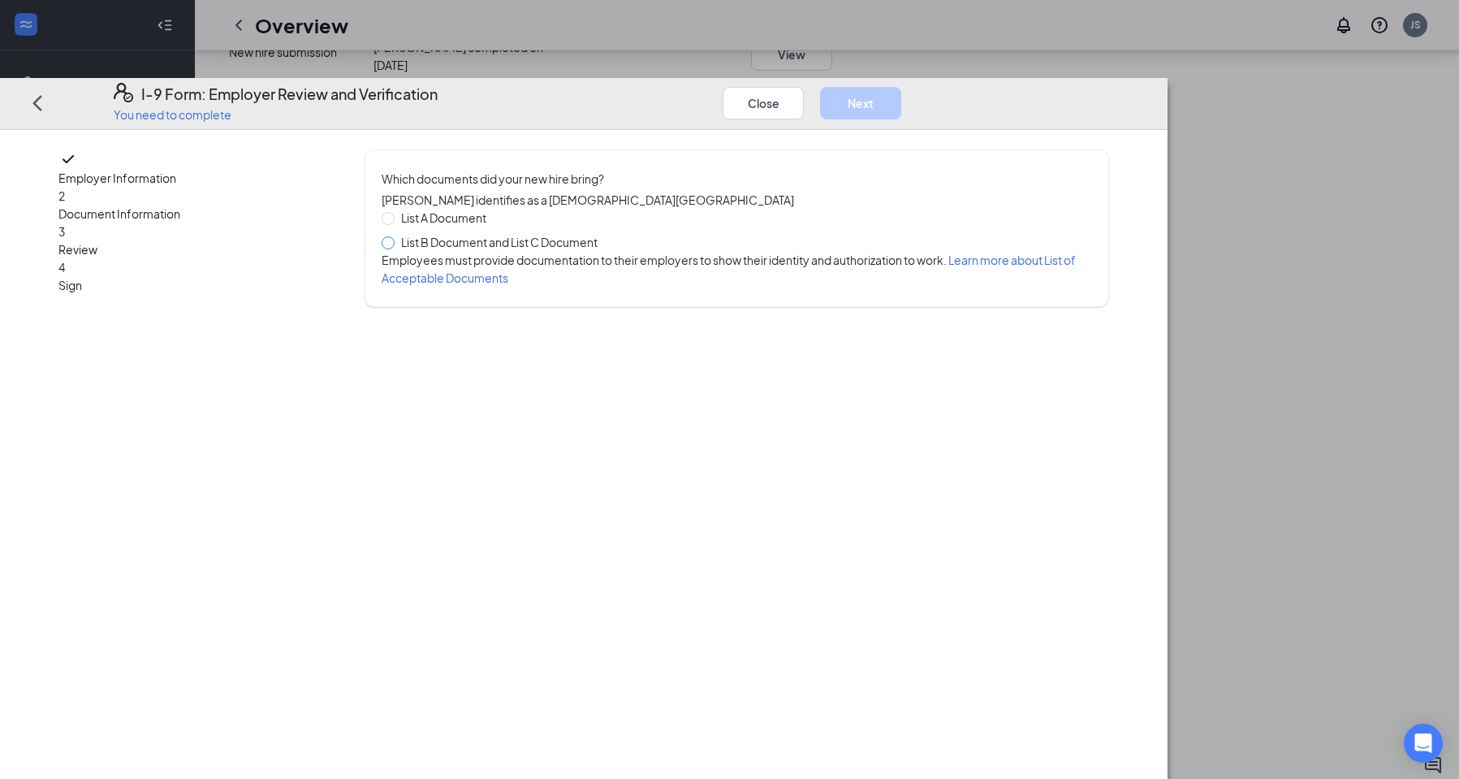
click at [395, 236] on span at bounding box center [388, 242] width 13 height 13
click at [393, 236] on input "List B Document and List C Document" at bounding box center [387, 241] width 11 height 11
radio input "true"
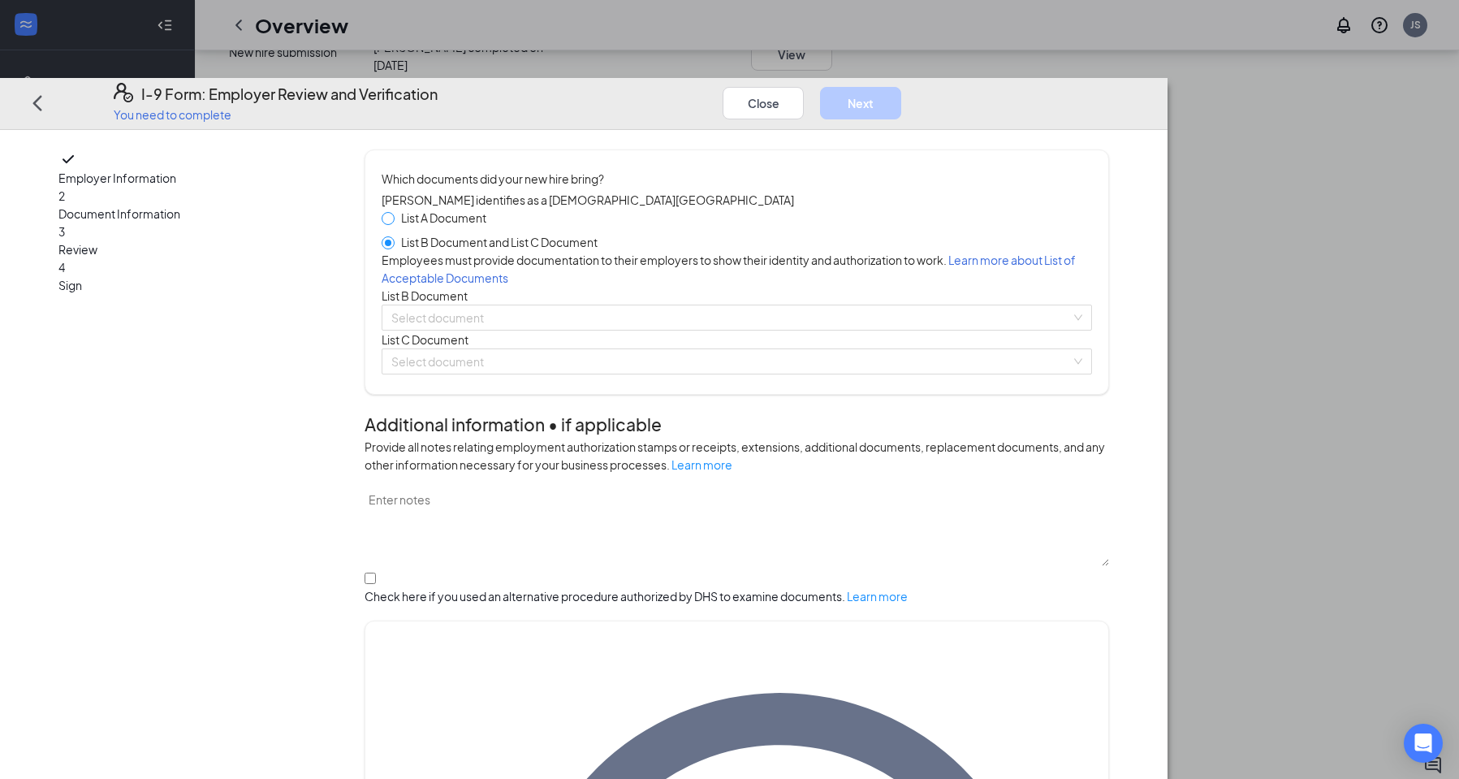
click at [395, 212] on span at bounding box center [388, 218] width 13 height 13
click at [393, 212] on input "List A Document" at bounding box center [387, 217] width 11 height 11
radio input "true"
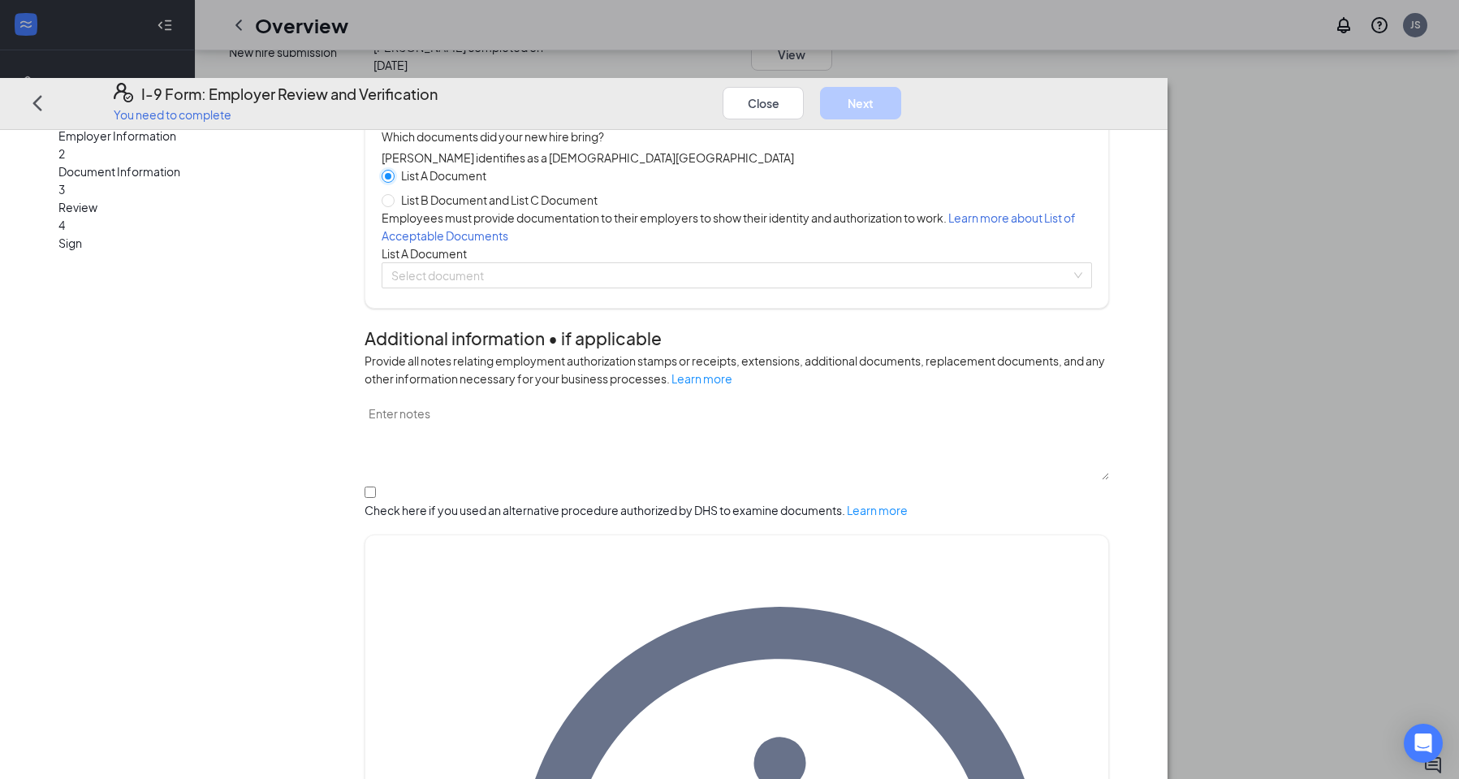
scroll to position [65, 0]
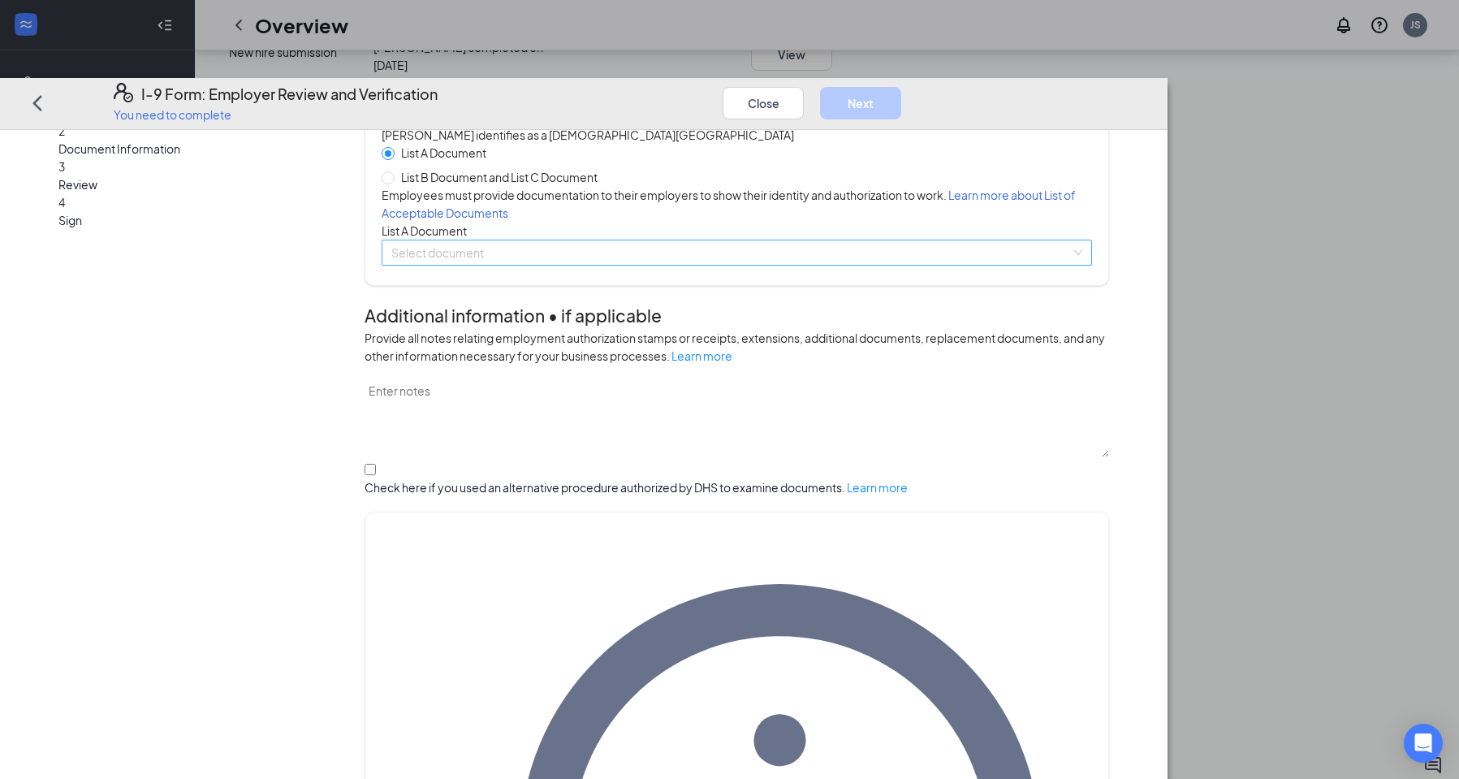
click at [533, 265] on input "search" at bounding box center [730, 252] width 679 height 24
click at [395, 171] on span at bounding box center [388, 177] width 13 height 13
click at [393, 171] on input "List B Document and List C Document" at bounding box center [387, 176] width 11 height 11
radio input "true"
radio input "false"
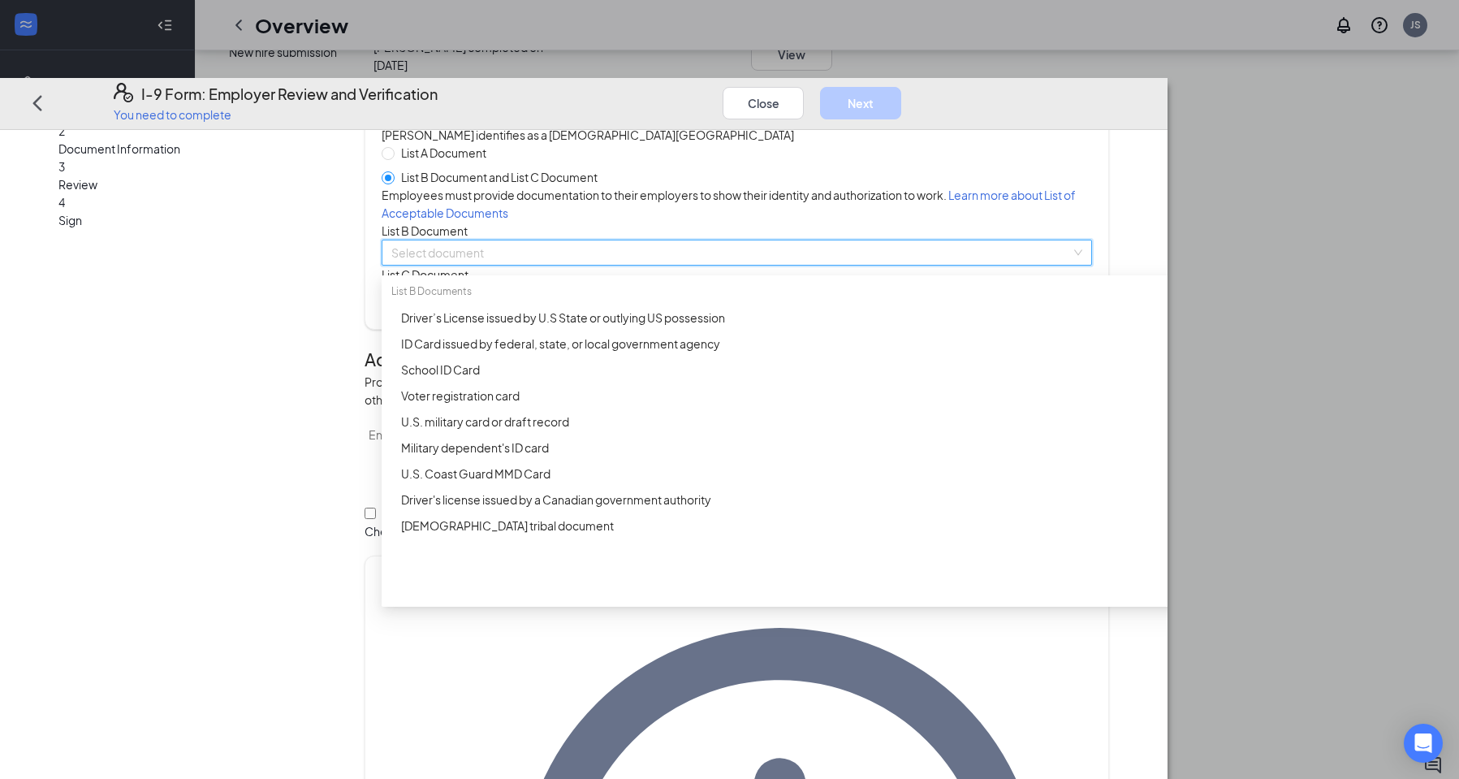
click at [563, 265] on input "search" at bounding box center [730, 252] width 679 height 24
click at [580, 326] on div "Driver’s License issued by U.S State or outlying US possession" at bounding box center [788, 317] width 774 height 18
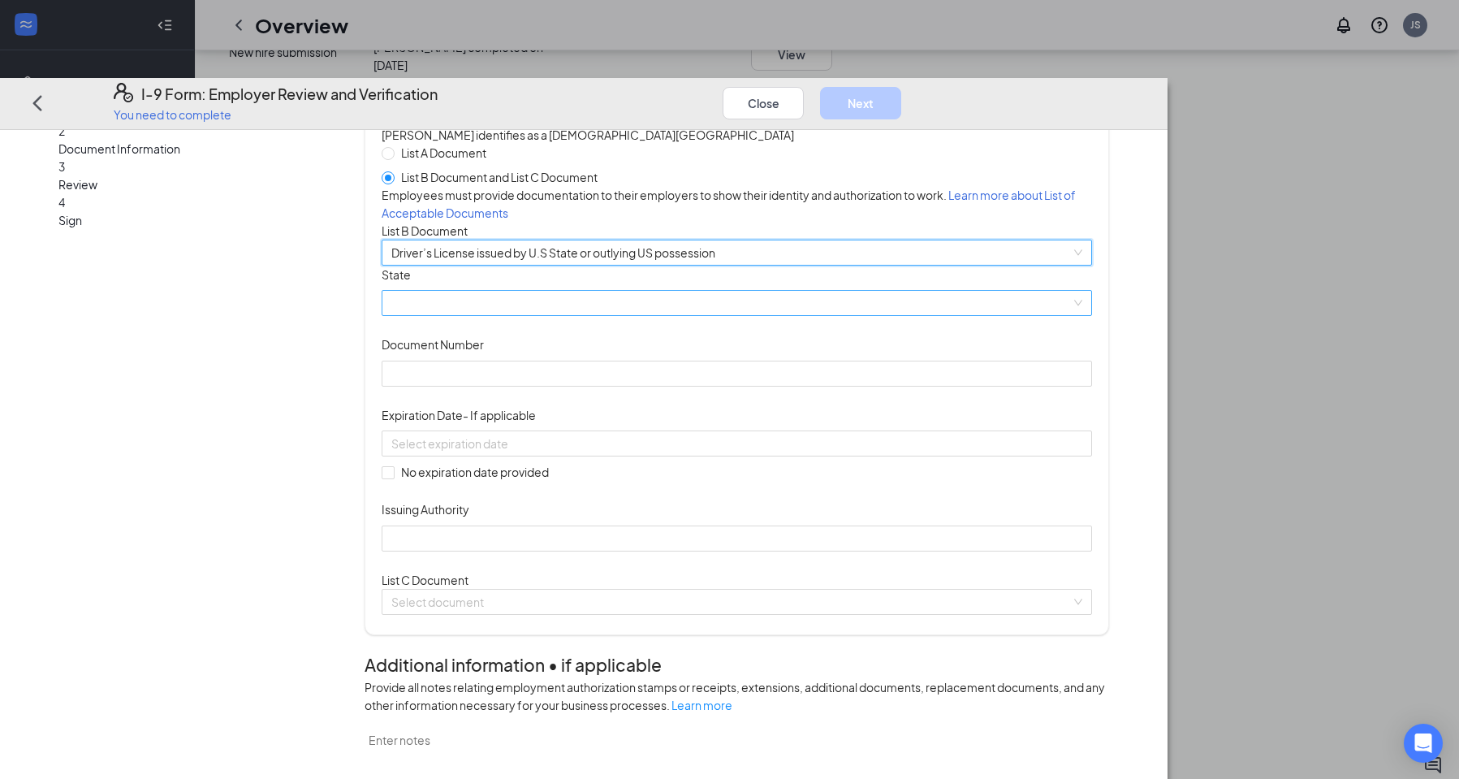
click at [597, 315] on span at bounding box center [736, 303] width 690 height 24
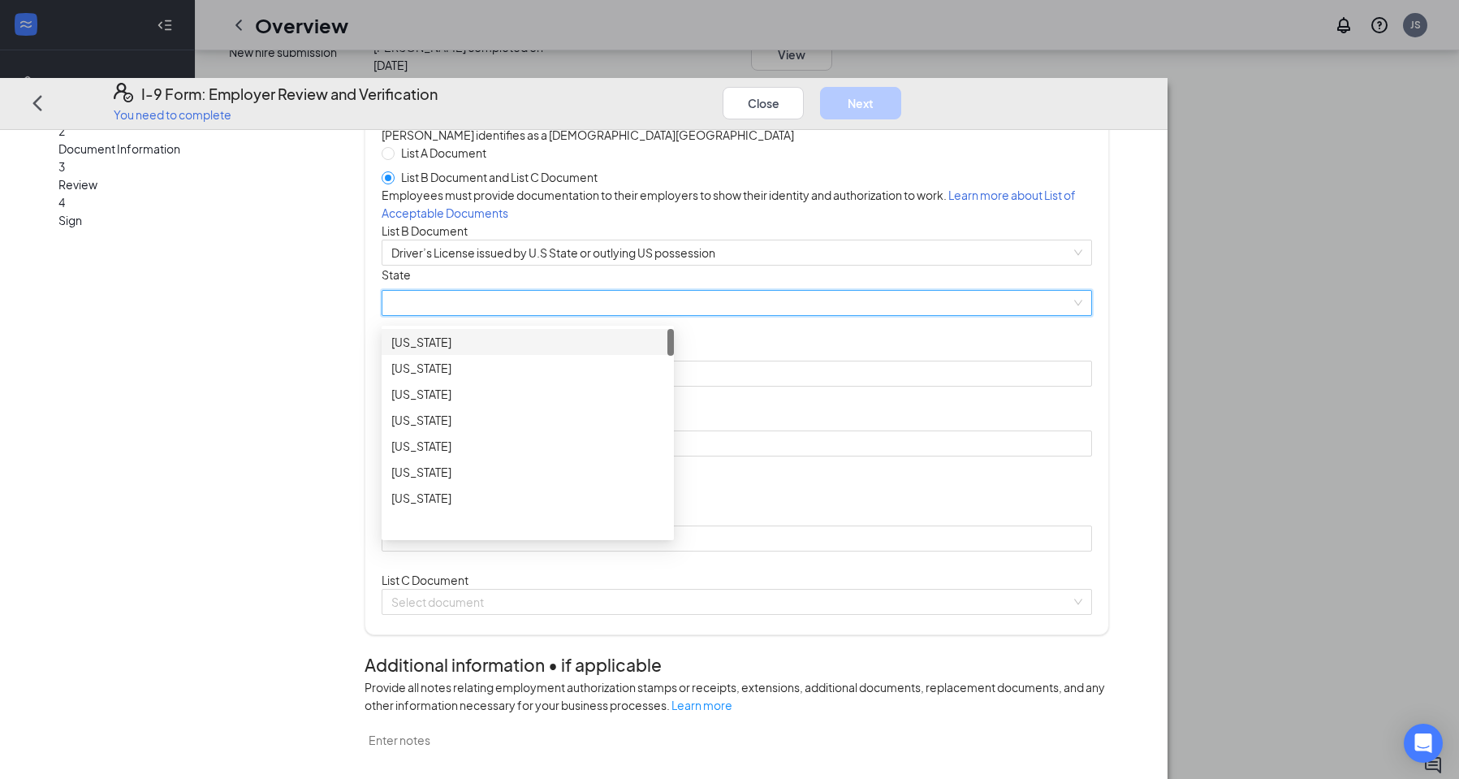
click at [593, 355] on div "Alabama" at bounding box center [528, 342] width 292 height 26
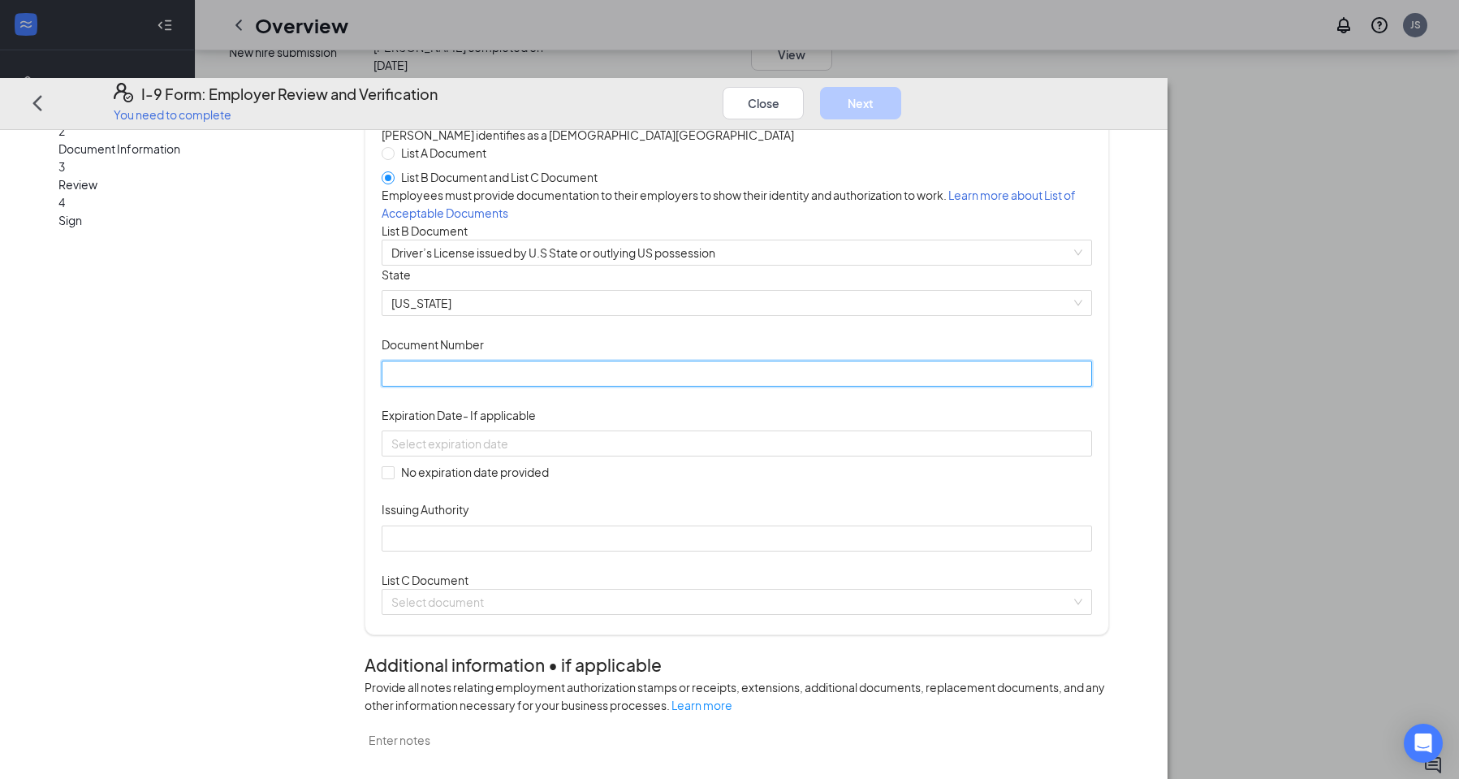
click at [599, 386] on input "Document Number" at bounding box center [737, 373] width 710 height 26
type input "10414891"
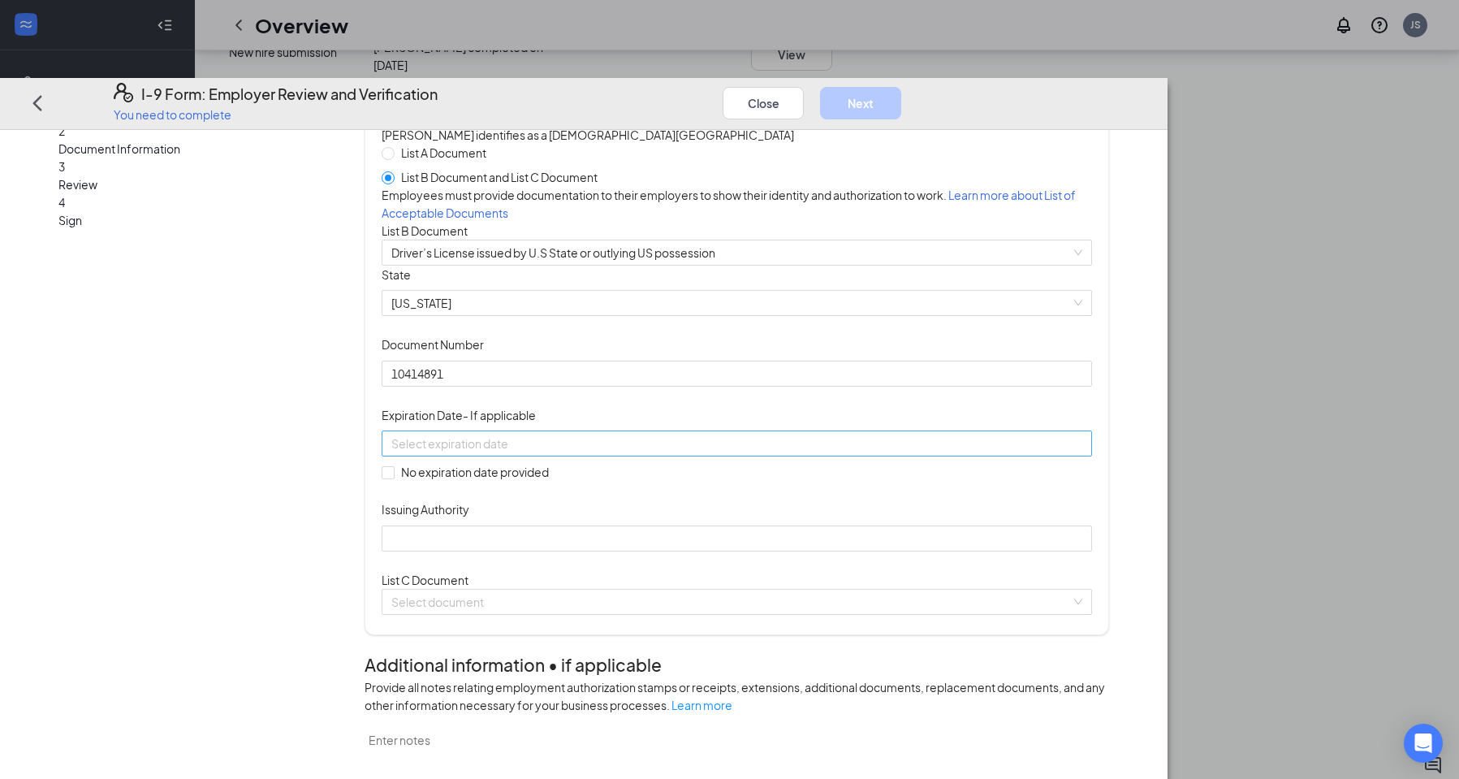
click at [580, 452] on input at bounding box center [734, 443] width 687 height 18
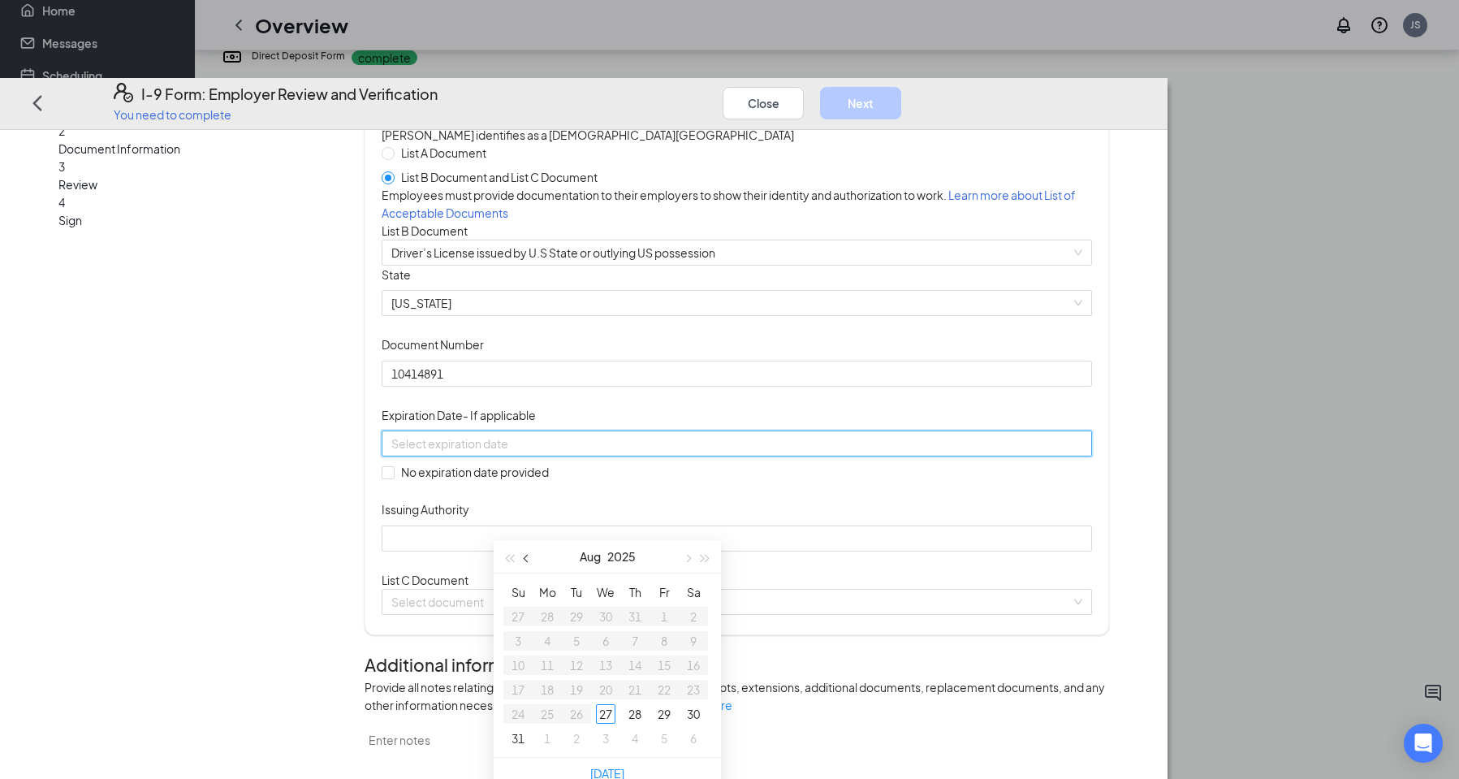
click at [529, 562] on button "button" at bounding box center [527, 556] width 18 height 32
click at [525, 559] on span "button" at bounding box center [528, 558] width 8 height 8
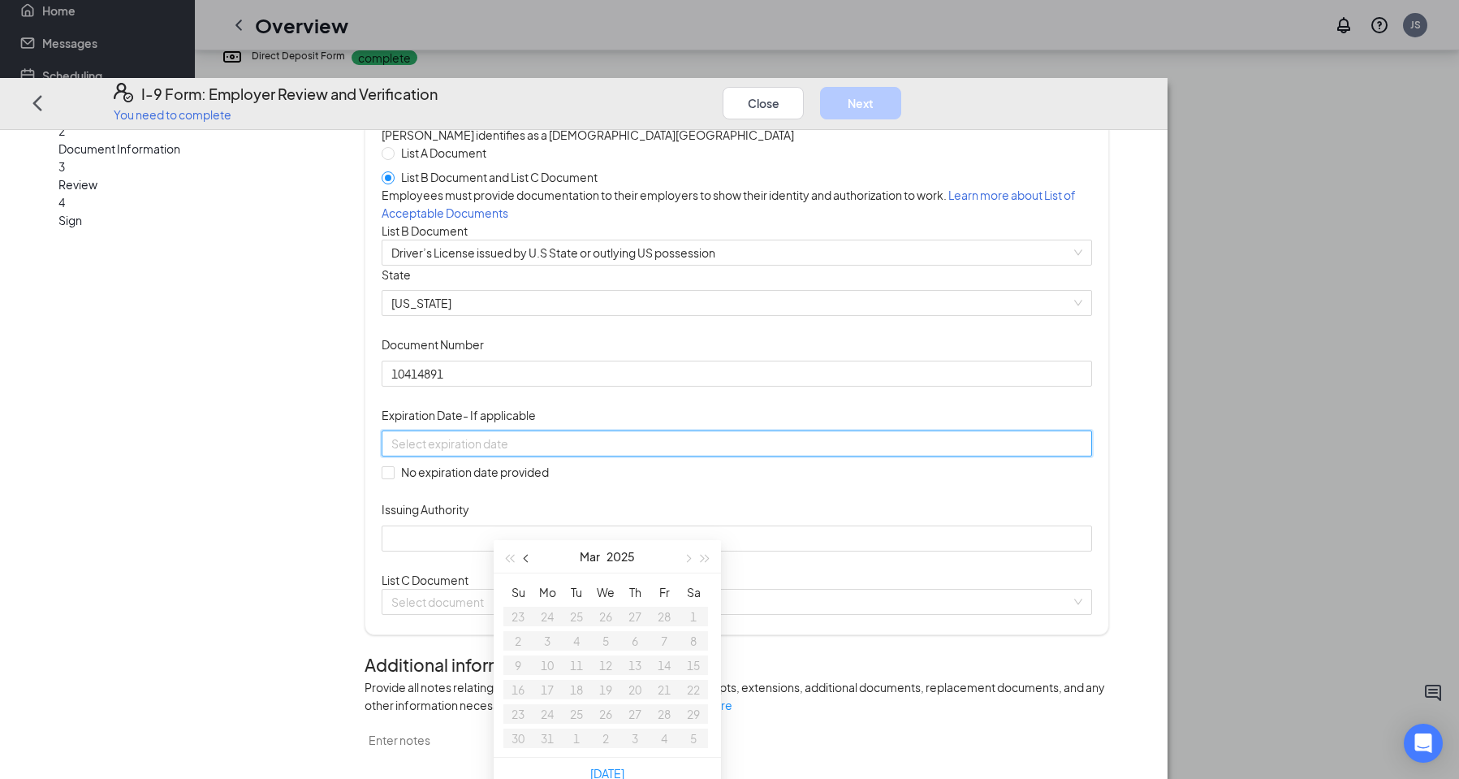
click at [525, 559] on span "button" at bounding box center [528, 558] width 8 height 8
click at [688, 557] on span "button" at bounding box center [687, 558] width 8 height 8
click at [616, 556] on button "2025" at bounding box center [619, 556] width 28 height 32
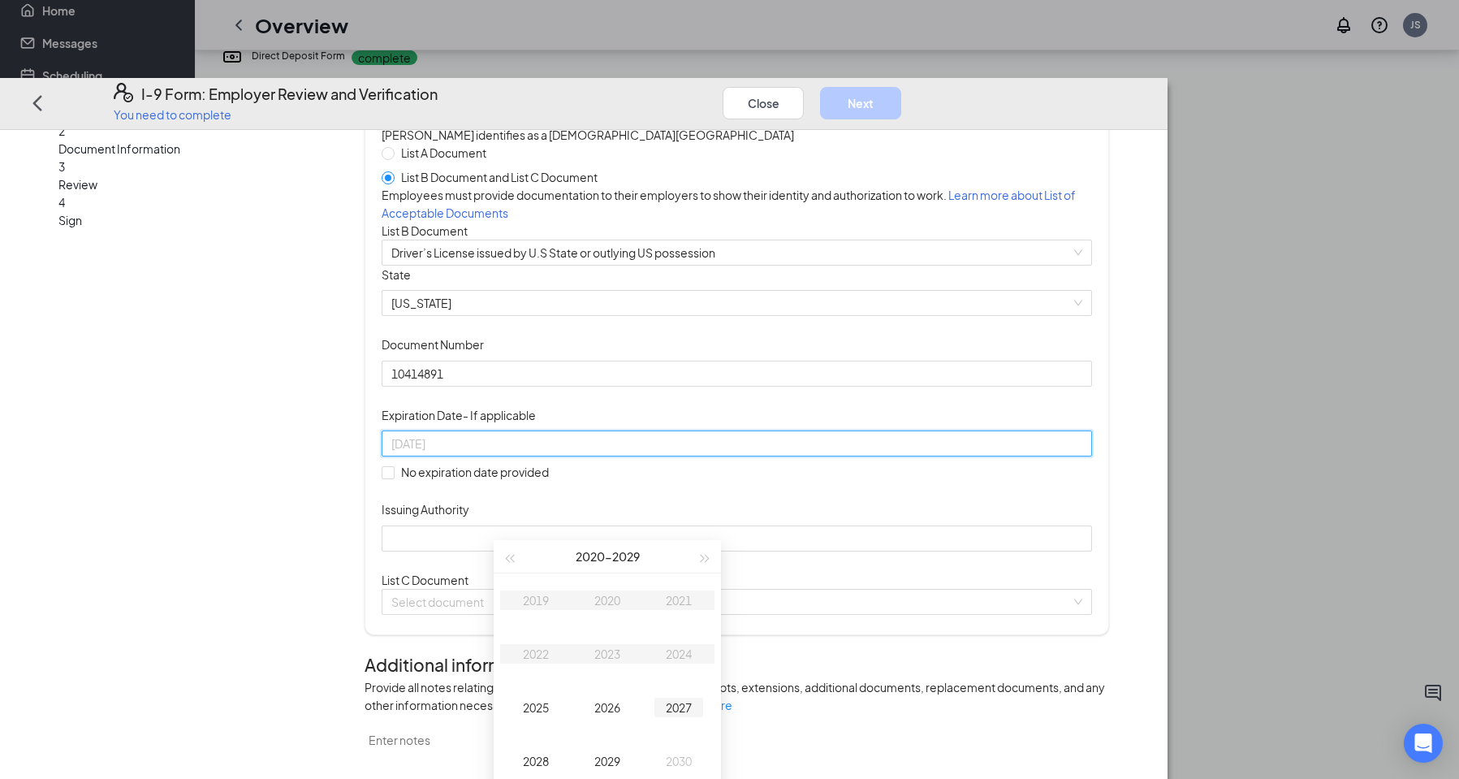
click at [692, 705] on div "2027" at bounding box center [678, 706] width 49 height 19
type input "12/31/2026"
type input "01/05/2027"
click at [572, 641] on div "5" at bounding box center [576, 640] width 19 height 19
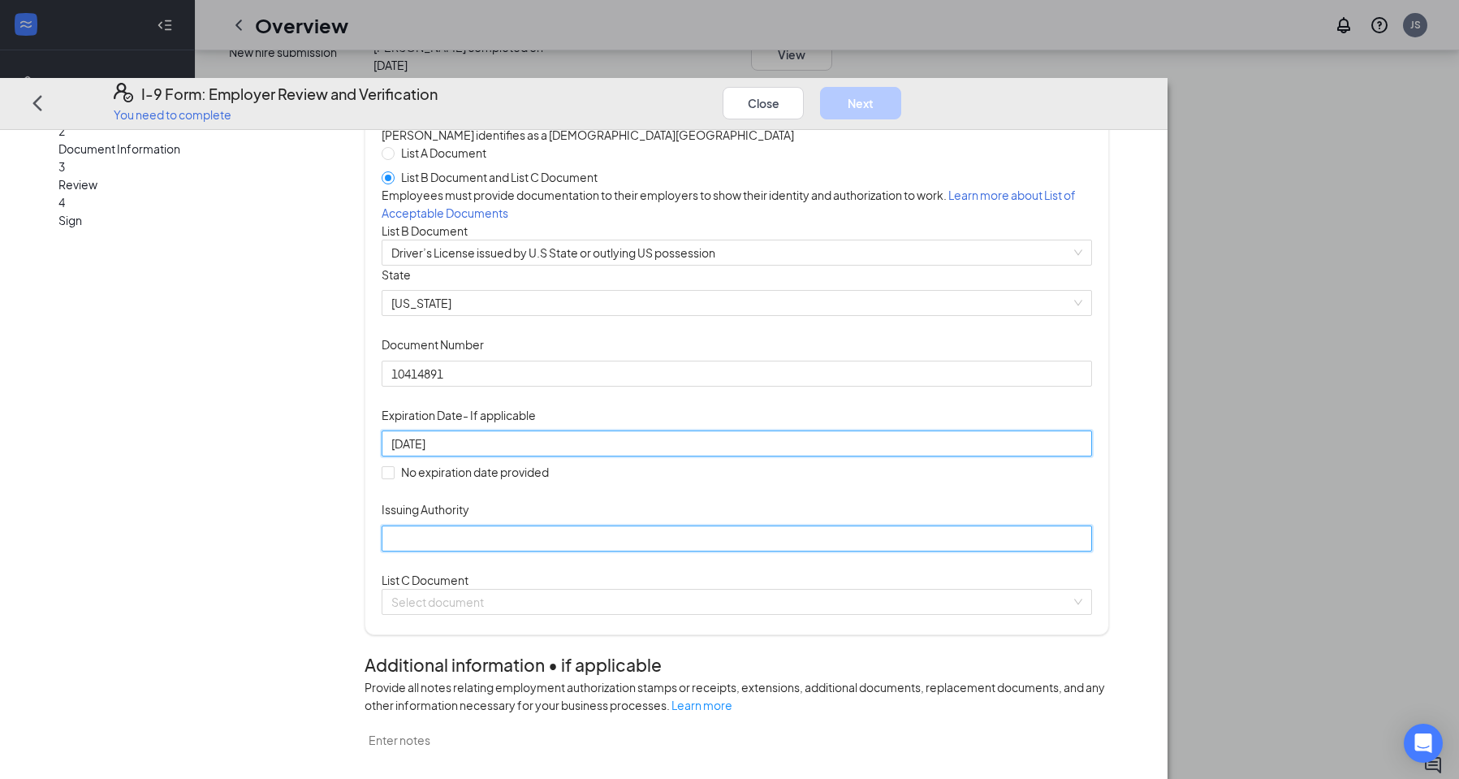
click at [542, 551] on input "Issuing Authority" at bounding box center [737, 538] width 710 height 26
type input "Dept. Of Transportation - Alabama"
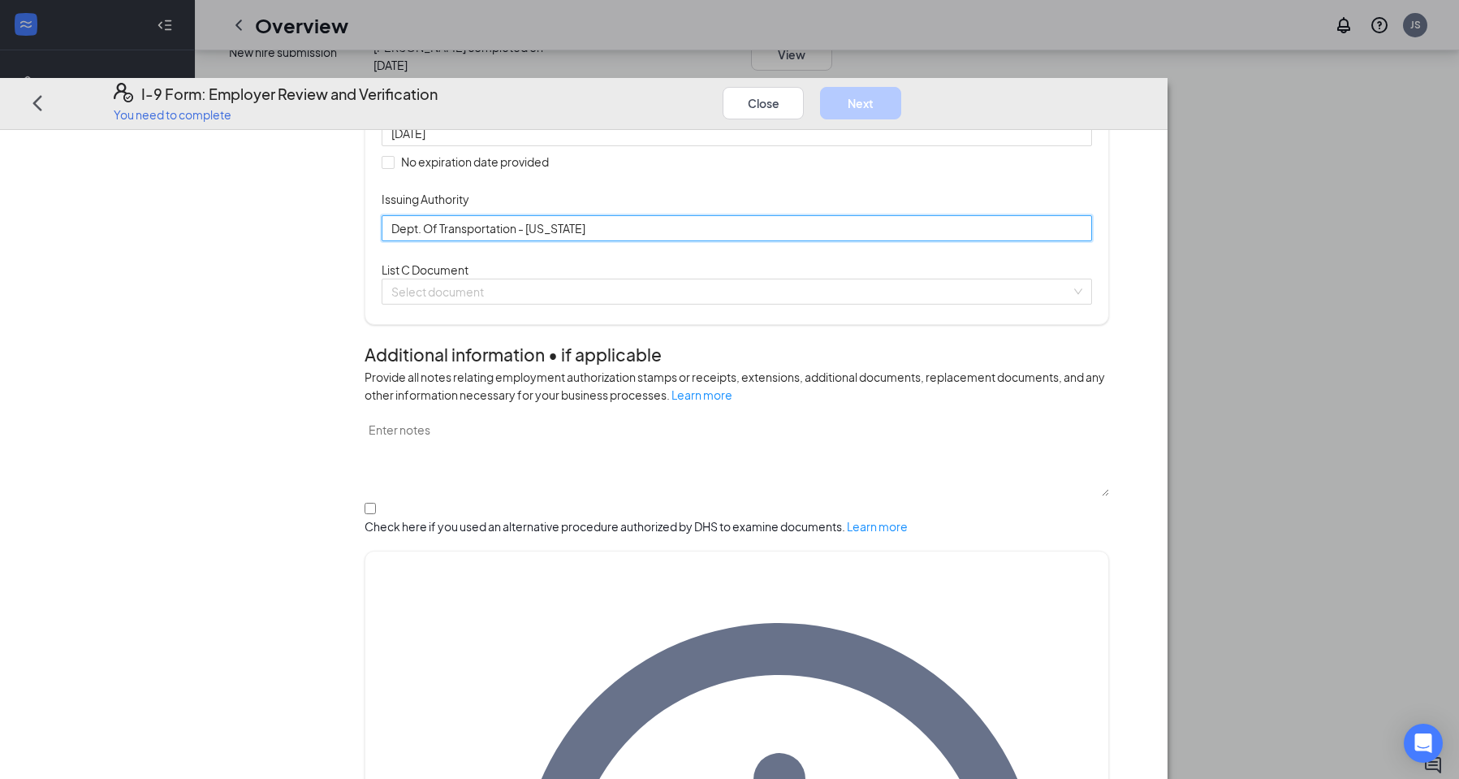
scroll to position [390, 0]
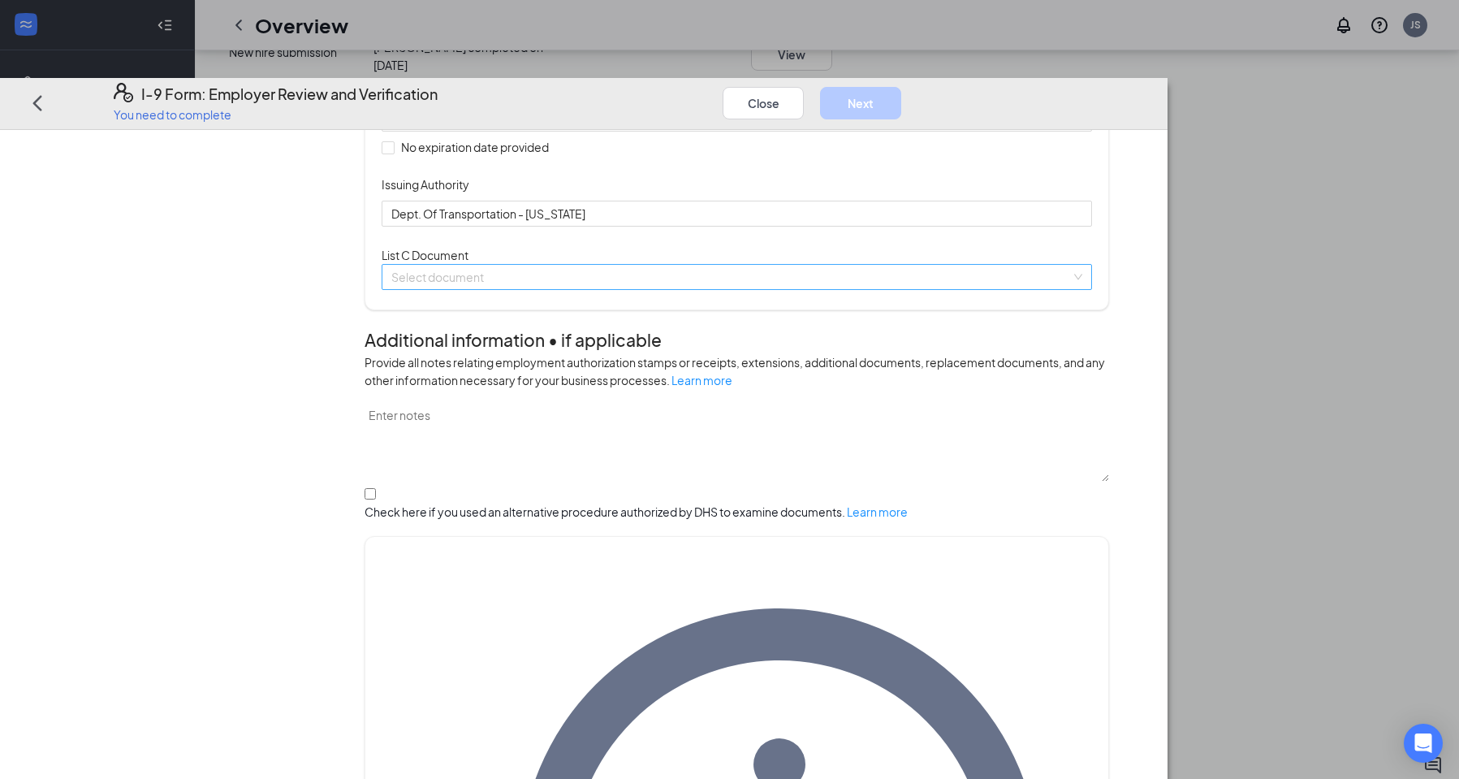
click at [645, 289] on input "search" at bounding box center [730, 277] width 679 height 24
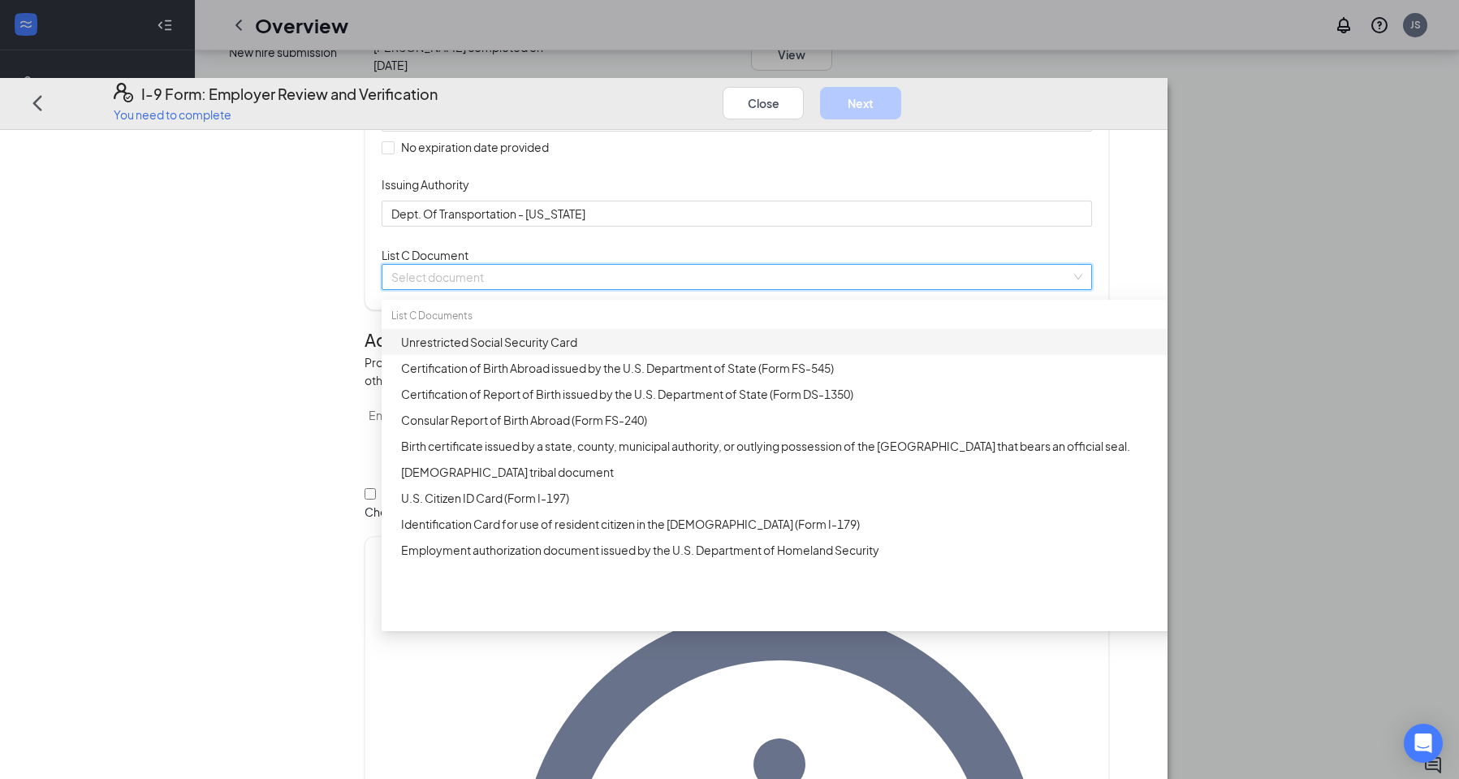
click at [637, 351] on div "Unrestricted Social Security Card" at bounding box center [788, 342] width 774 height 18
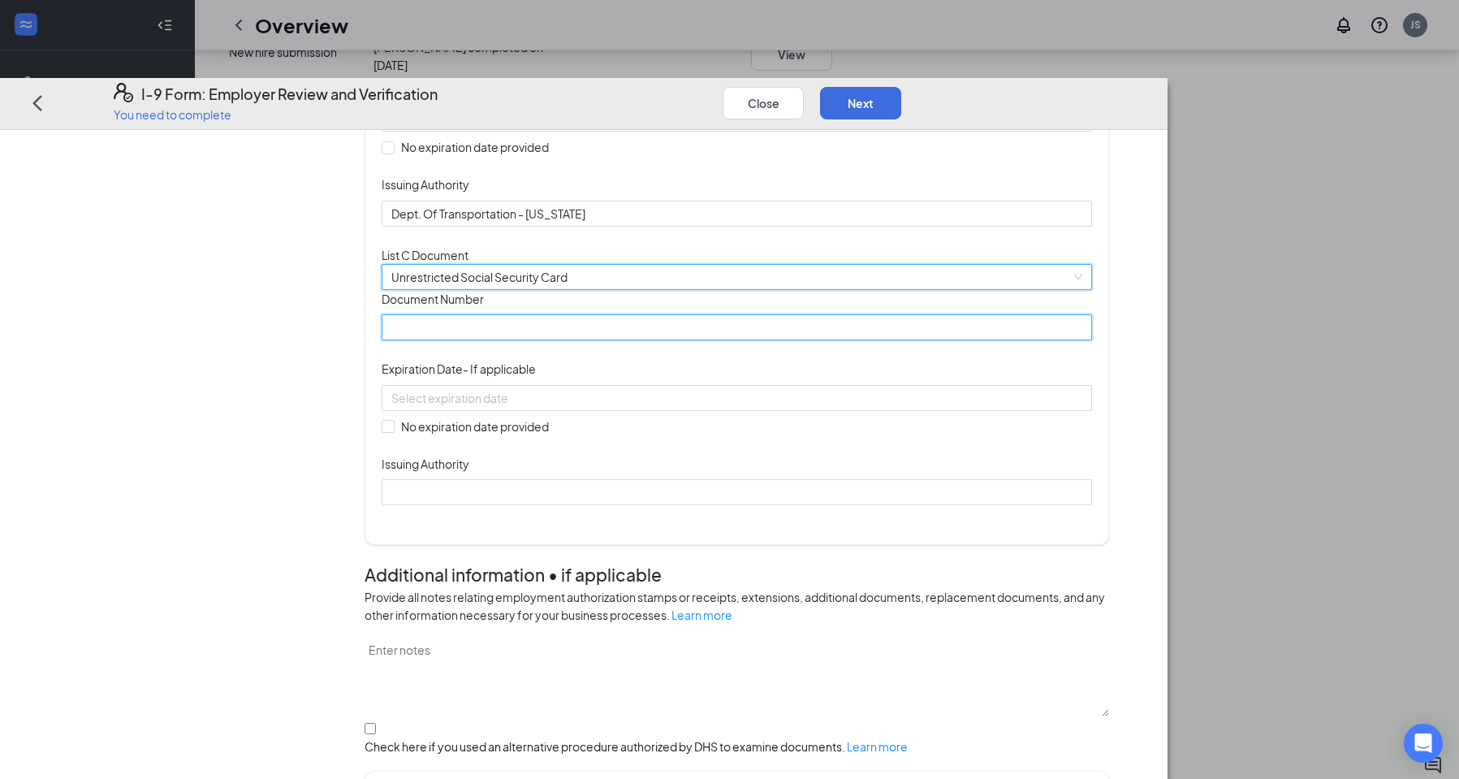
click at [635, 340] on input "Document Number" at bounding box center [737, 327] width 710 height 26
type input "422616006"
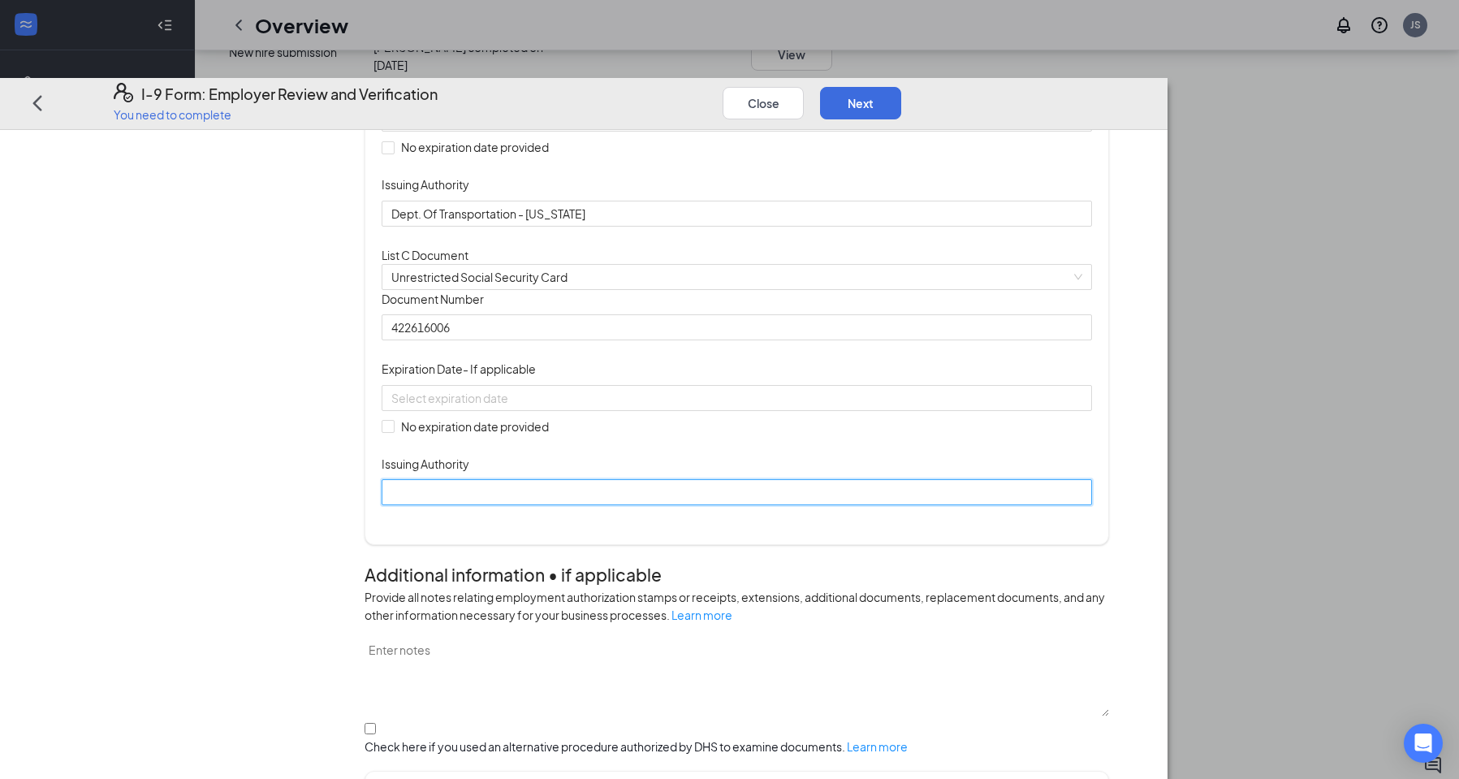
click at [601, 505] on input "Issuing Authority" at bounding box center [737, 492] width 710 height 26
type input "Social Security Administration"
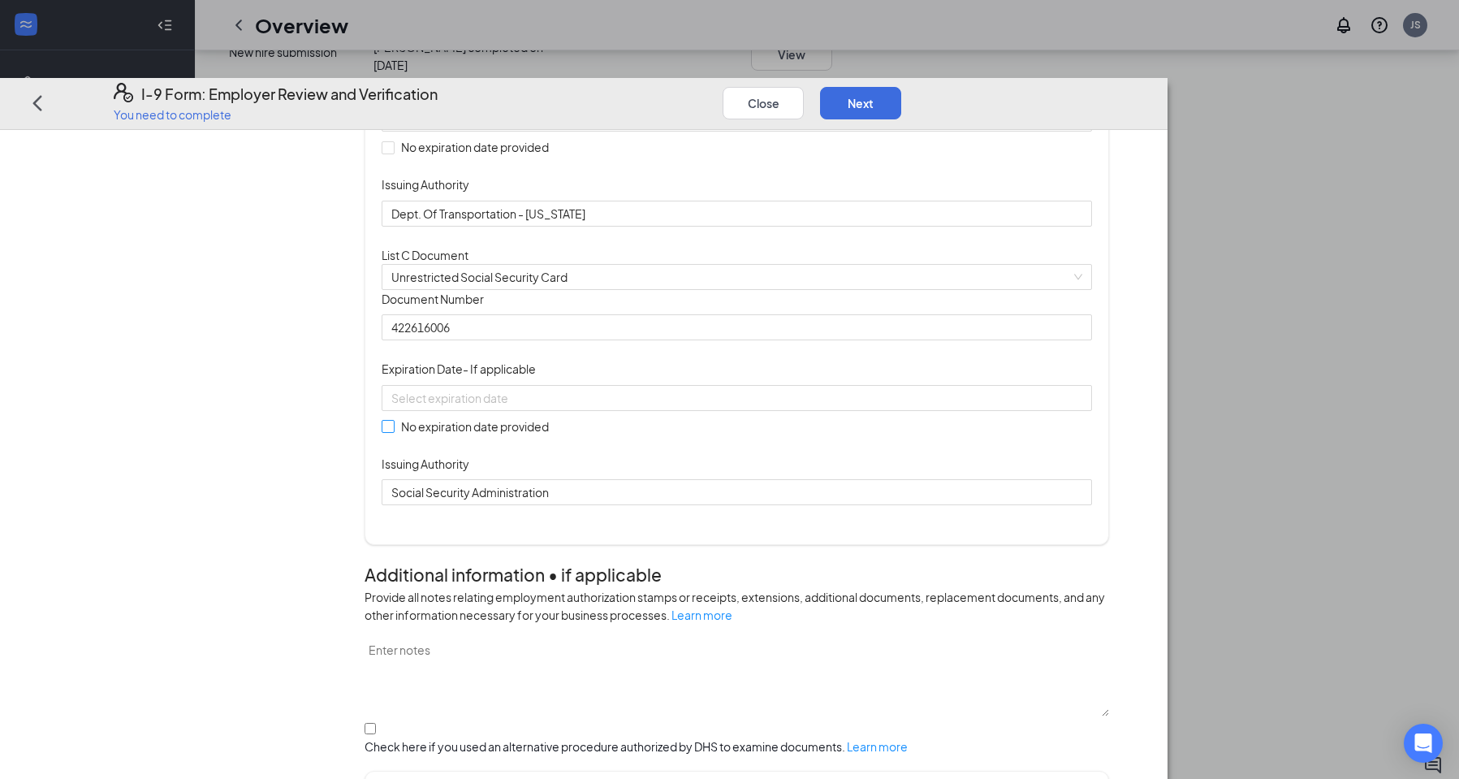
click at [393, 431] on input "No expiration date provided" at bounding box center [387, 425] width 11 height 11
checkbox input "true"
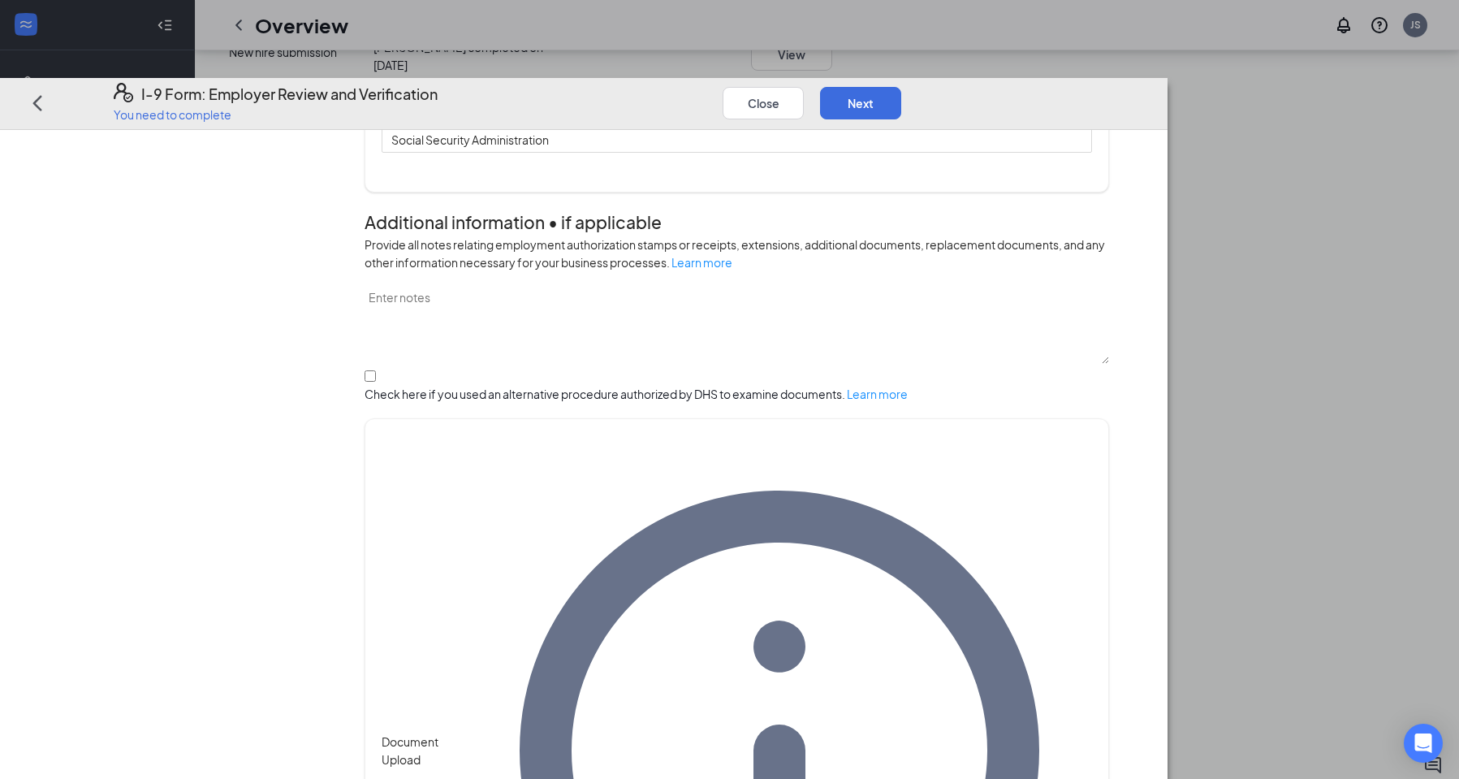
scroll to position [740, 0]
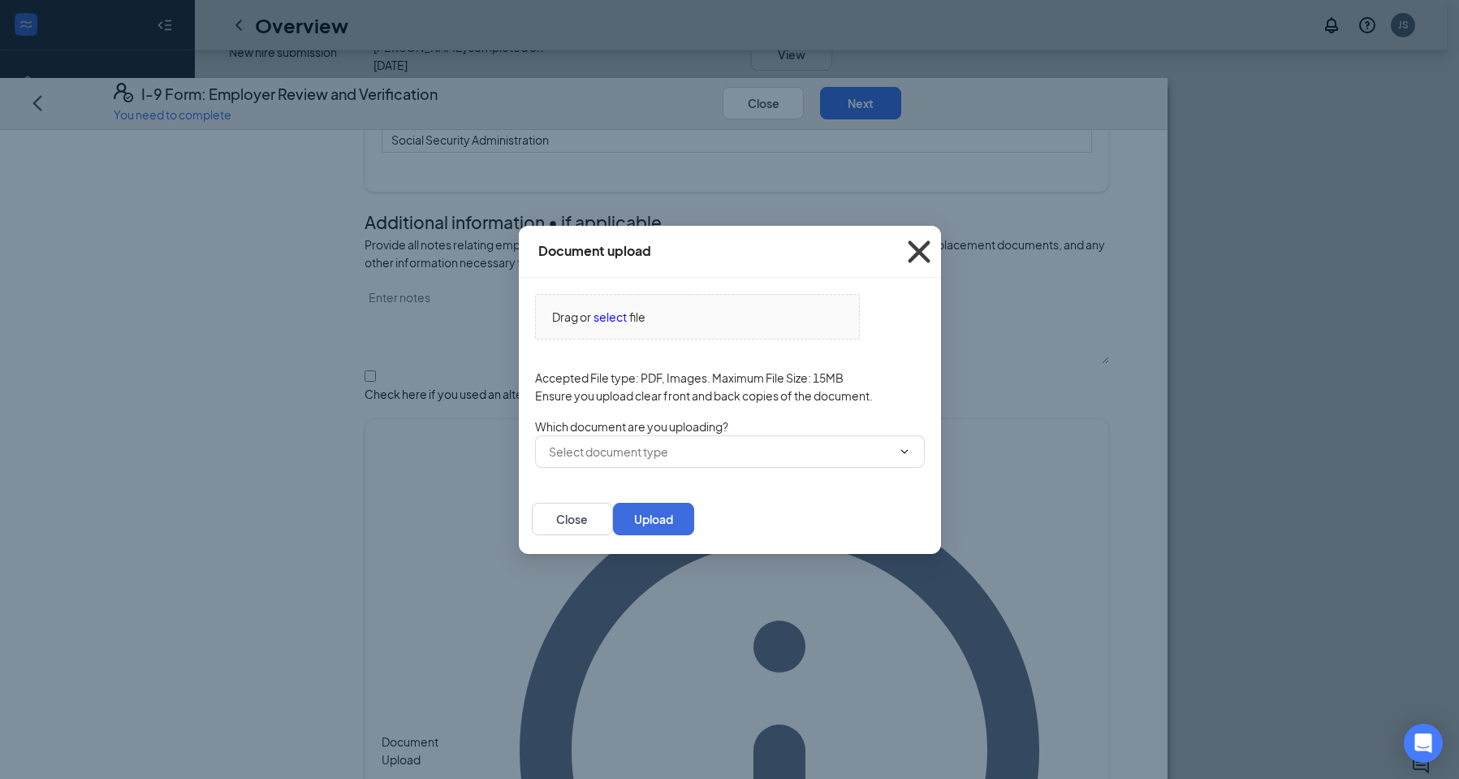
click at [919, 244] on icon "Cross" at bounding box center [919, 252] width 44 height 44
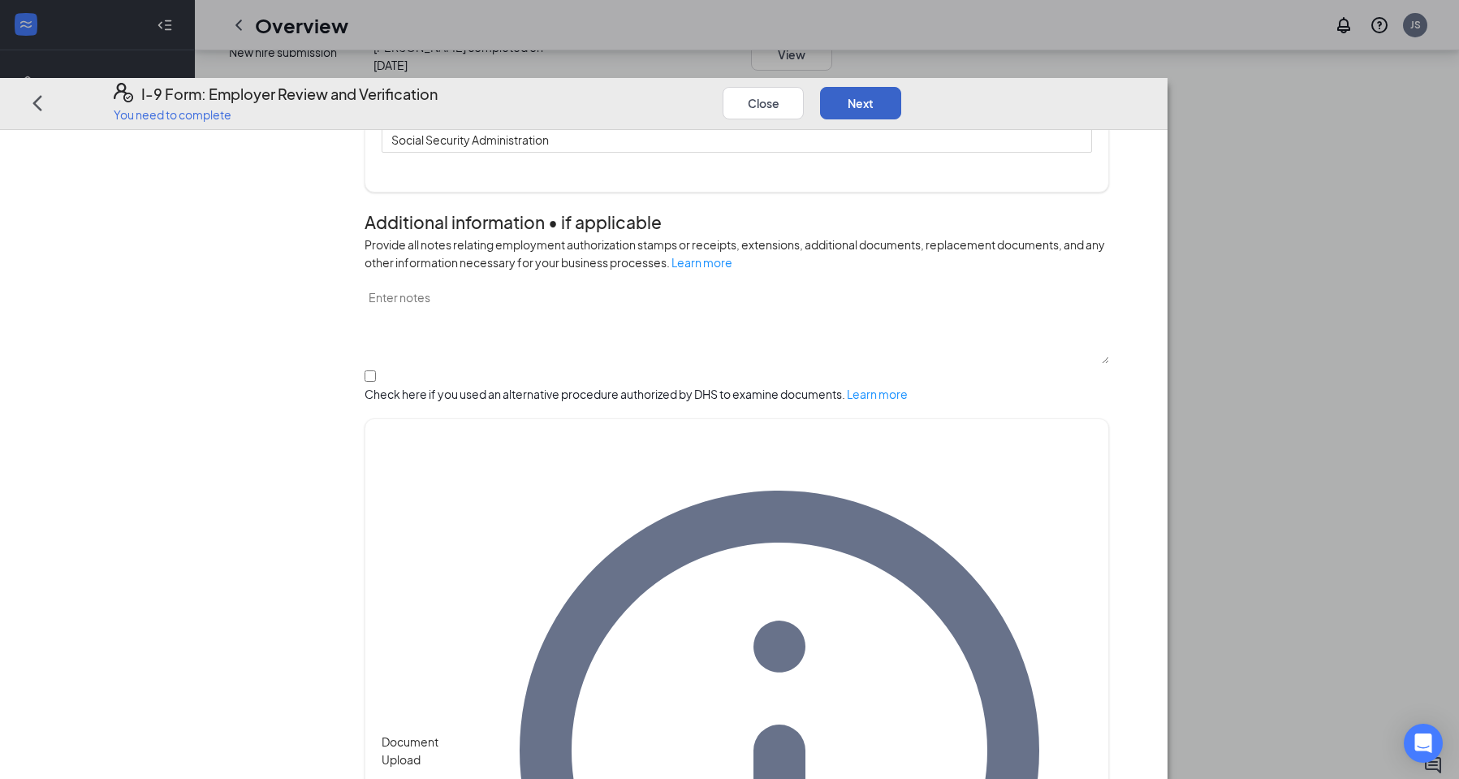
click at [901, 86] on button "Next" at bounding box center [860, 102] width 81 height 32
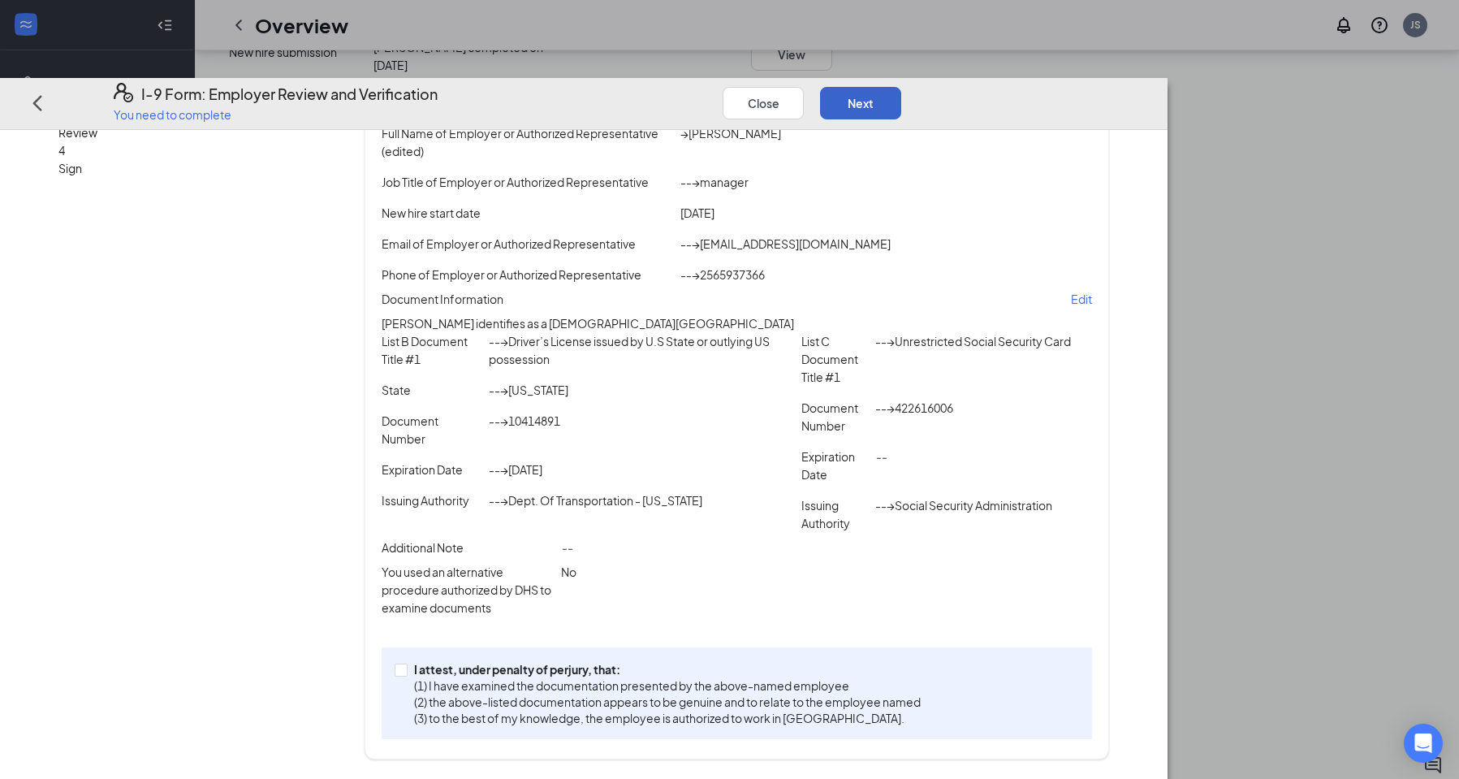
scroll to position [163, 0]
click at [901, 86] on button "Next" at bounding box center [860, 102] width 81 height 32
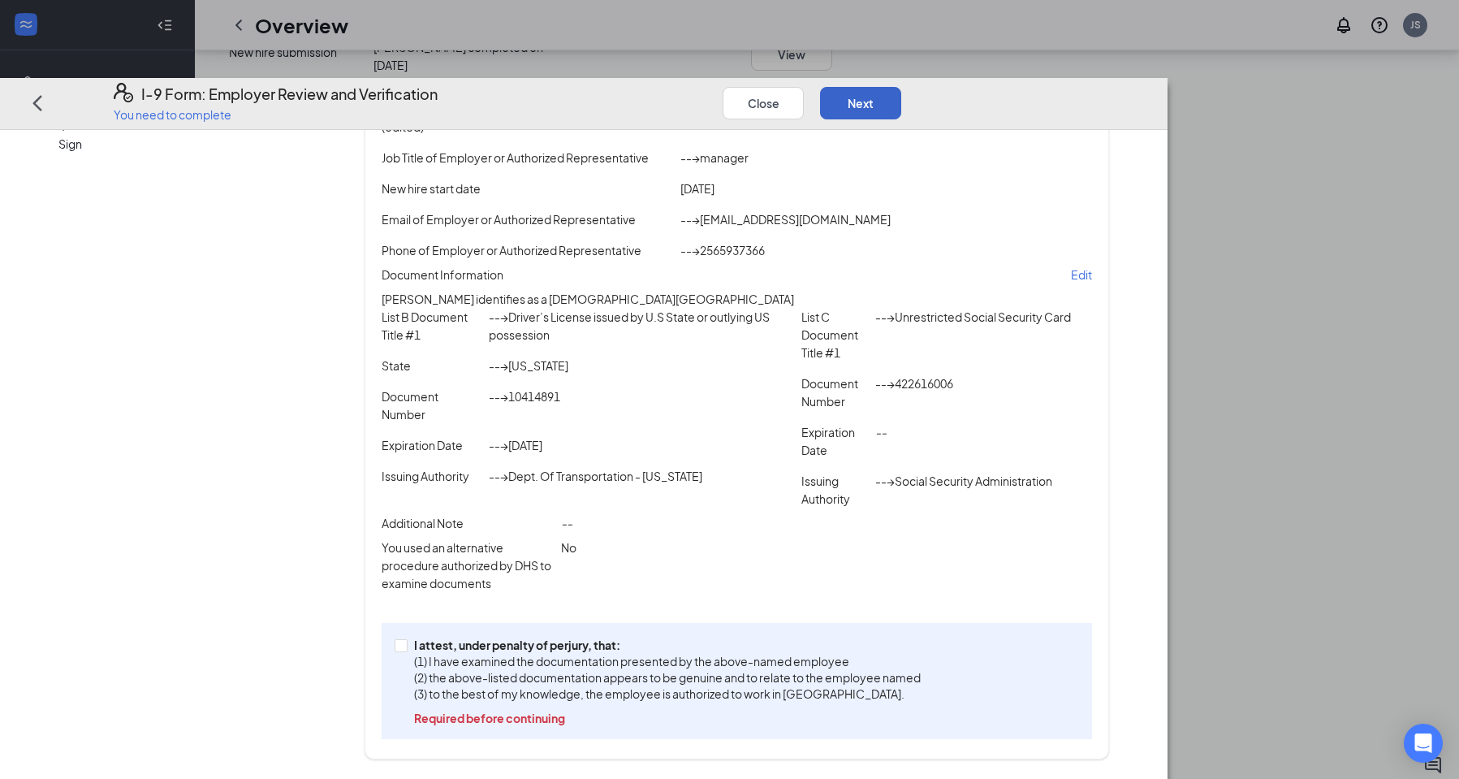
click at [901, 86] on button "Next" at bounding box center [860, 102] width 81 height 32
click at [406, 650] on input "I attest, under penalty of perjury, that: (1) I have examined the documentation…" at bounding box center [400, 644] width 11 height 11
checkbox input "true"
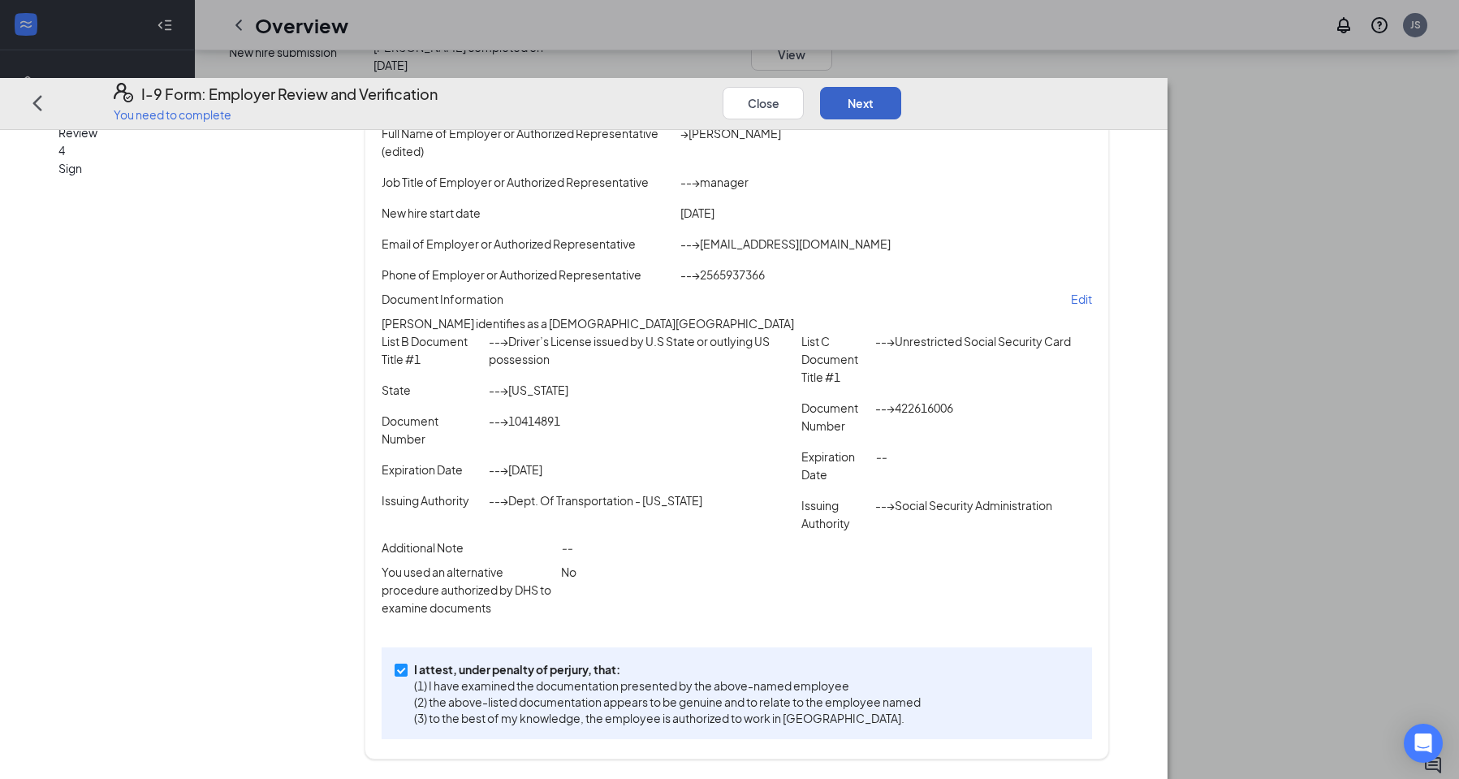
click at [901, 86] on button "Next" at bounding box center [860, 102] width 81 height 32
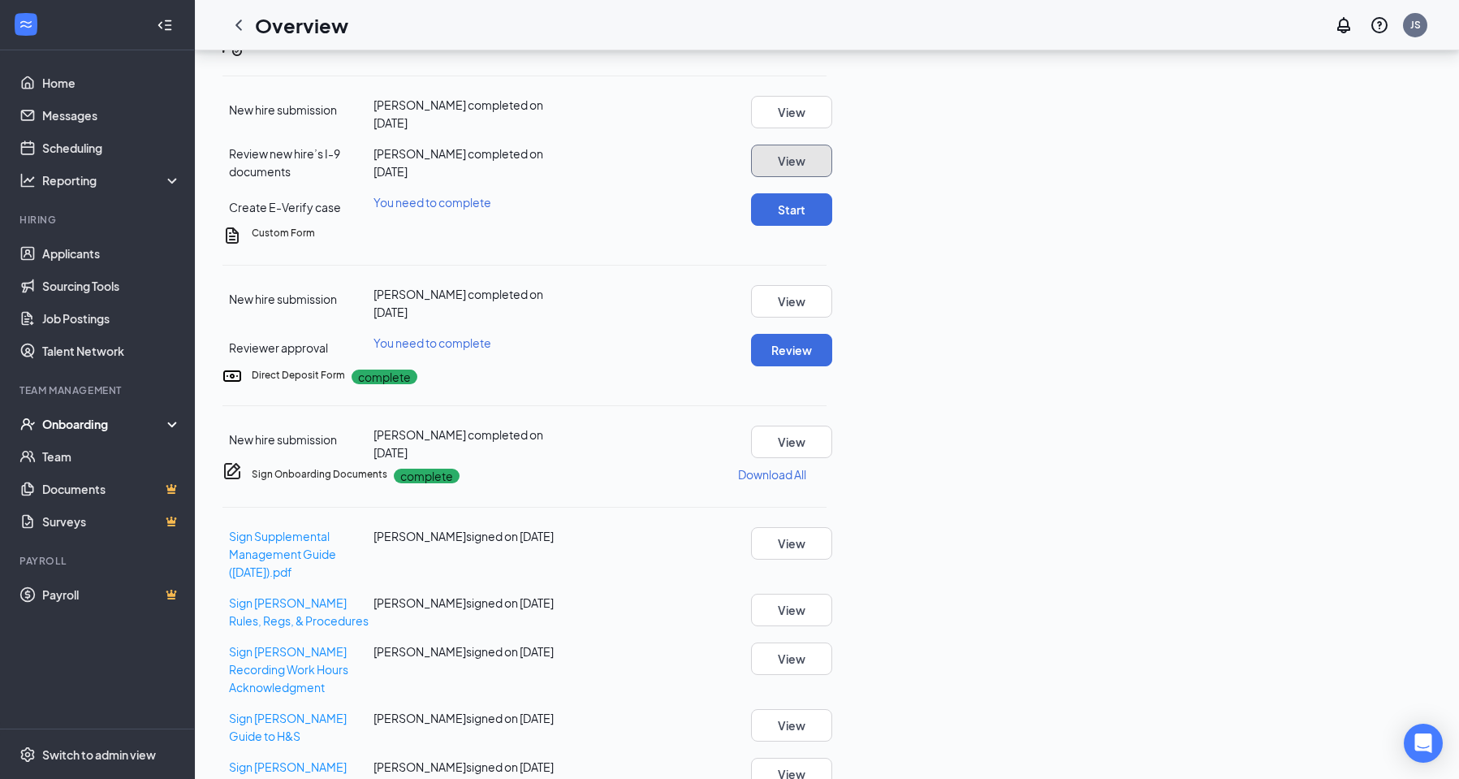
scroll to position [356, 0]
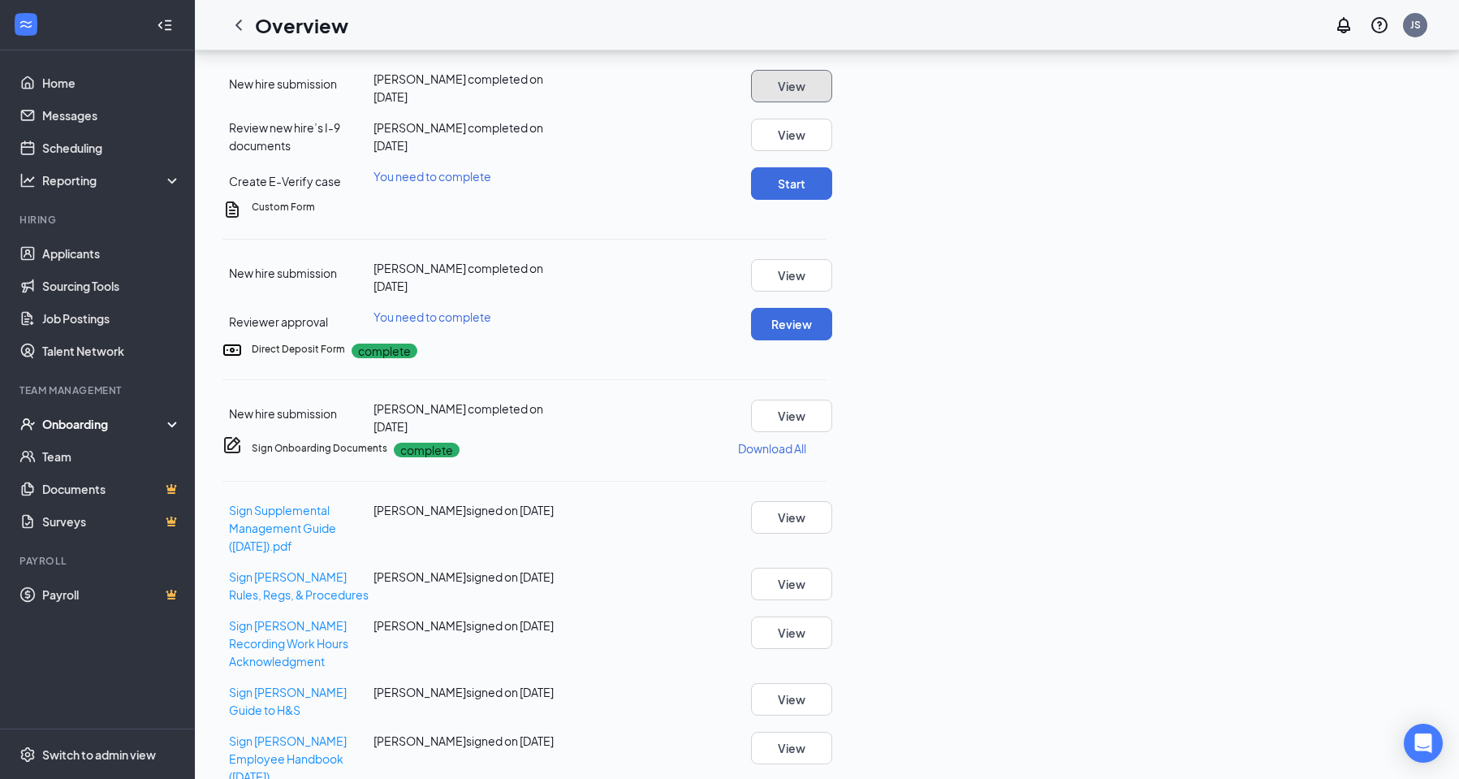
click at [832, 102] on button "View" at bounding box center [791, 86] width 81 height 32
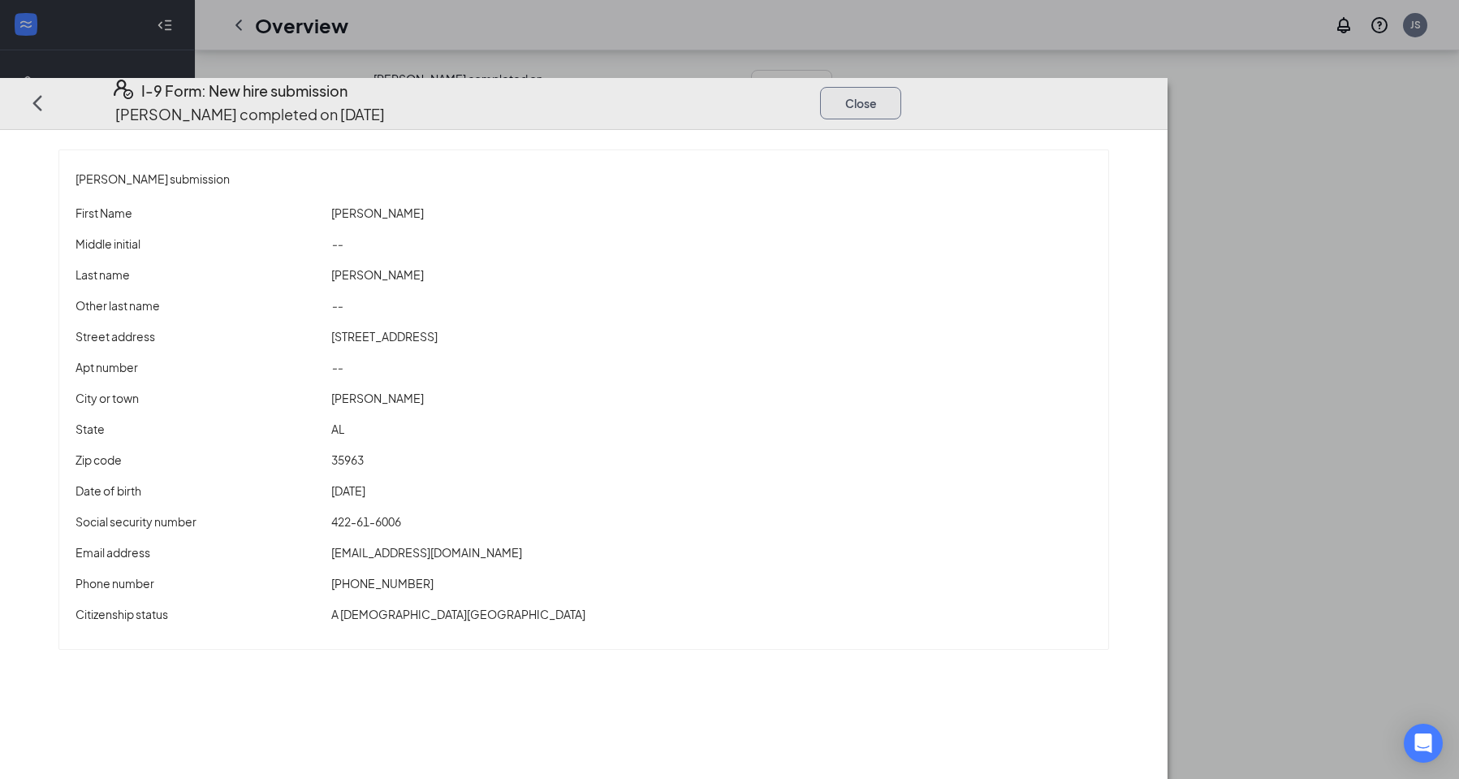
click at [901, 86] on button "Close" at bounding box center [860, 102] width 81 height 32
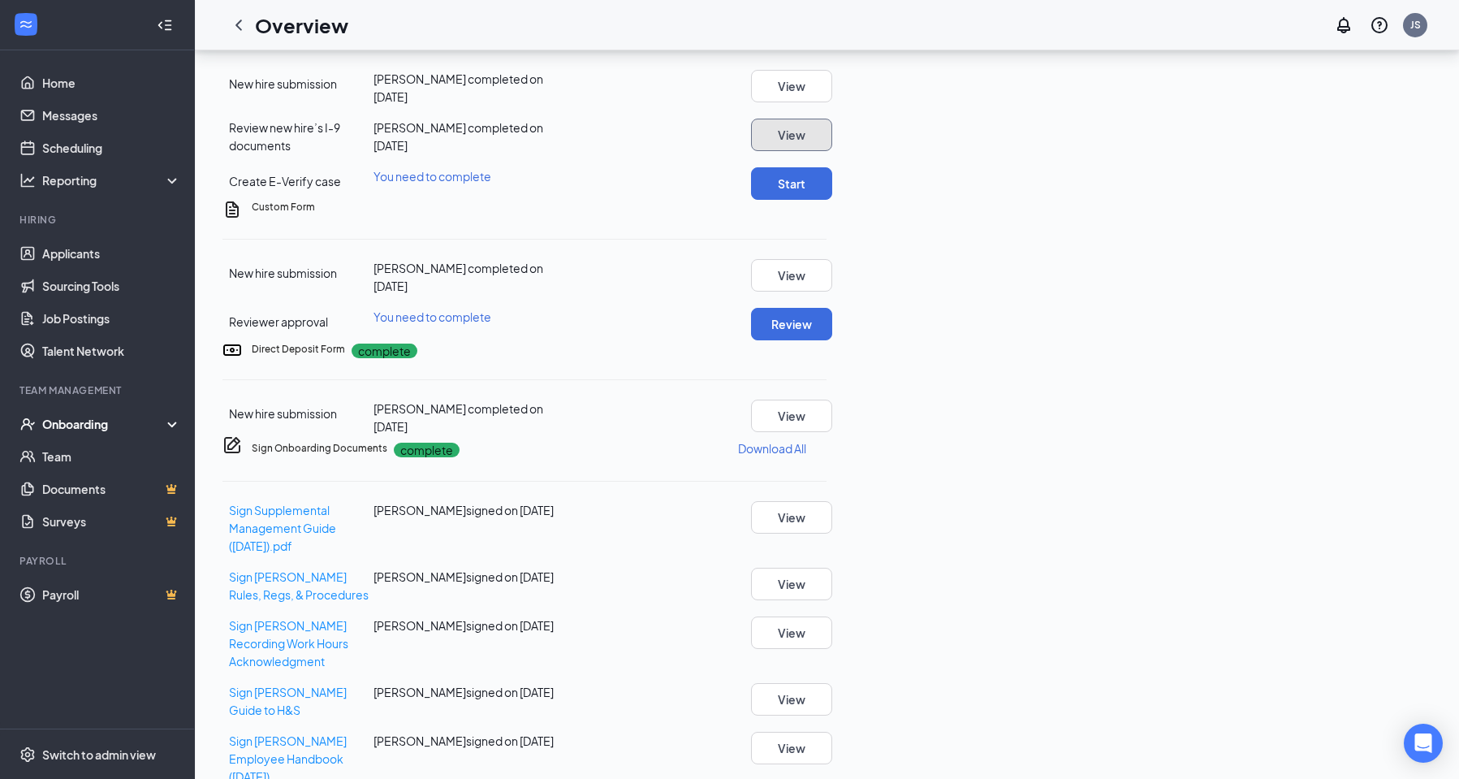
click at [832, 151] on button "View" at bounding box center [791, 135] width 81 height 32
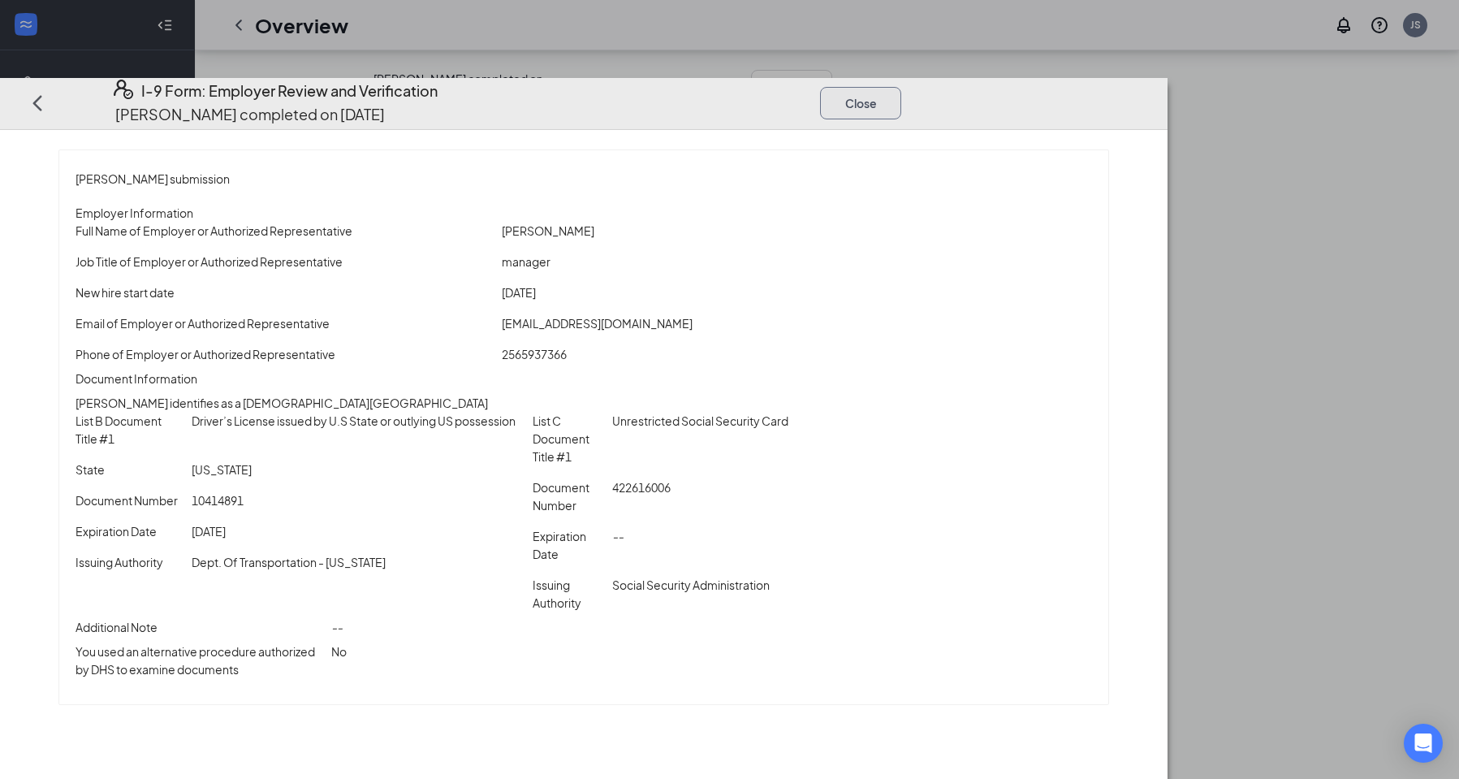
click at [901, 86] on button "Close" at bounding box center [860, 102] width 81 height 32
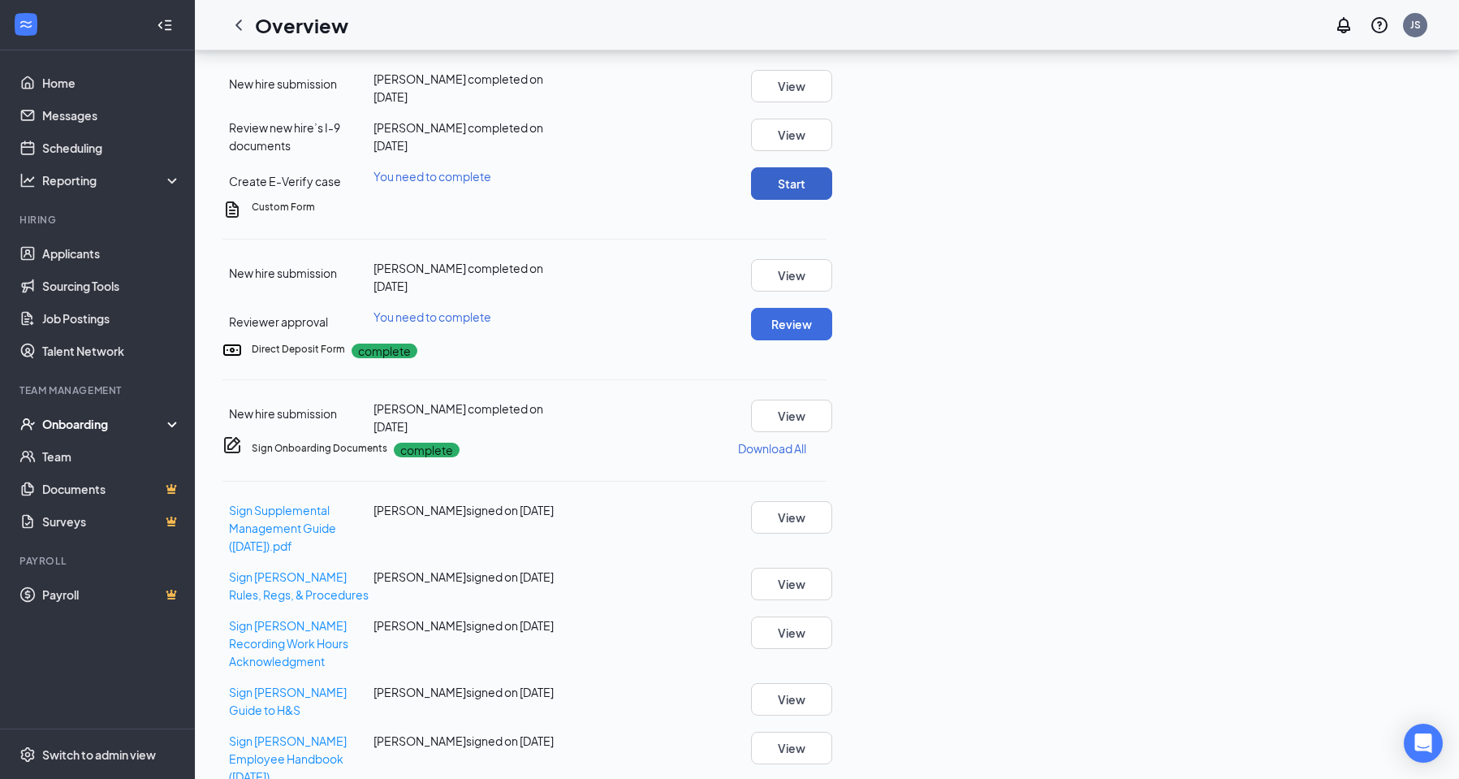
click at [832, 200] on button "Start" at bounding box center [791, 183] width 81 height 32
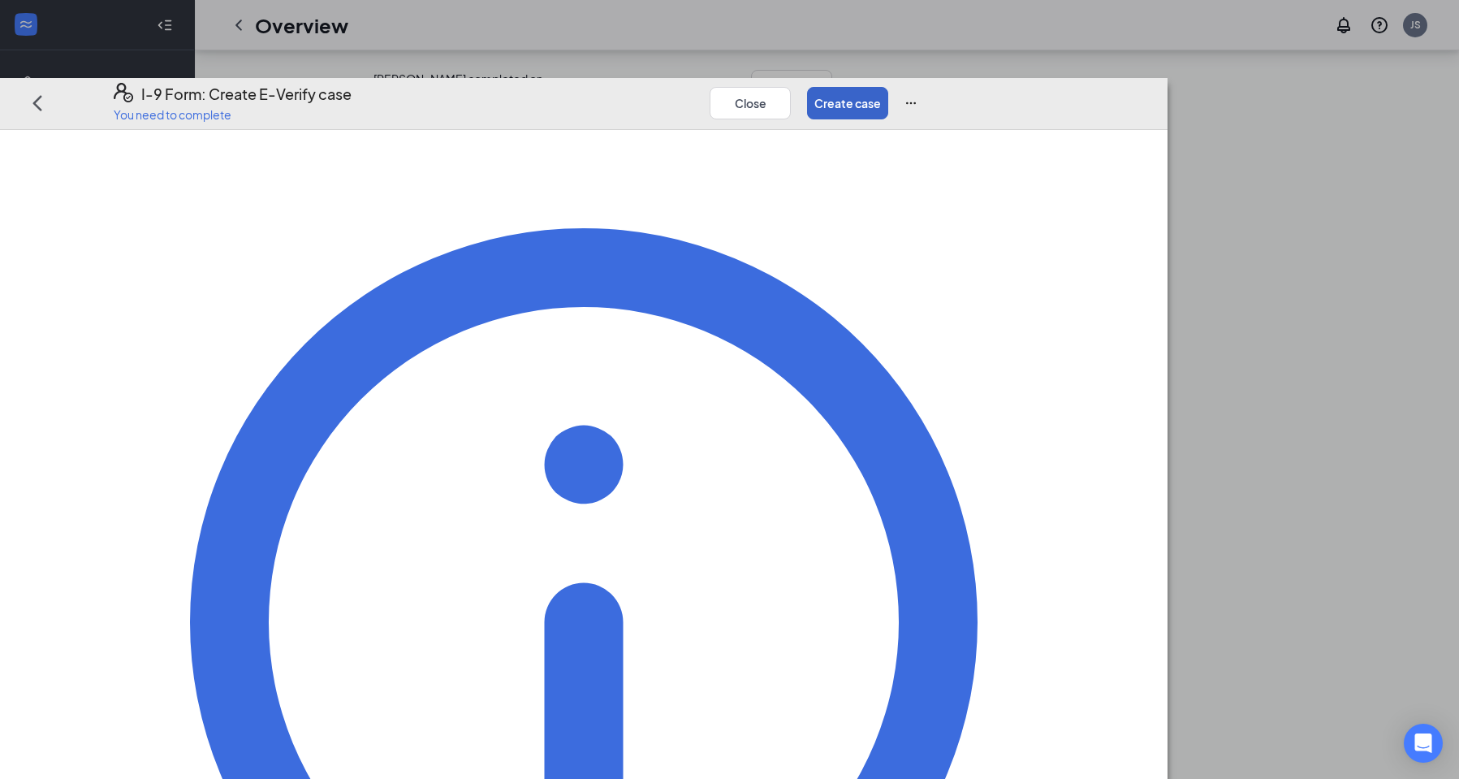
click at [888, 86] on button "Create case" at bounding box center [847, 102] width 81 height 32
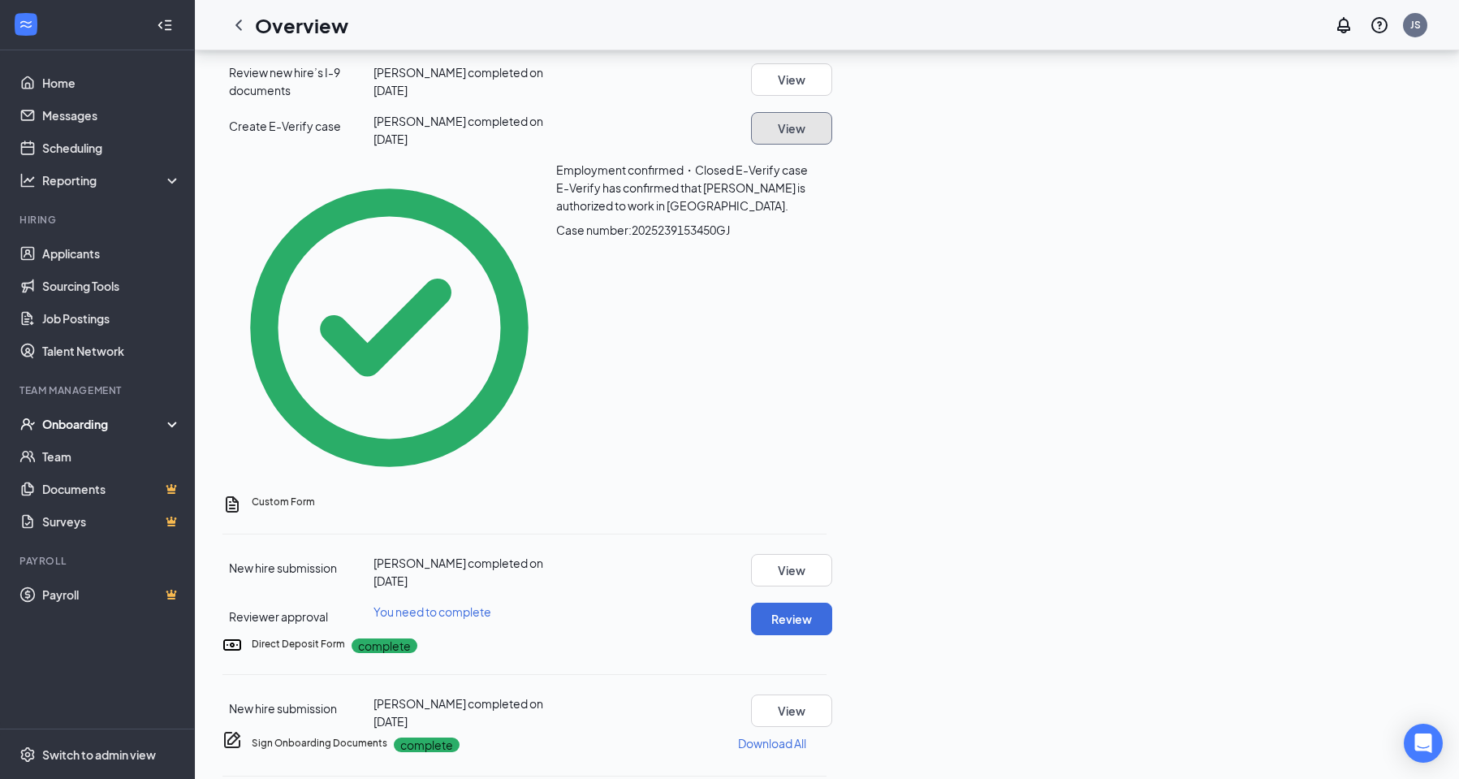
scroll to position [438, 0]
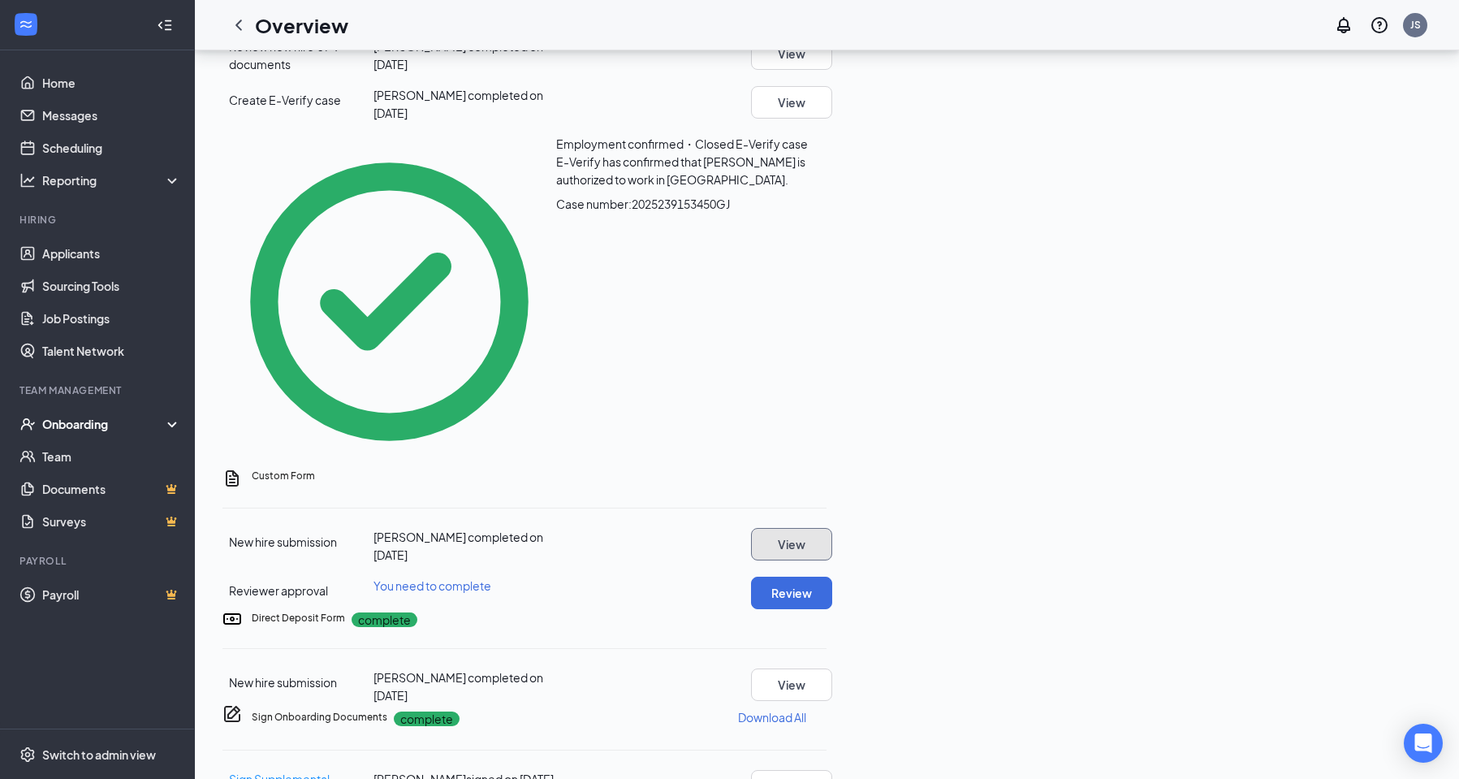
click at [832, 528] on button "View" at bounding box center [791, 544] width 81 height 32
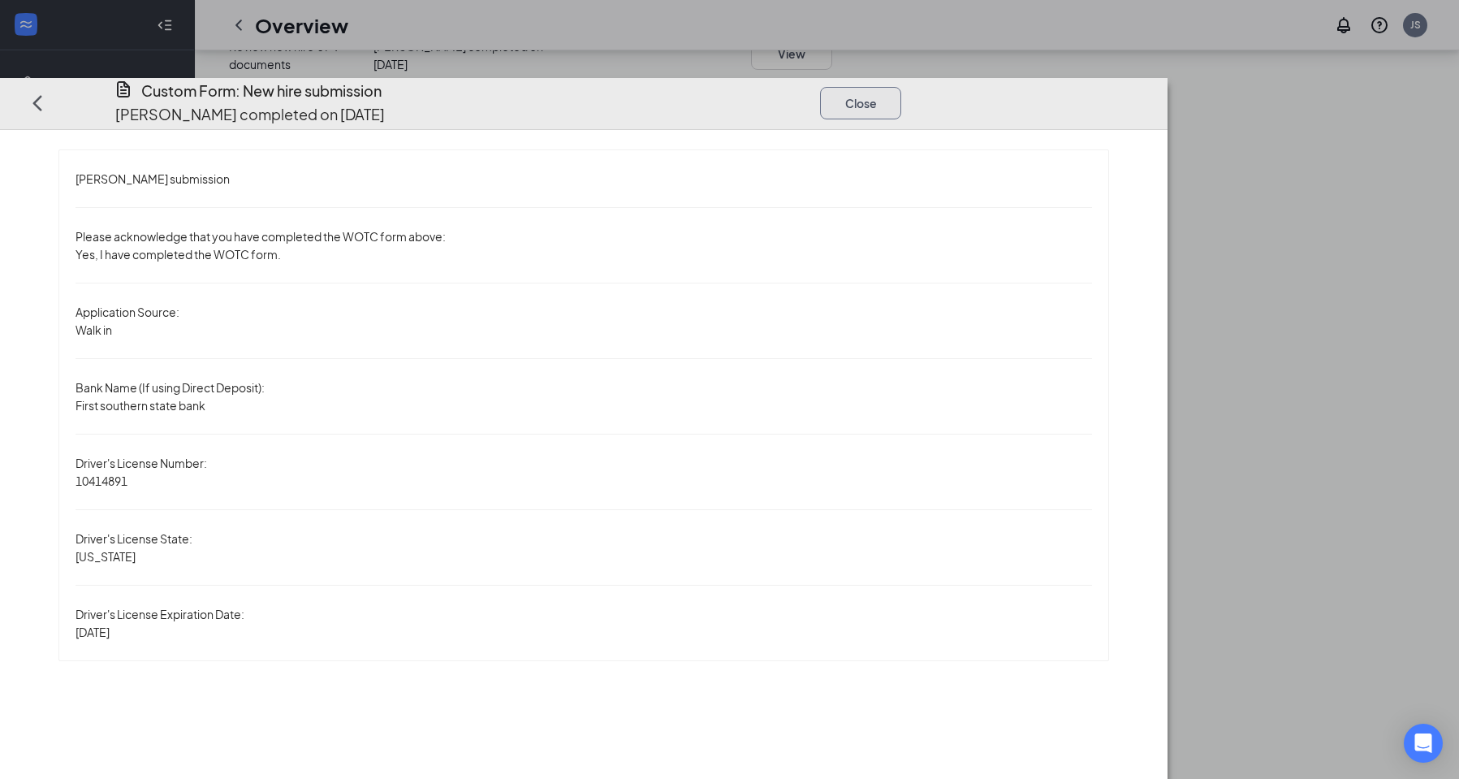
click at [901, 86] on button "Close" at bounding box center [860, 102] width 81 height 32
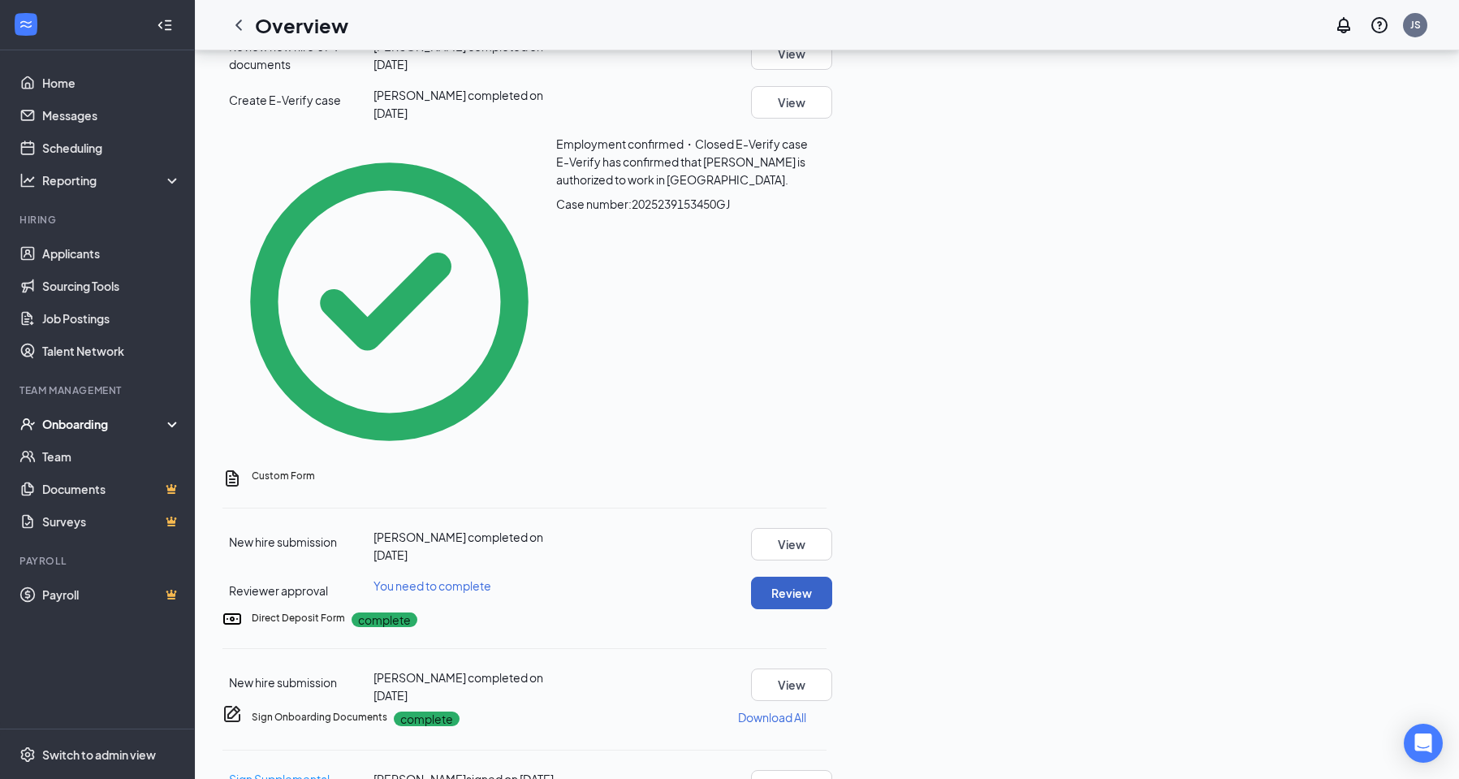
click at [832, 576] on button "Review" at bounding box center [791, 592] width 81 height 32
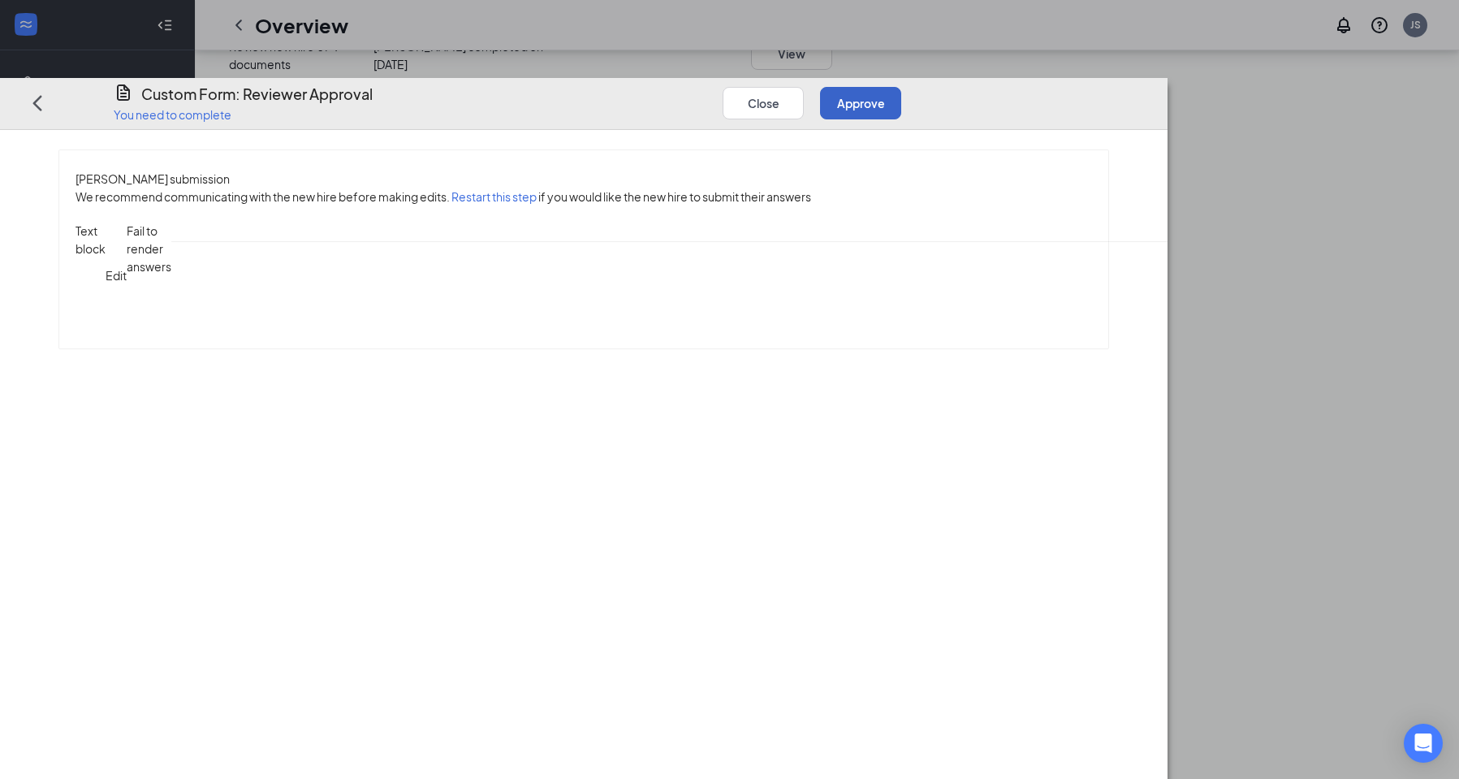
click at [901, 86] on button "Approve" at bounding box center [860, 102] width 81 height 32
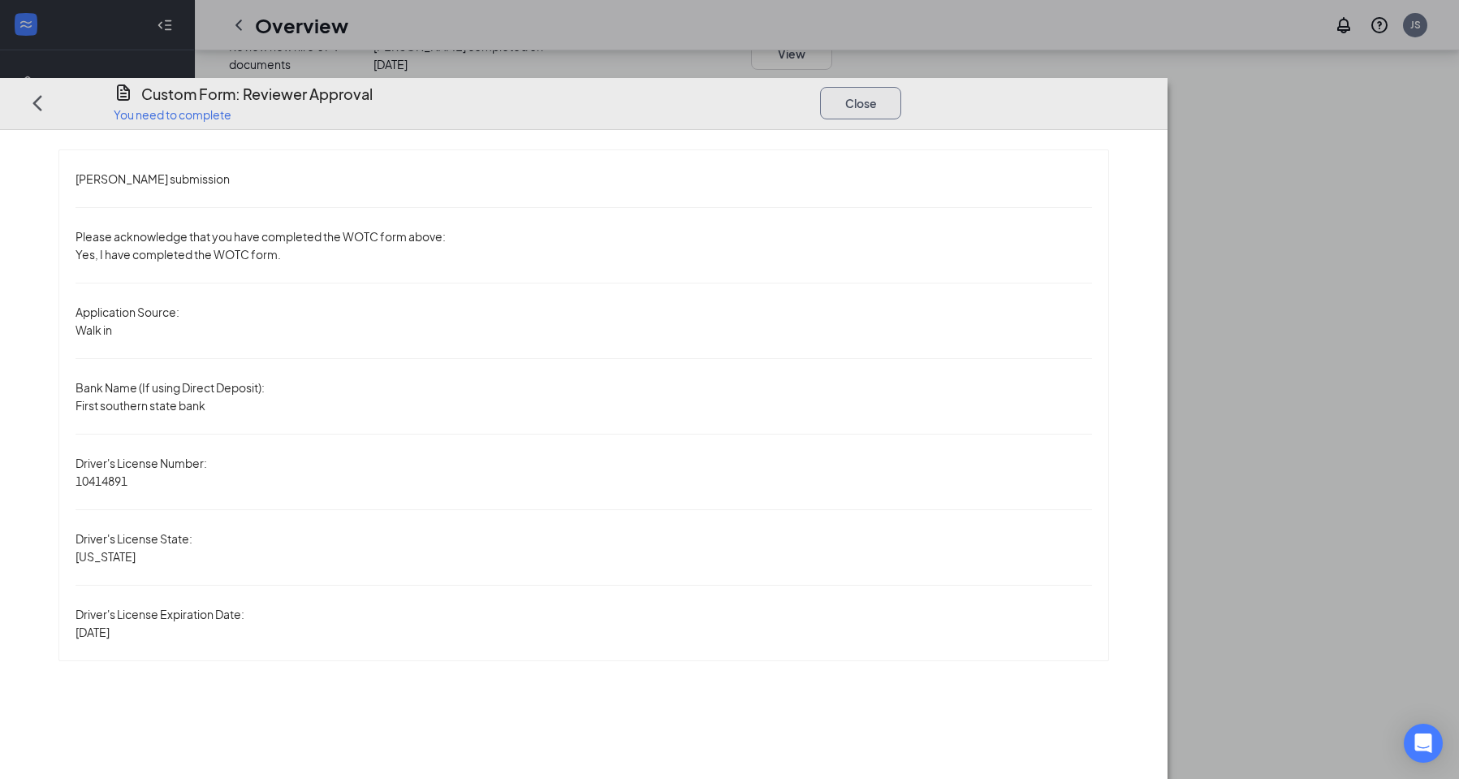
click at [901, 86] on button "Close" at bounding box center [860, 102] width 81 height 32
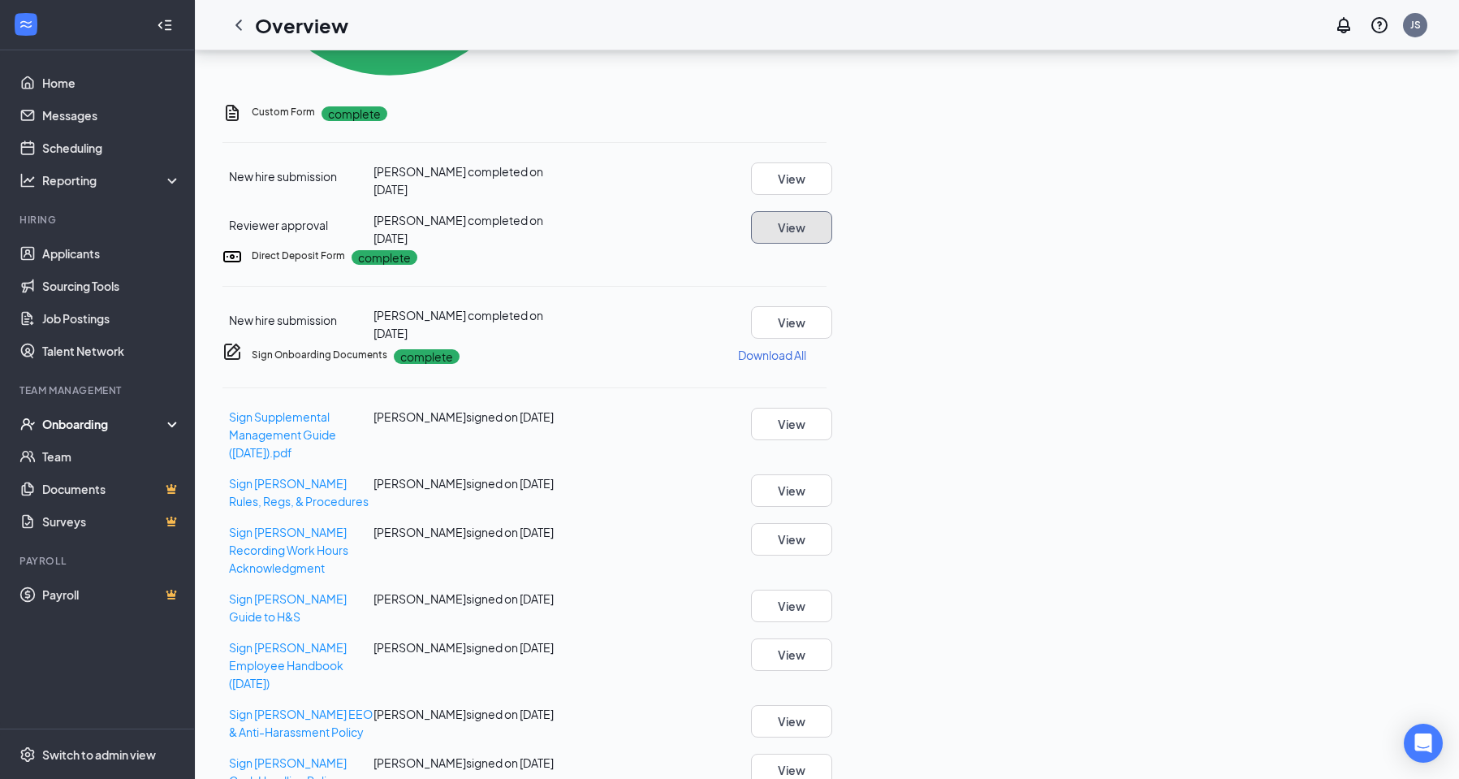
scroll to position [836, 0]
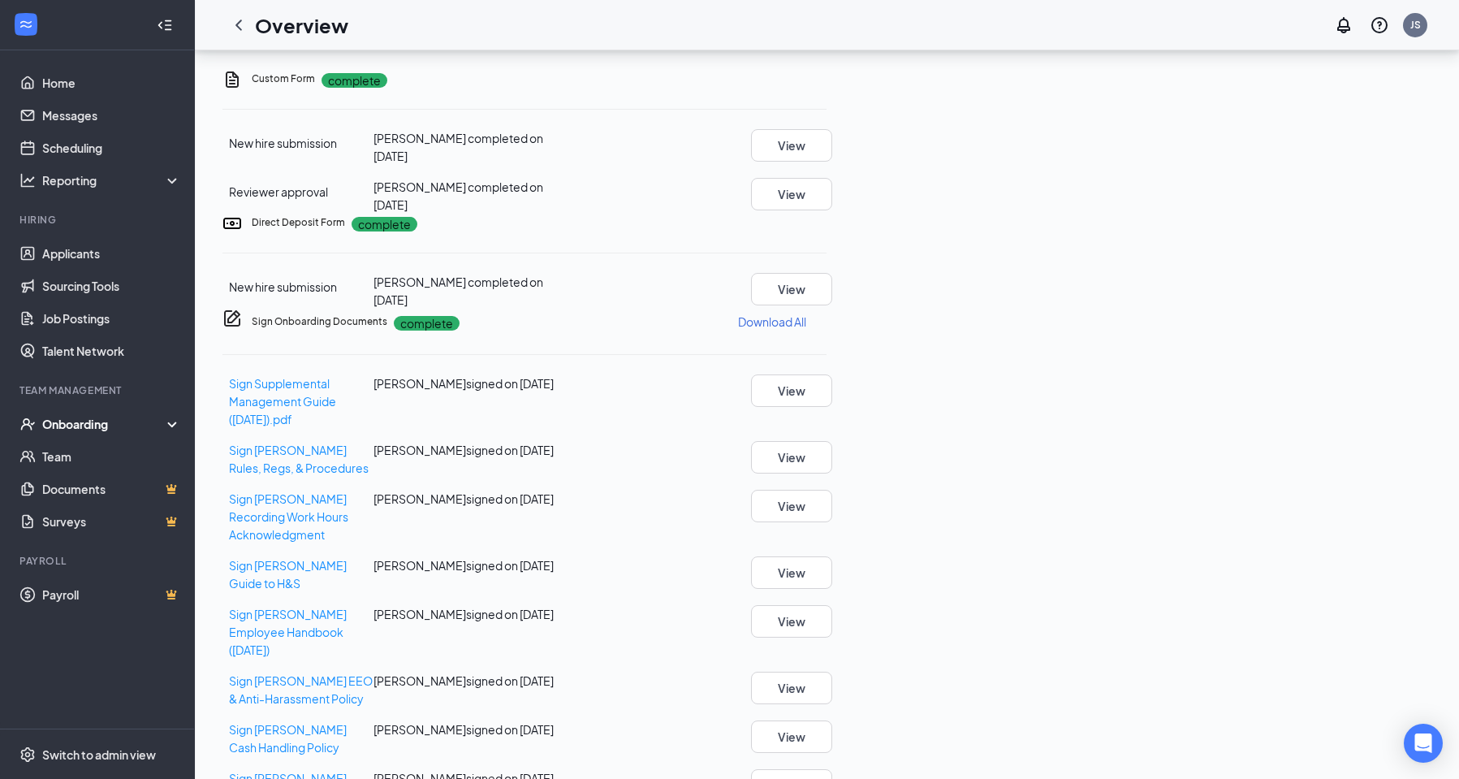
click at [806, 324] on p "Download All" at bounding box center [772, 321] width 68 height 16
click at [826, 321] on icon "Ellipses" at bounding box center [826, 321] width 0 height 0
click at [826, 334] on div "Sign Onboarding Documents complete Download All" at bounding box center [539, 321] width 575 height 26
click at [832, 273] on button "View" at bounding box center [791, 289] width 81 height 32
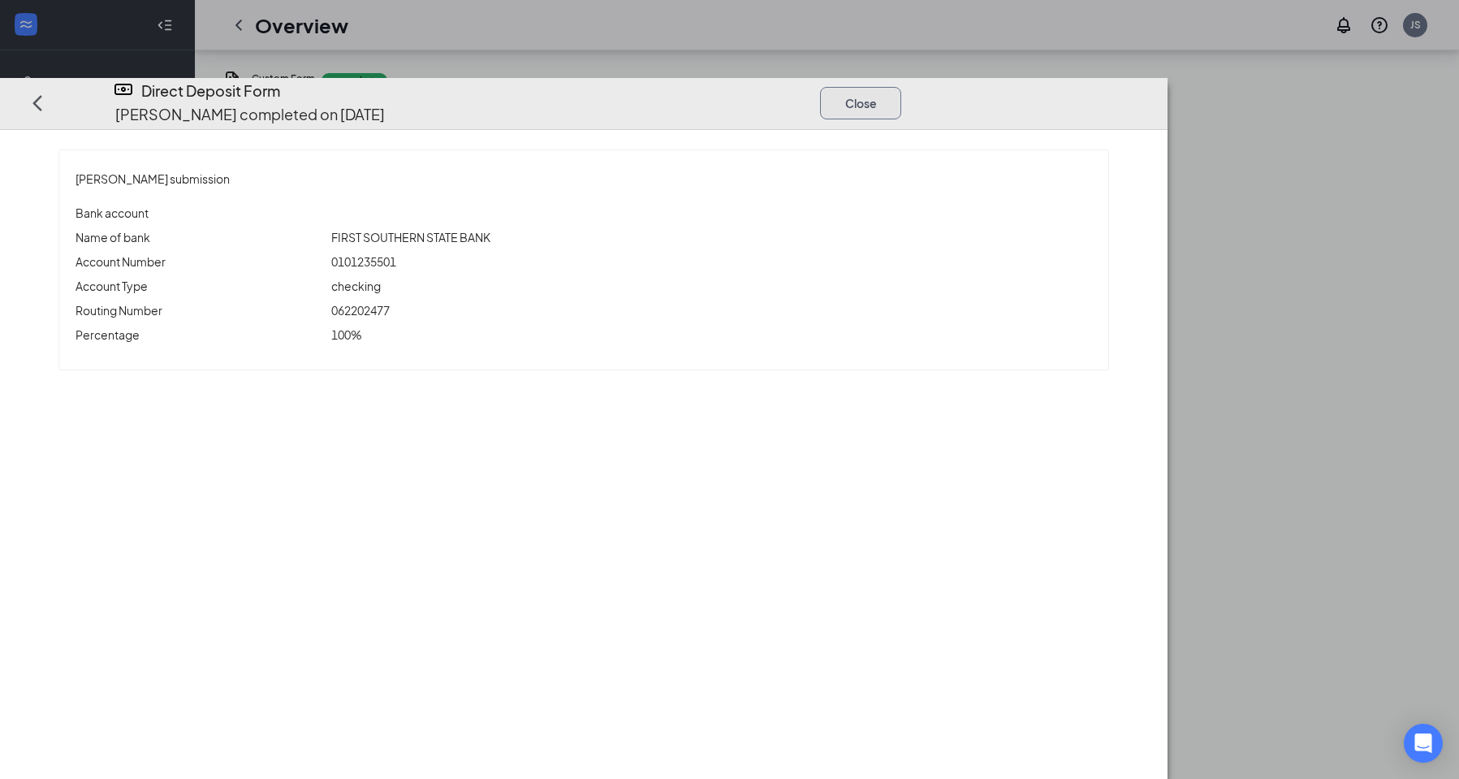
click at [901, 86] on button "Close" at bounding box center [860, 102] width 81 height 32
